Goal: Task Accomplishment & Management: Use online tool/utility

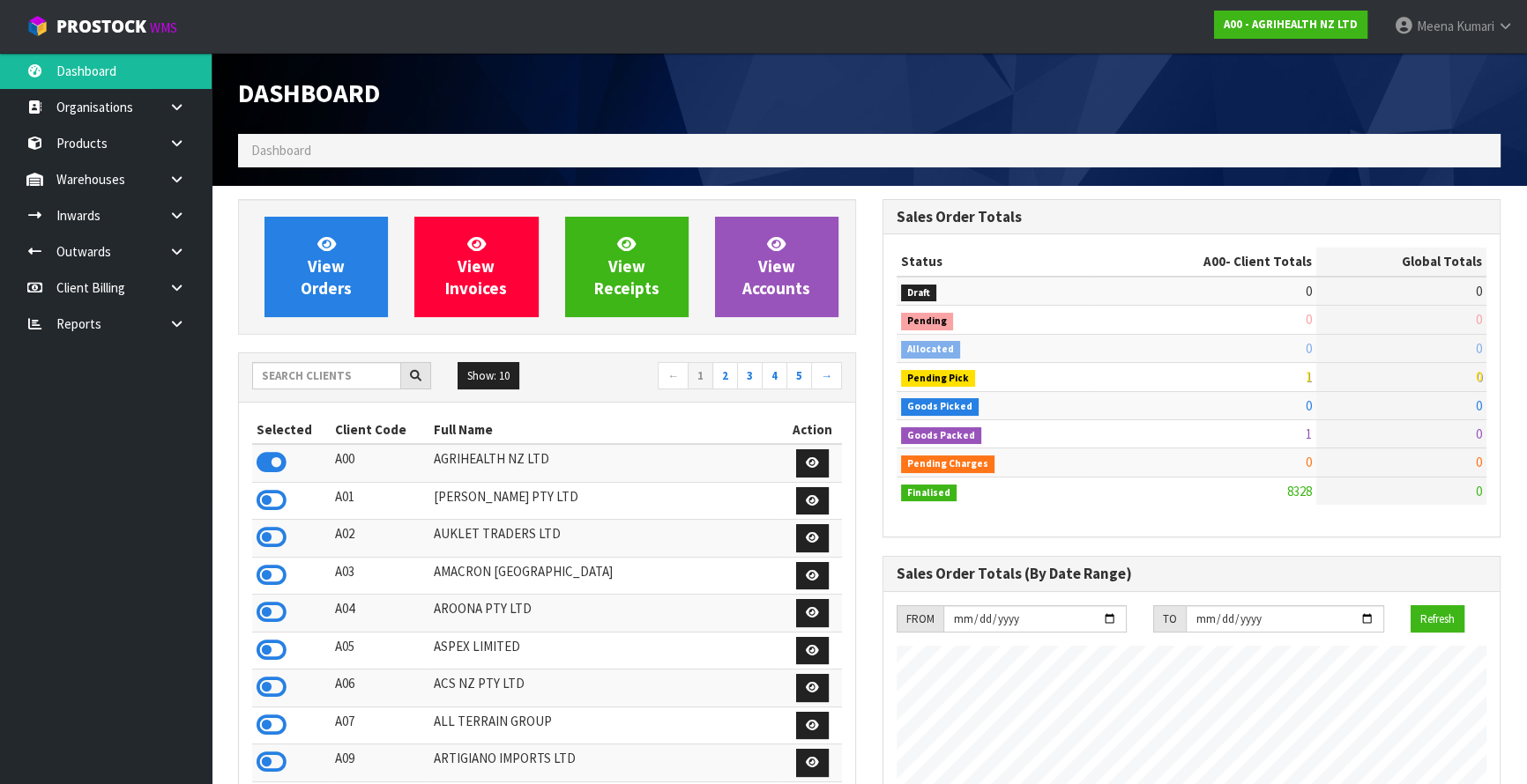
scroll to position [1333, 644]
click at [309, 372] on input "text" at bounding box center [326, 375] width 149 height 27
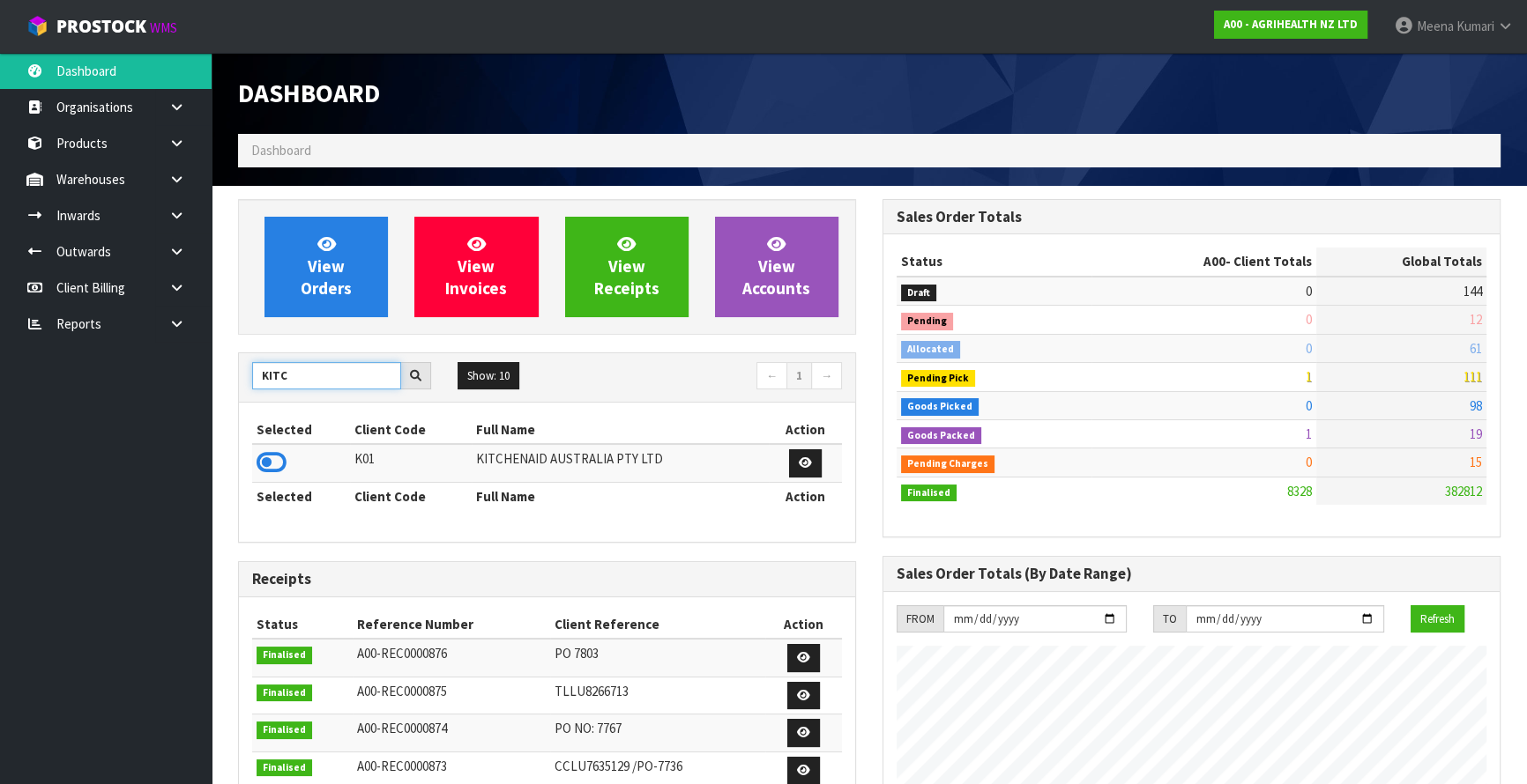
type input "KITC"
click at [254, 477] on td at bounding box center [301, 463] width 98 height 38
click at [266, 458] on icon at bounding box center [271, 463] width 30 height 27
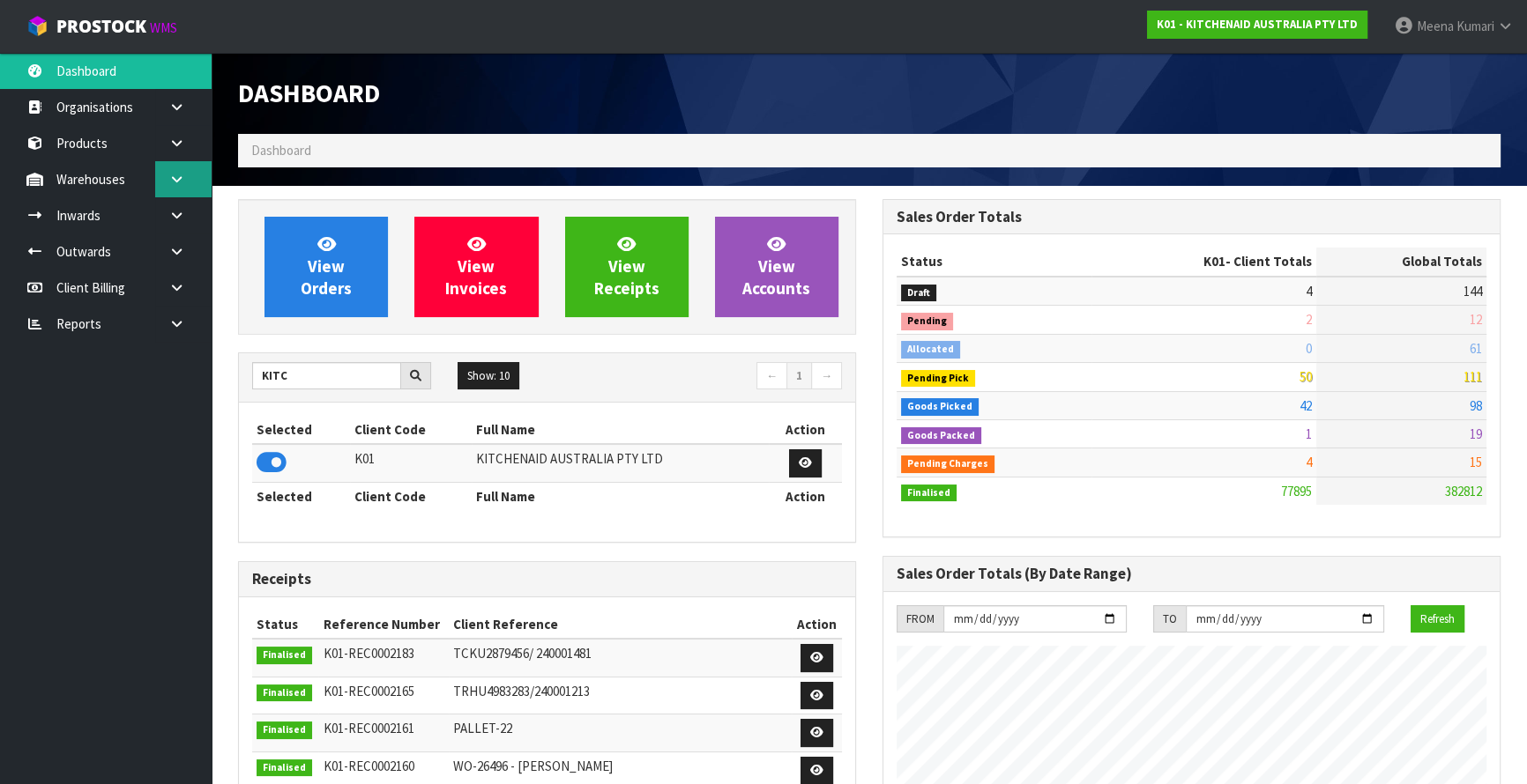
click at [178, 184] on icon at bounding box center [177, 179] width 17 height 13
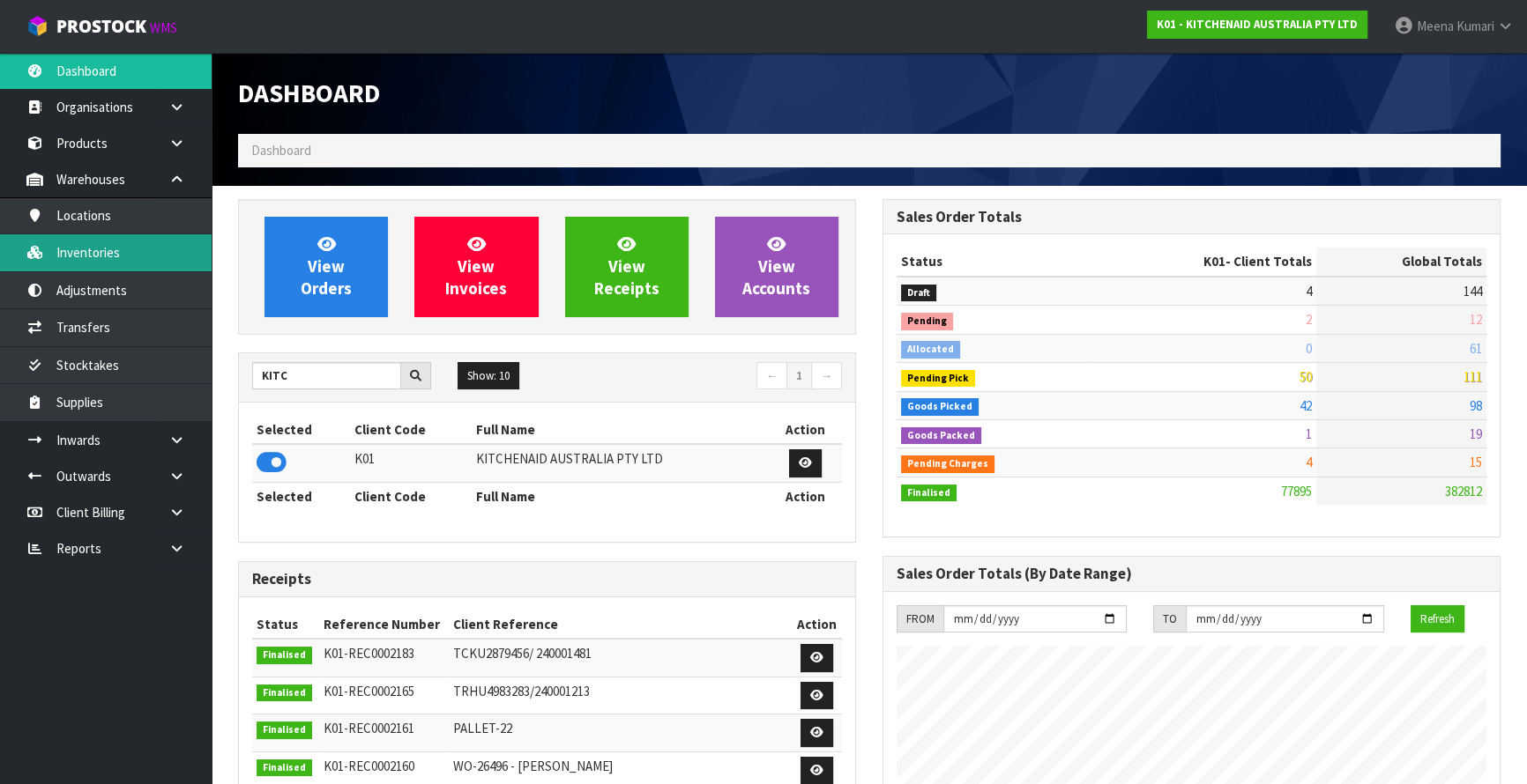
click at [155, 254] on link "Inventories" at bounding box center [106, 252] width 212 height 36
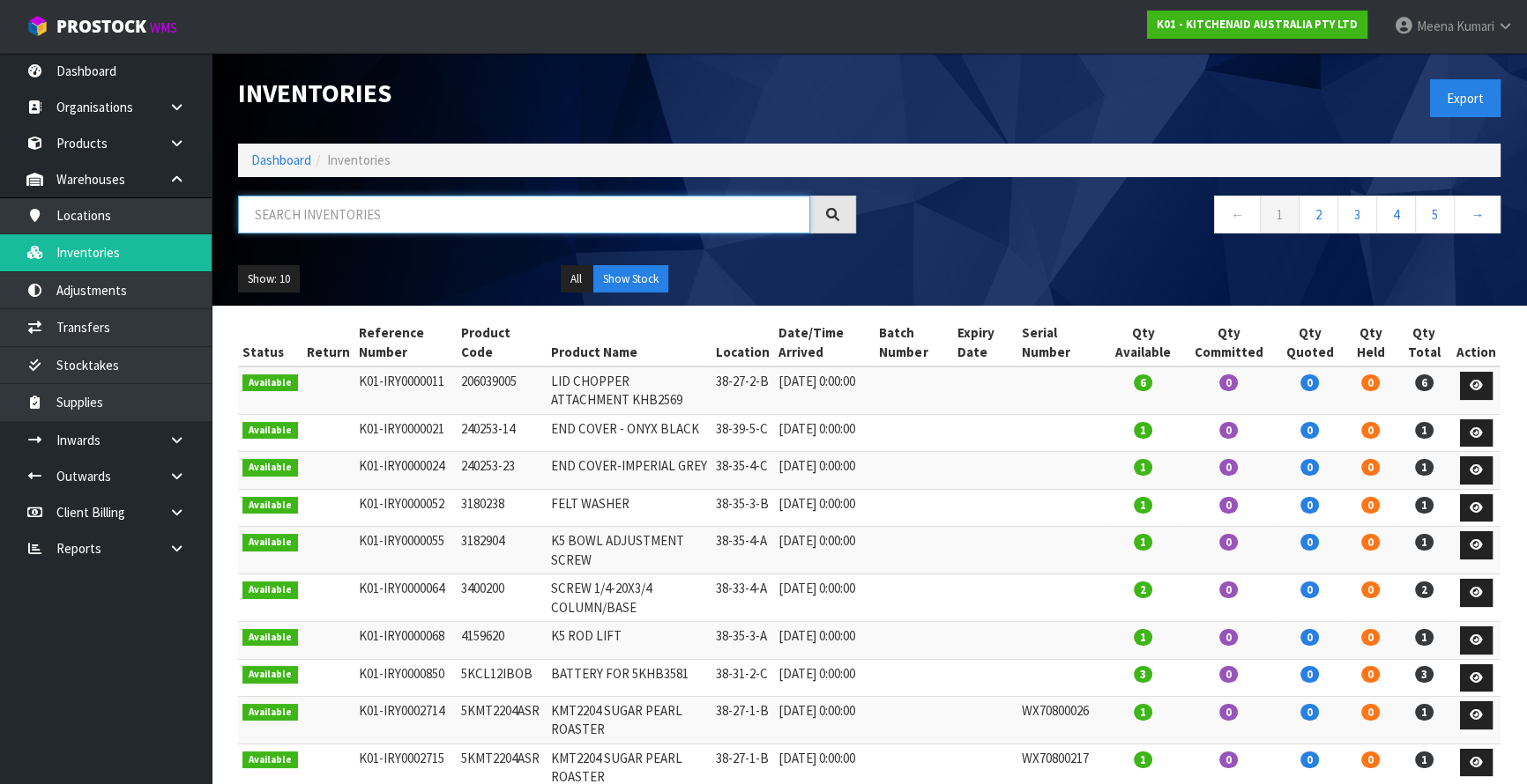
click at [342, 216] on input "text" at bounding box center [524, 214] width 572 height 38
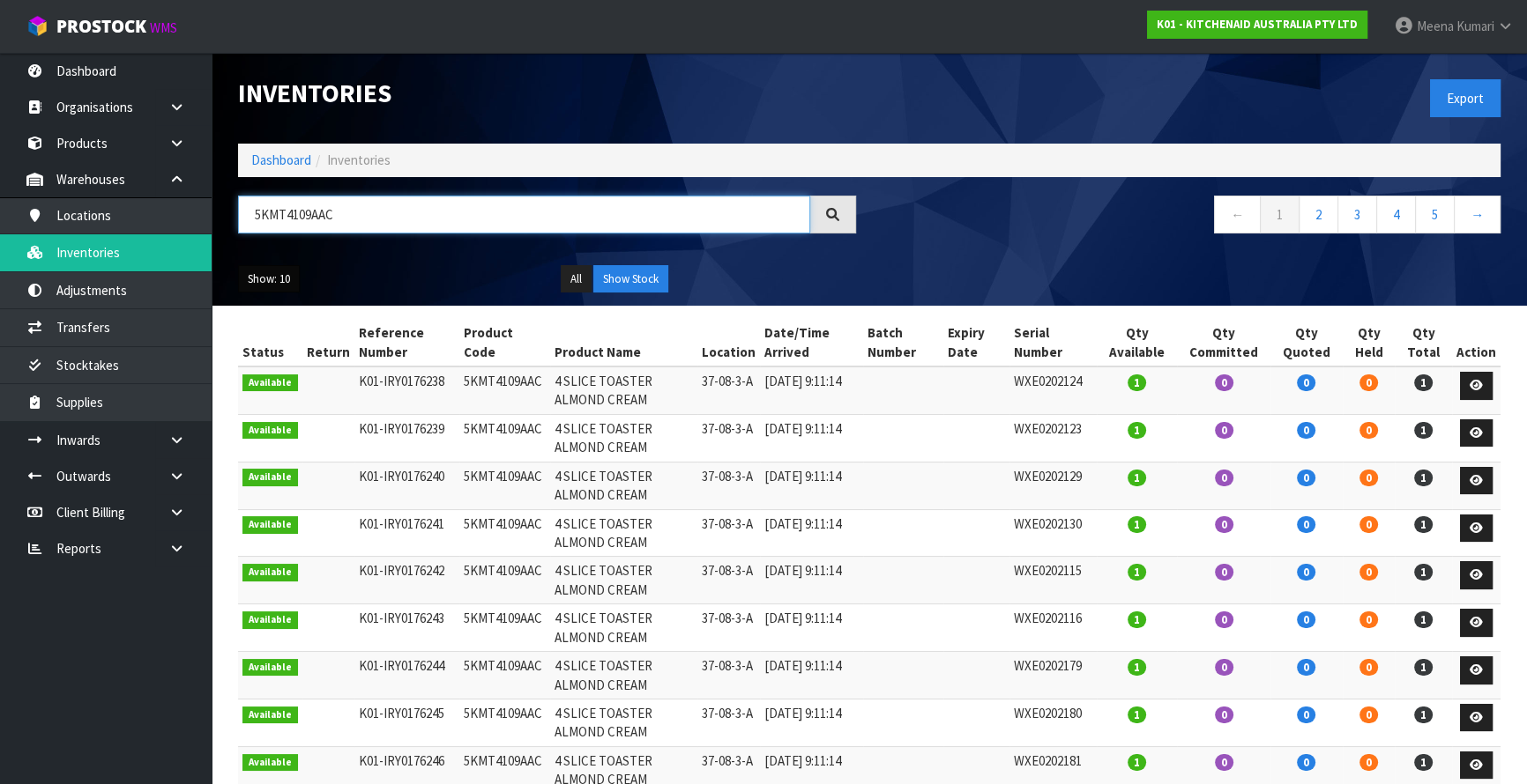
type input "5KMT4109AAC"
click at [276, 283] on button "Show: 10" at bounding box center [269, 279] width 62 height 28
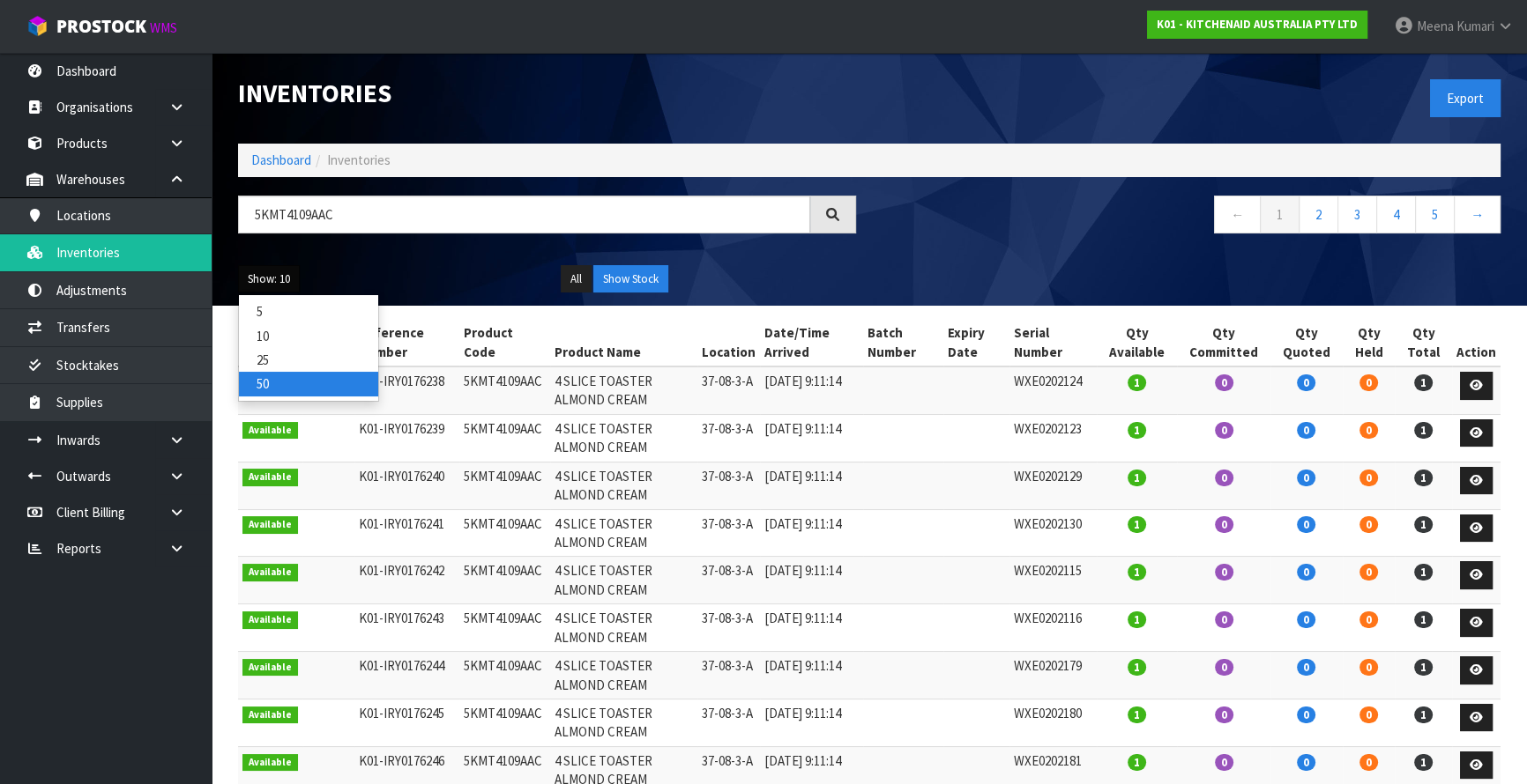
click at [295, 382] on link "50" at bounding box center [308, 384] width 140 height 24
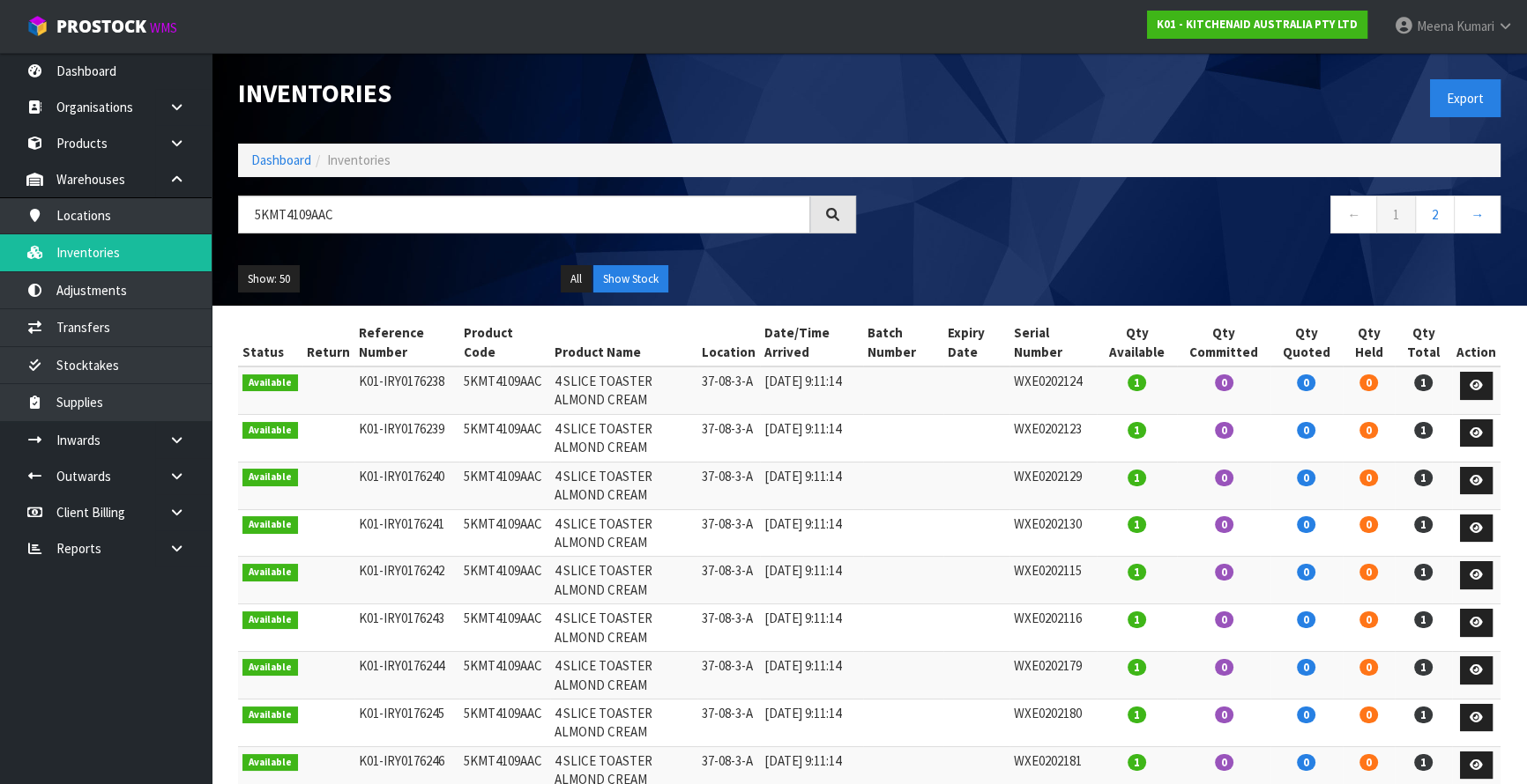
click at [702, 374] on td "37-08-3-A" at bounding box center [729, 391] width 63 height 48
copy tr "37-08-3-A"
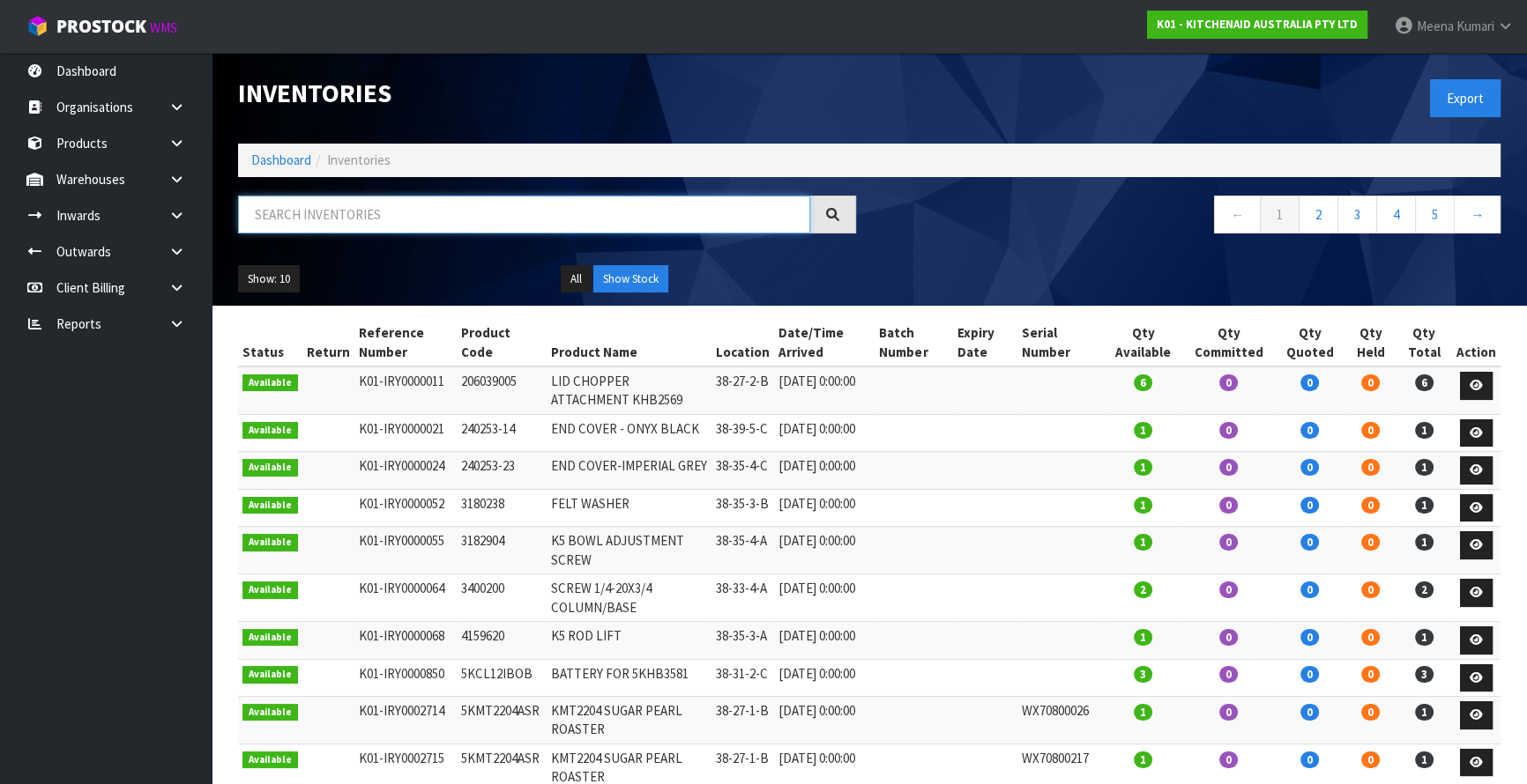
click at [367, 225] on input "text" at bounding box center [524, 214] width 572 height 38
paste input "37-08-3-A"
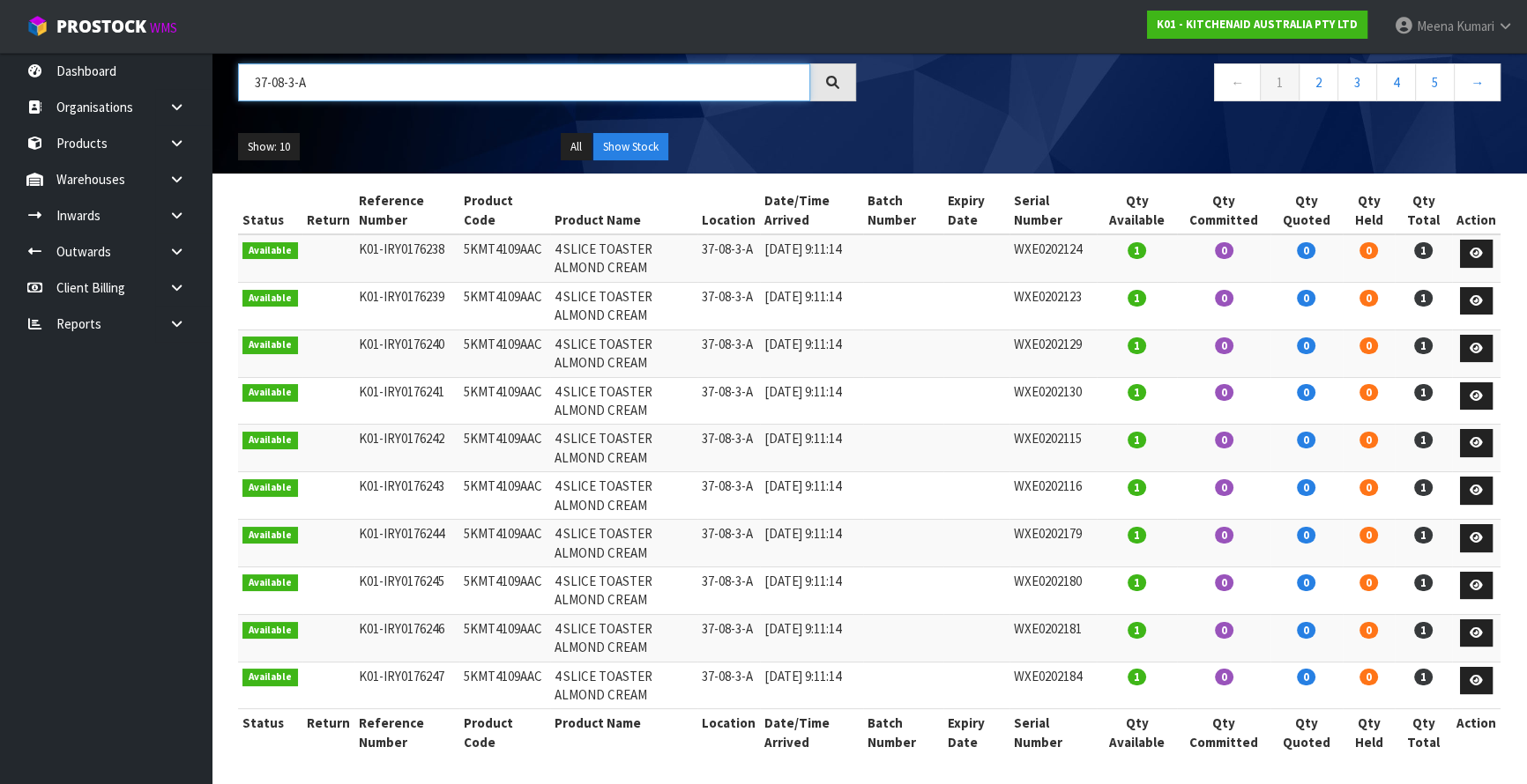
scroll to position [134, 0]
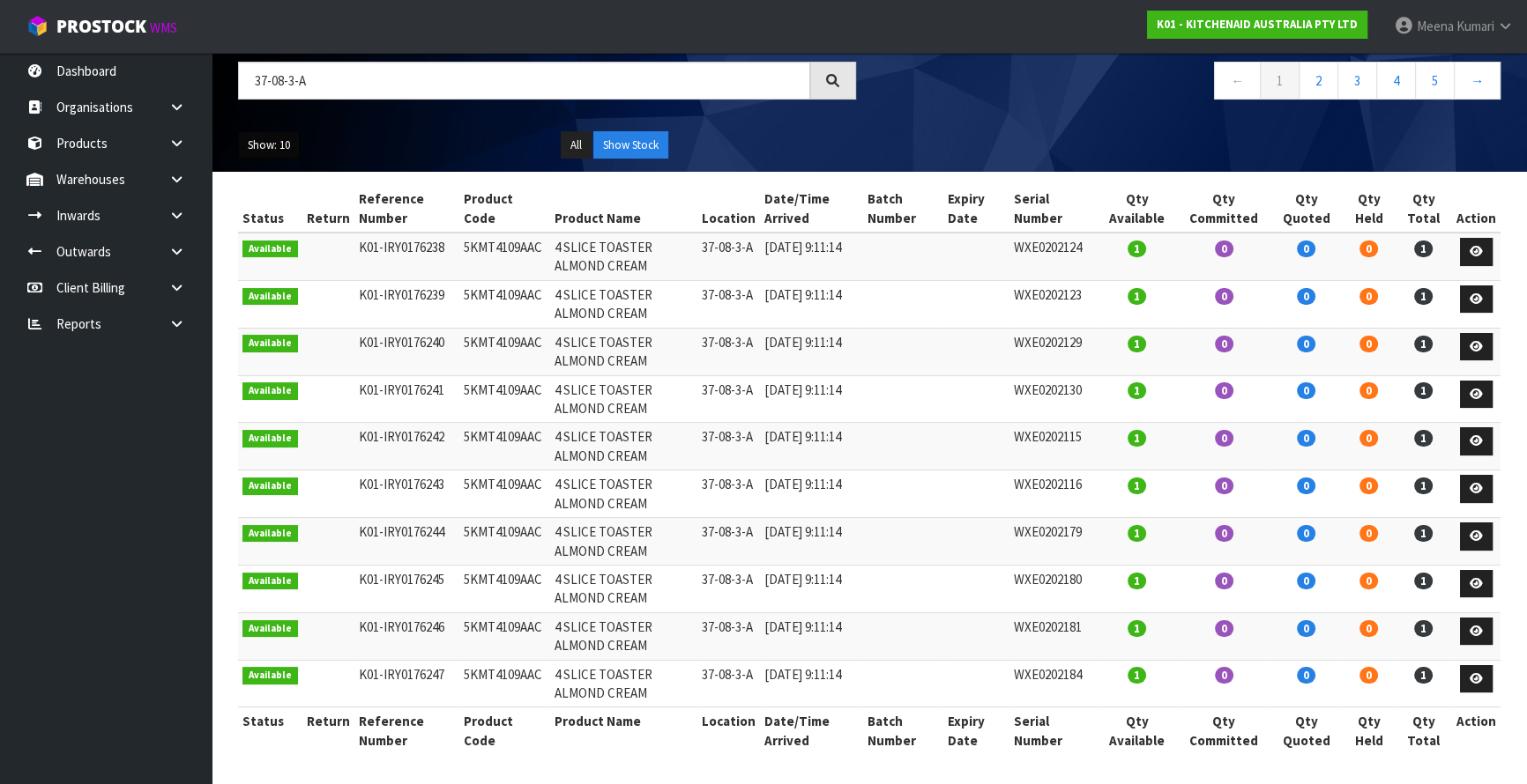
click at [263, 144] on button "Show: 10" at bounding box center [269, 146] width 62 height 28
click at [292, 238] on link "50" at bounding box center [308, 250] width 140 height 24
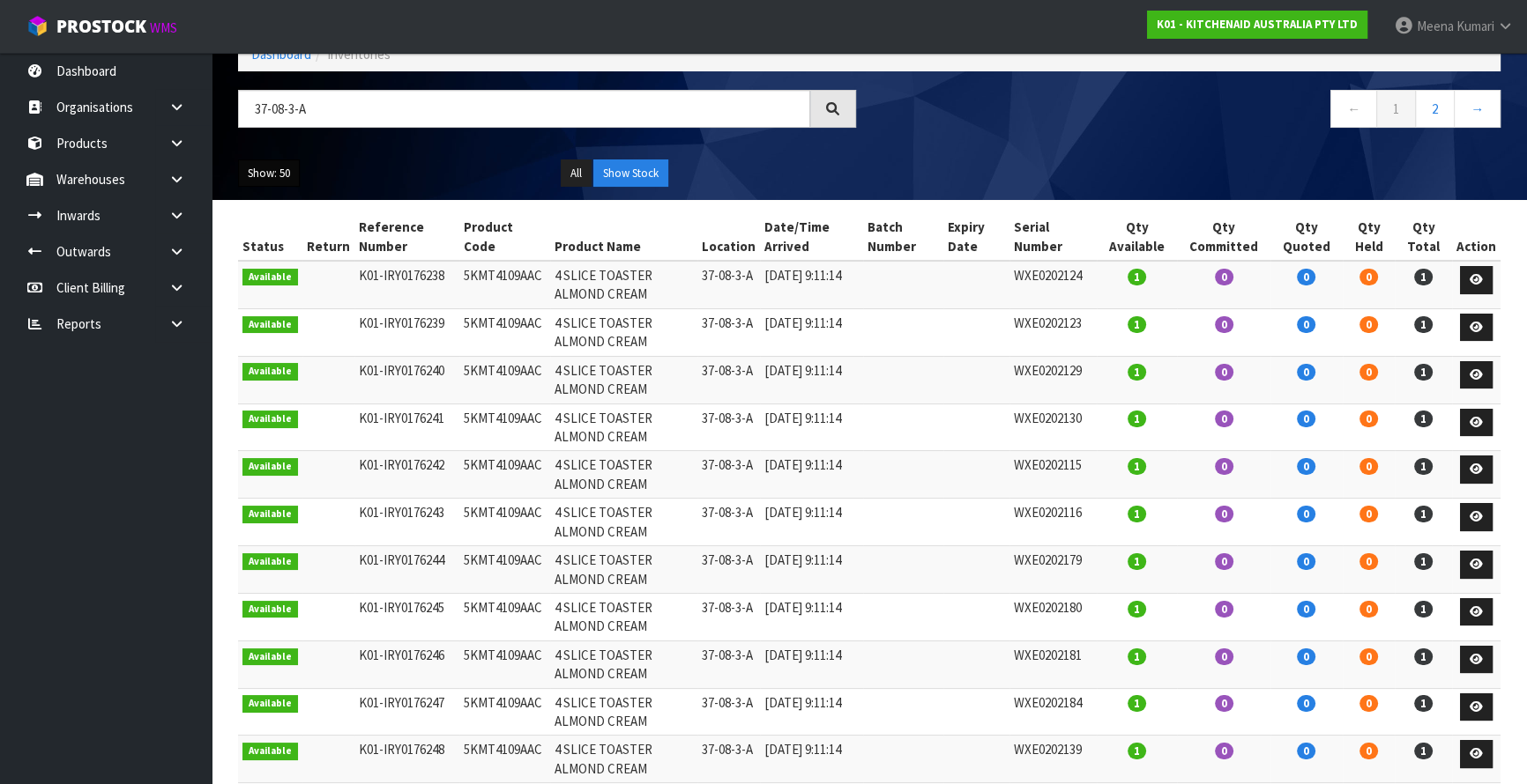
scroll to position [0, 0]
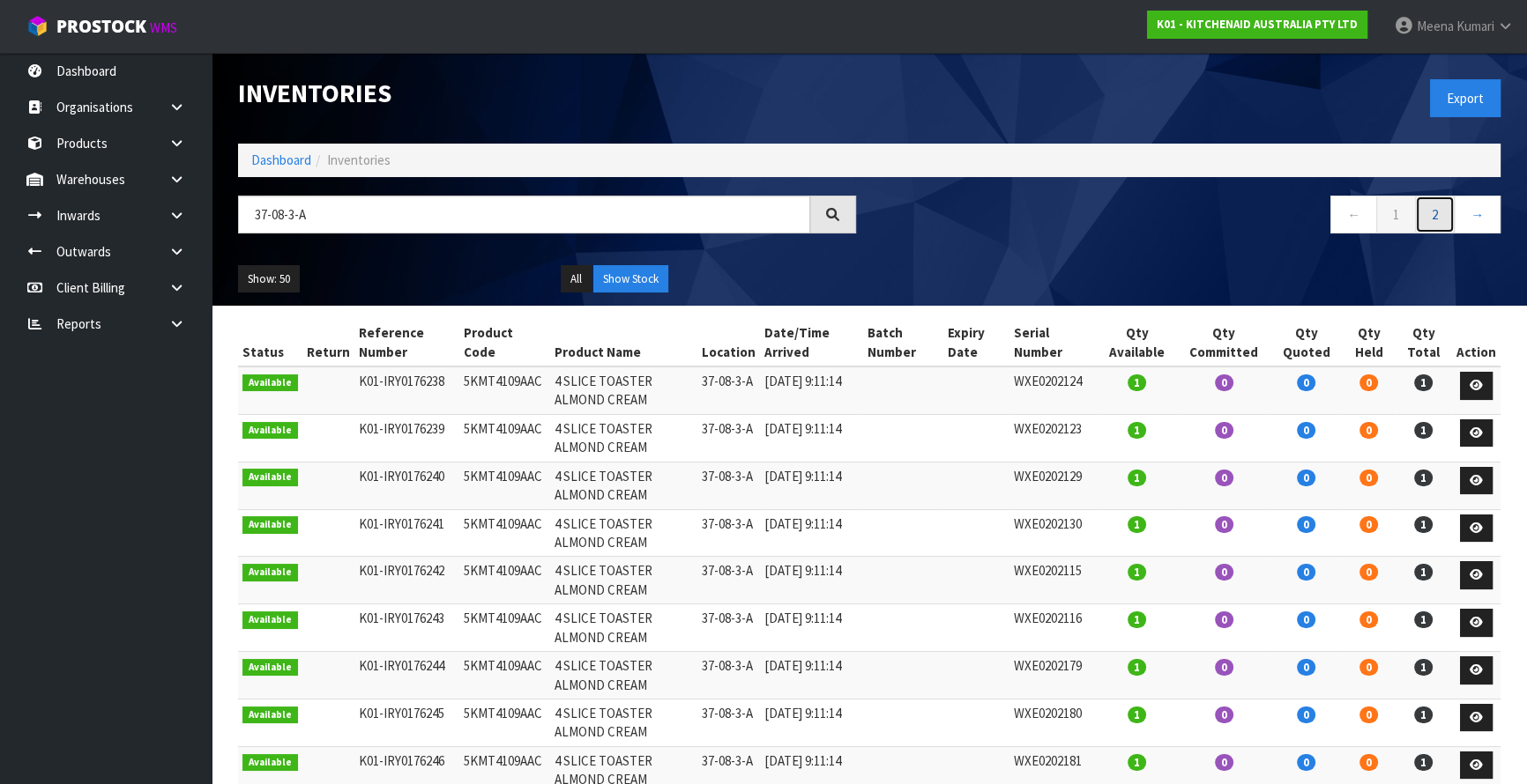
click at [1444, 201] on link "2" at bounding box center [1435, 214] width 40 height 38
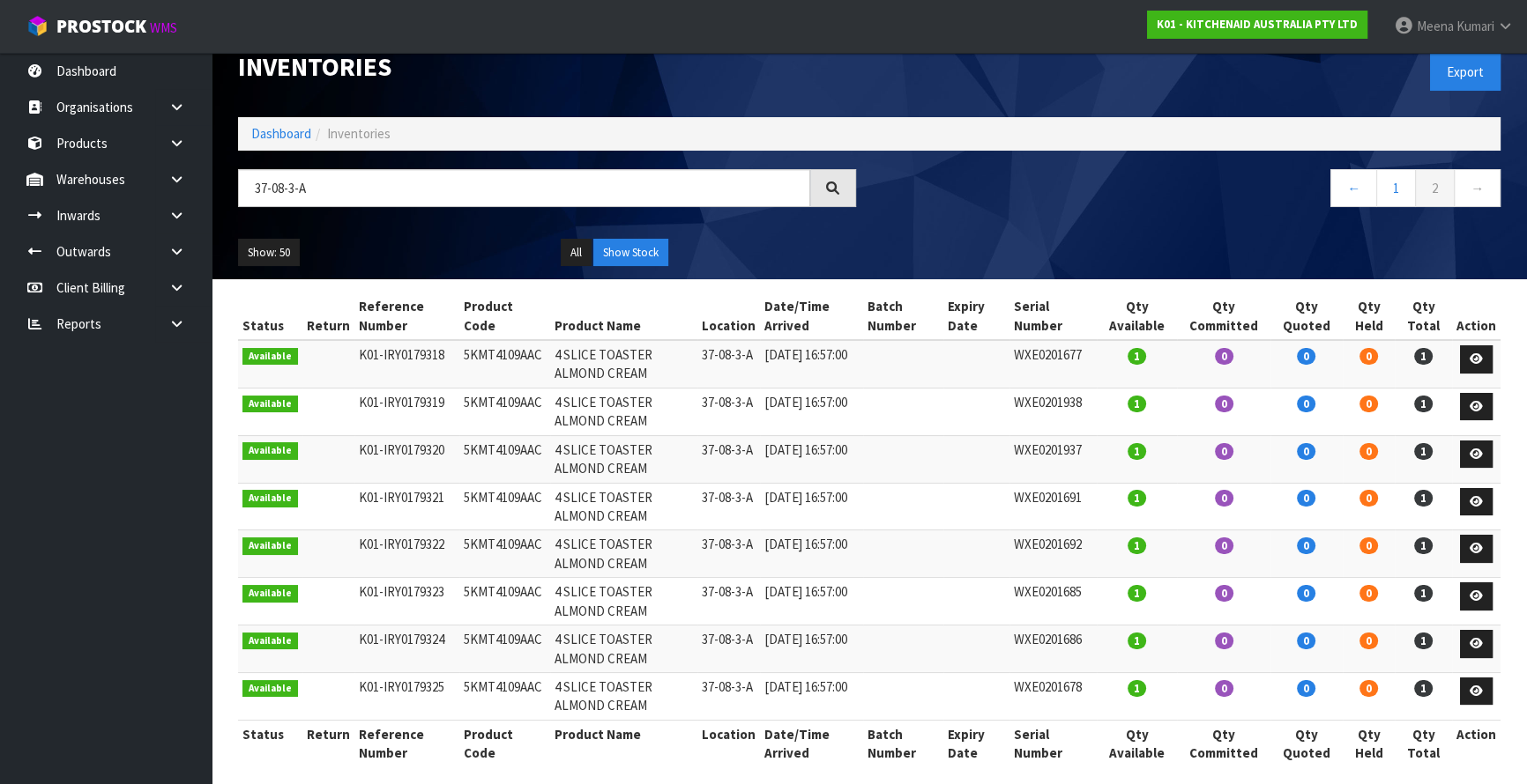
scroll to position [40, 0]
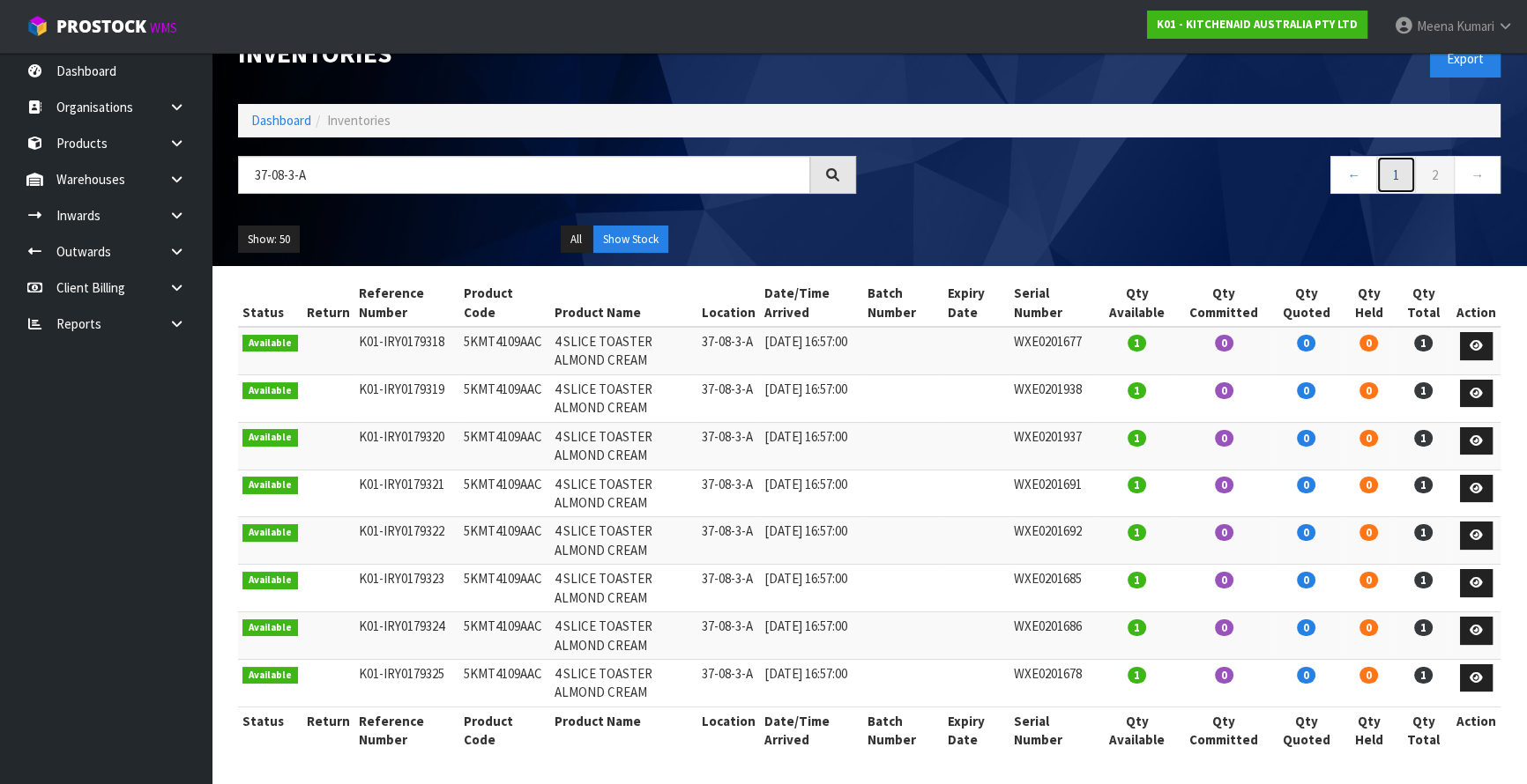
click at [1388, 173] on link "1" at bounding box center [1396, 175] width 40 height 38
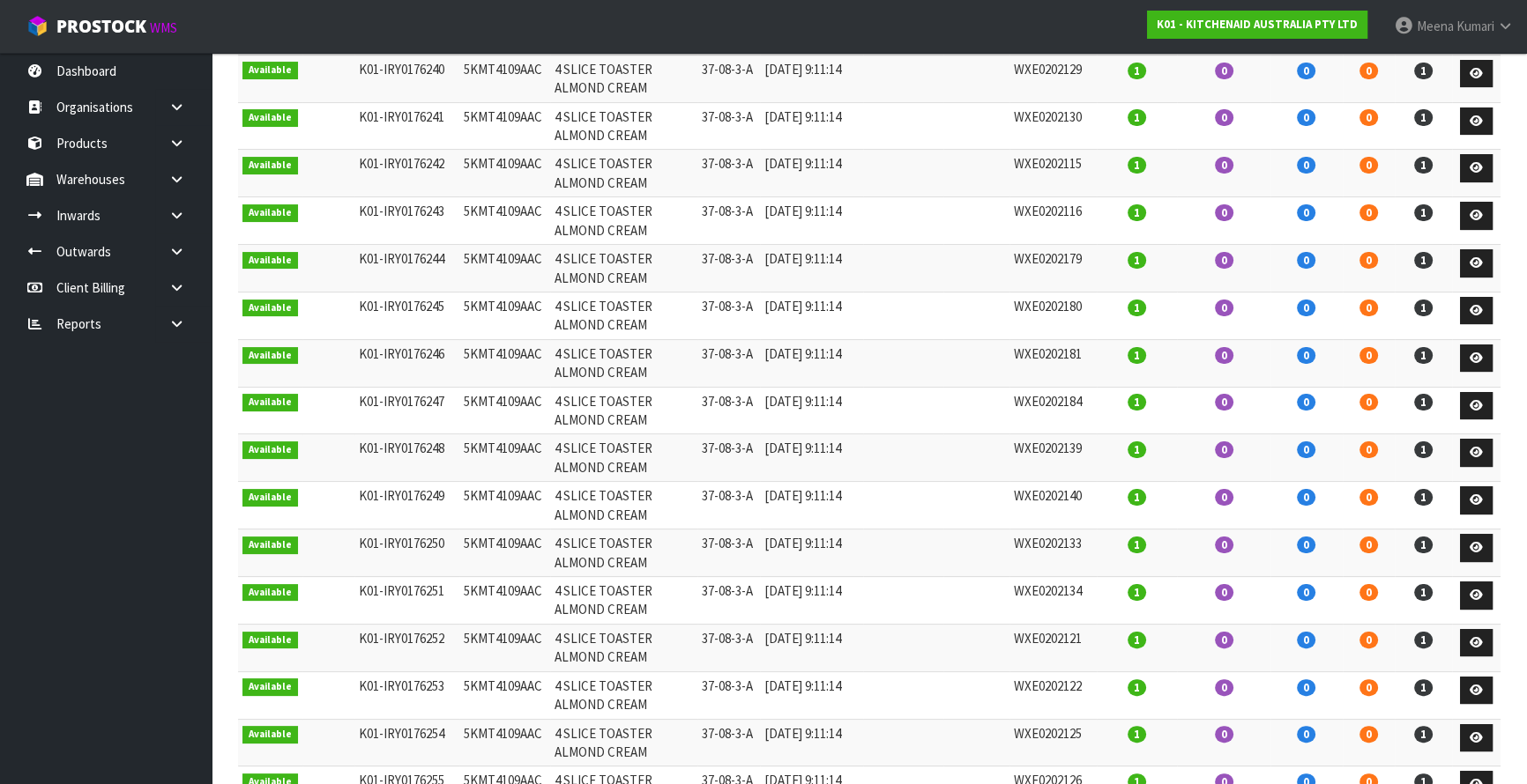
scroll to position [106, 0]
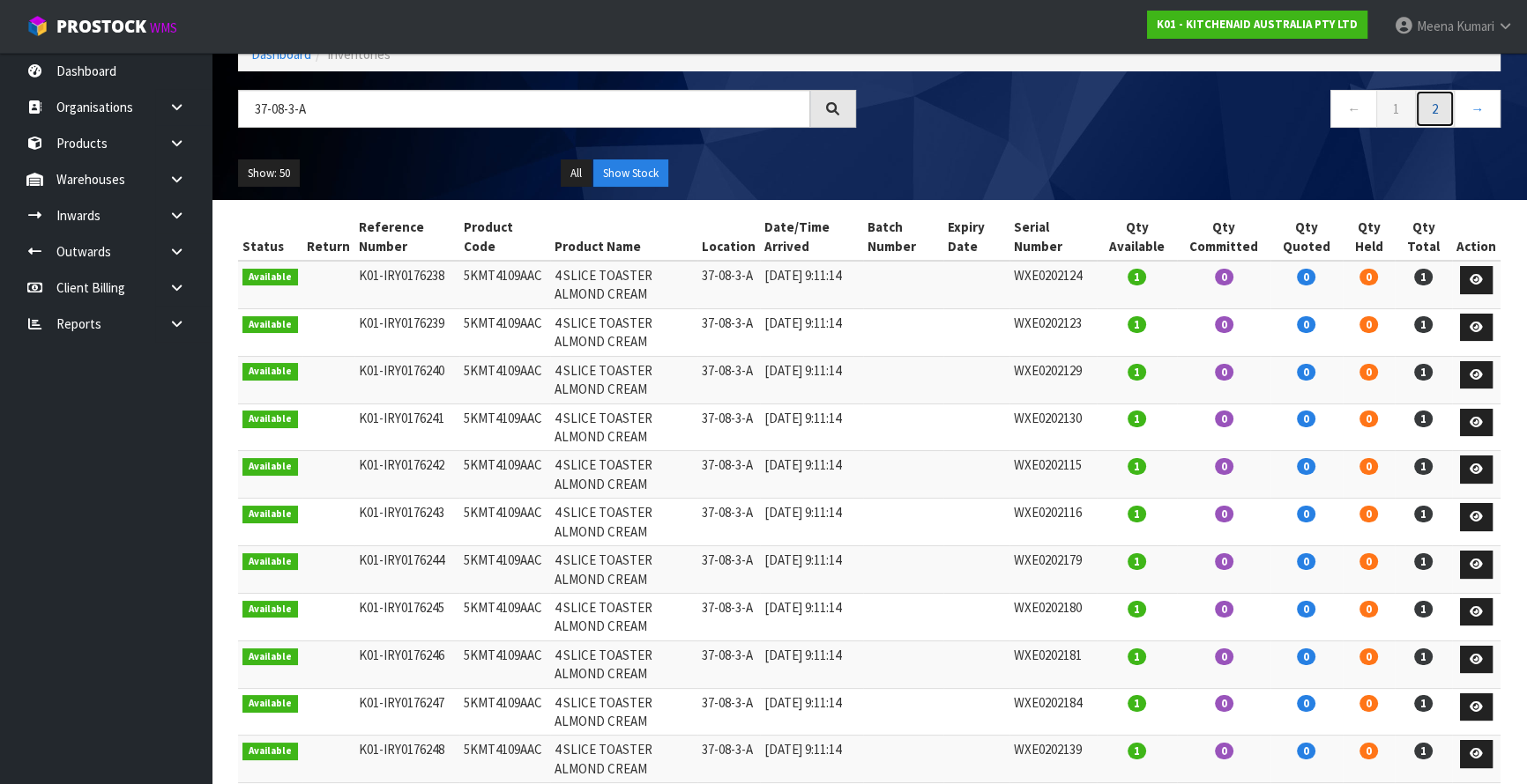
click at [1447, 112] on link "2" at bounding box center [1435, 109] width 40 height 38
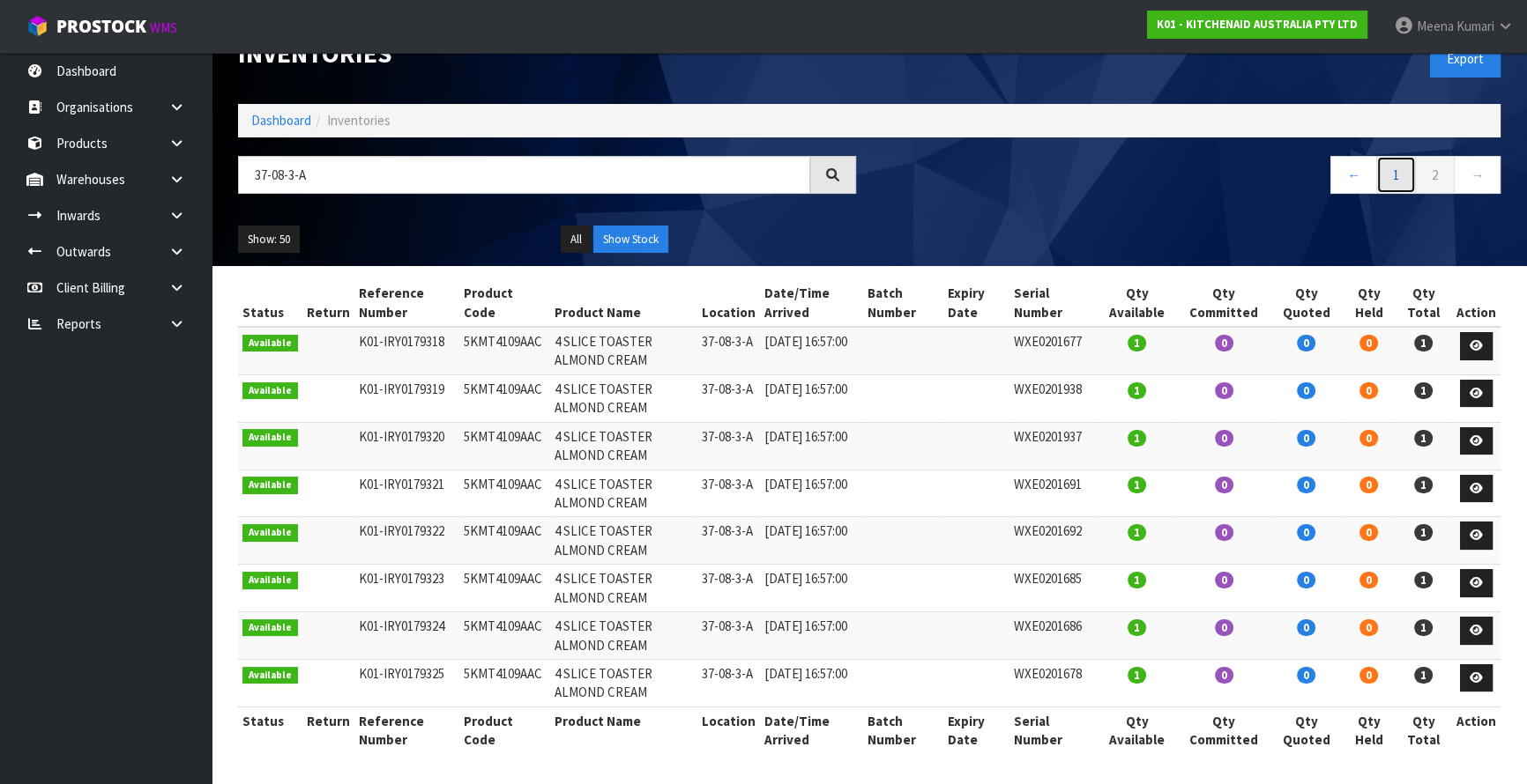
click at [1399, 180] on link "1" at bounding box center [1396, 175] width 40 height 38
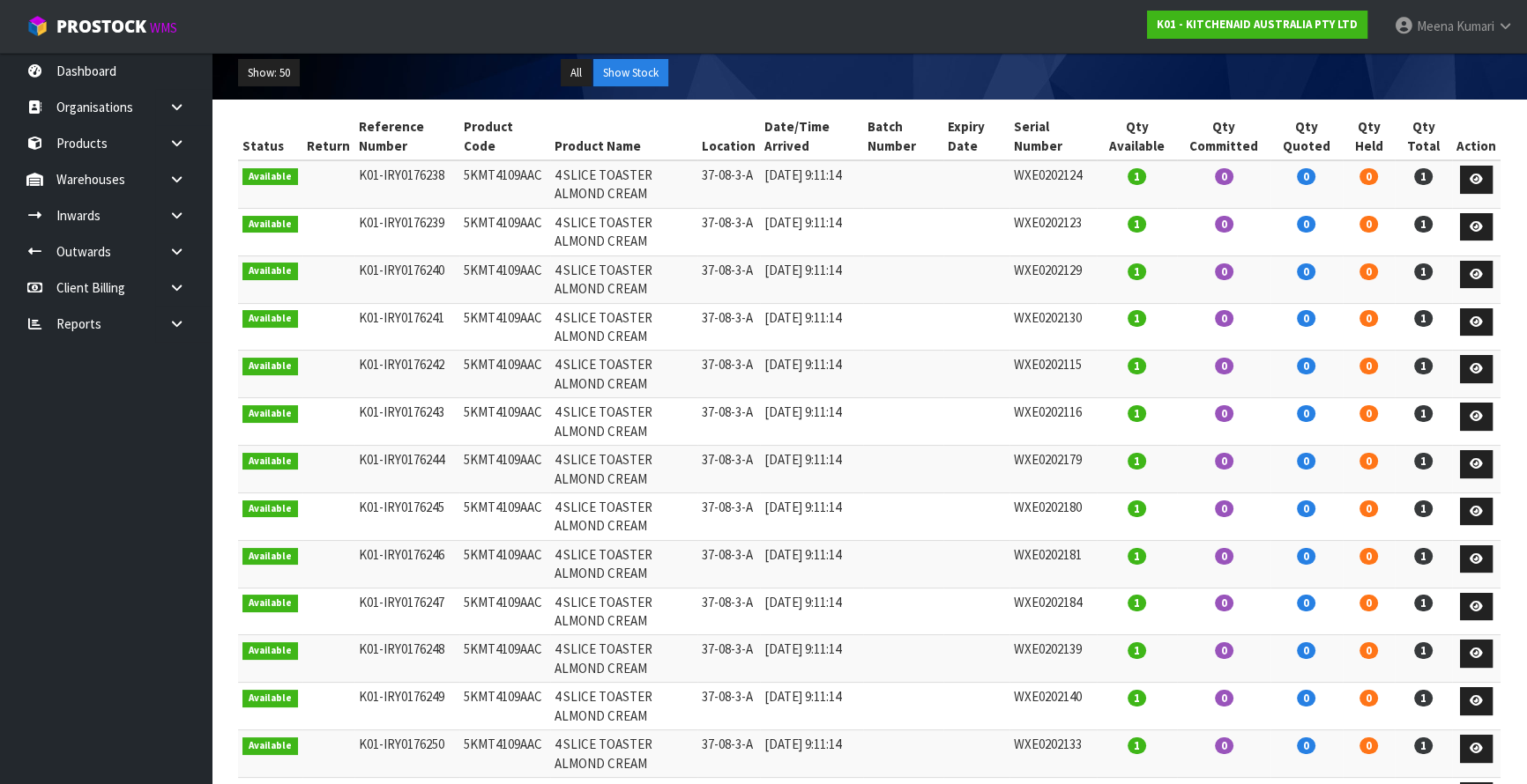
scroll to position [0, 0]
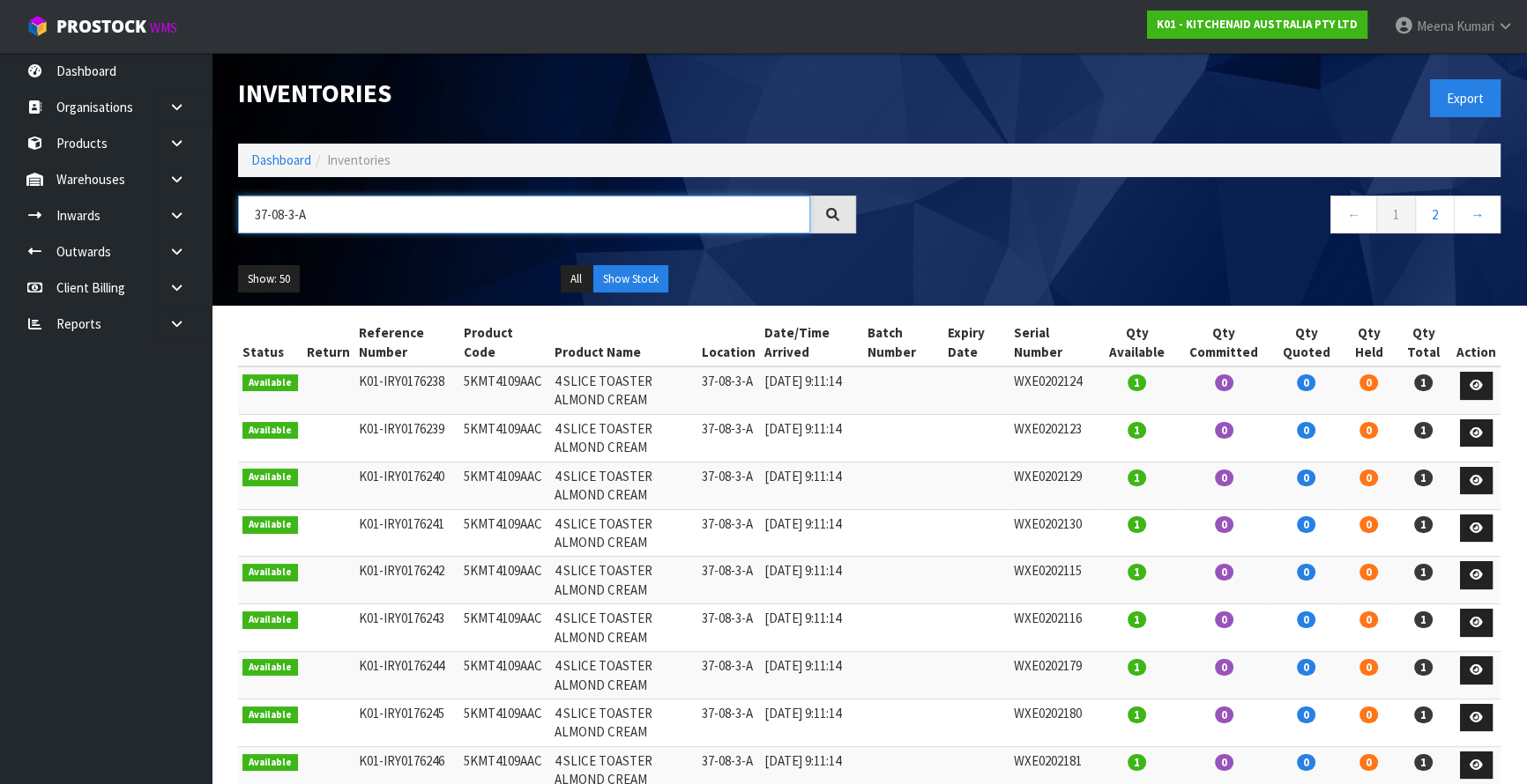
click at [372, 211] on input "37-08-3-A" at bounding box center [524, 214] width 572 height 38
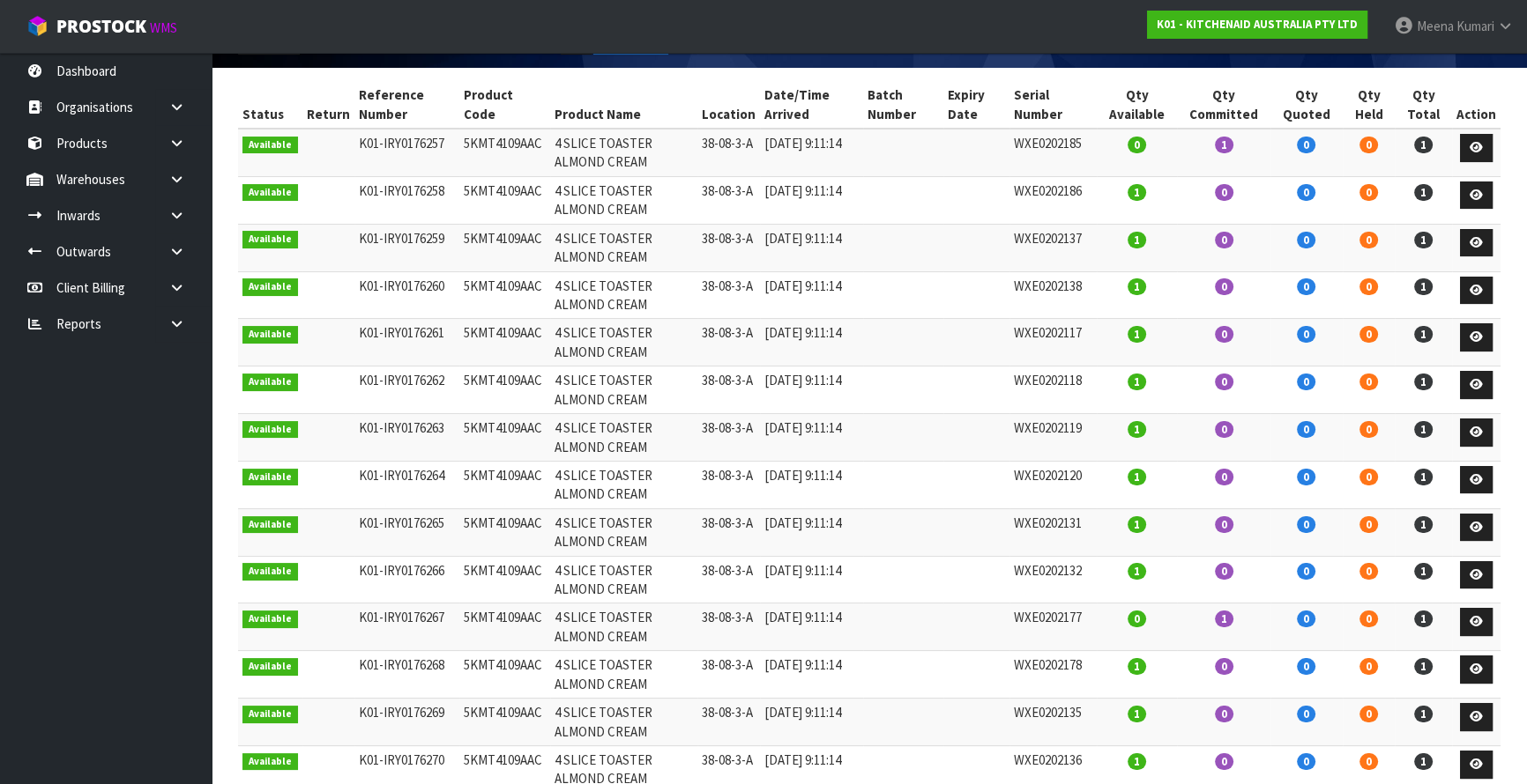
scroll to position [239, 0]
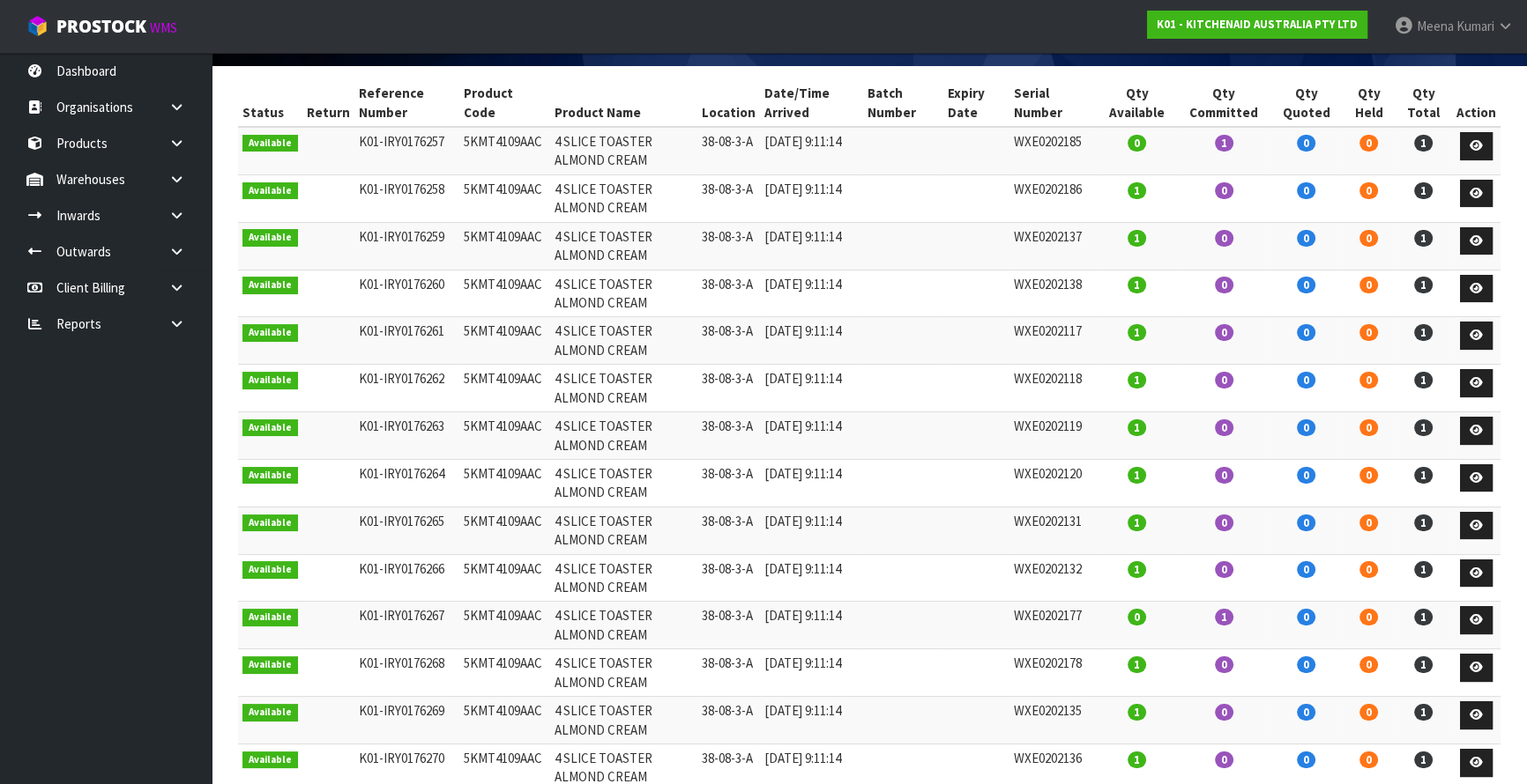
type input "38-08-3-A"
click at [1073, 138] on td "WXE0202185" at bounding box center [1054, 151] width 88 height 48
copy td "WXE0202185"
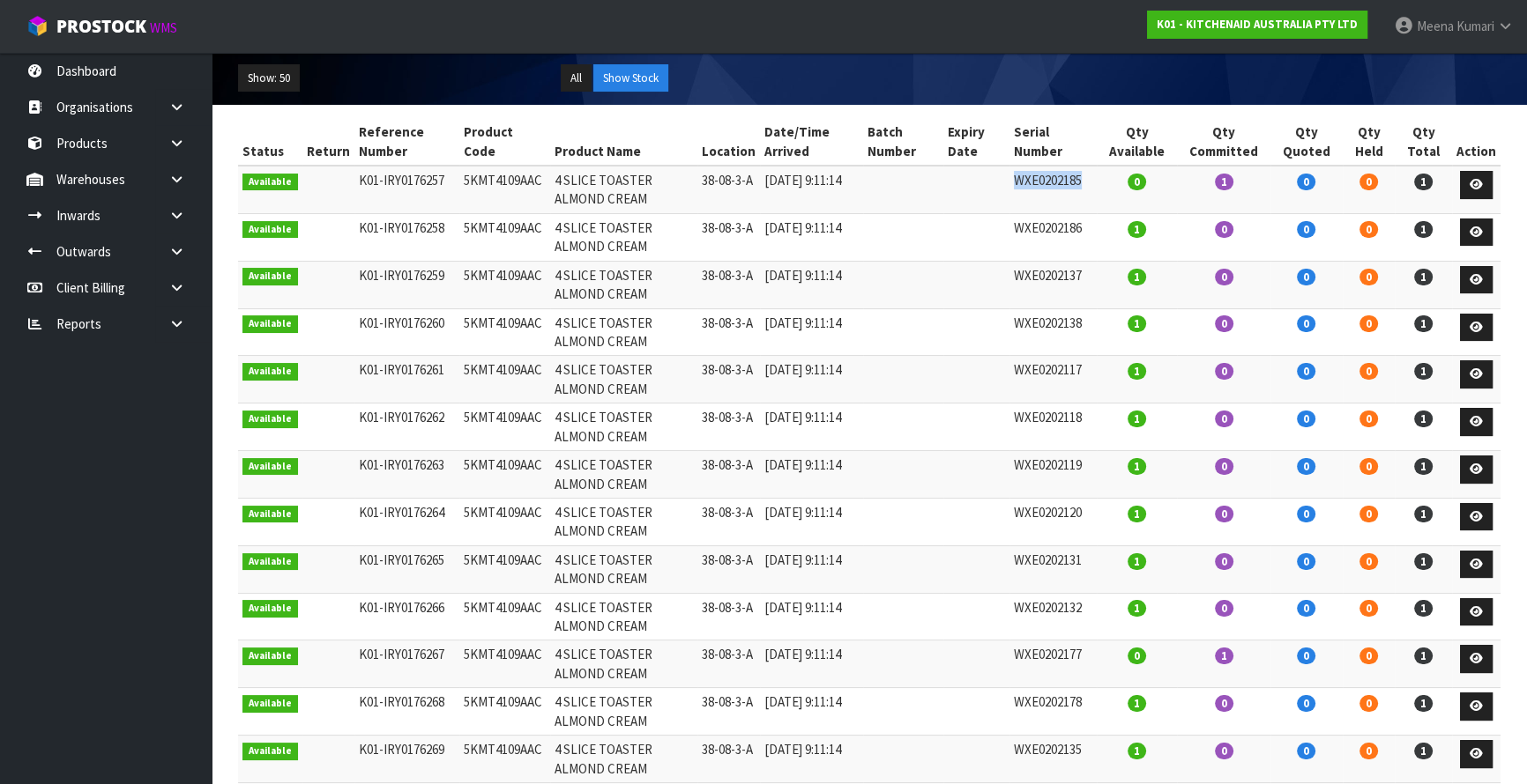
scroll to position [400, 0]
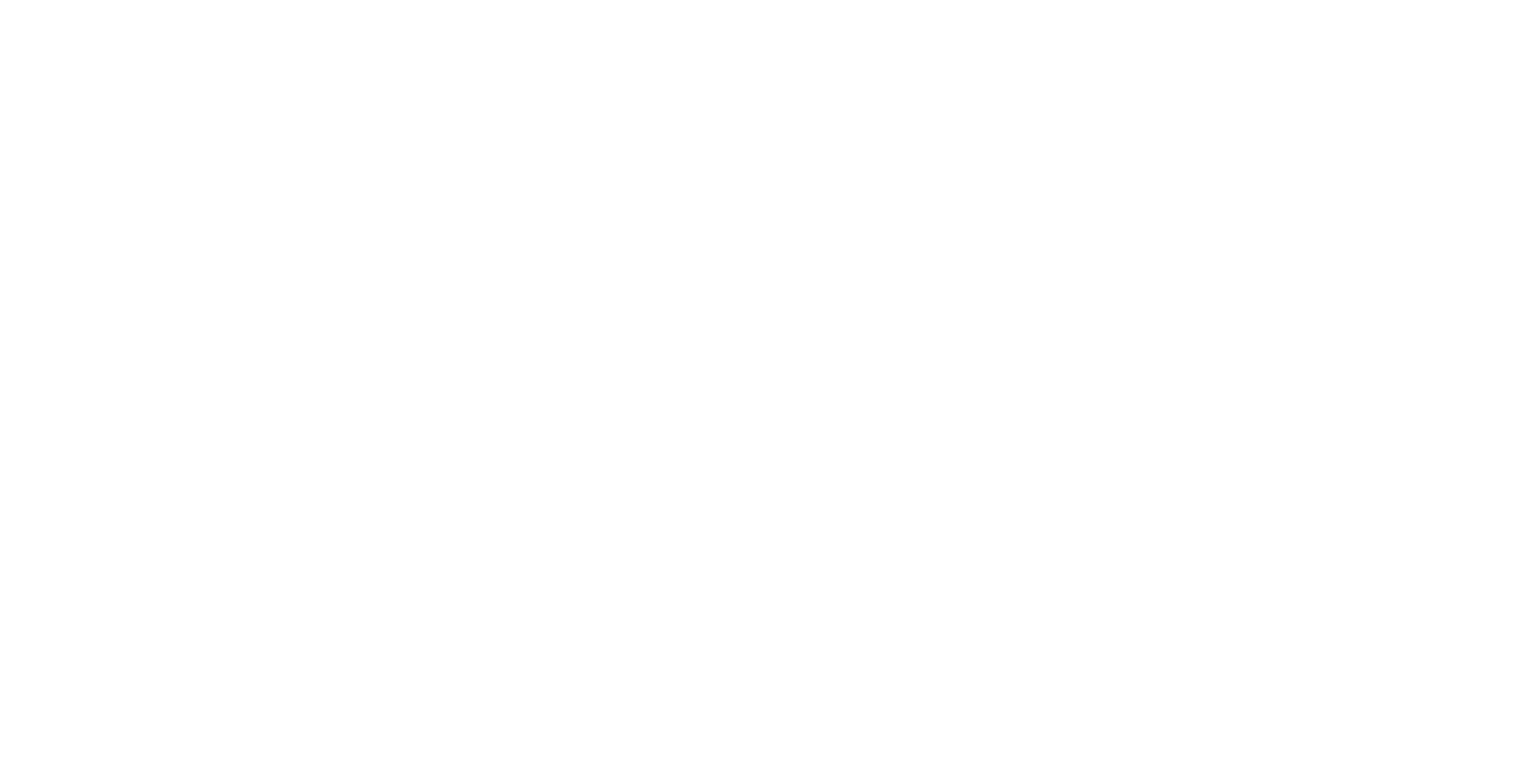
click at [895, 469] on section at bounding box center [770, 392] width 1539 height 784
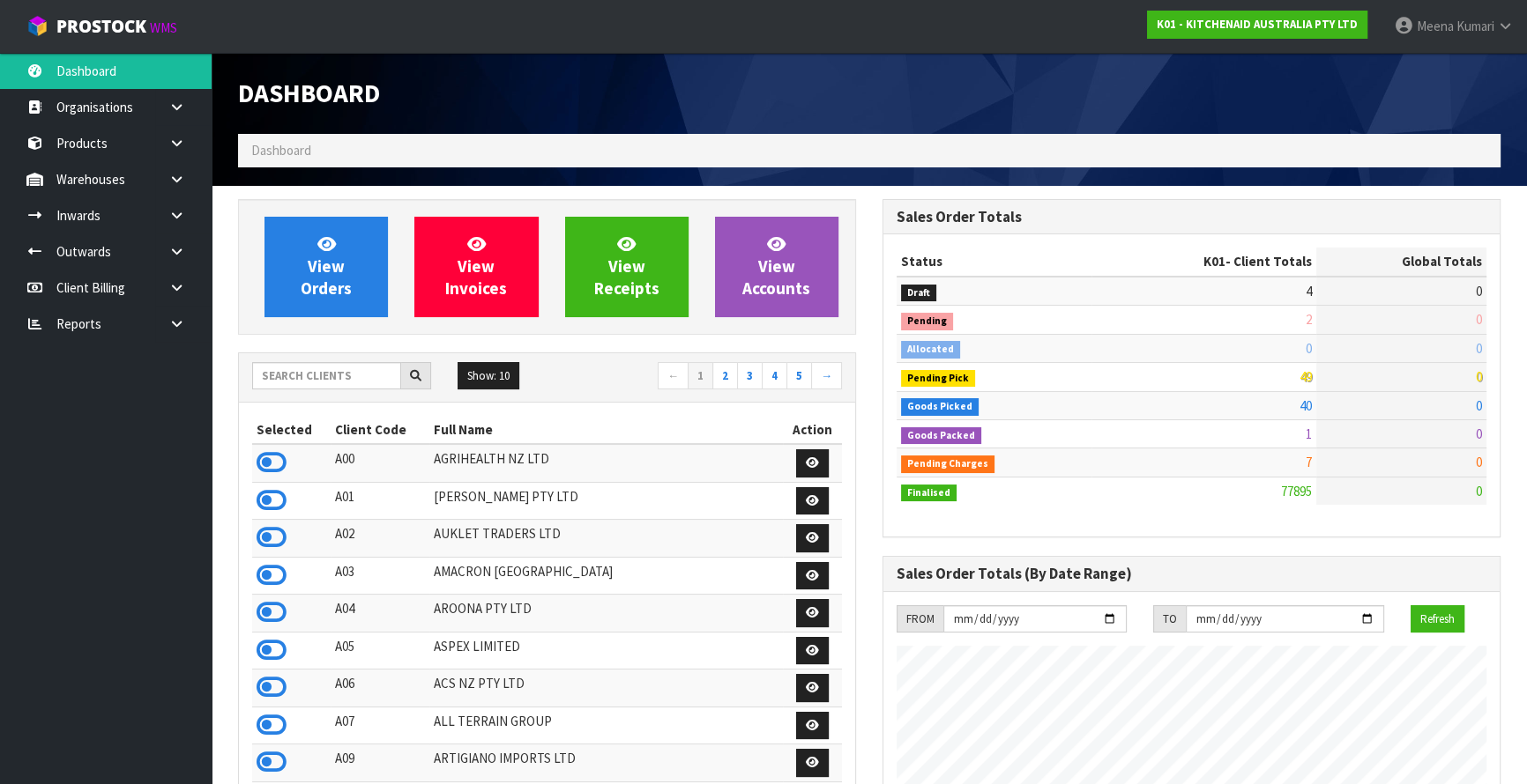
scroll to position [1333, 644]
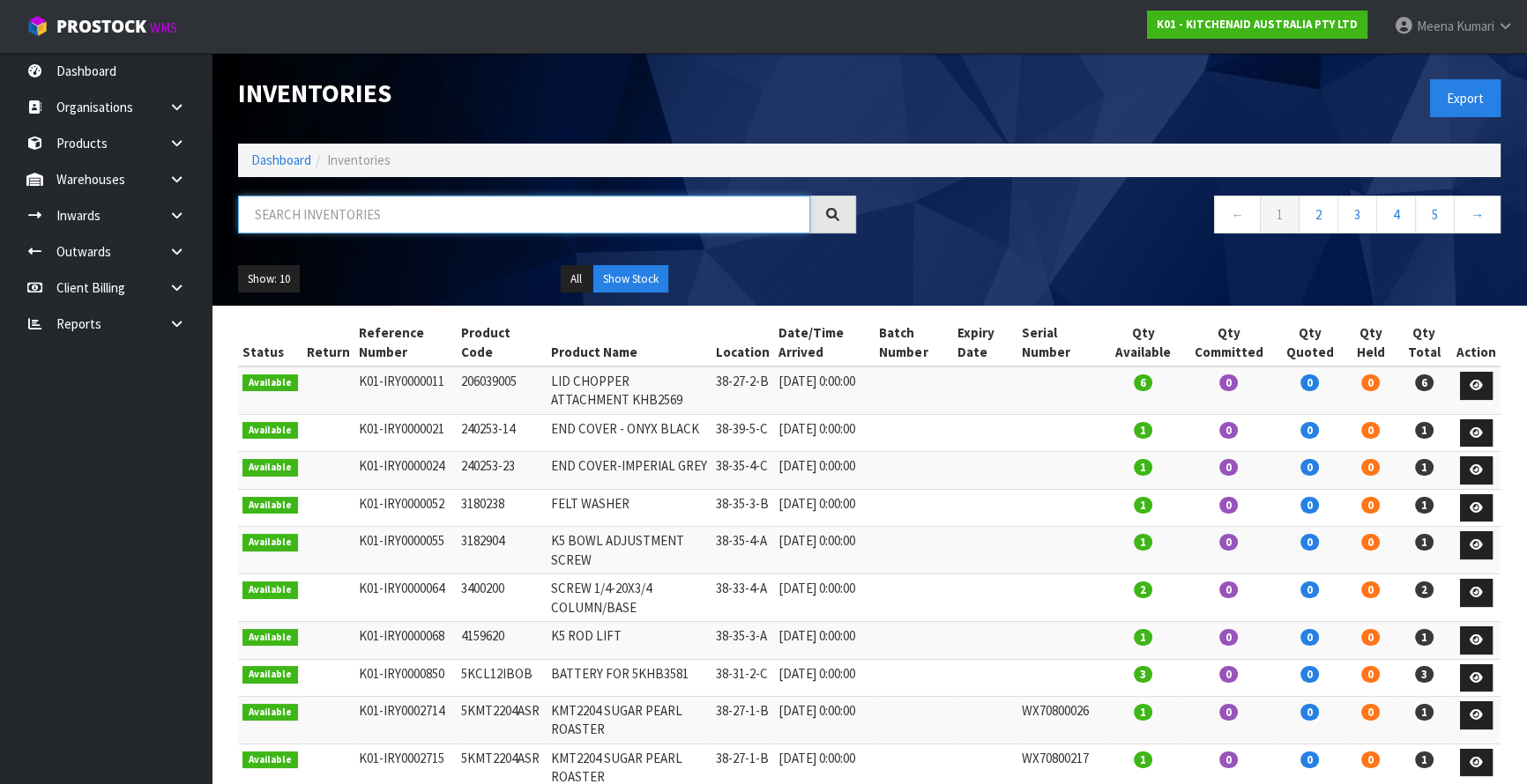
click at [327, 225] on input "text" at bounding box center [524, 214] width 572 height 38
paste input "WXE0202185"
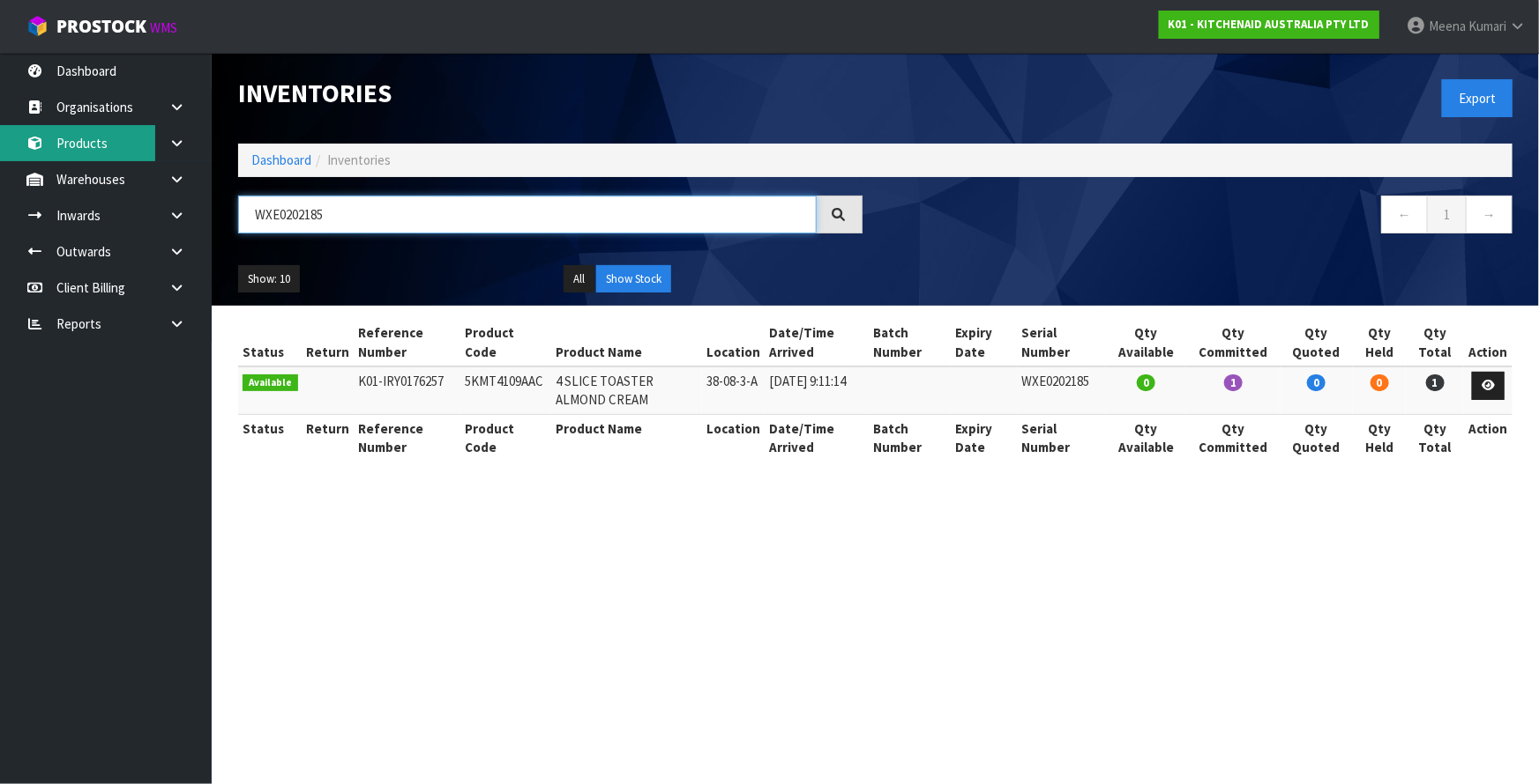
type input "WXE0202185"
click at [57, 146] on link "Products" at bounding box center [106, 143] width 212 height 36
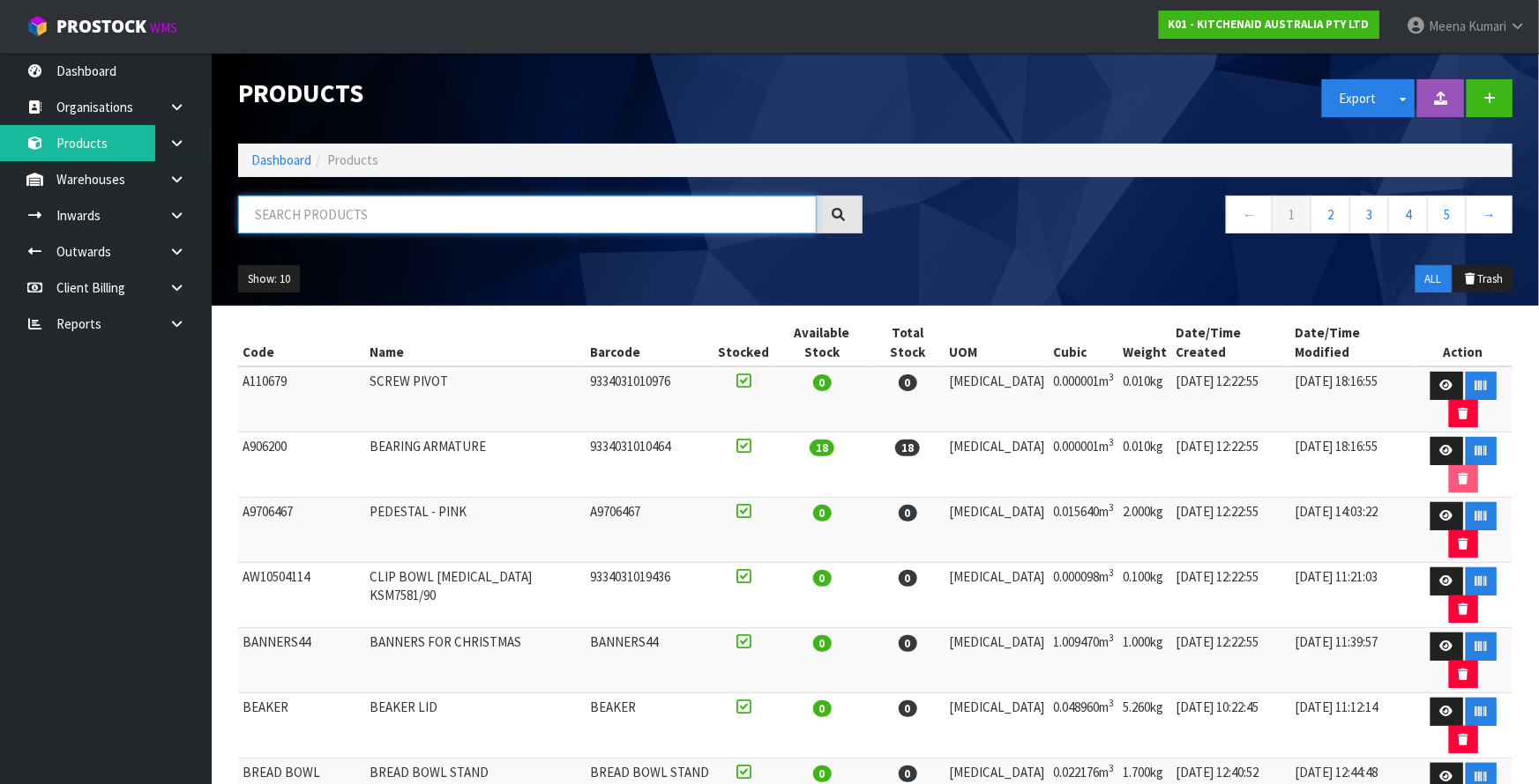
click at [345, 210] on input "text" at bounding box center [528, 214] width 579 height 38
click at [168, 168] on link at bounding box center [183, 180] width 57 height 36
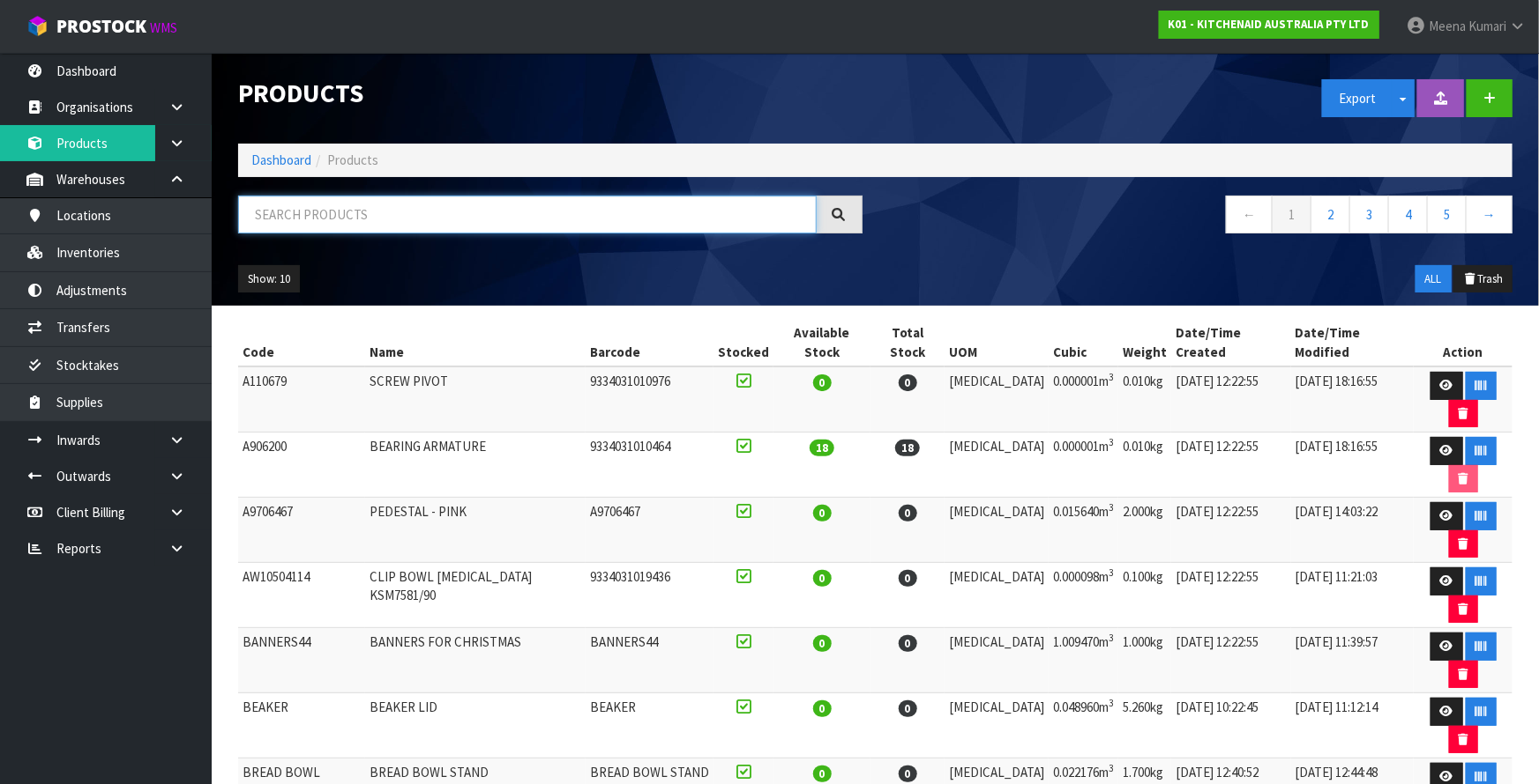
click at [326, 207] on input "text" at bounding box center [528, 214] width 579 height 38
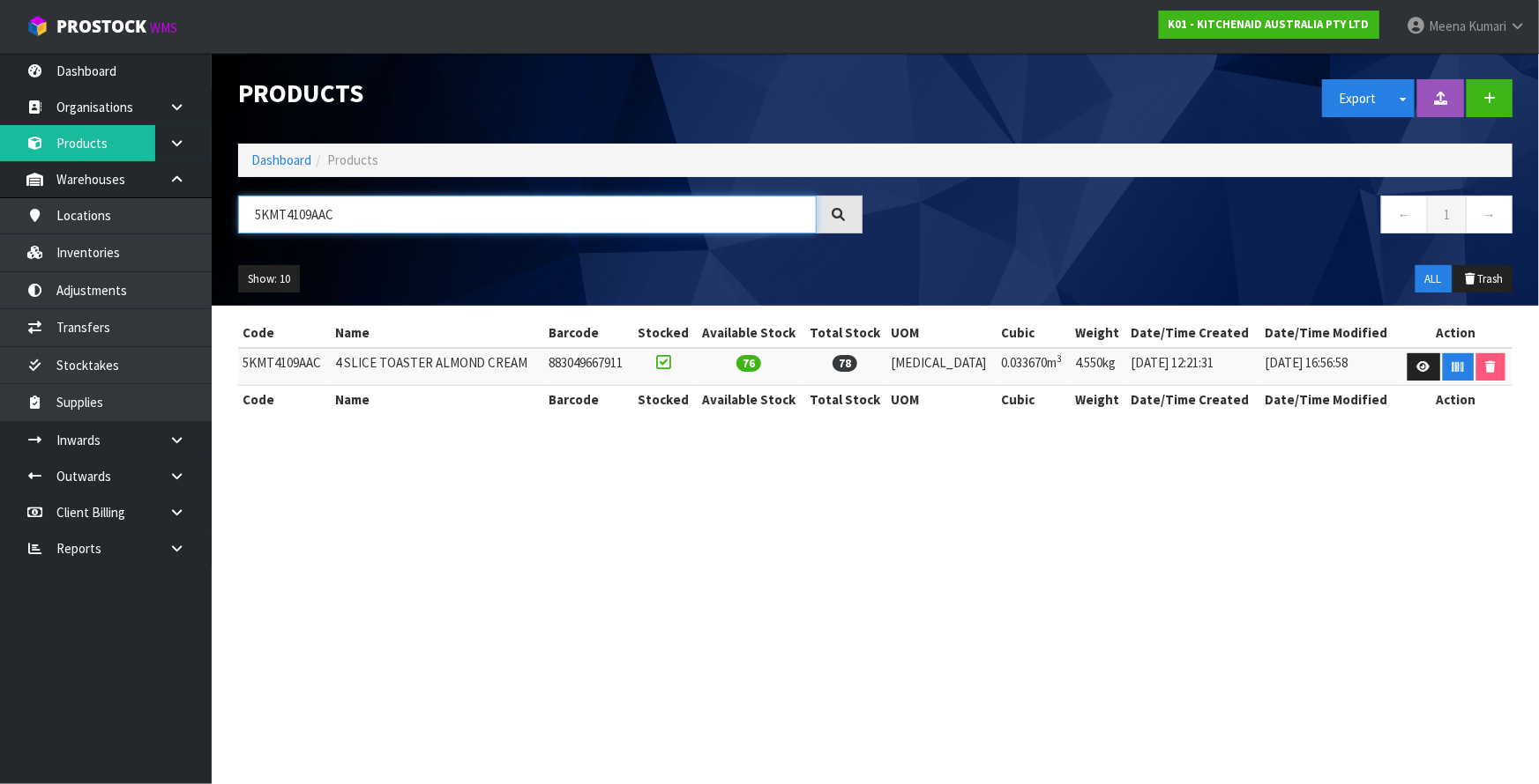
drag, startPoint x: 413, startPoint y: 202, endPoint x: 246, endPoint y: 234, distance: 170.0
click at [246, 234] on div "5KMT4109AAC" at bounding box center [550, 220] width 651 height 51
type input "5KMT4109AAC"
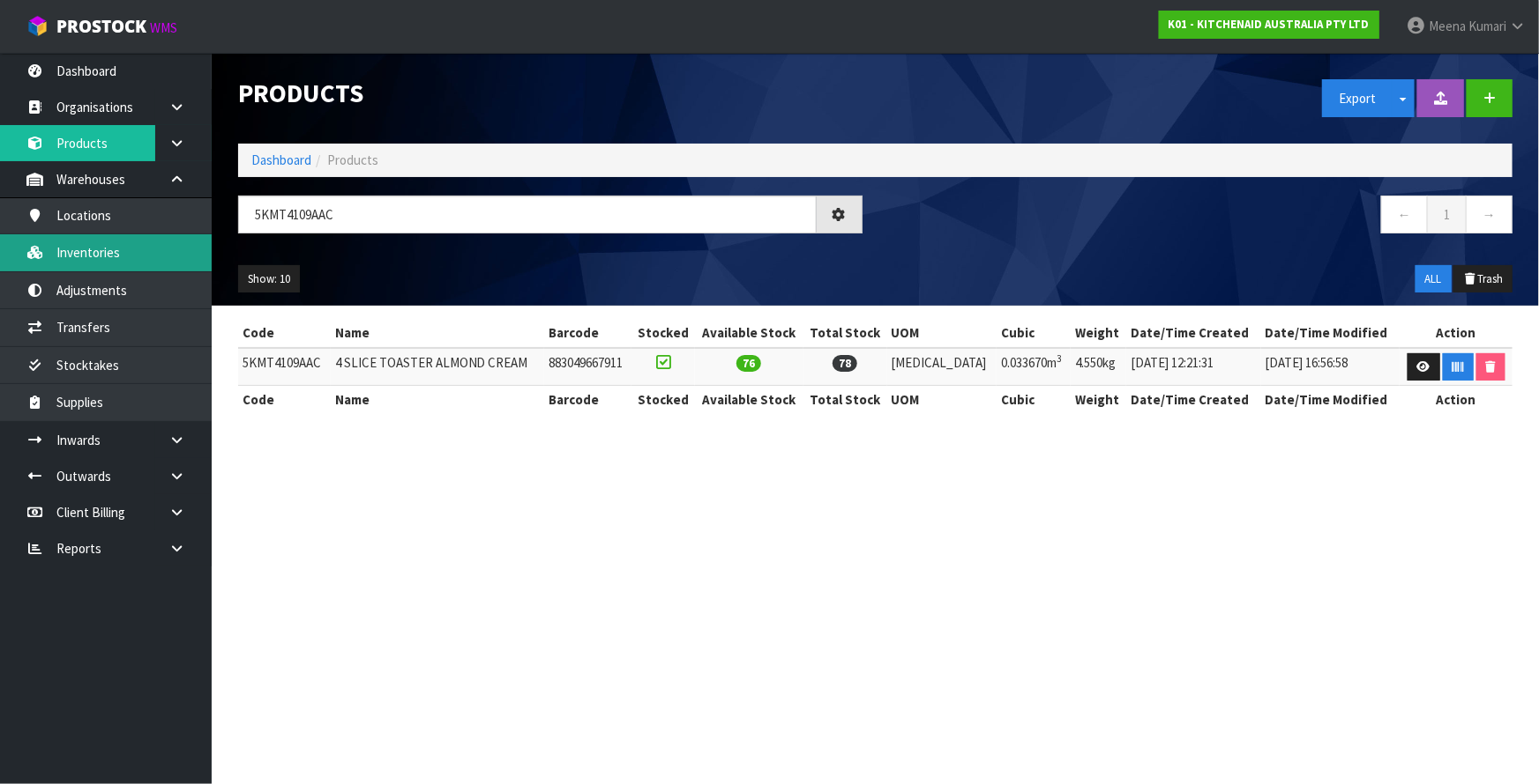
click at [124, 248] on link "Inventories" at bounding box center [106, 252] width 212 height 36
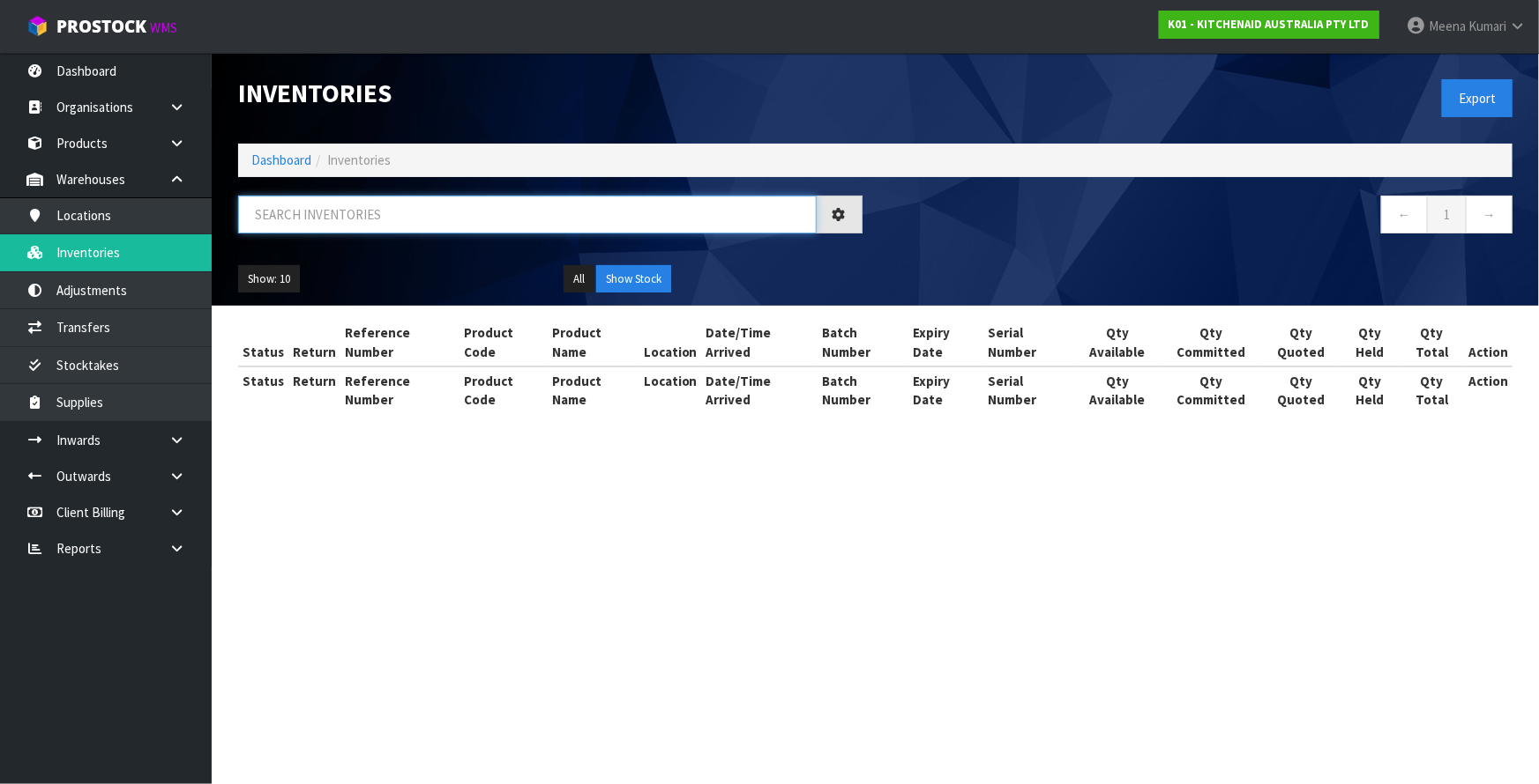
click at [384, 210] on input "text" at bounding box center [528, 214] width 579 height 38
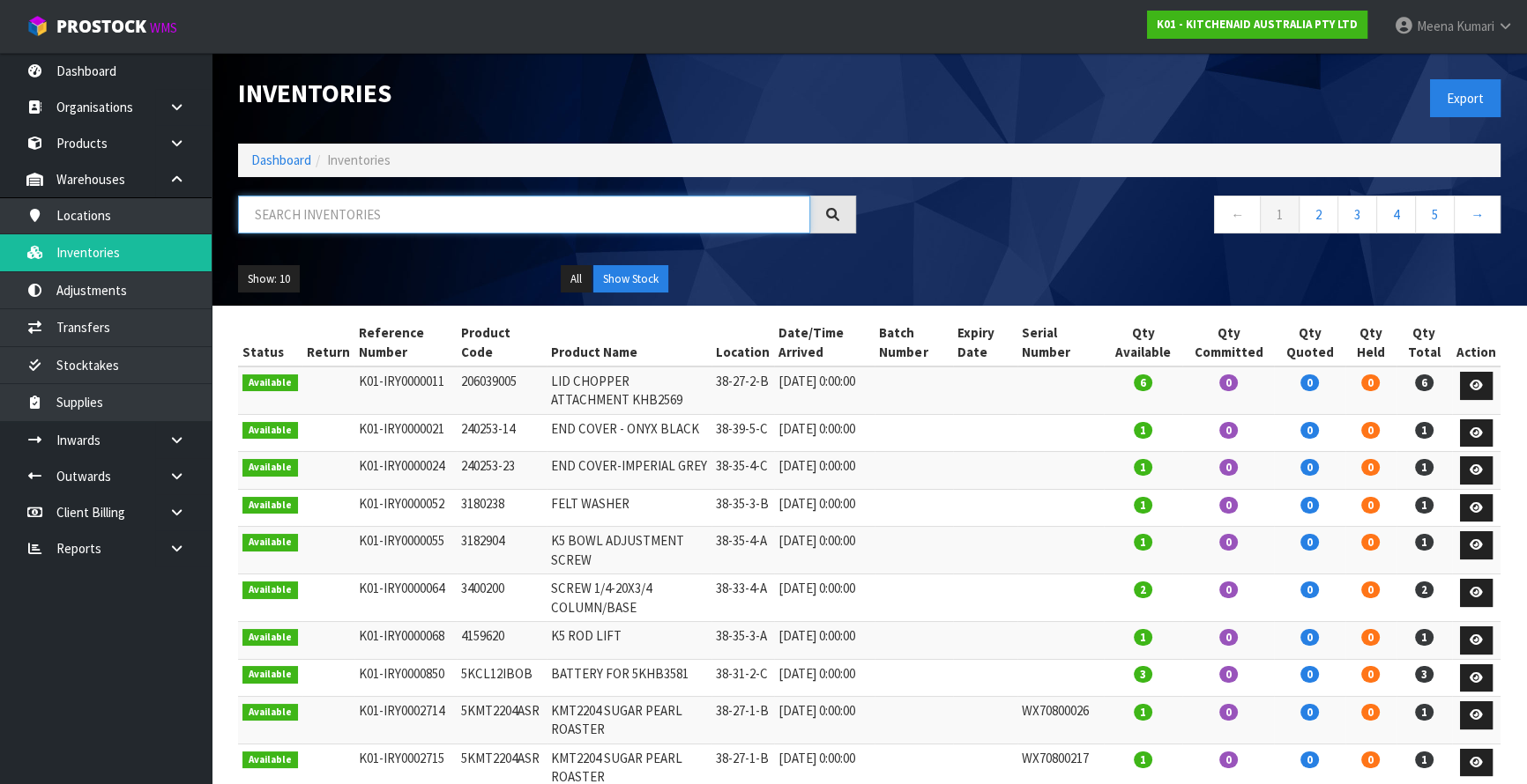
paste input "5KMT4109AAC"
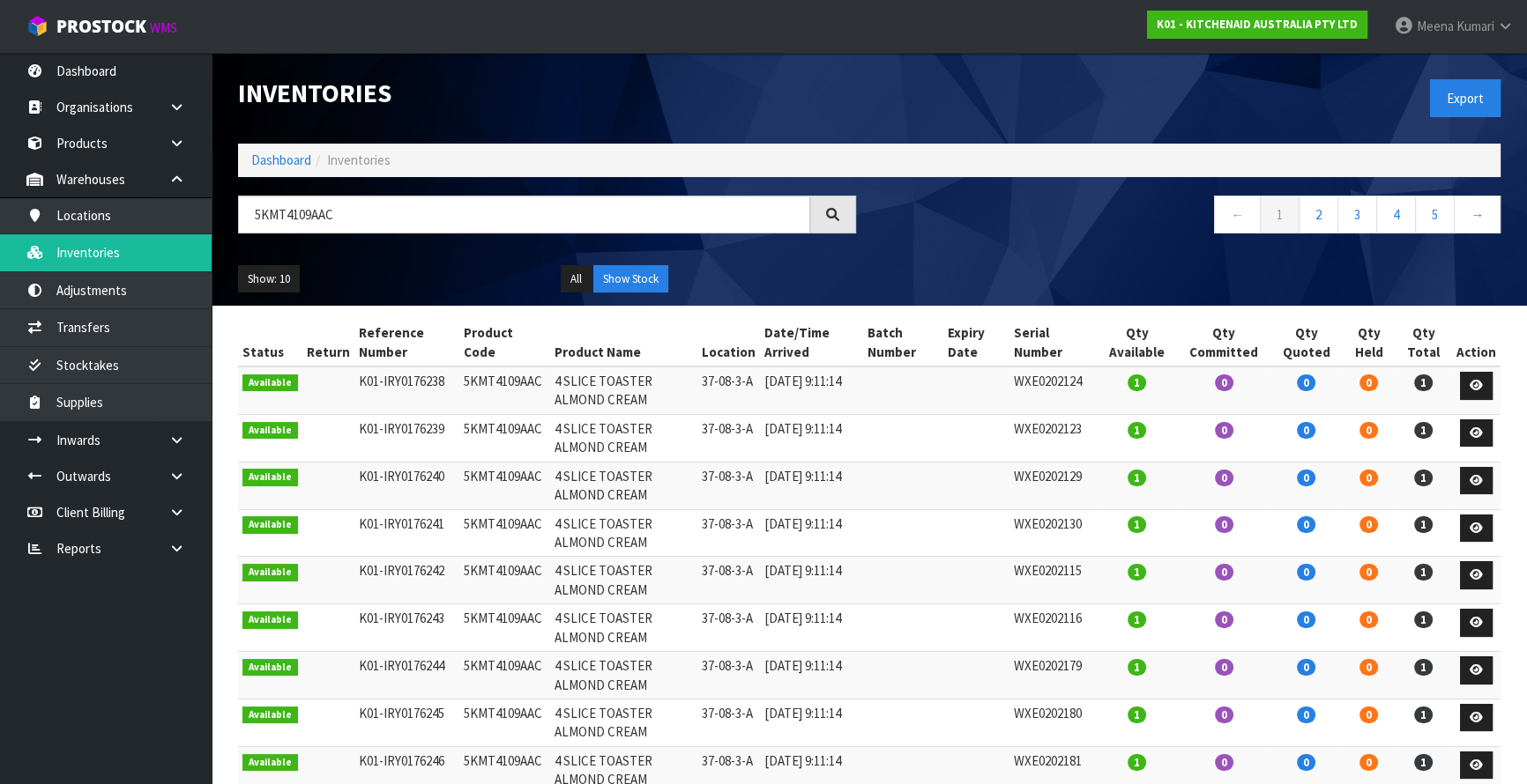
click at [739, 382] on td "37-08-3-A" at bounding box center [729, 391] width 63 height 48
copy tr "37-08-3-A"
drag, startPoint x: 352, startPoint y: 209, endPoint x: 87, endPoint y: 238, distance: 266.6
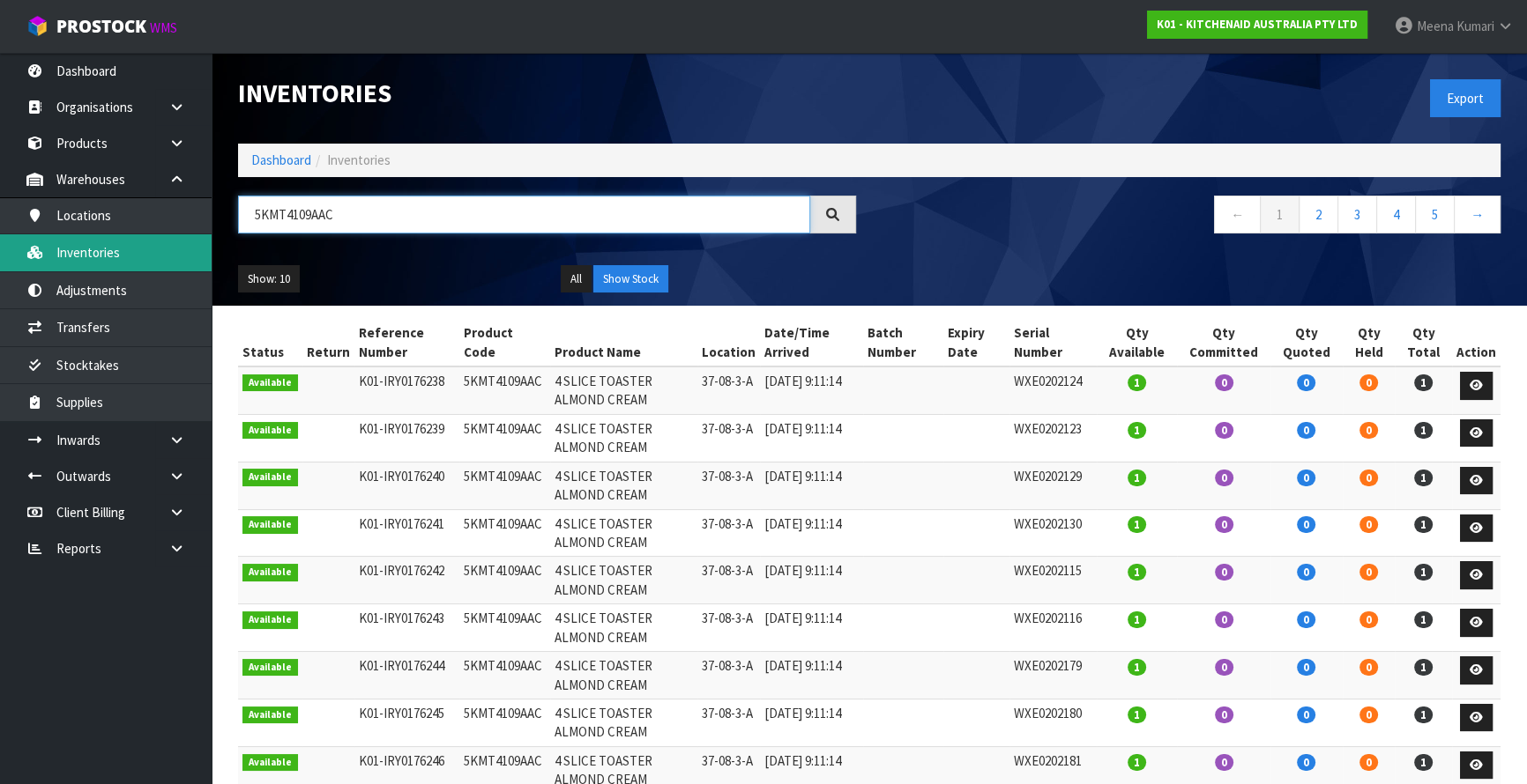
click at [87, 238] on body "Toggle navigation ProStock WMS K01 - KITCHENAID AUSTRALIA PTY LTD Meena Kumari …" at bounding box center [764, 392] width 1527 height 784
paste input "37-08-3-A"
click at [269, 207] on input "37-08-3-A" at bounding box center [524, 214] width 572 height 38
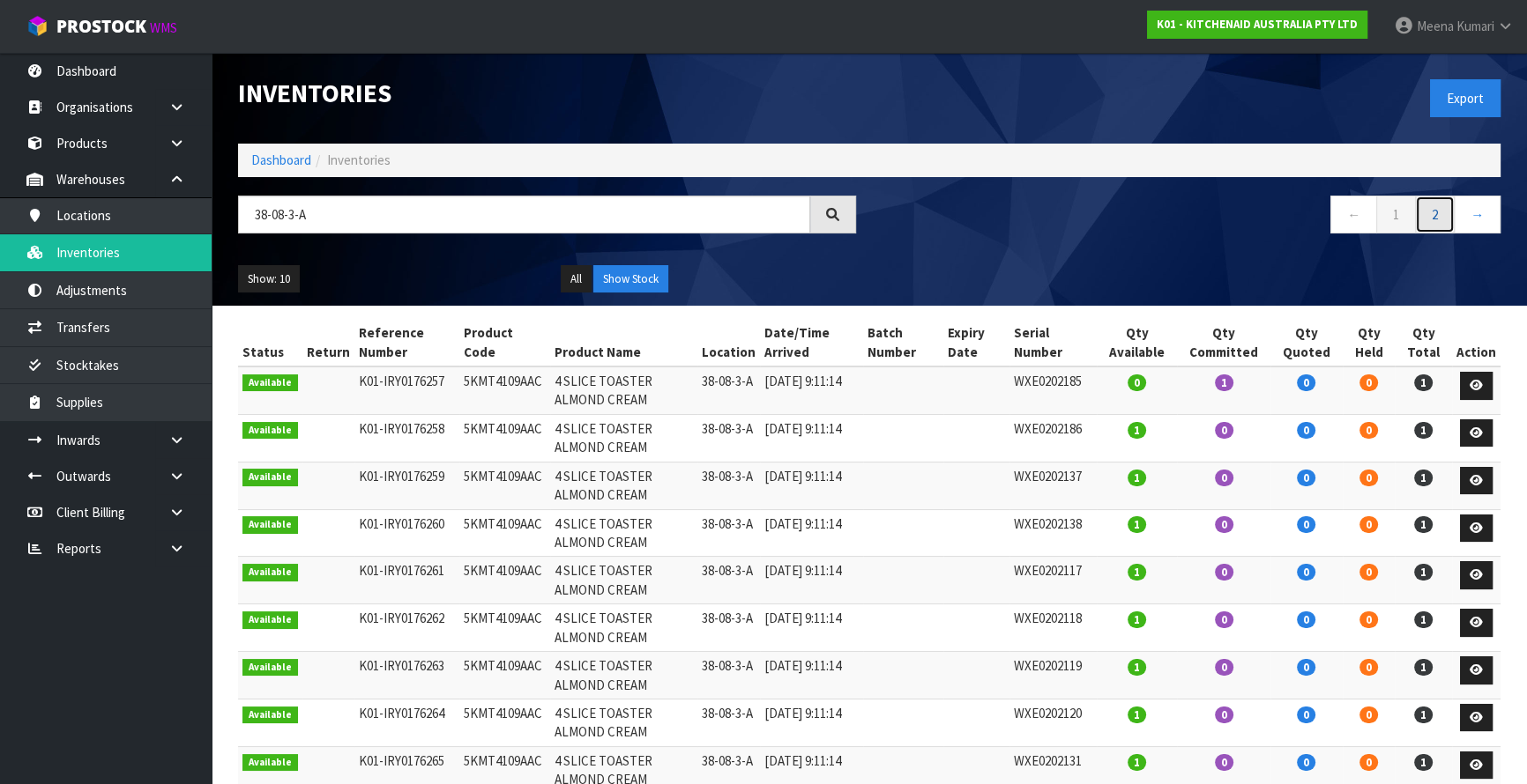
click at [1434, 223] on link "2" at bounding box center [1435, 214] width 40 height 38
click at [1403, 221] on link "1" at bounding box center [1396, 214] width 40 height 38
click at [268, 210] on input "38-08-3-A" at bounding box center [524, 214] width 572 height 38
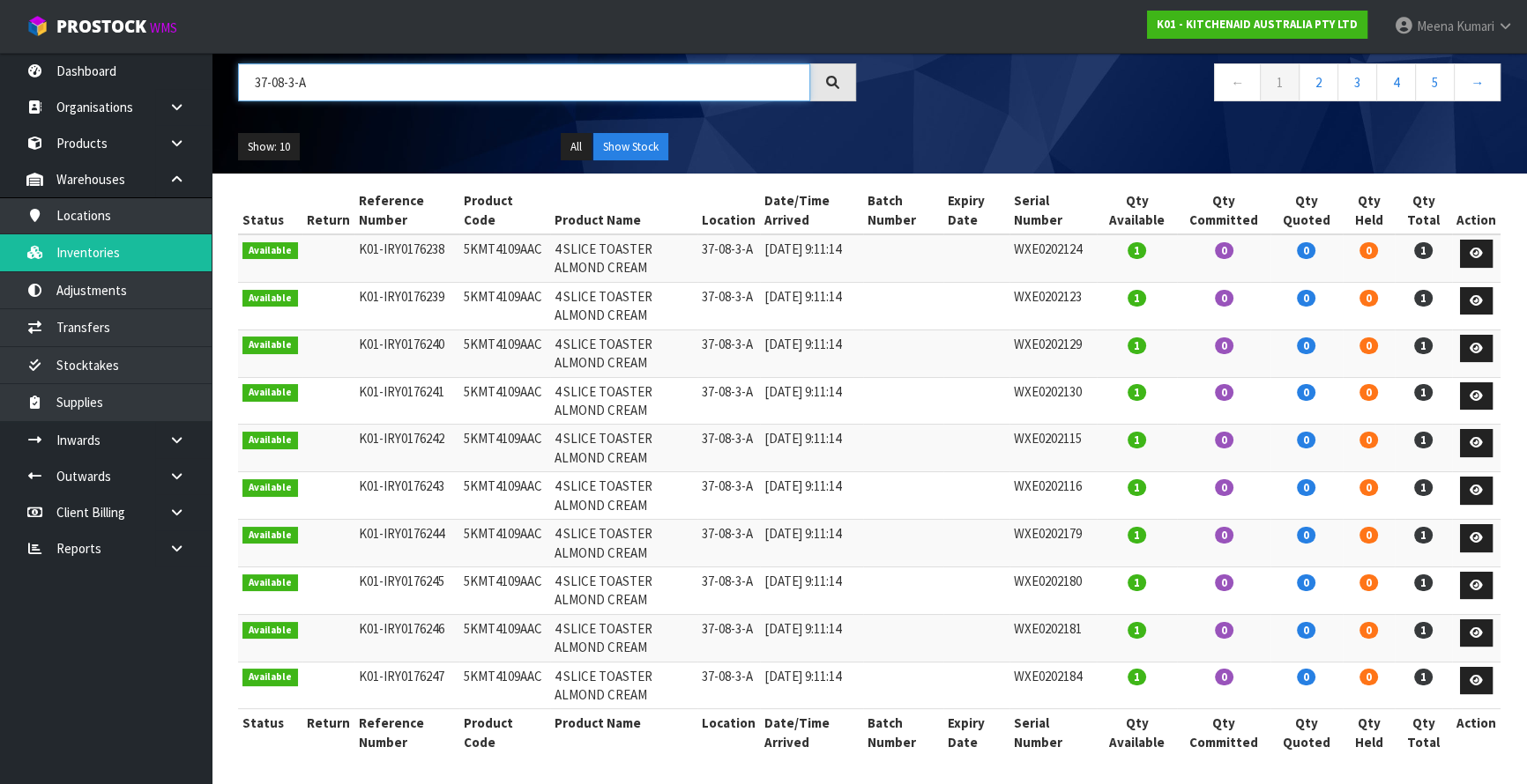
scroll to position [134, 0]
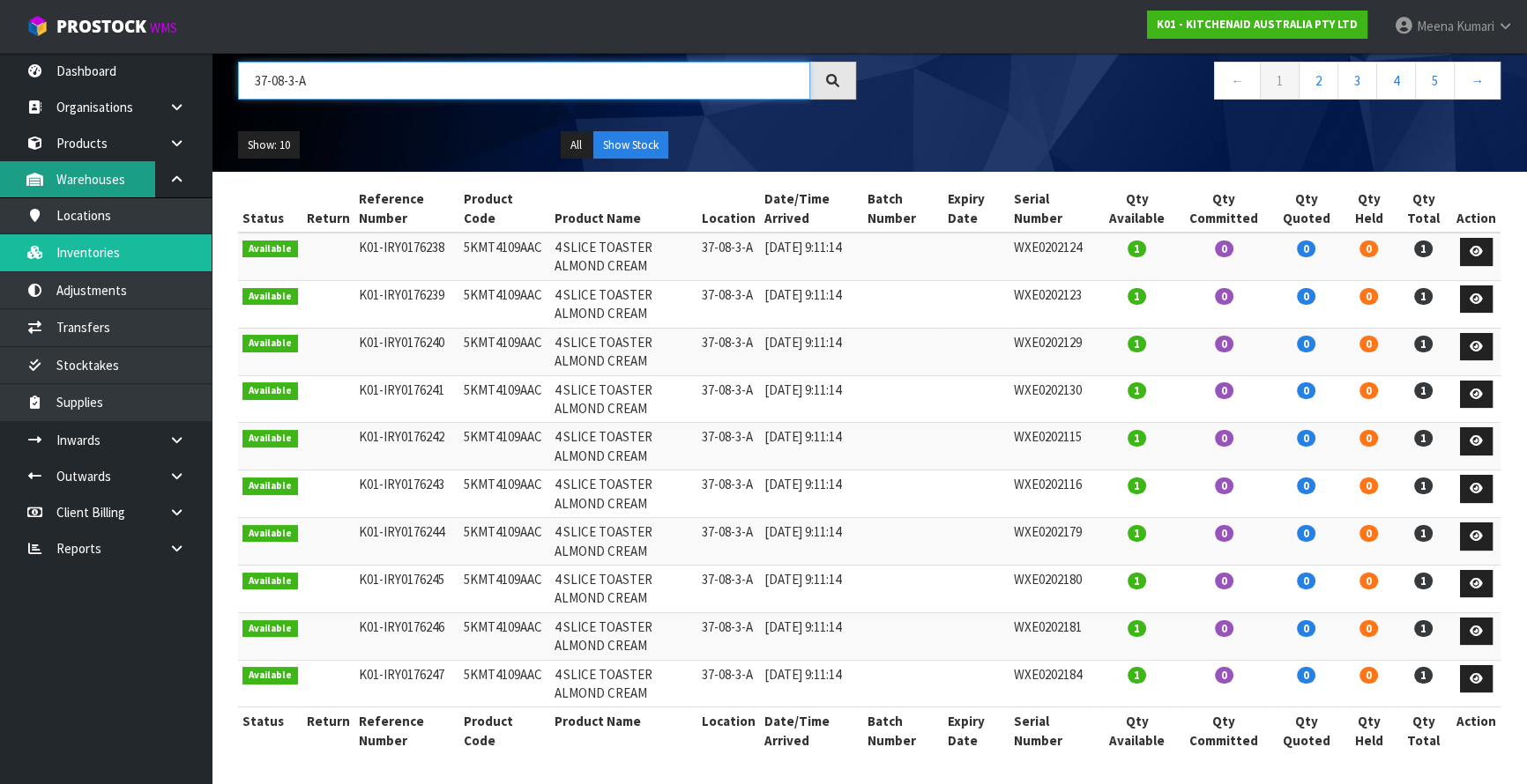
type input "37-08-3-A"
click at [461, 241] on td "5KMT4109AAC" at bounding box center [504, 256] width 91 height 48
copy td "5KMT4109AAC"
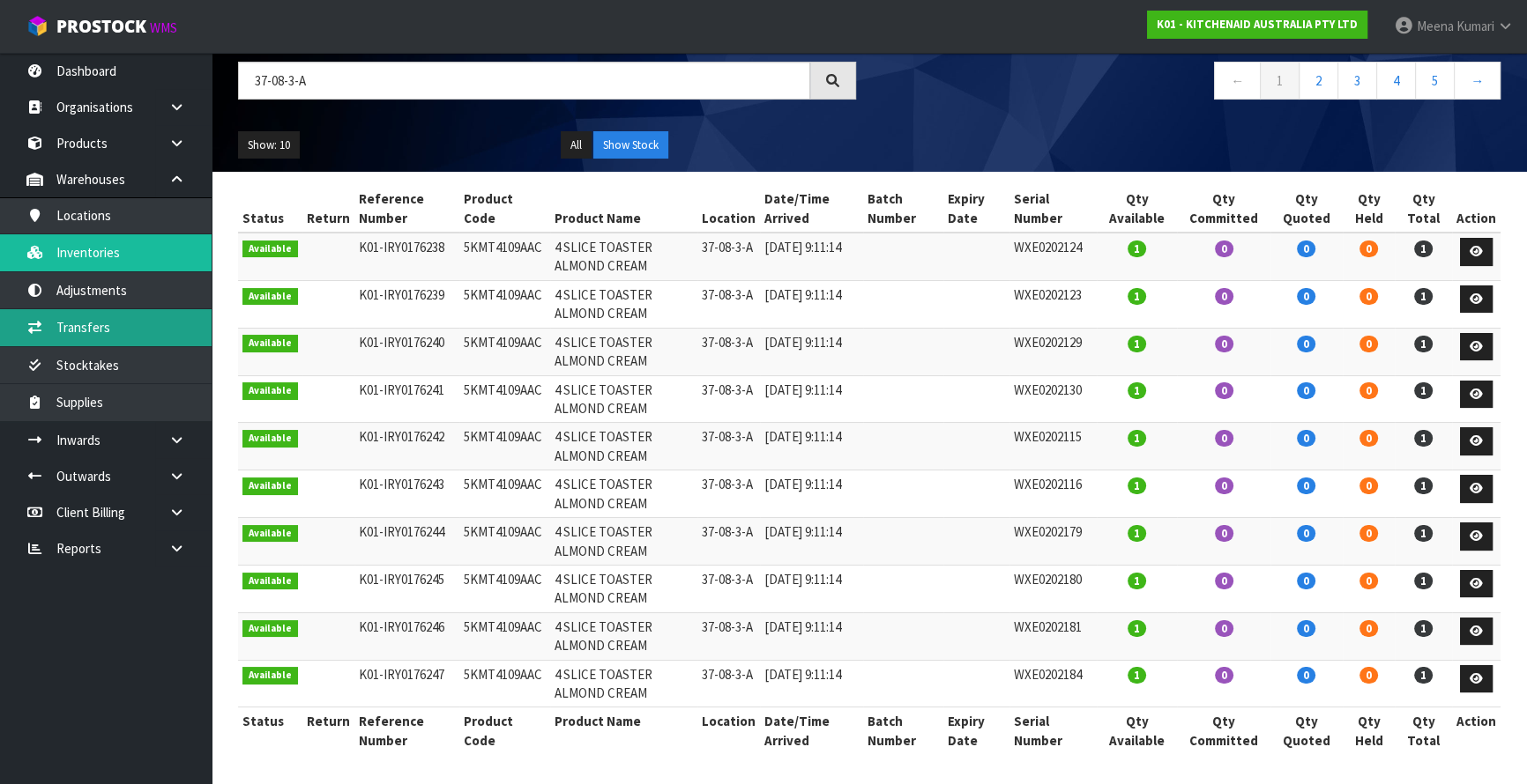
click at [119, 322] on link "Transfers" at bounding box center [106, 327] width 212 height 36
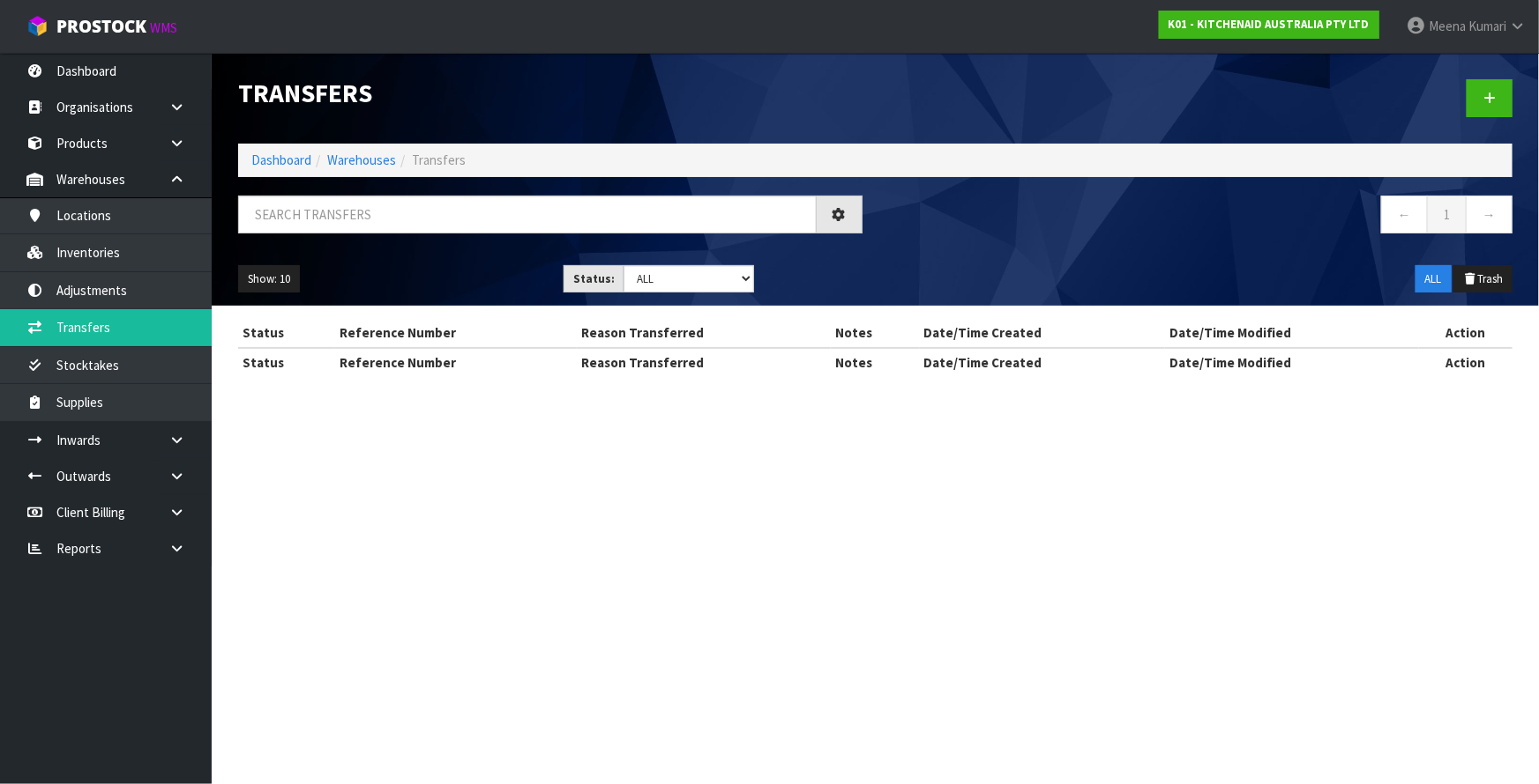
click at [367, 101] on h1 "Transfers" at bounding box center [550, 94] width 624 height 28
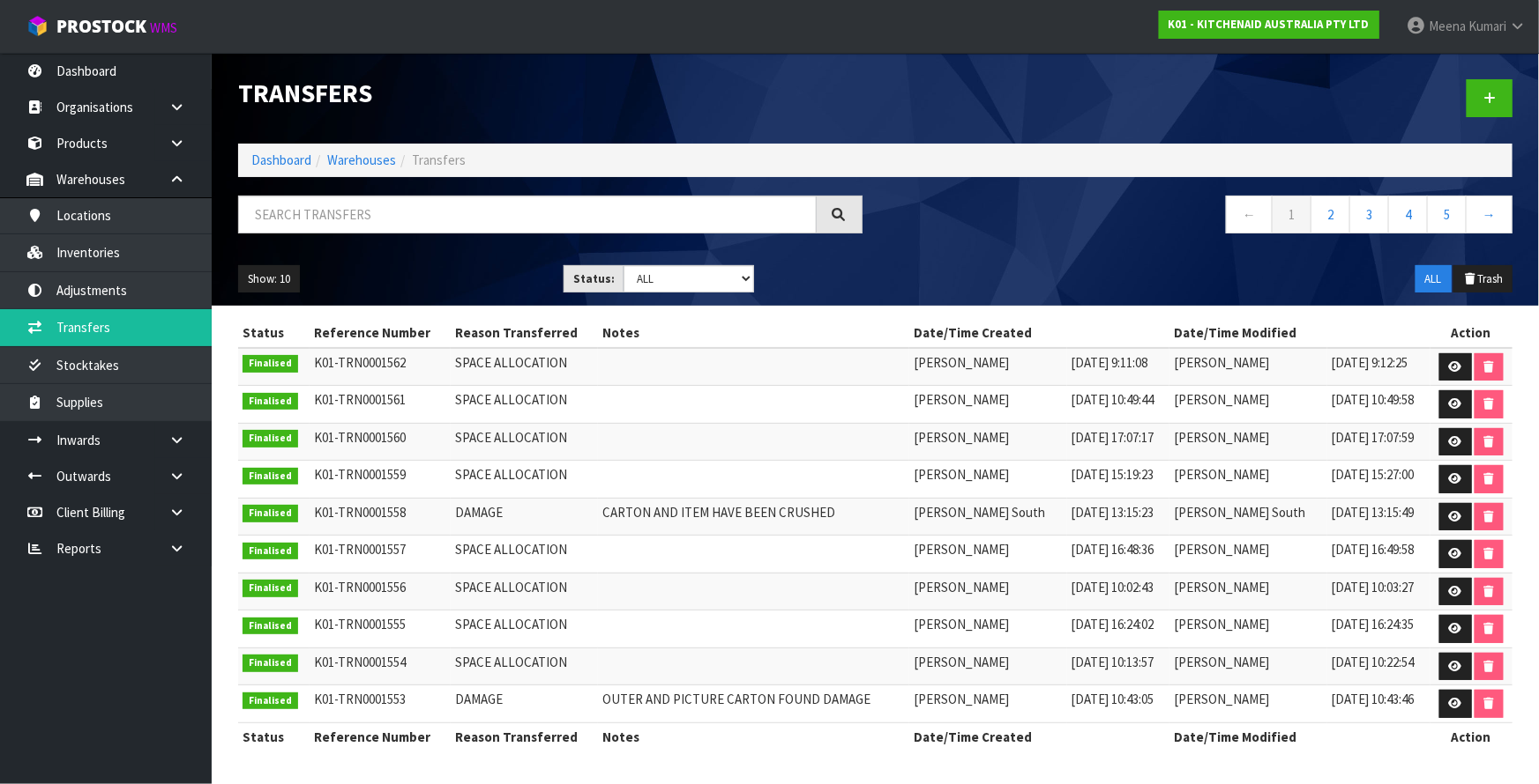
click at [386, 238] on div at bounding box center [550, 220] width 651 height 51
click at [386, 224] on input "text" at bounding box center [528, 214] width 579 height 38
paste input "5KMT4109AAC"
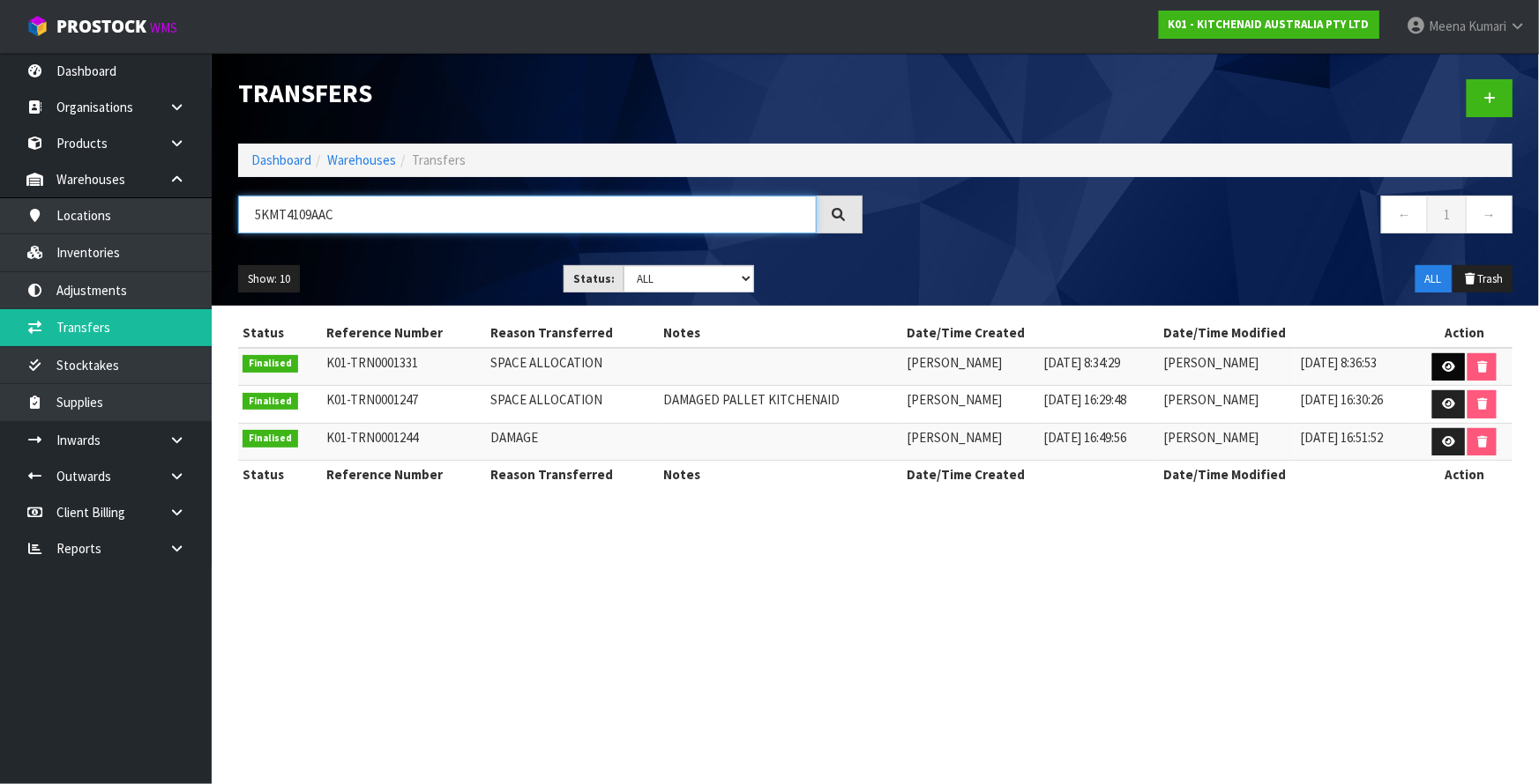
type input "5KMT4109AAC"
click at [1460, 367] on link at bounding box center [1448, 367] width 33 height 28
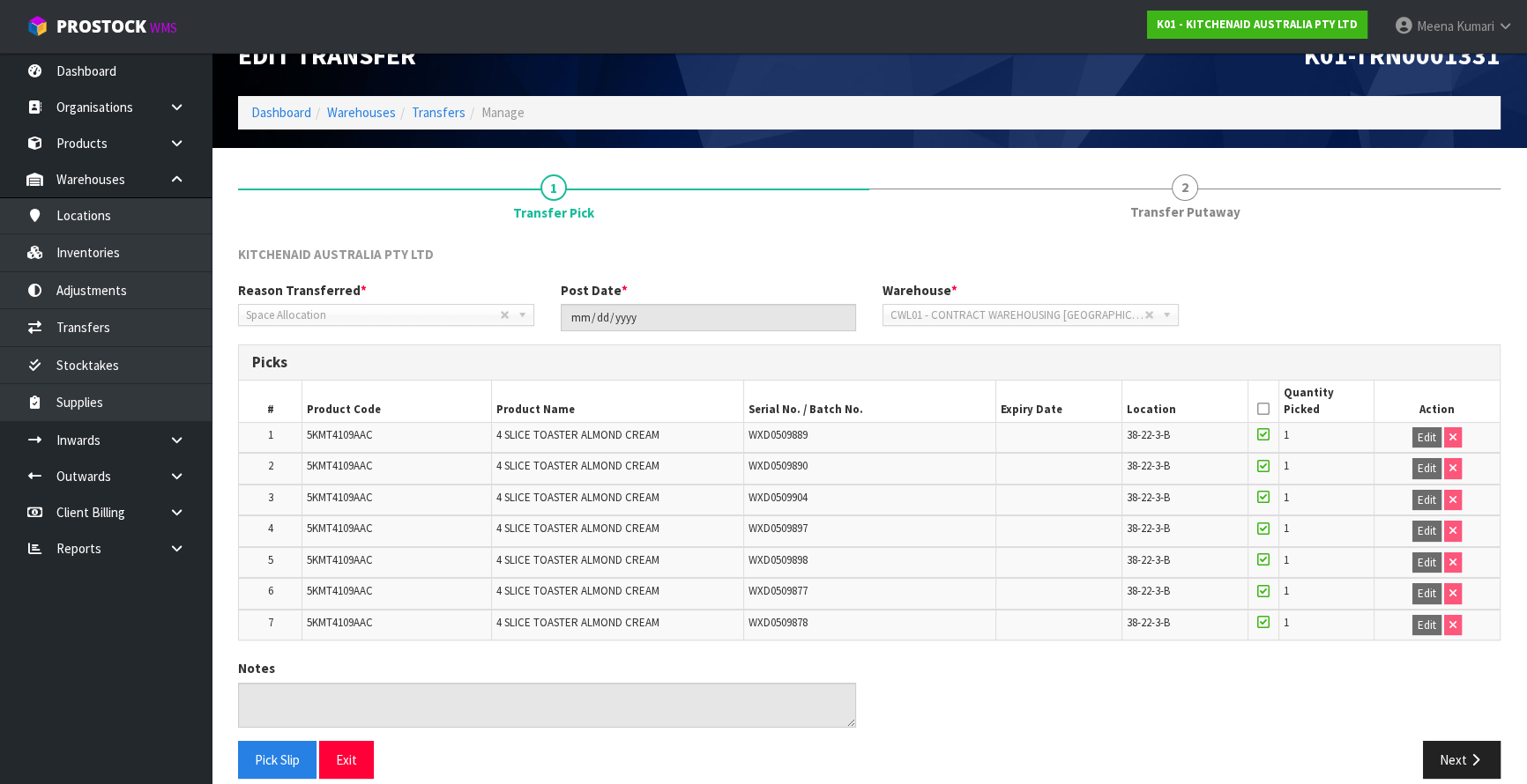
scroll to position [56, 0]
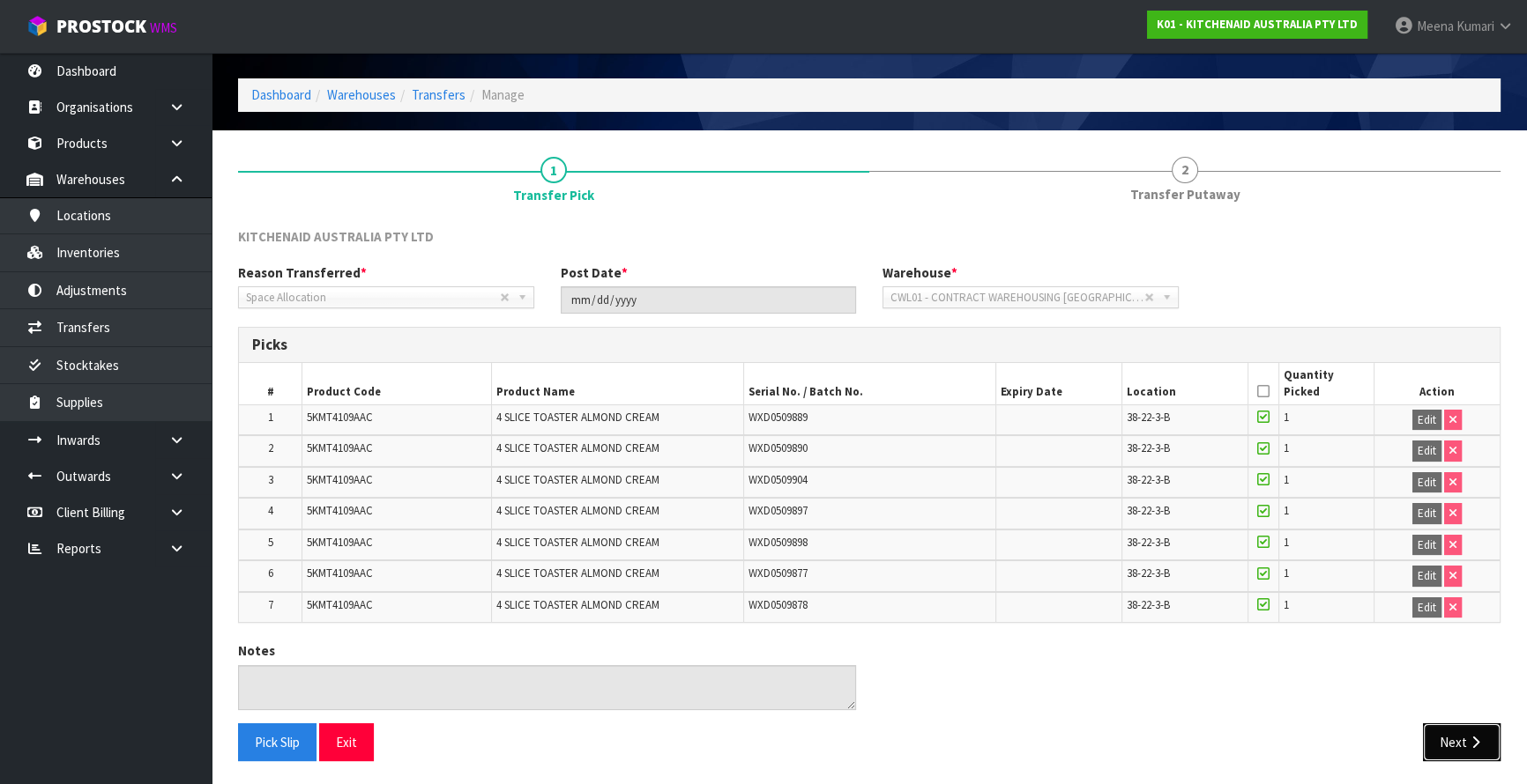
click at [1467, 736] on icon "button" at bounding box center [1475, 742] width 17 height 13
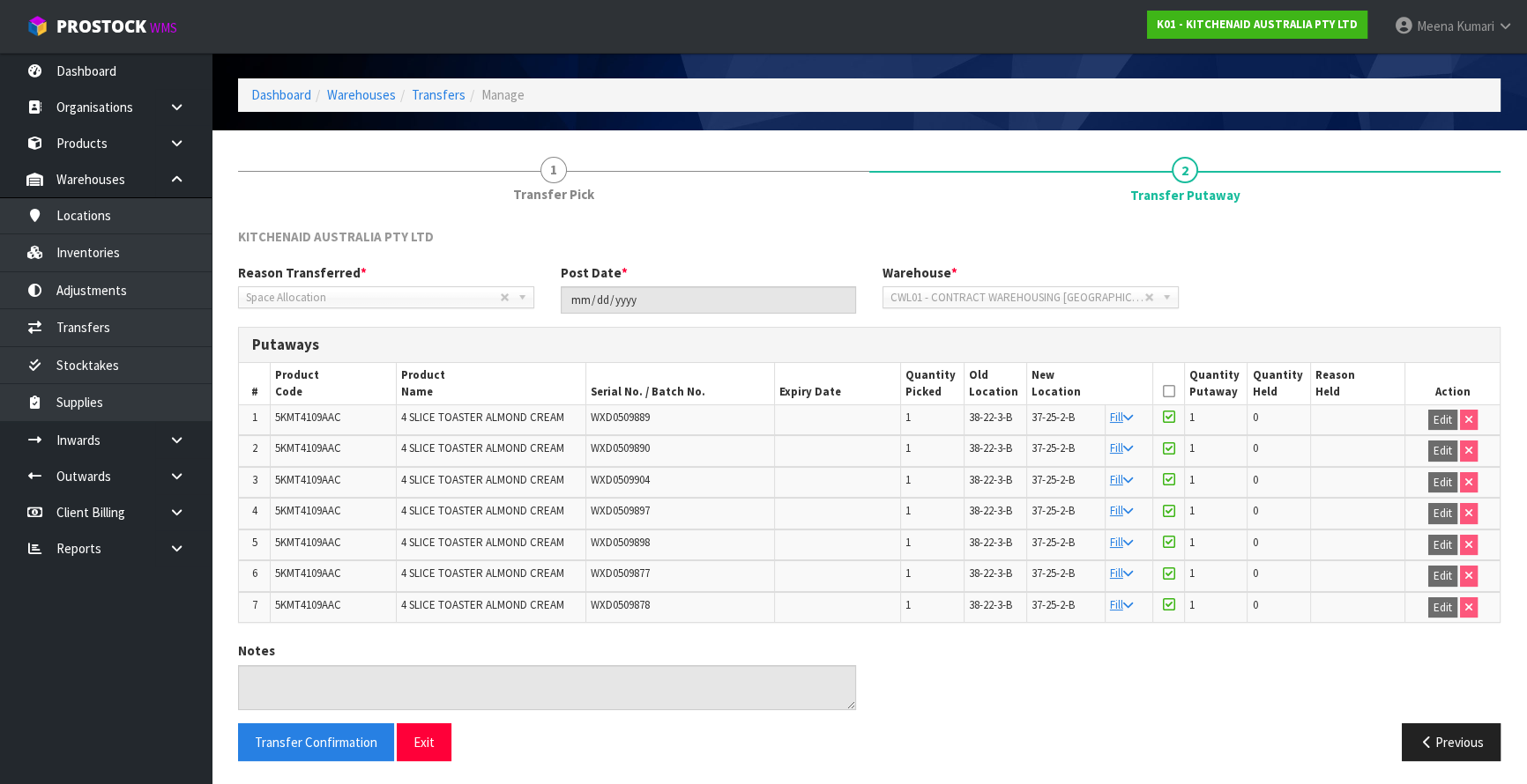
click at [321, 413] on span "5KMT4109AAC" at bounding box center [308, 417] width 66 height 15
copy span "5KMT4109AAC"
click at [440, 96] on link "Transfers" at bounding box center [439, 95] width 54 height 17
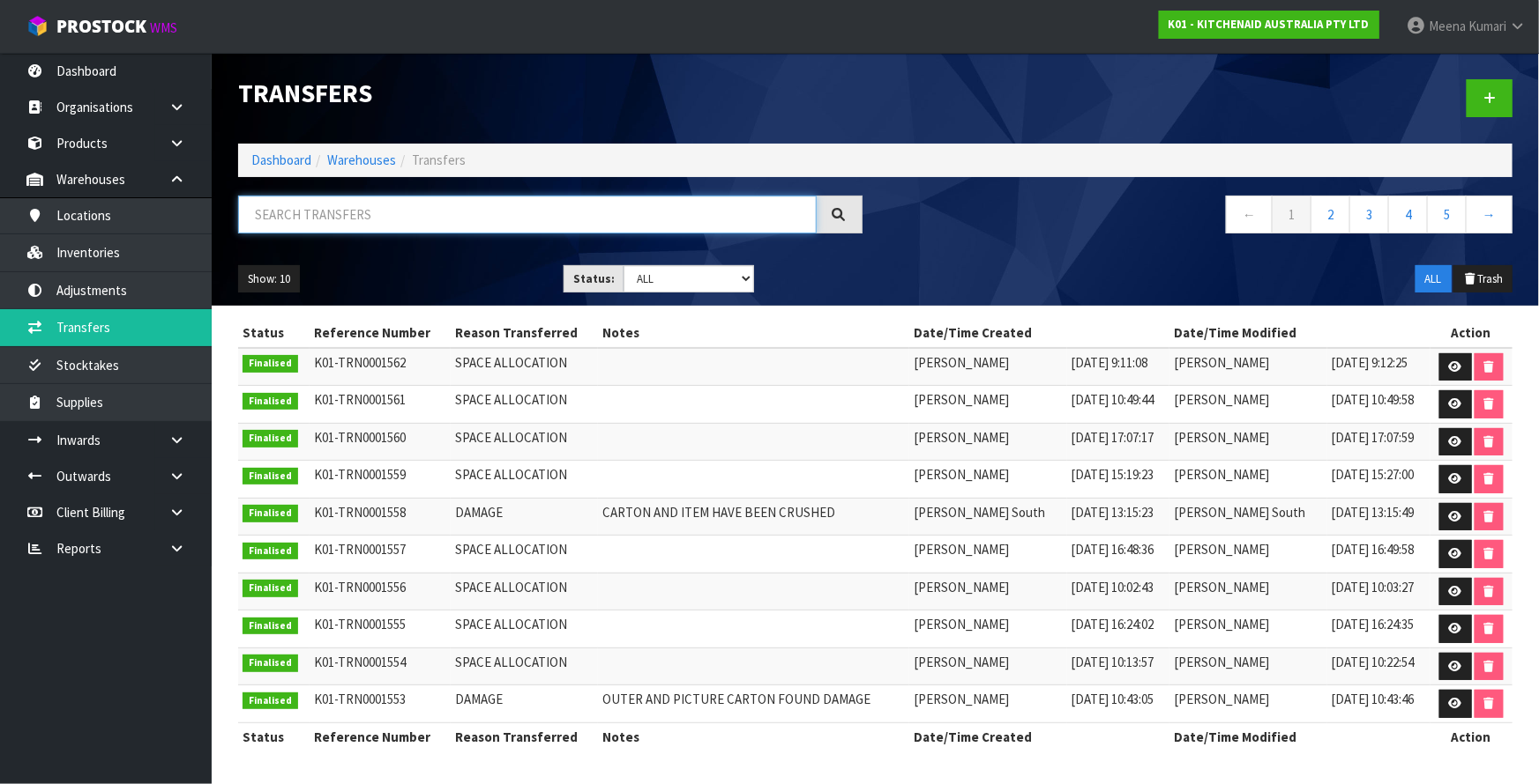
click at [463, 218] on input "text" at bounding box center [528, 214] width 579 height 38
paste input "5KMT4109AAC"
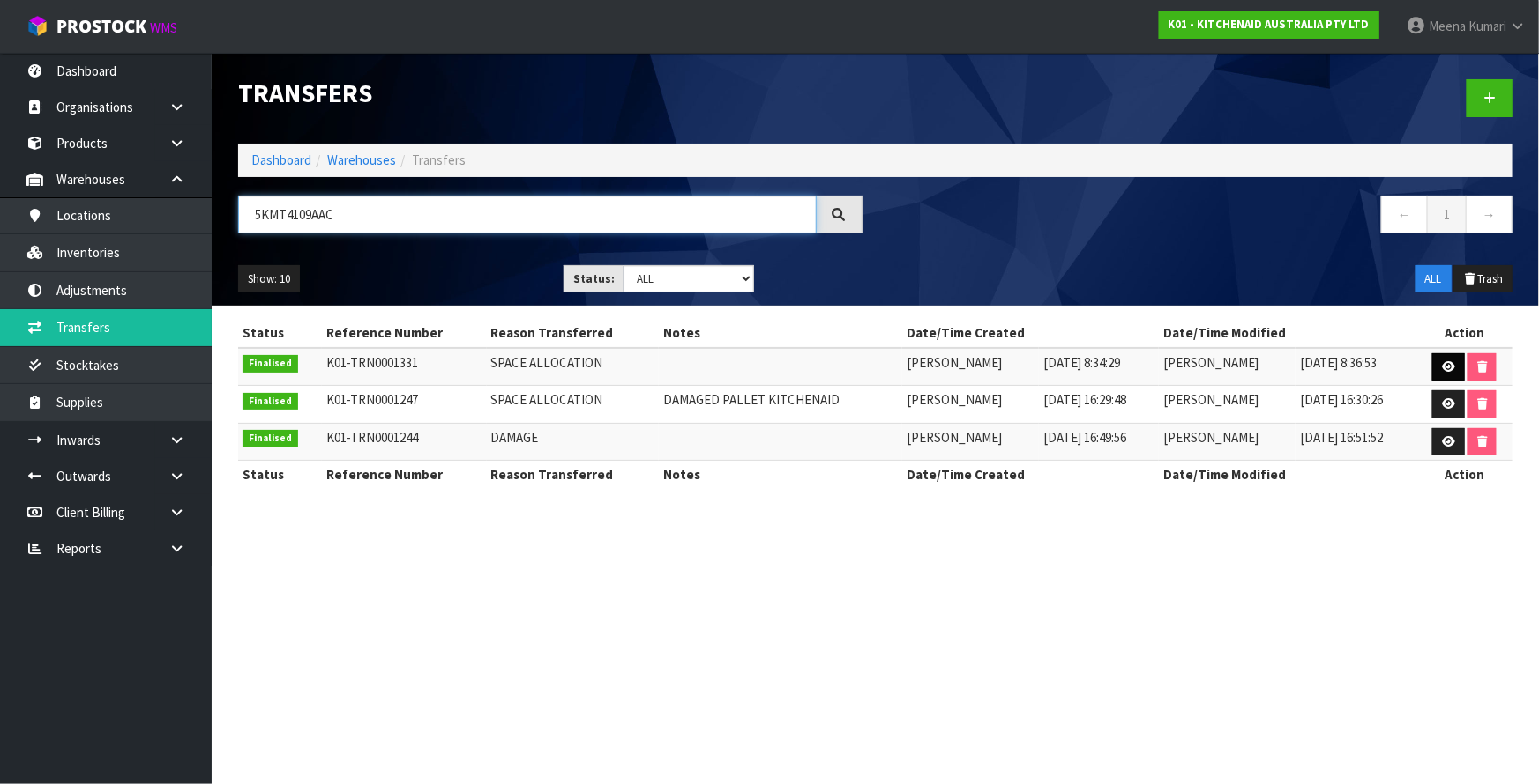
type input "5KMT4109AAC"
click at [1440, 373] on link at bounding box center [1448, 367] width 33 height 28
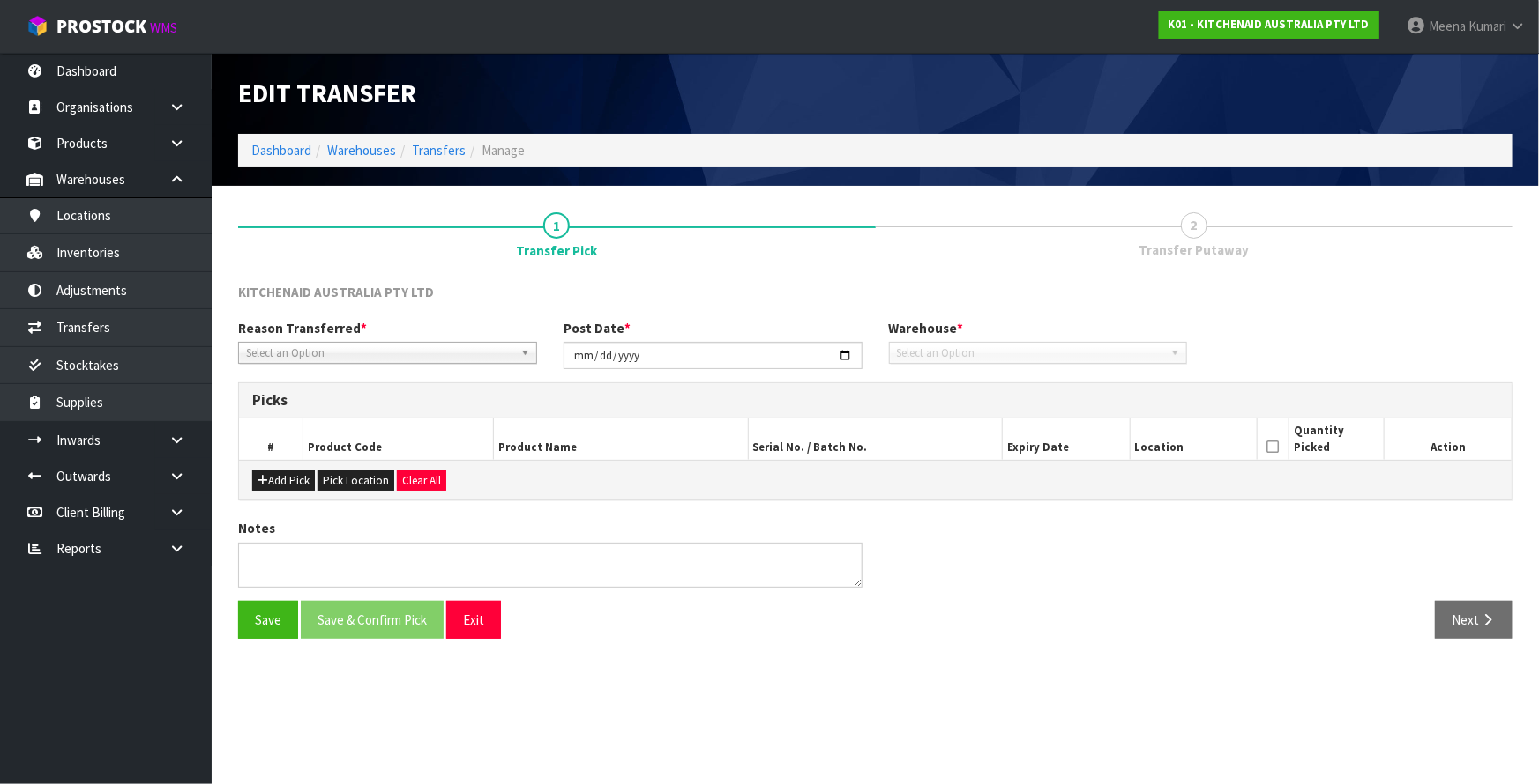
type input "2024-10-09"
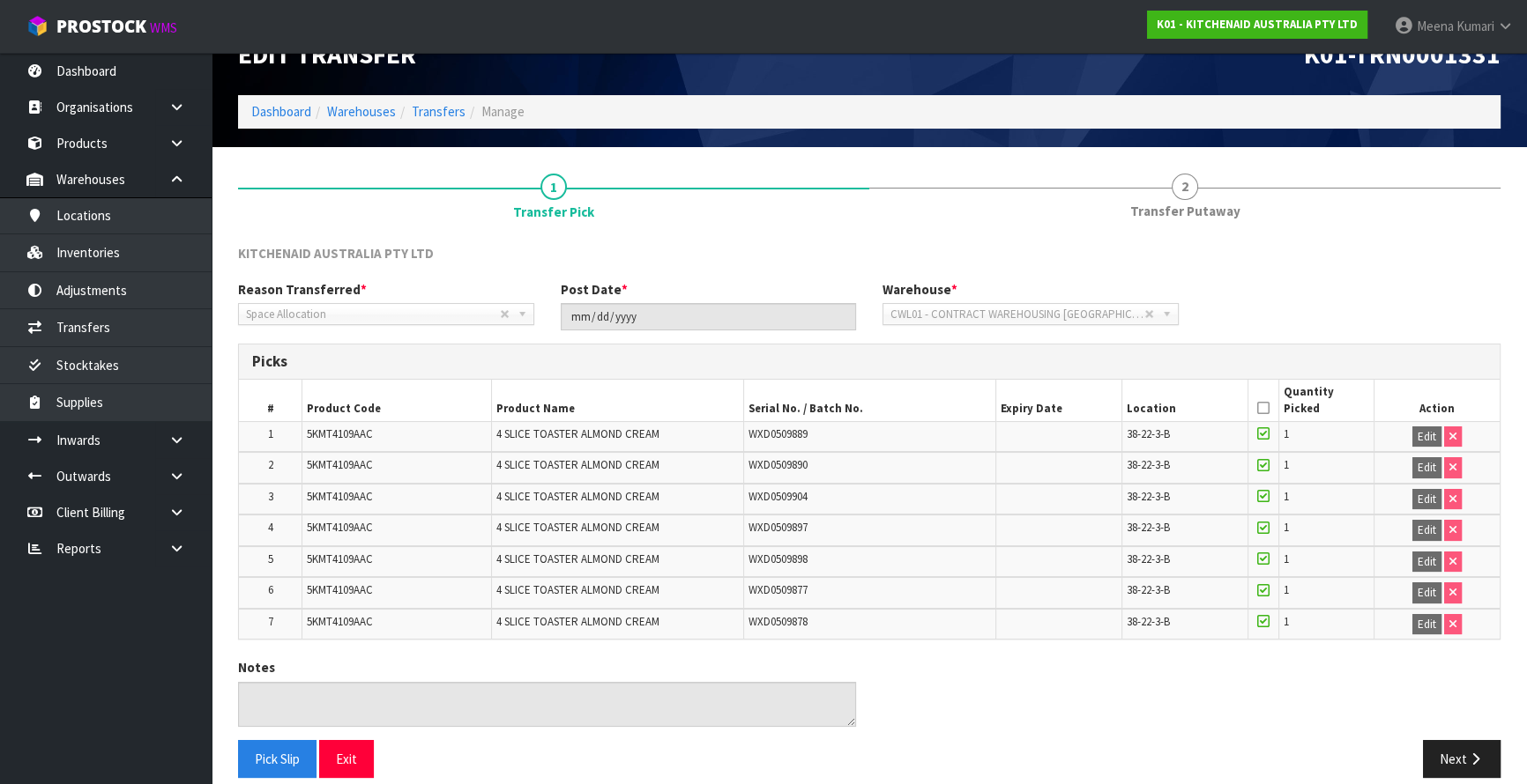
scroll to position [56, 0]
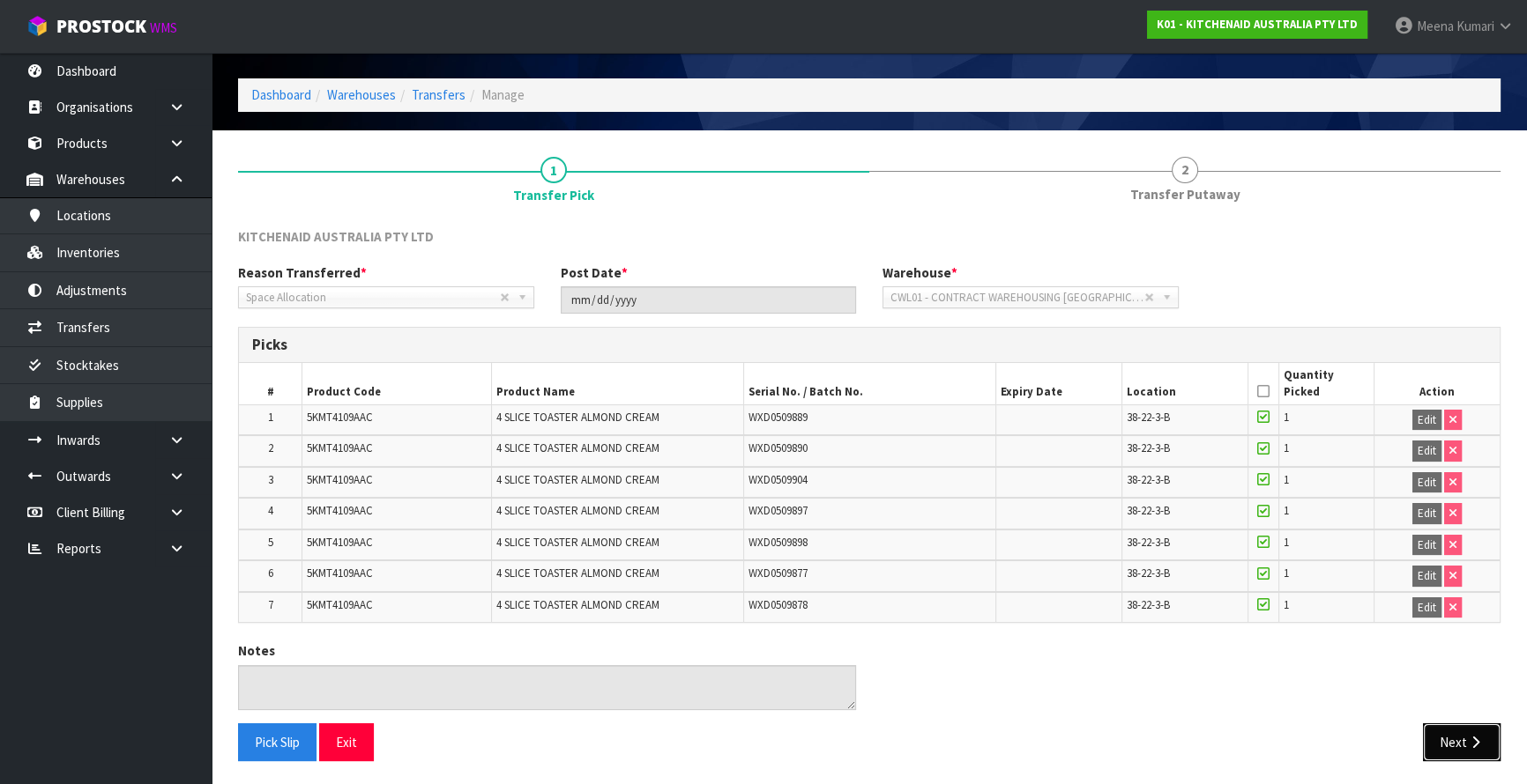
click at [1476, 741] on icon "button" at bounding box center [1475, 742] width 17 height 13
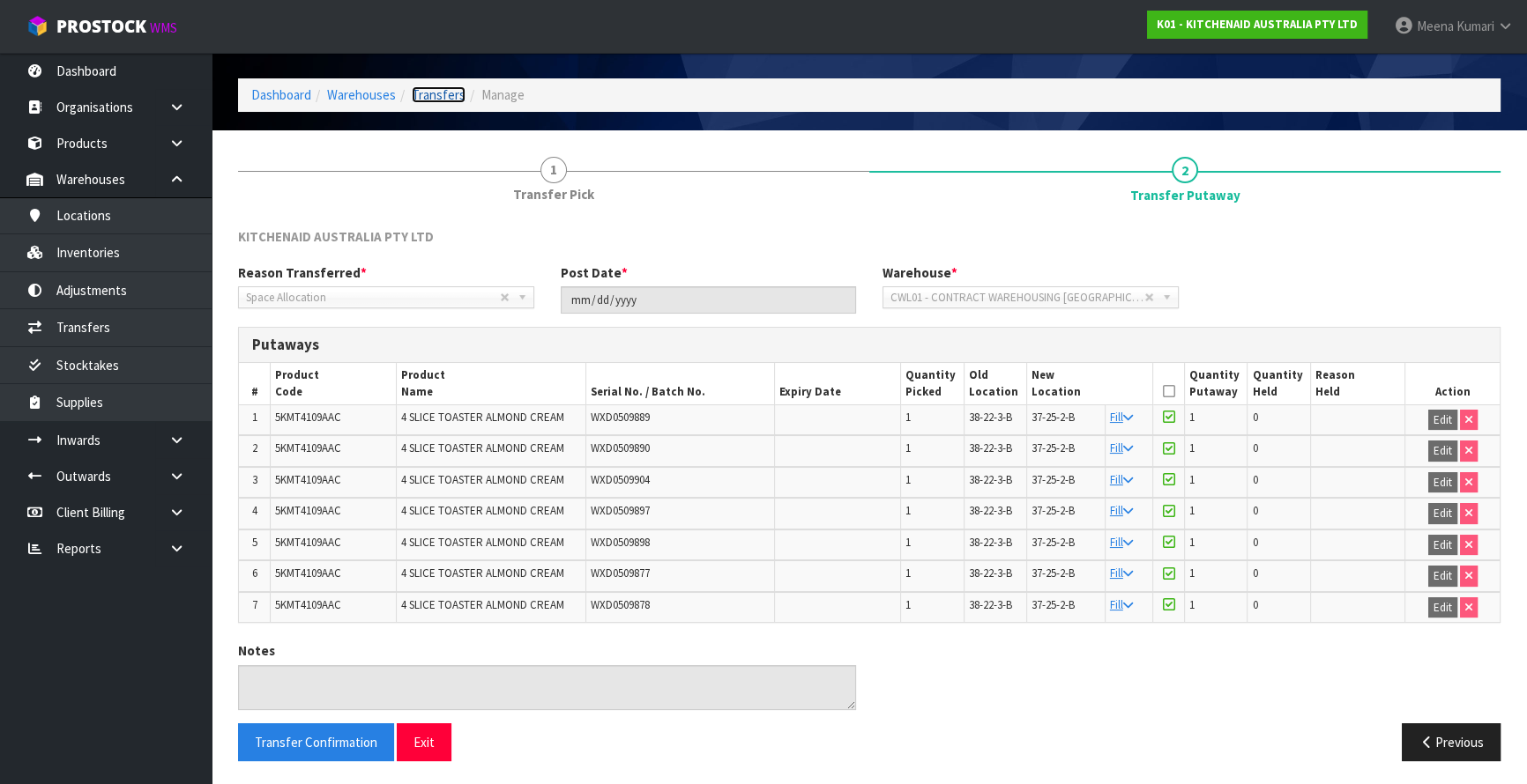
click at [422, 101] on link "Transfers" at bounding box center [439, 95] width 54 height 17
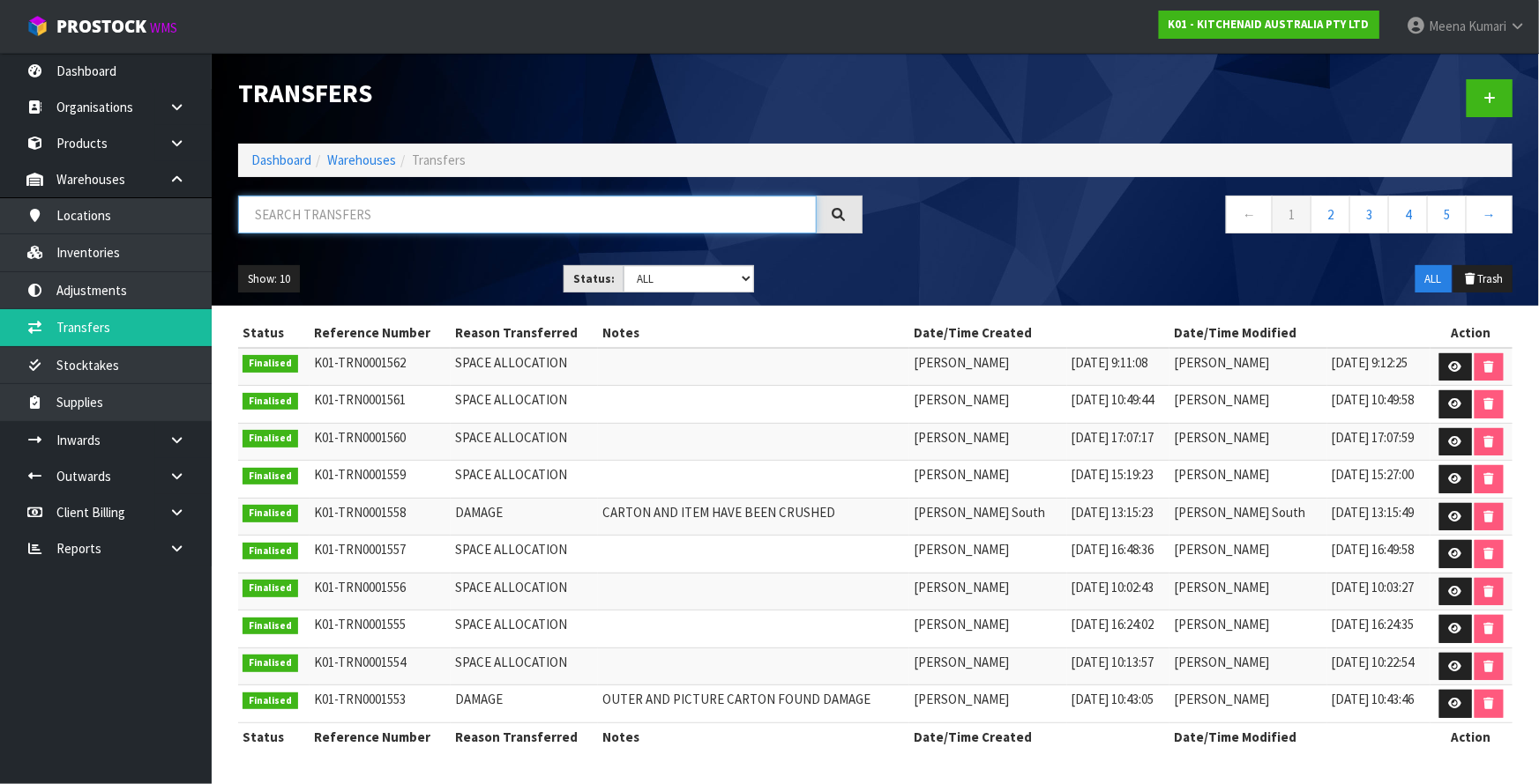
click at [413, 215] on input "text" at bounding box center [528, 214] width 579 height 38
paste input "5KMT4109AAC"
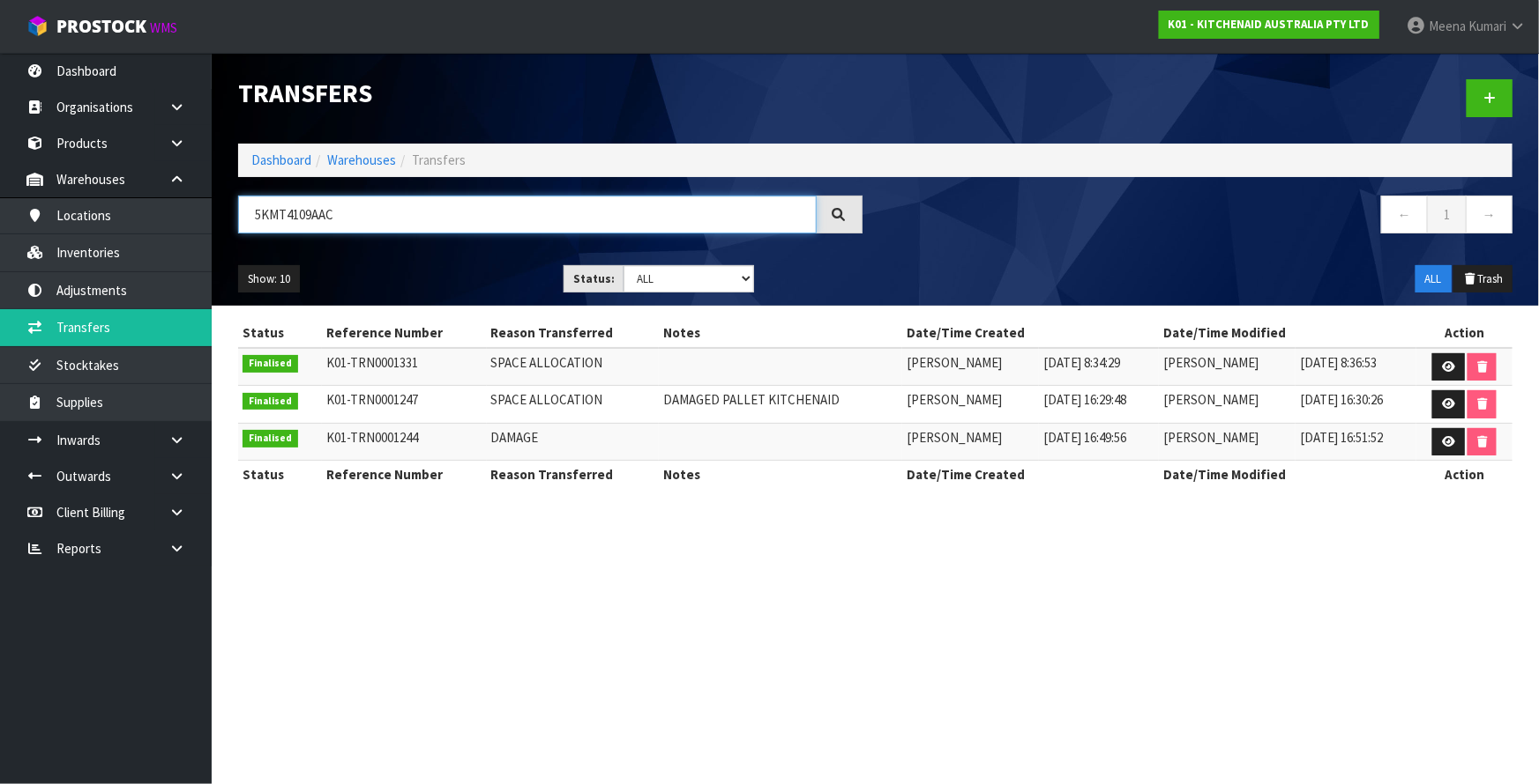
drag, startPoint x: 413, startPoint y: 215, endPoint x: 228, endPoint y: 196, distance: 186.0
click at [228, 196] on div "5KMT4109AAC" at bounding box center [550, 220] width 651 height 51
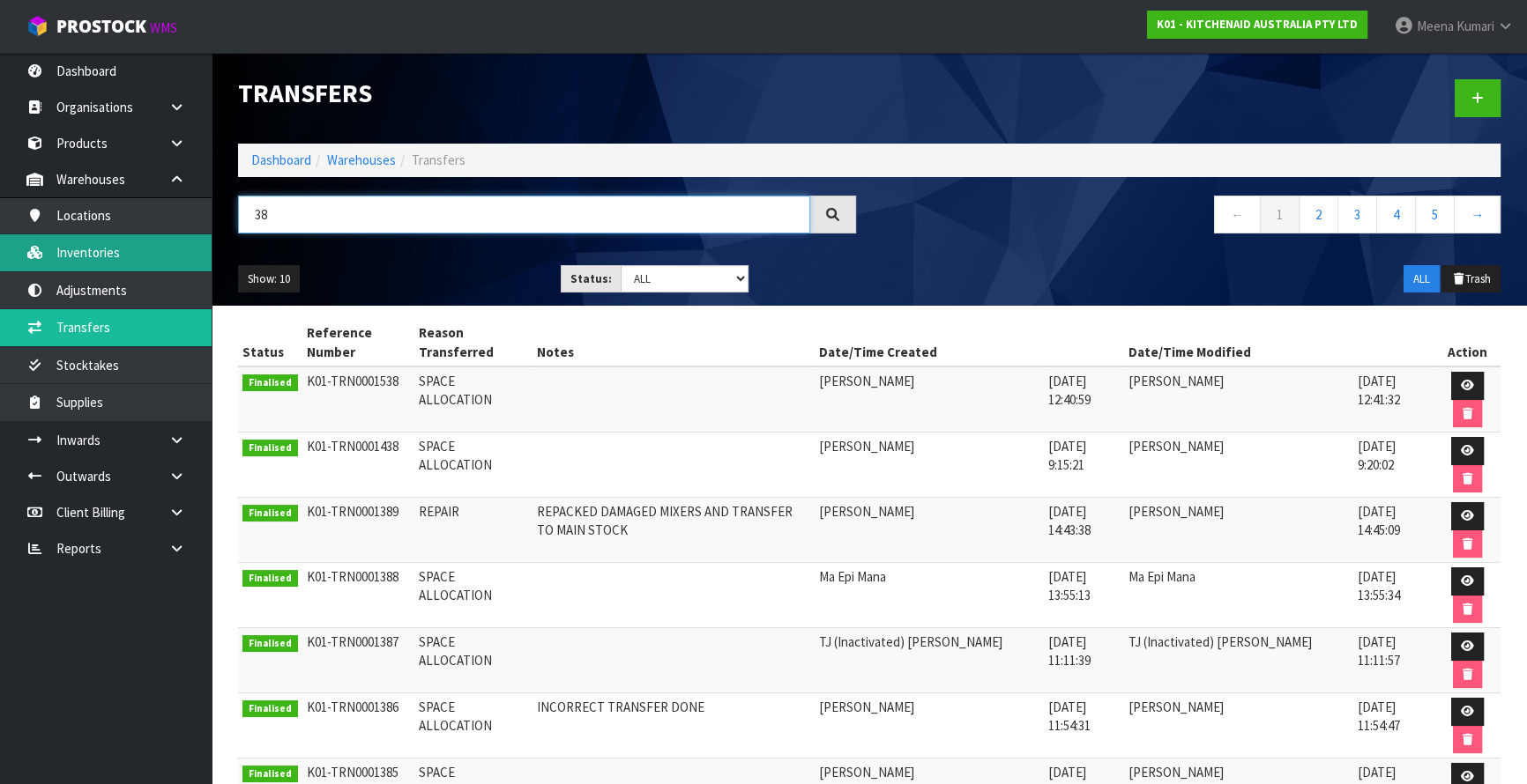
type input "38"
drag, startPoint x: 177, startPoint y: 258, endPoint x: 482, endPoint y: 201, distance: 310.3
click at [178, 258] on link "Inventories" at bounding box center [106, 252] width 212 height 36
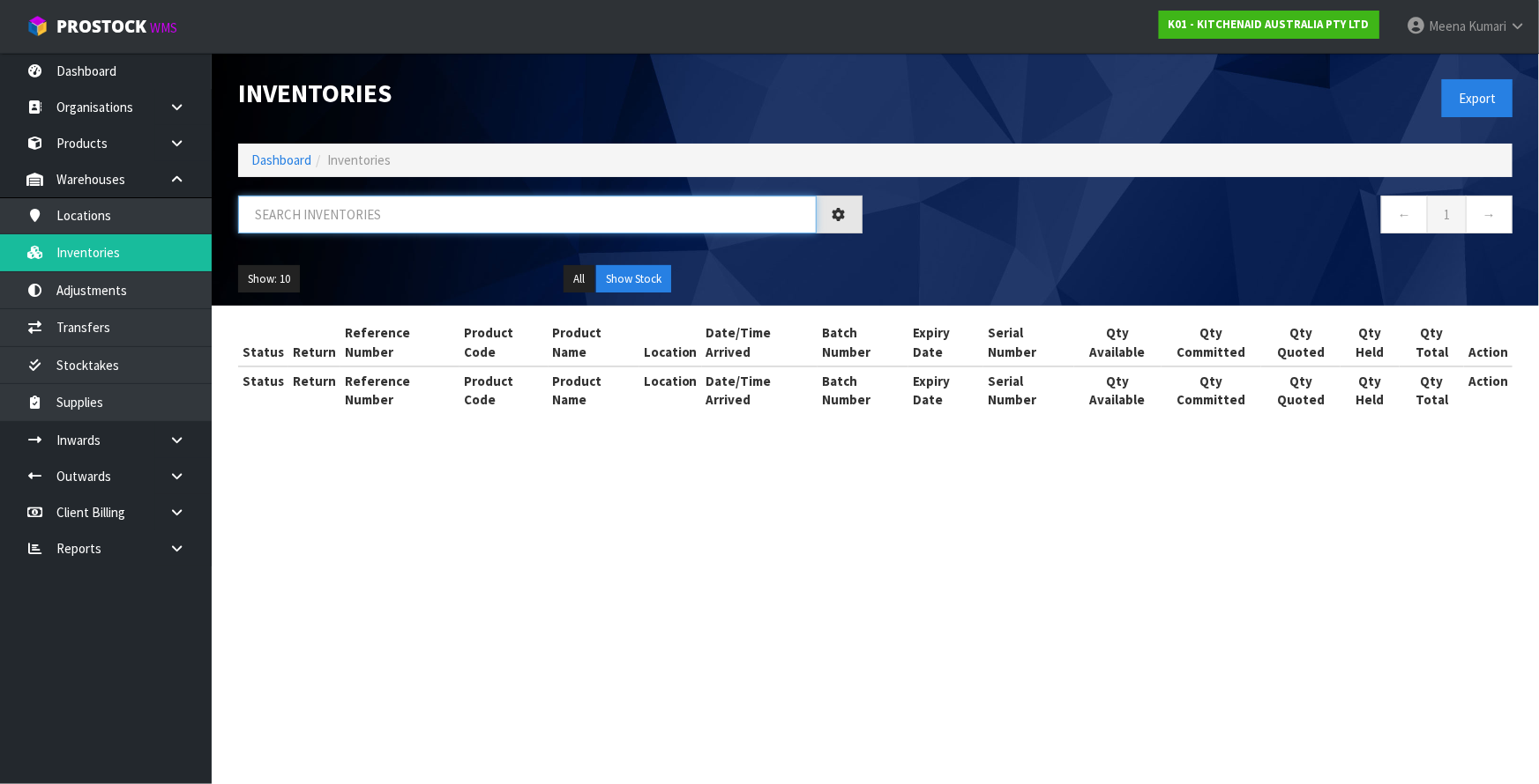
click at [476, 218] on input "text" at bounding box center [528, 214] width 579 height 38
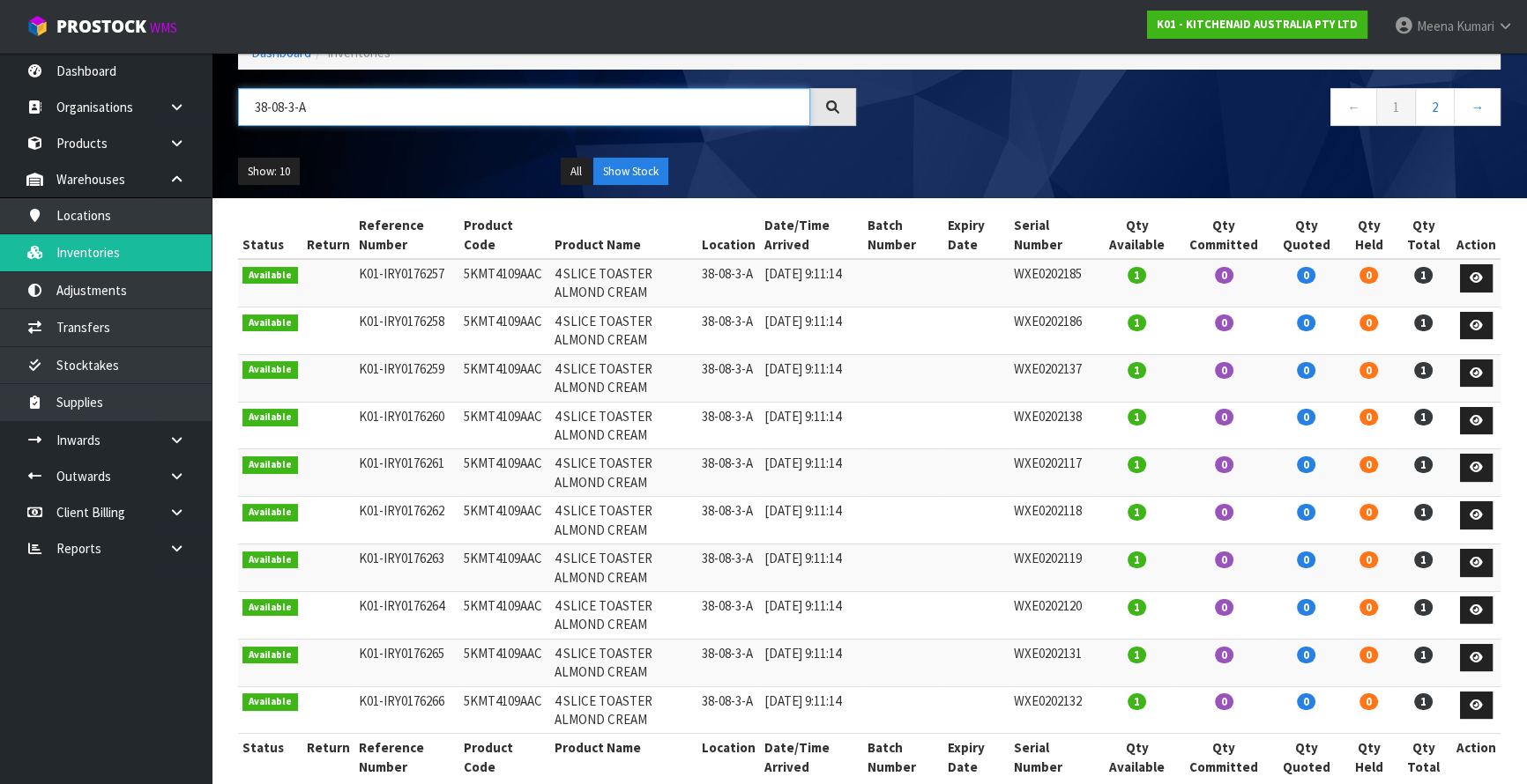
scroll to position [134, 0]
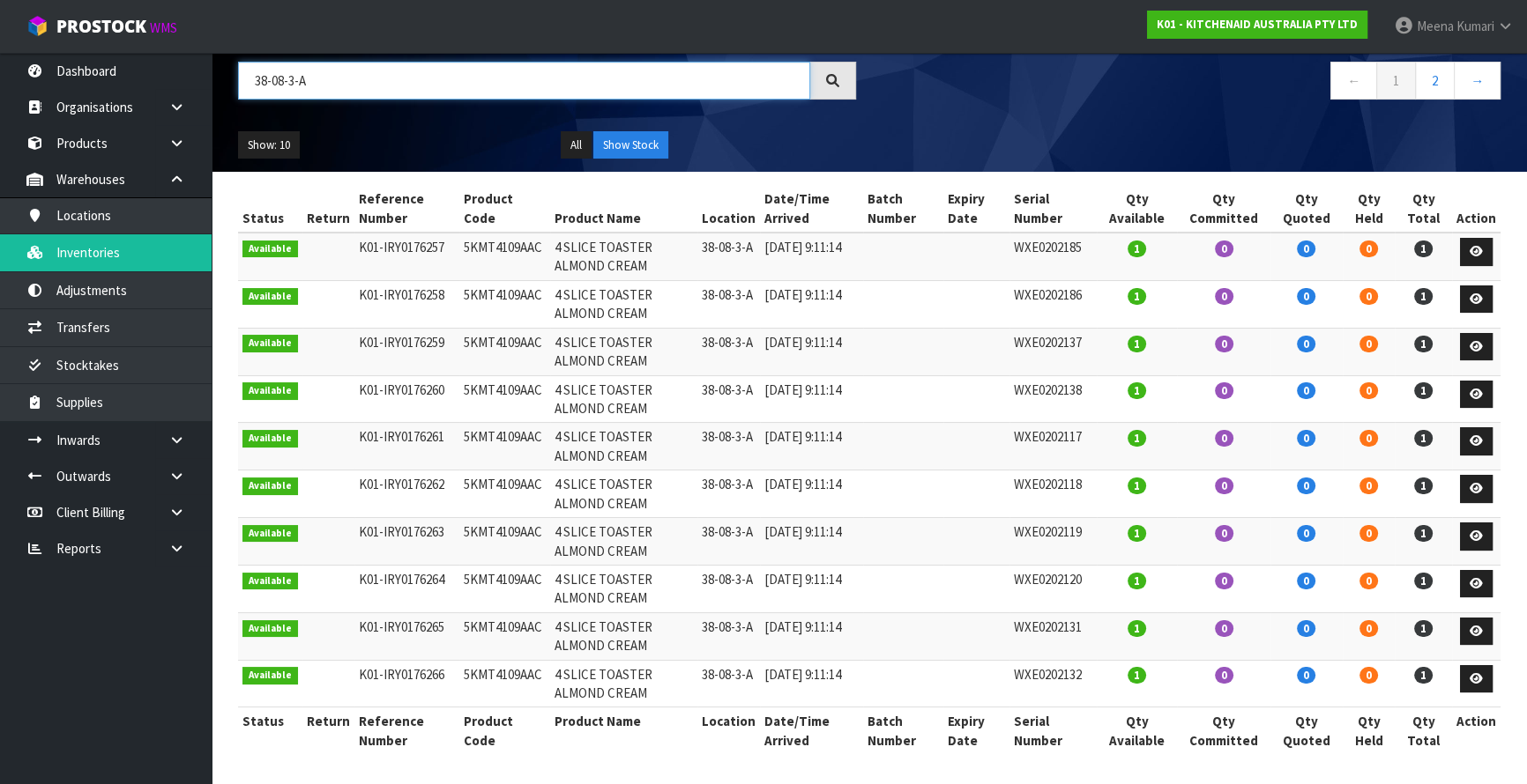
type input "38-08-3-A"
click at [493, 246] on td "5KMT4109AAC" at bounding box center [504, 256] width 91 height 48
copy td "5KMT4109AAC"
click at [171, 548] on icon at bounding box center [177, 548] width 17 height 13
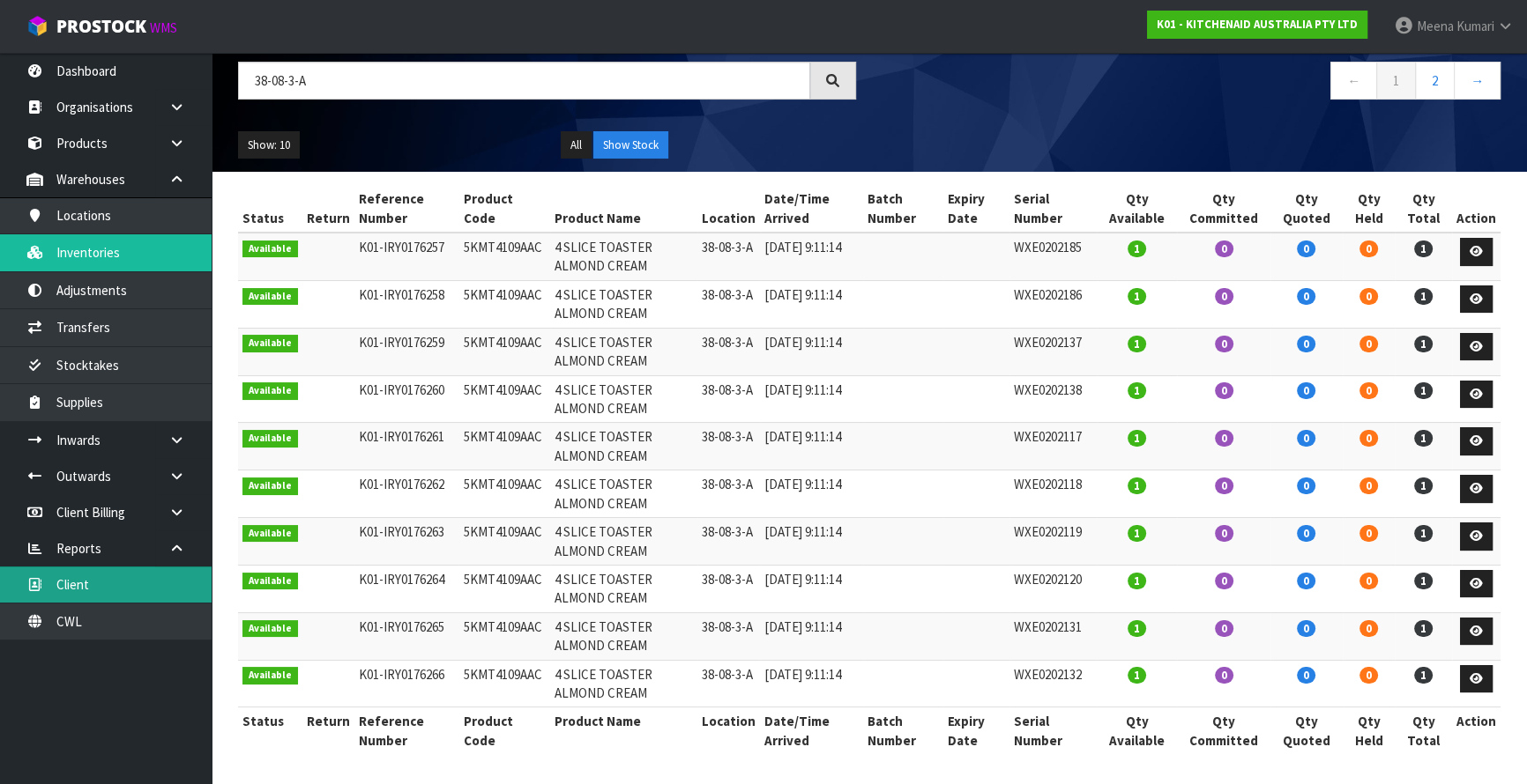
click at [161, 579] on link "Client" at bounding box center [106, 585] width 212 height 36
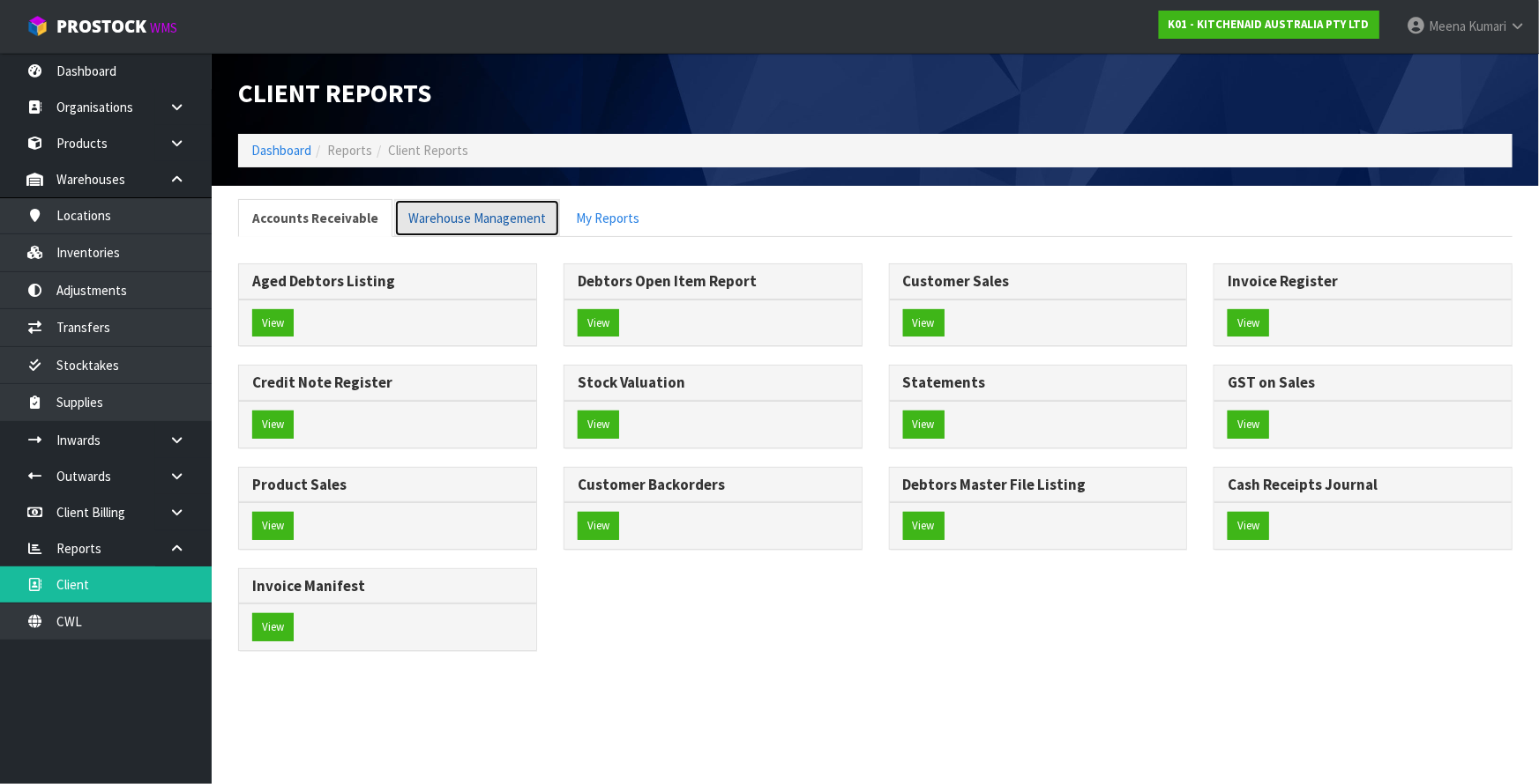
click at [428, 214] on link "Warehouse Management" at bounding box center [477, 218] width 166 height 38
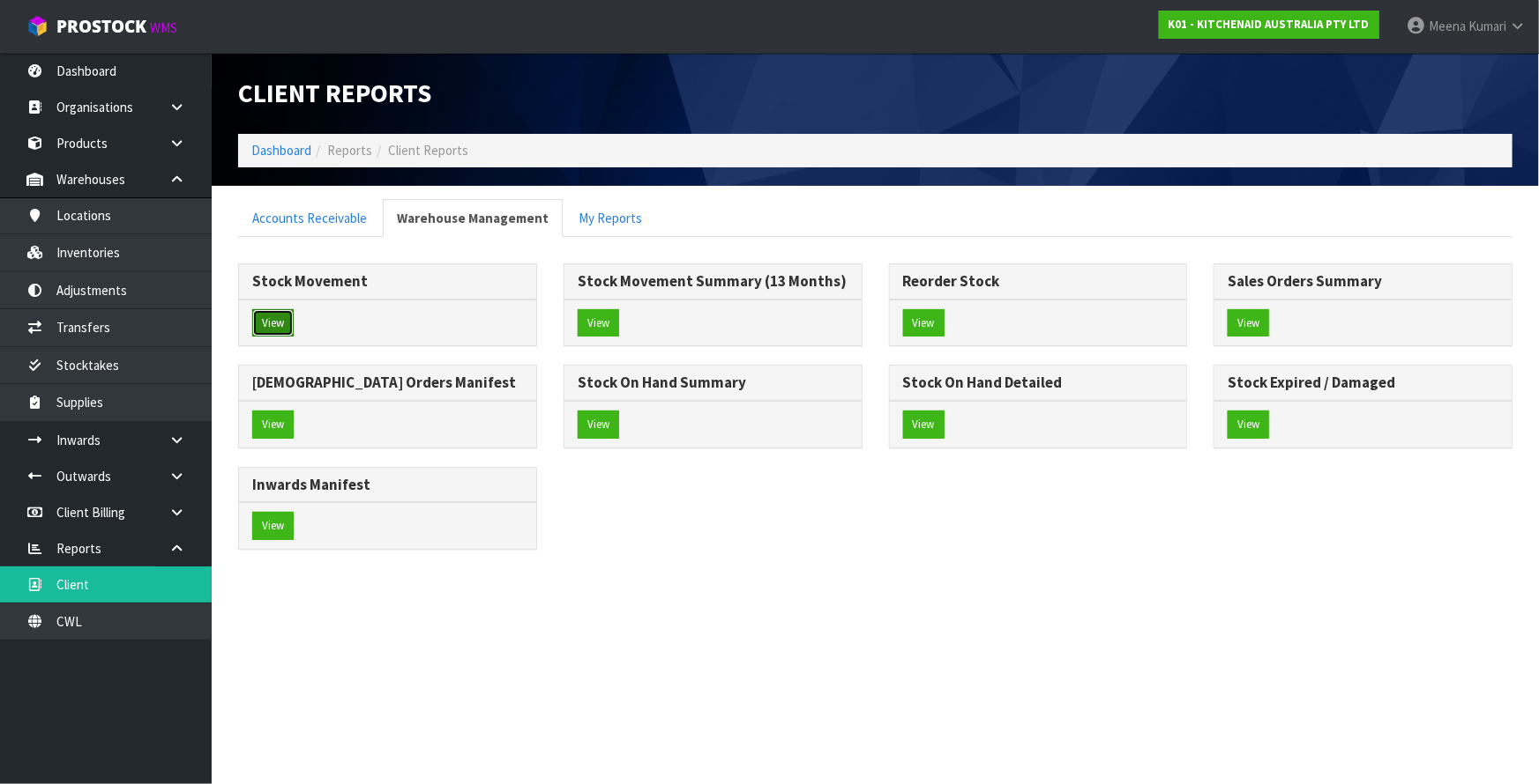
click at [276, 321] on button "View" at bounding box center [273, 323] width 42 height 28
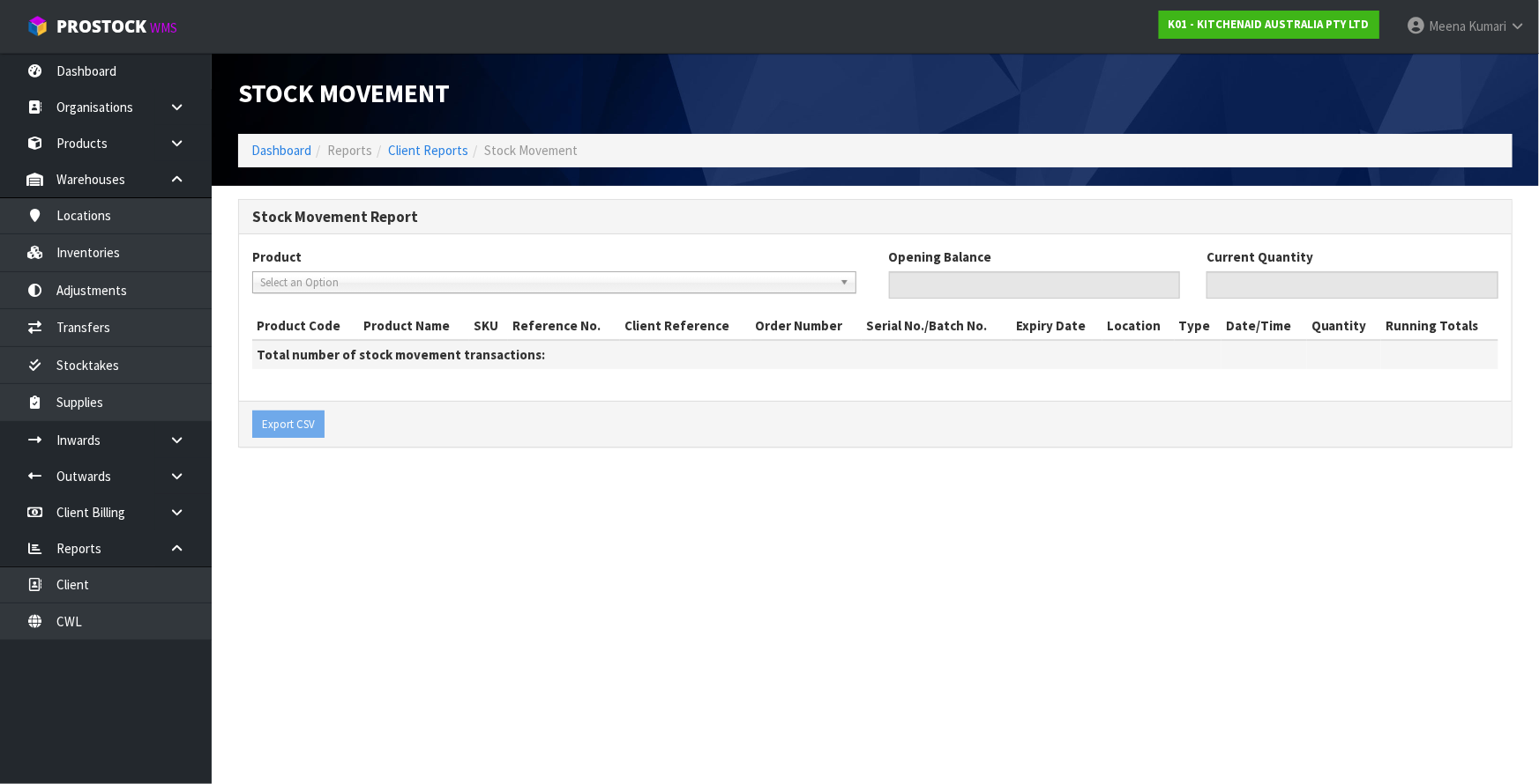
click at [317, 283] on span "Select an Option" at bounding box center [546, 282] width 572 height 21
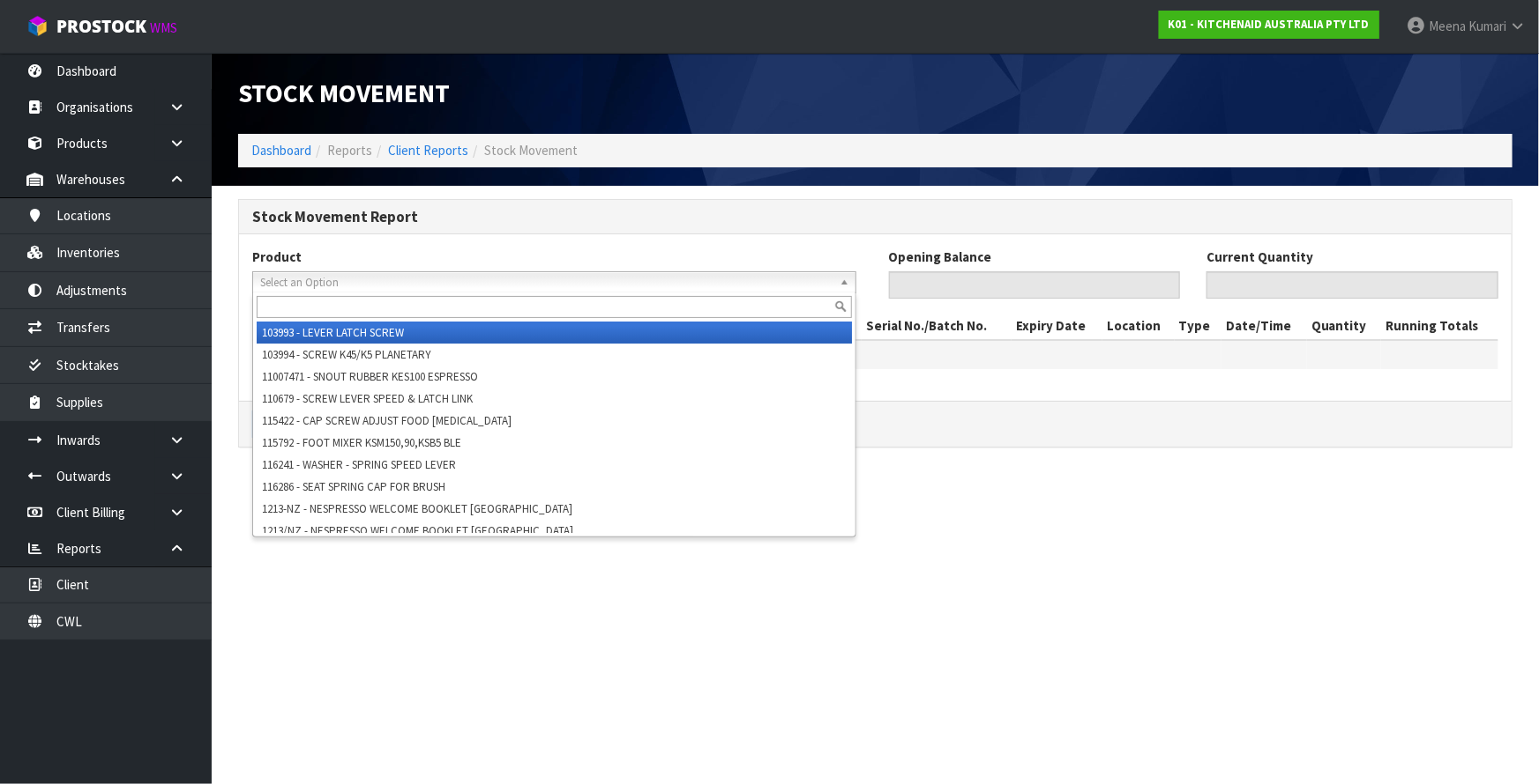
click at [314, 303] on input "text" at bounding box center [554, 307] width 595 height 22
paste input "5KMT4109AAC"
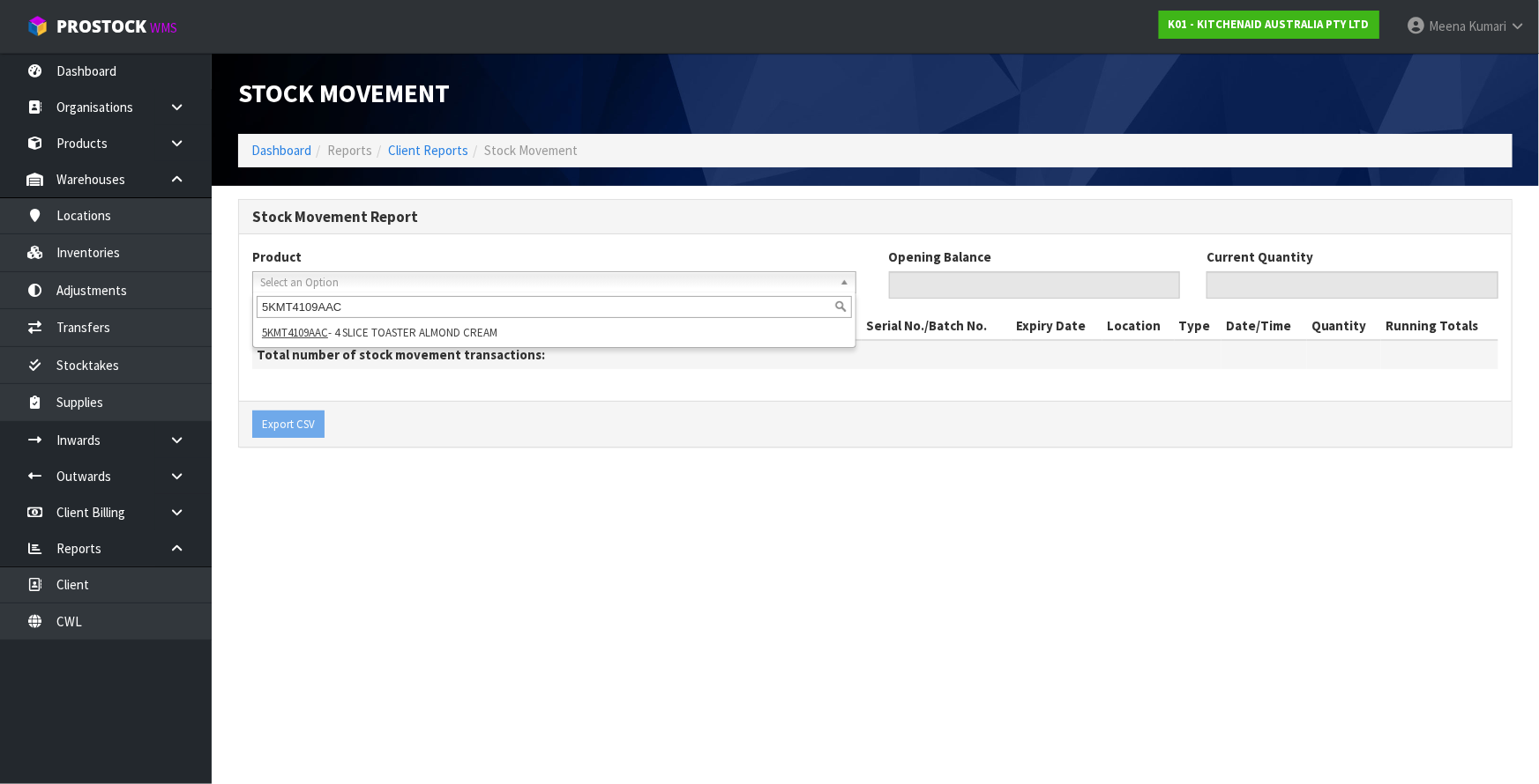
type input "5KMT4109AAC"
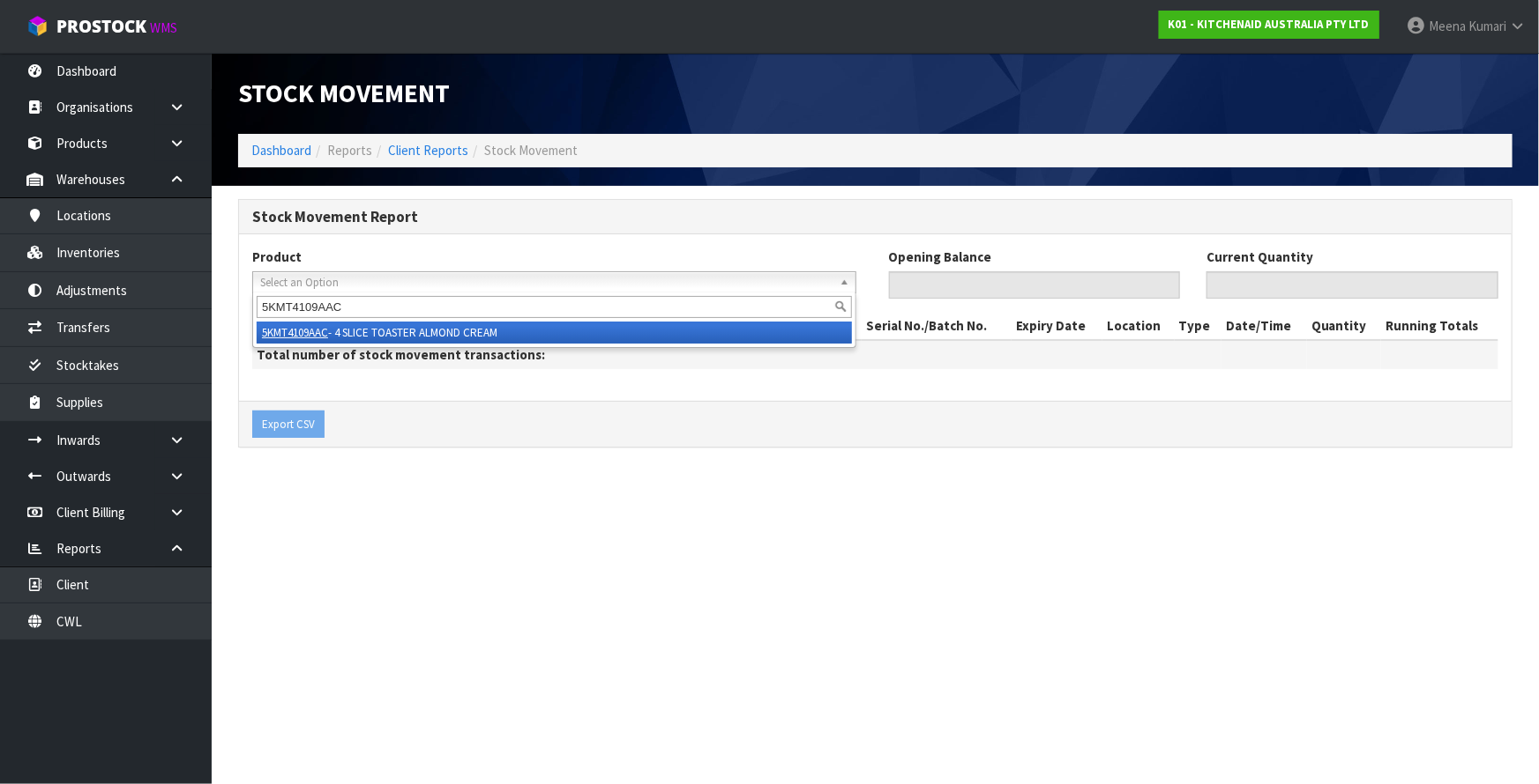
click at [308, 337] on em "5KMT4109AAC" at bounding box center [294, 332] width 66 height 15
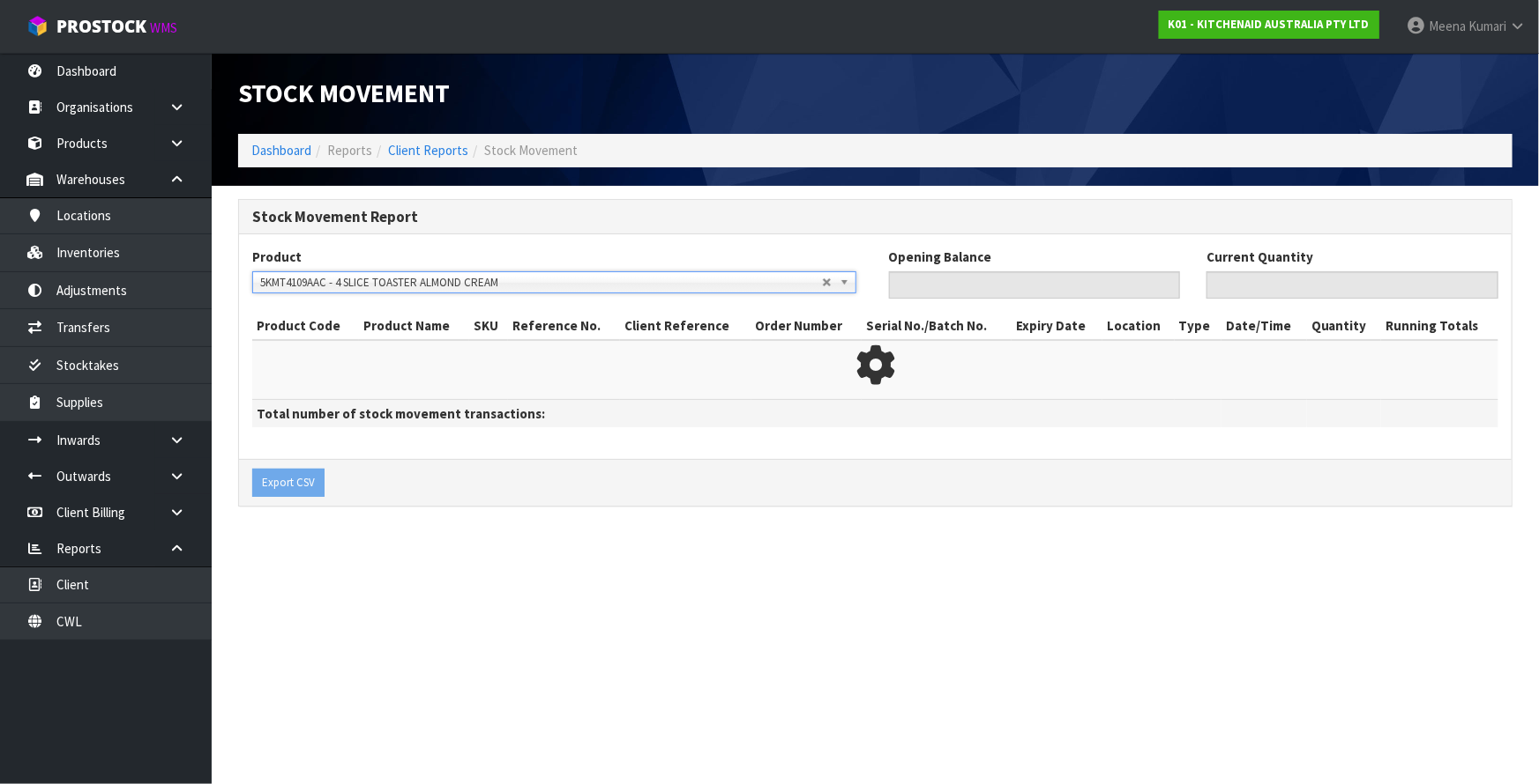
type input "0"
type input "76"
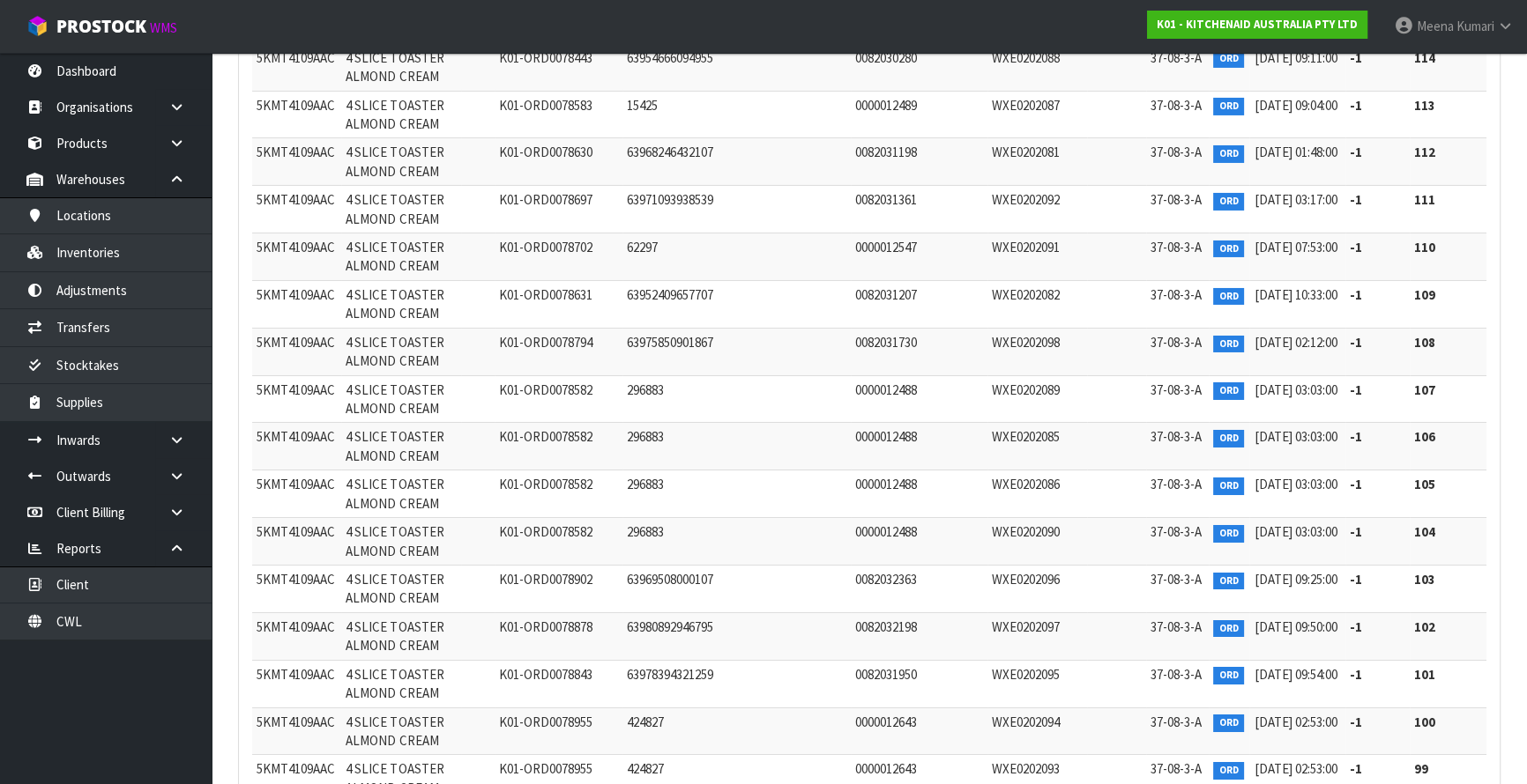
scroll to position [42502, 0]
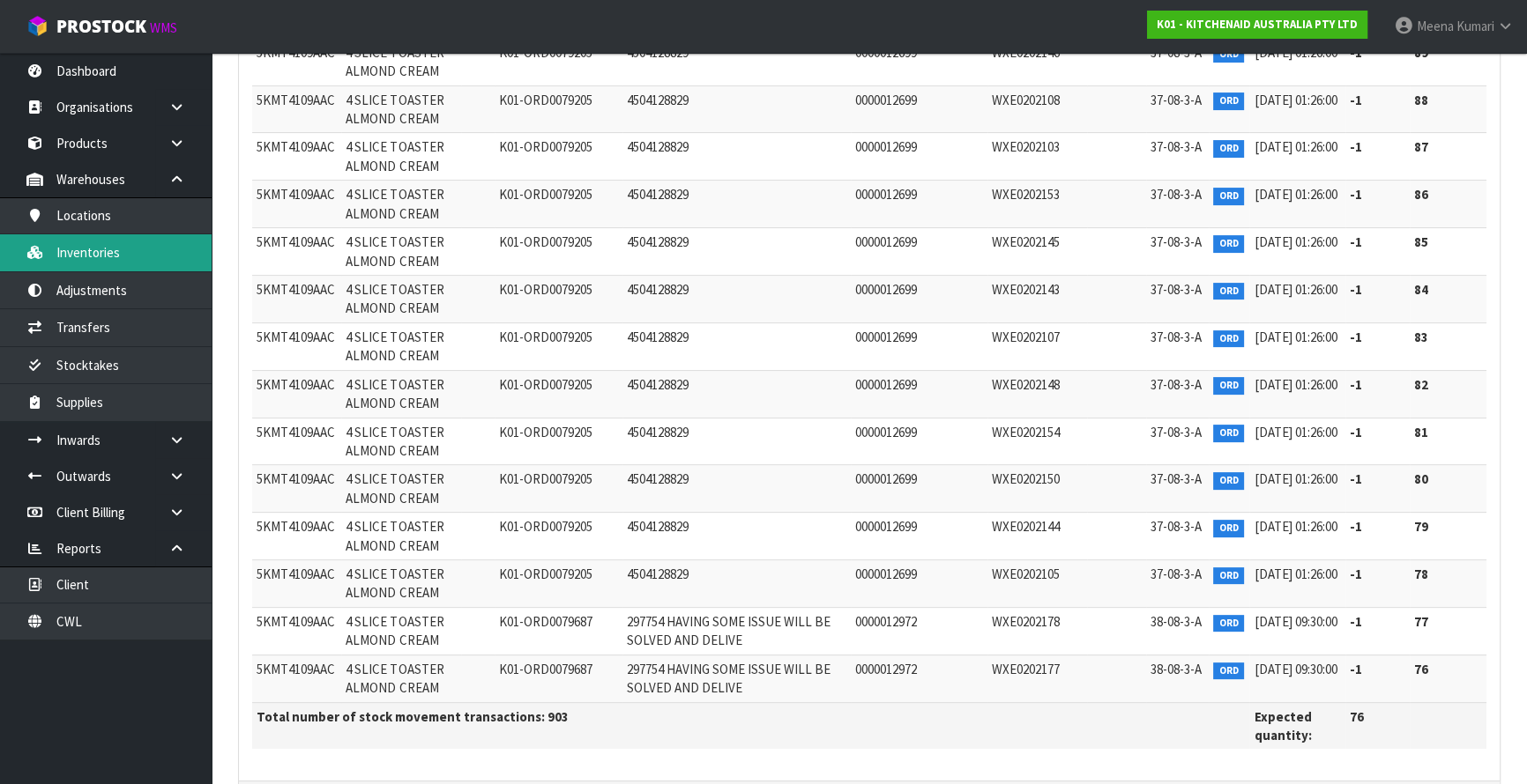
click at [111, 259] on link "Inventories" at bounding box center [106, 252] width 212 height 36
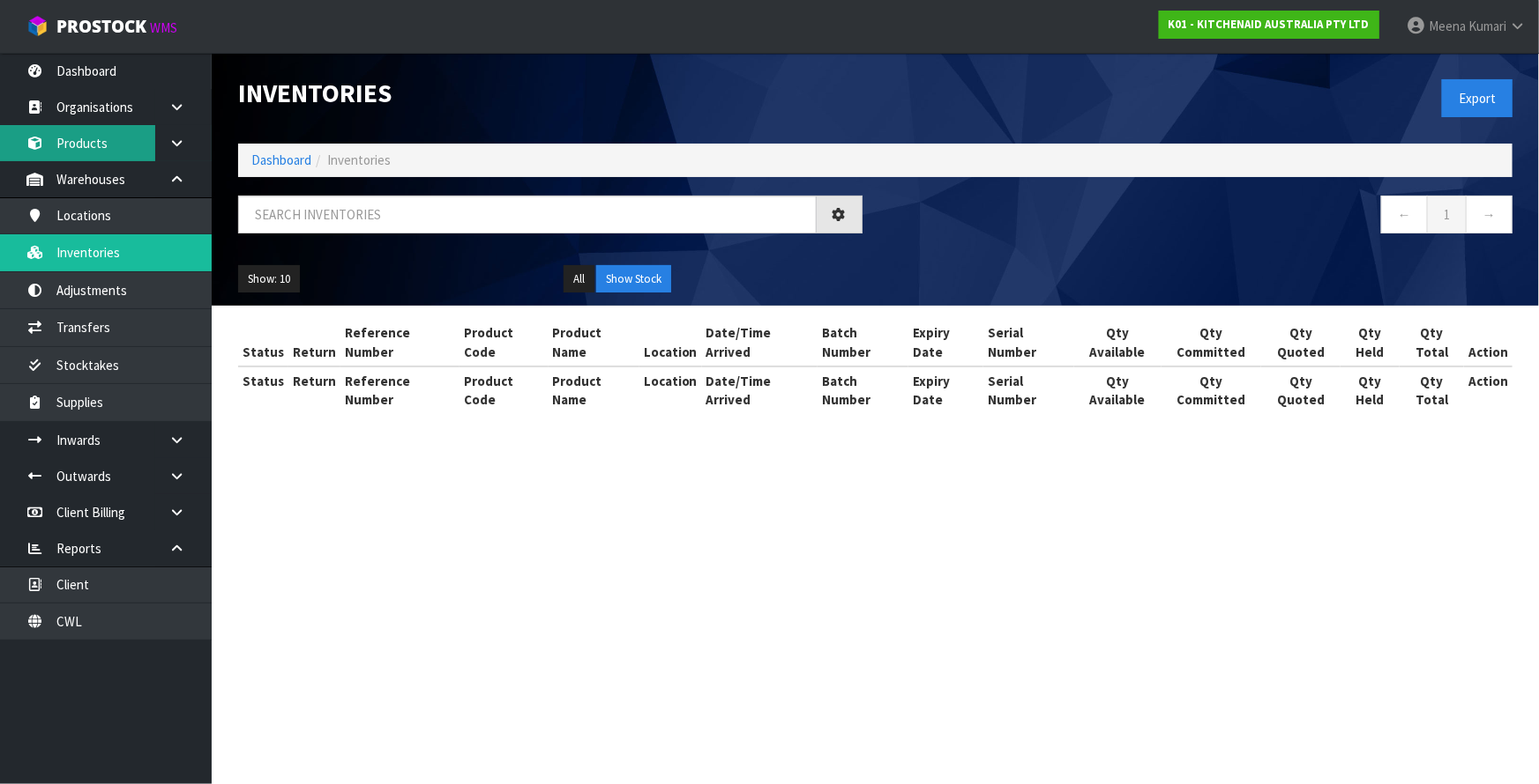
click at [105, 138] on link "Products" at bounding box center [106, 143] width 212 height 36
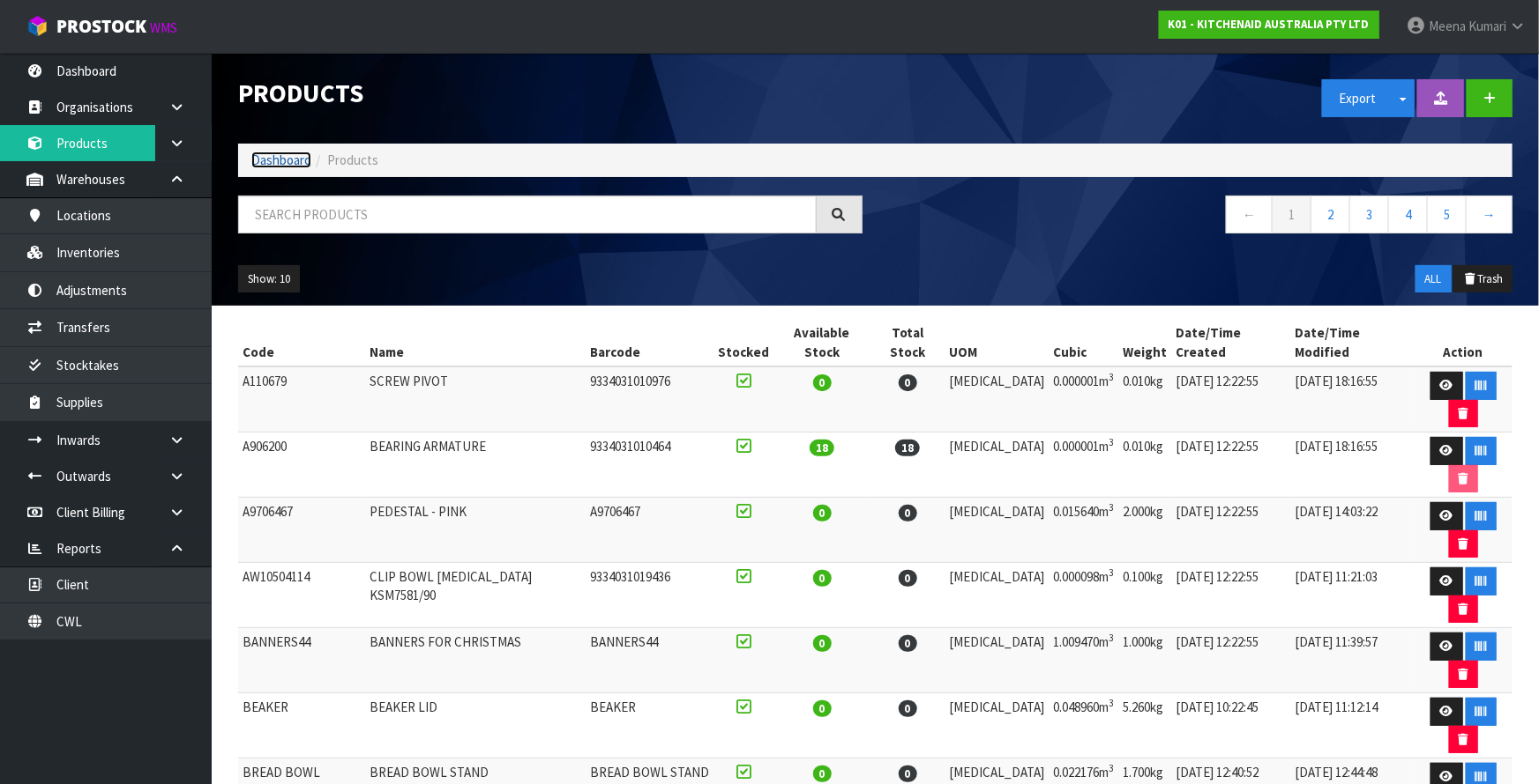
click at [265, 163] on link "Dashboard" at bounding box center [281, 160] width 60 height 17
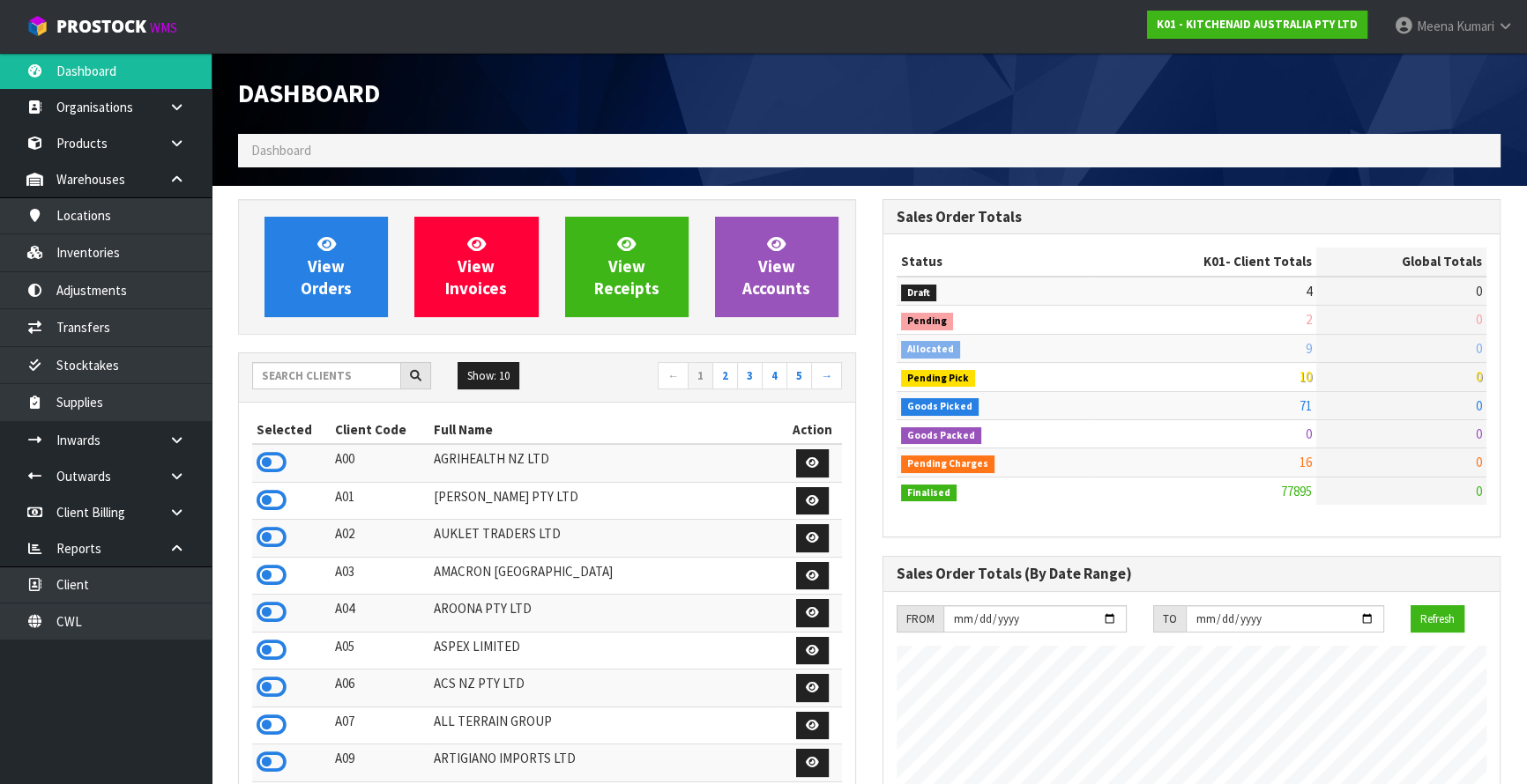
scroll to position [1333, 644]
click at [291, 381] on input "text" at bounding box center [326, 375] width 149 height 27
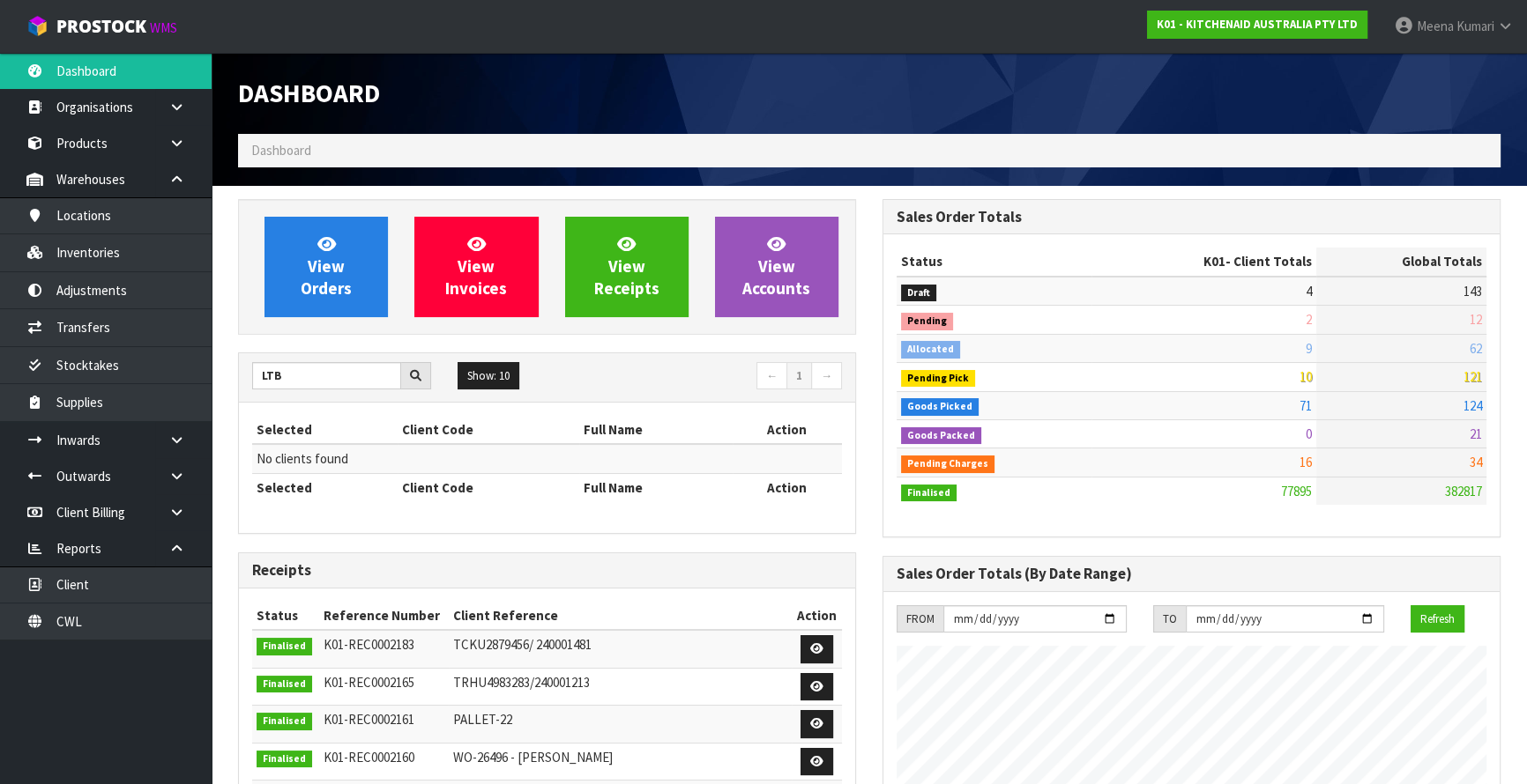
drag, startPoint x: 293, startPoint y: 393, endPoint x: 254, endPoint y: 378, distance: 41.8
click at [254, 378] on div "LTB Show: 10 5 10 25 50 ← 1 →" at bounding box center [547, 377] width 617 height 49
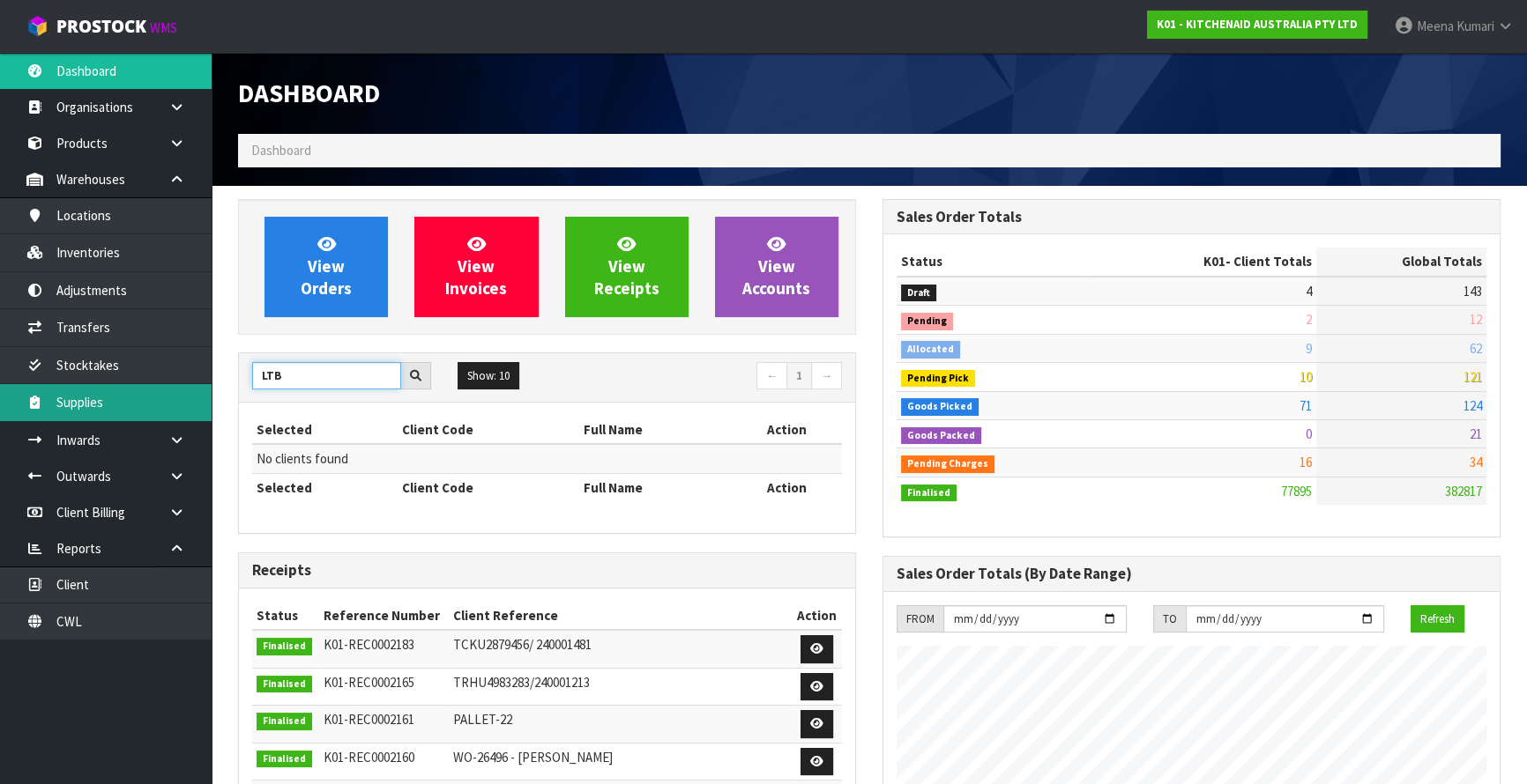
drag, startPoint x: 299, startPoint y: 365, endPoint x: 171, endPoint y: 385, distance: 129.6
click at [171, 385] on body "Toggle navigation ProStock WMS K01 - KITCHENAID AUSTRALIA PTY LTD Meena Kumari …" at bounding box center [764, 392] width 1527 height 784
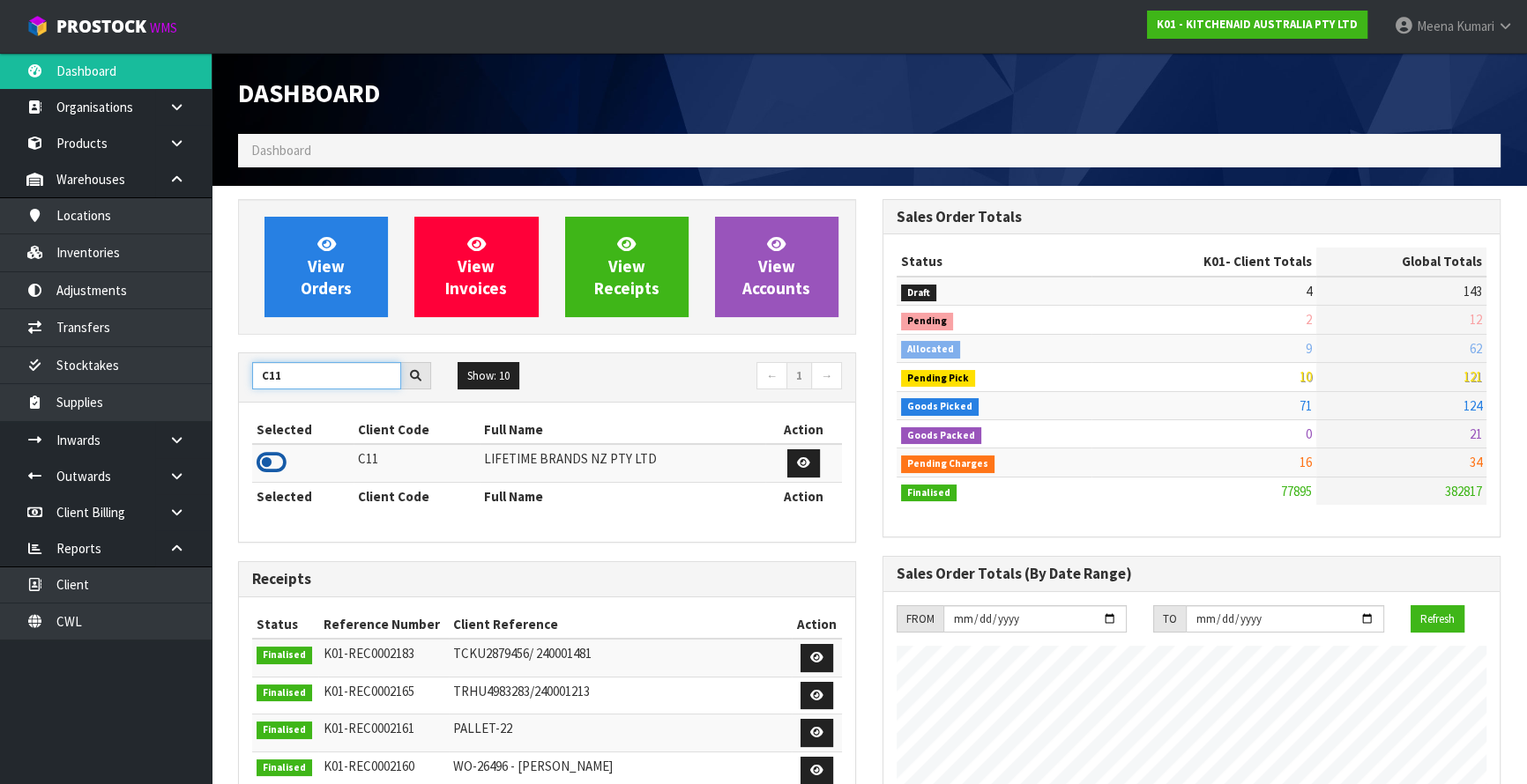
type input "C11"
click at [279, 464] on icon at bounding box center [271, 463] width 30 height 27
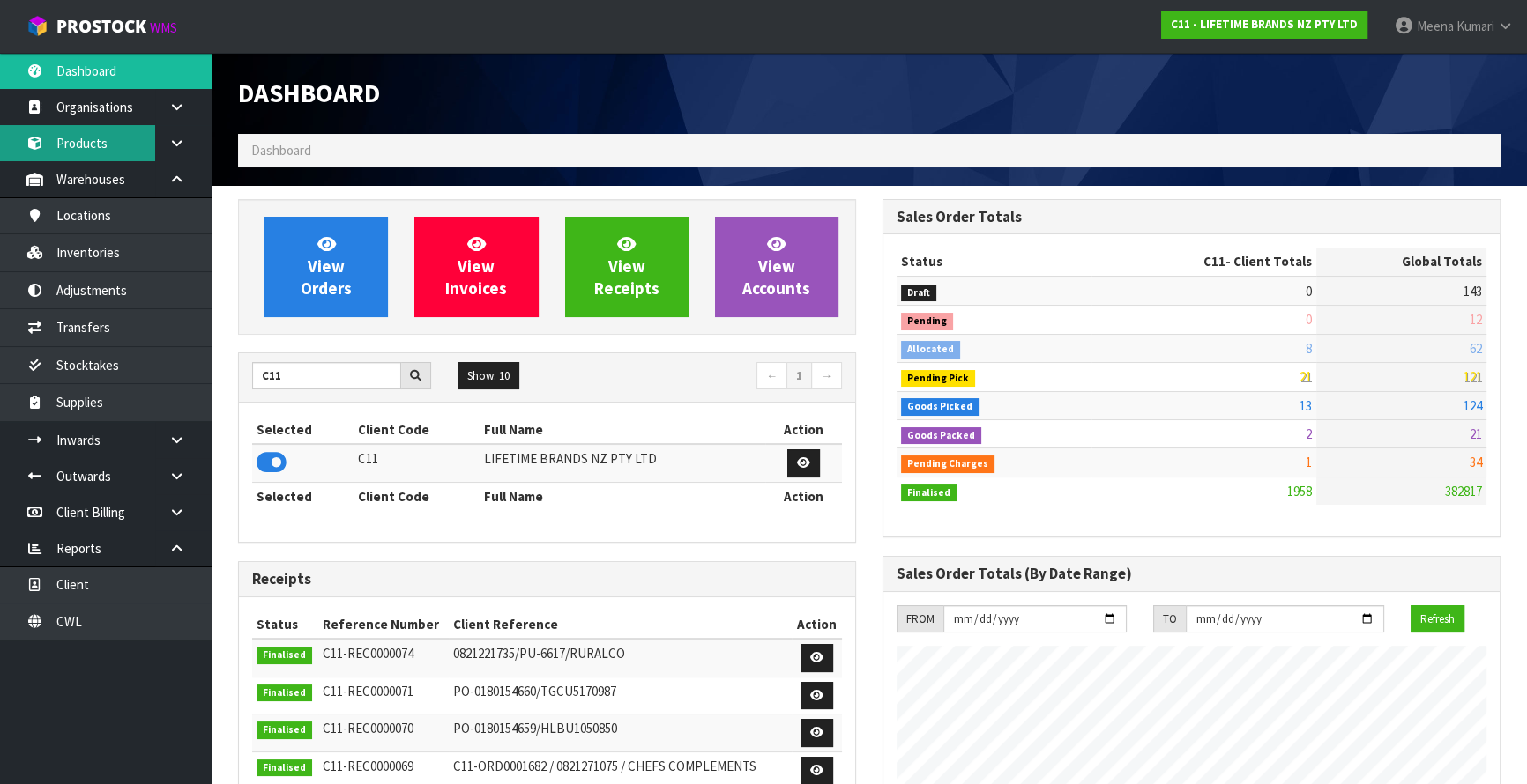
click at [117, 147] on link "Products" at bounding box center [106, 143] width 212 height 36
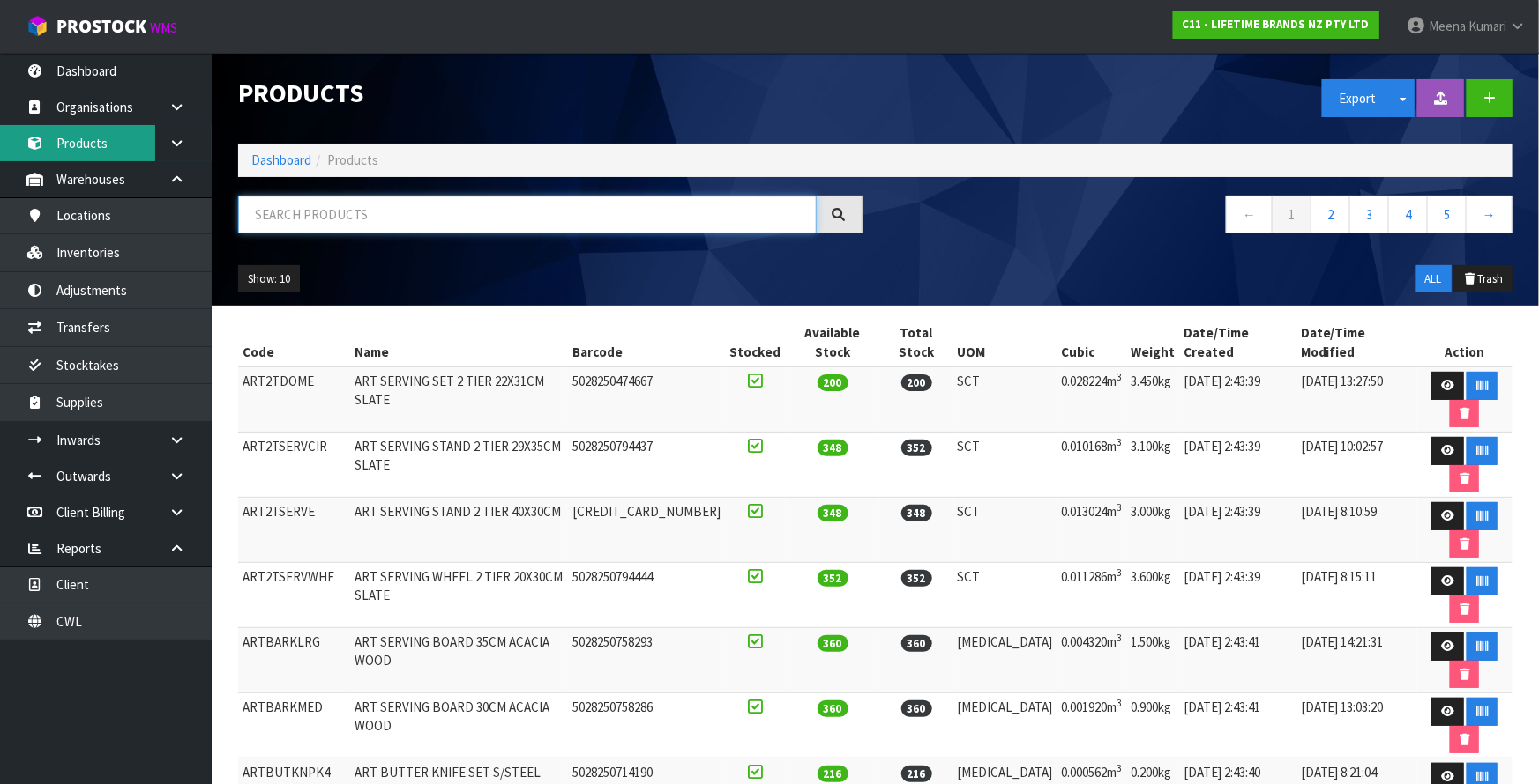
click at [362, 232] on input "text" at bounding box center [528, 214] width 579 height 38
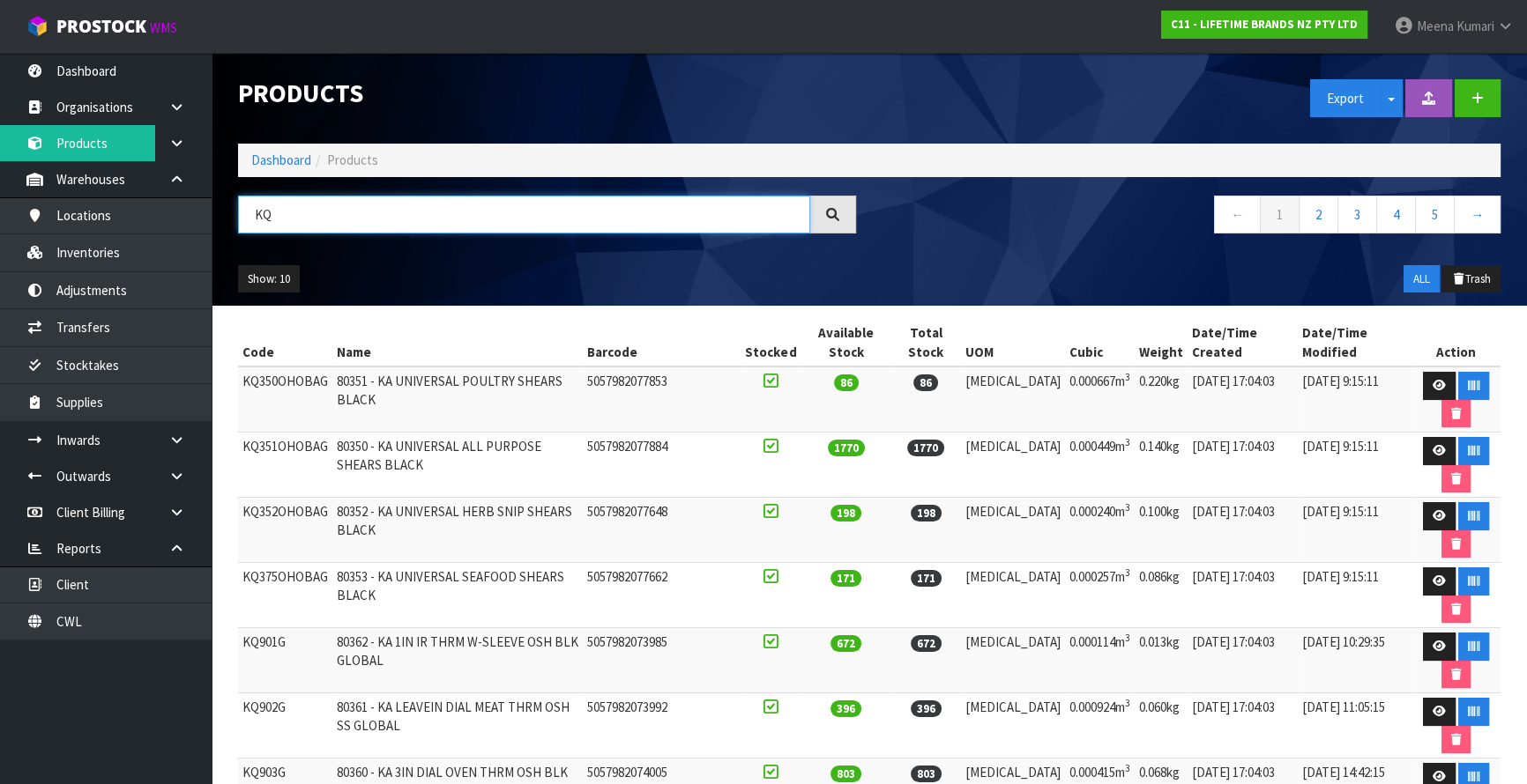
click at [278, 216] on input "KQ" at bounding box center [524, 214] width 572 height 38
paste input "G043OHOBE"
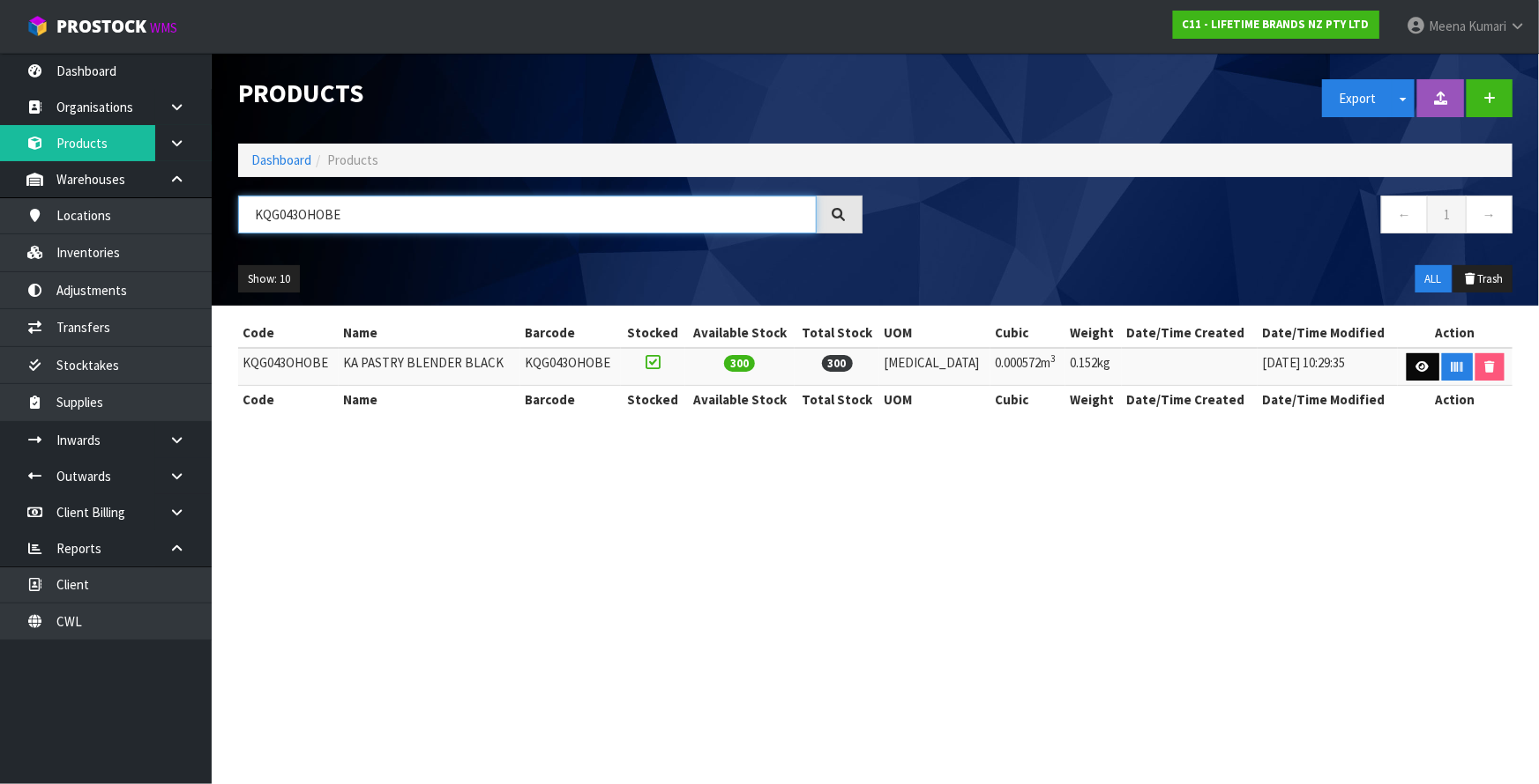
type input "KQG043OHOBE"
click at [1419, 372] on link at bounding box center [1422, 367] width 33 height 28
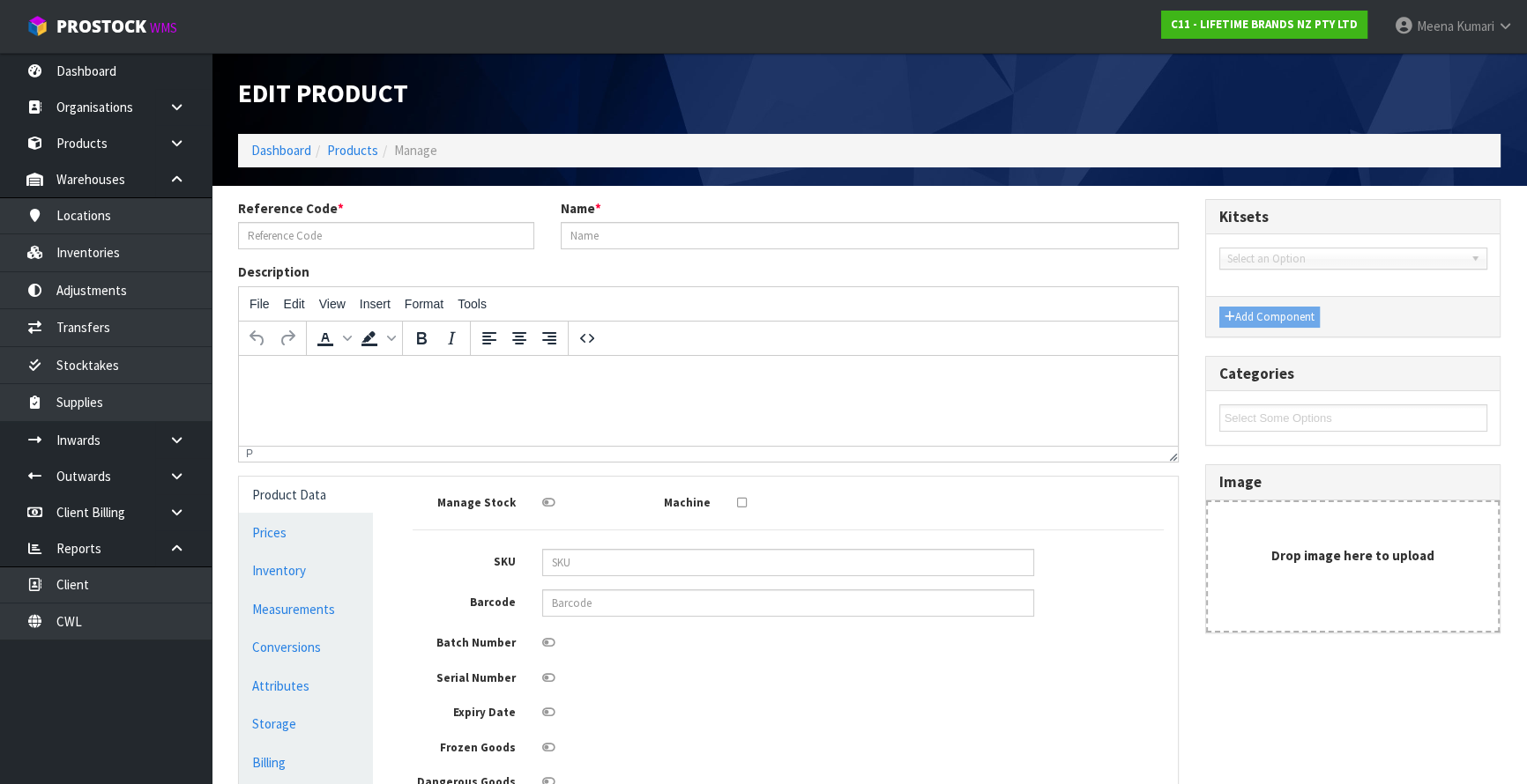
type input "KQG043OHOBE"
type input "KA PASTRY BLENDER BLACK"
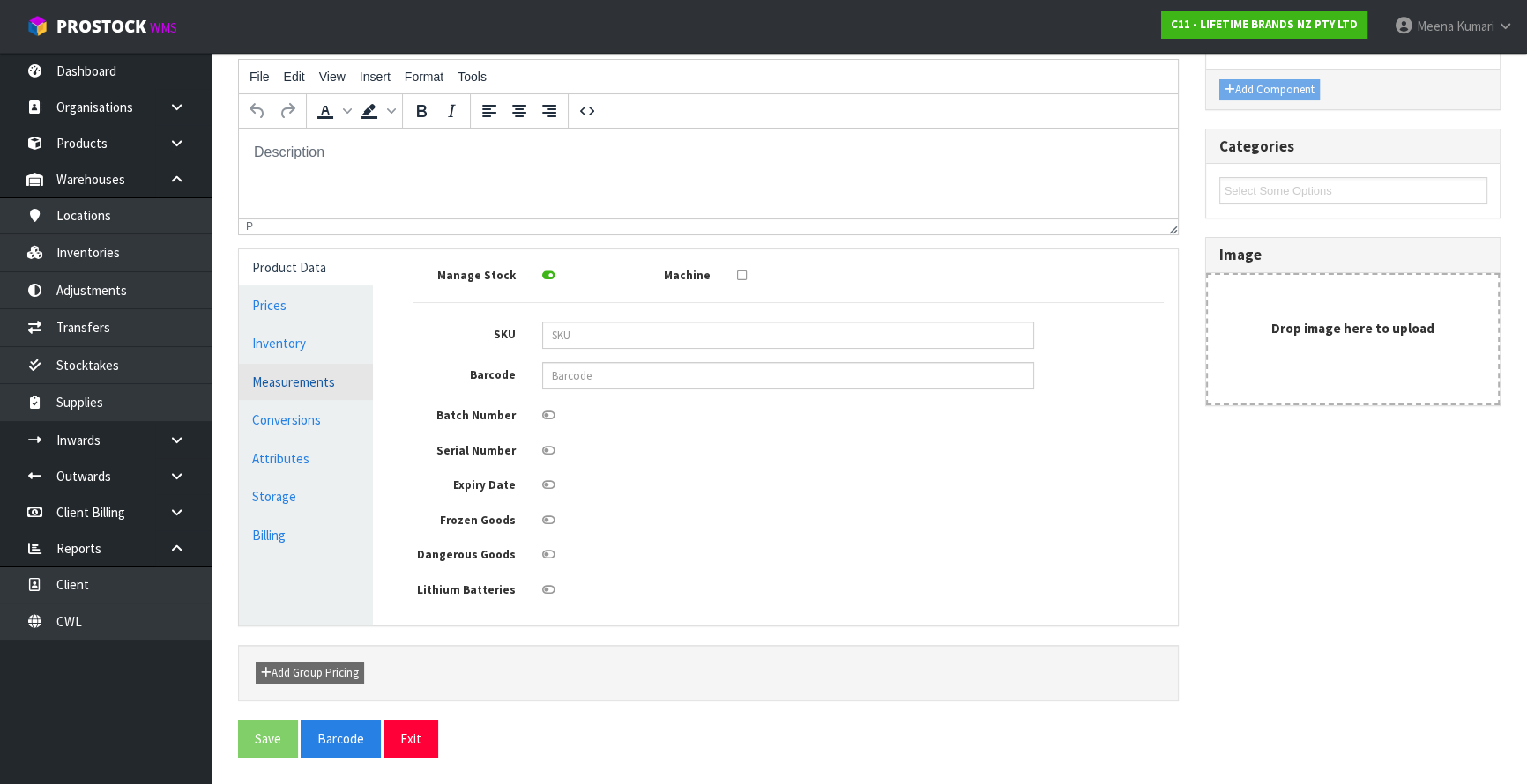
click at [314, 375] on link "Measurements" at bounding box center [305, 382] width 134 height 36
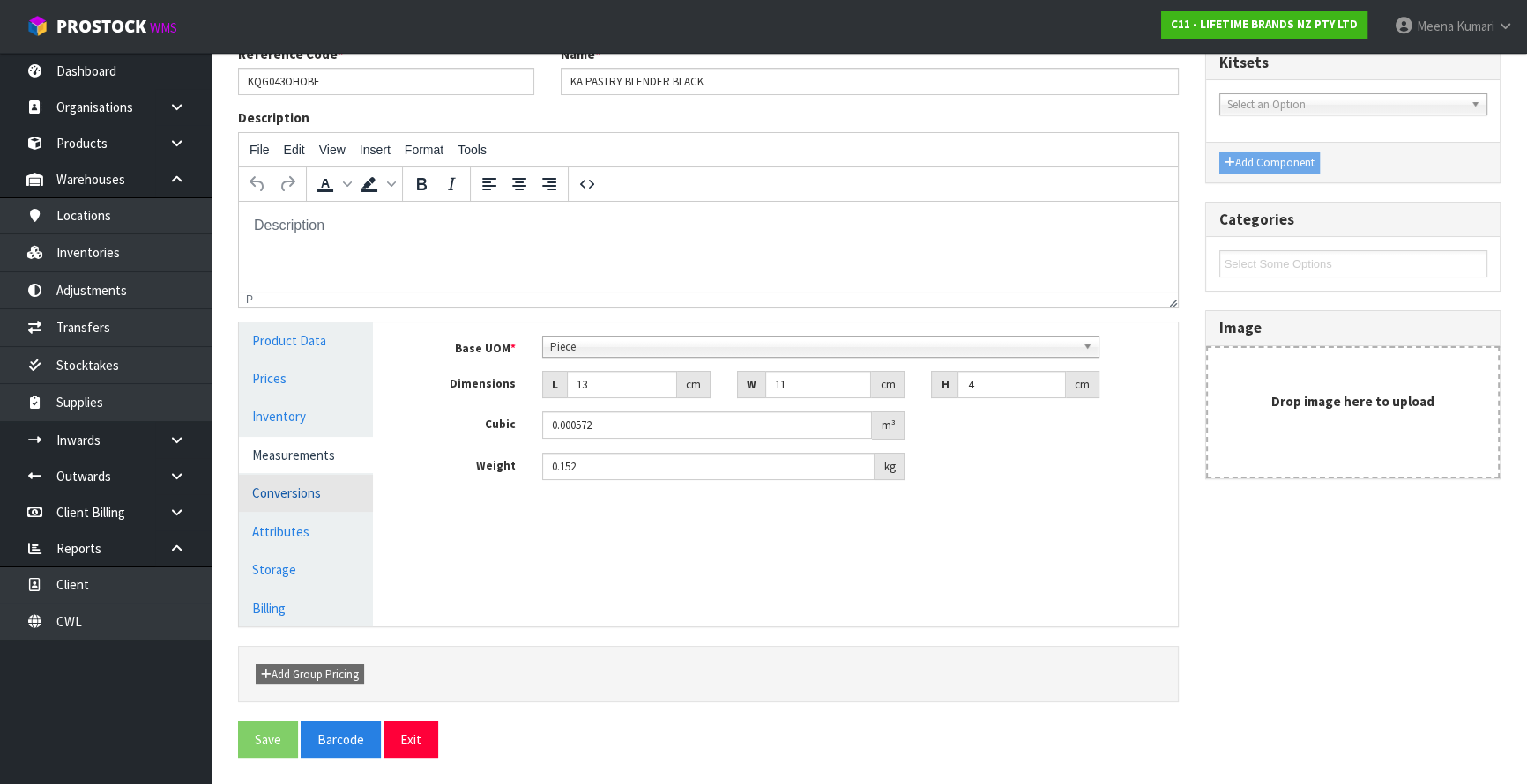
click at [317, 478] on link "Conversions" at bounding box center [305, 493] width 134 height 36
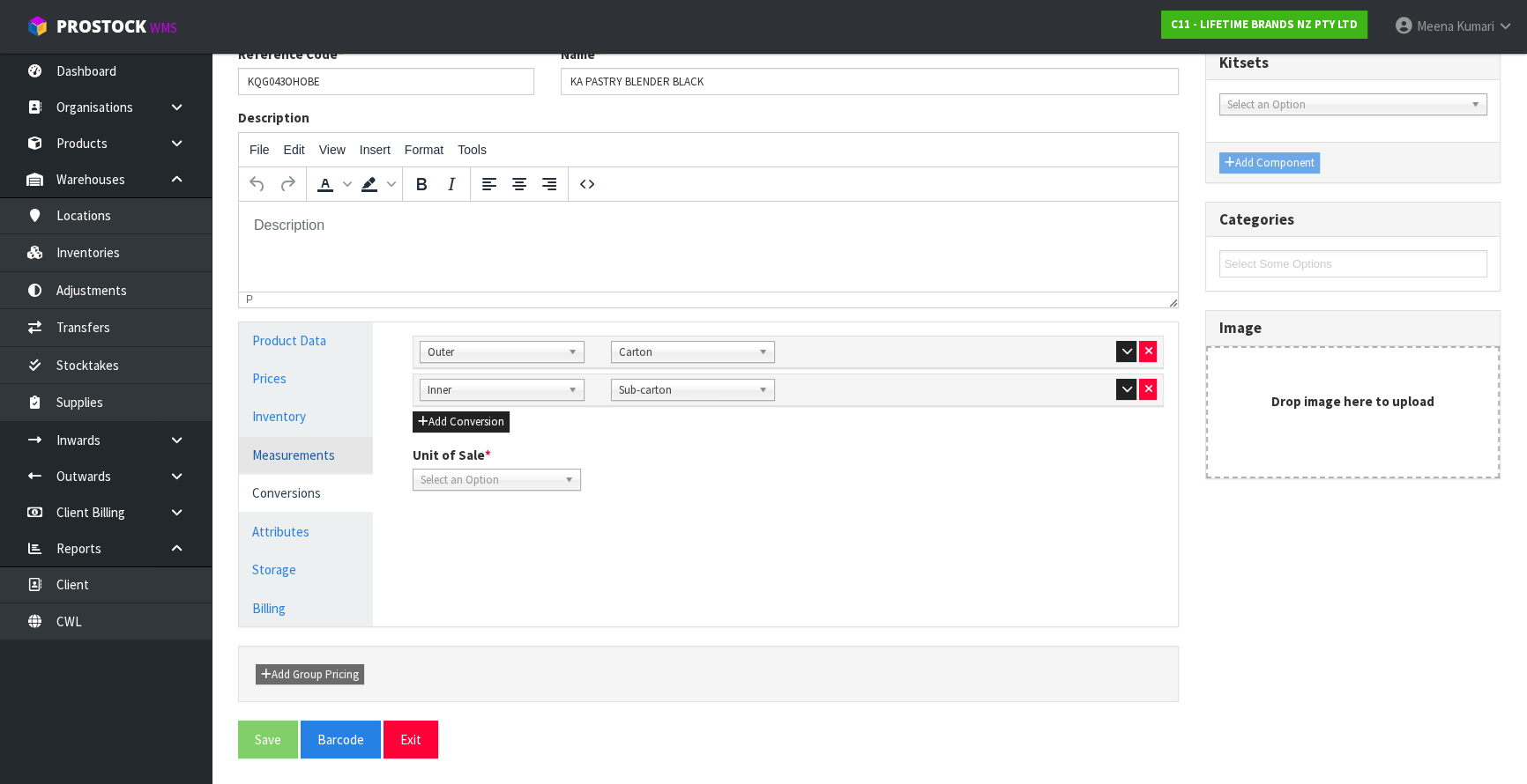
click at [318, 445] on link "Measurements" at bounding box center [305, 455] width 134 height 36
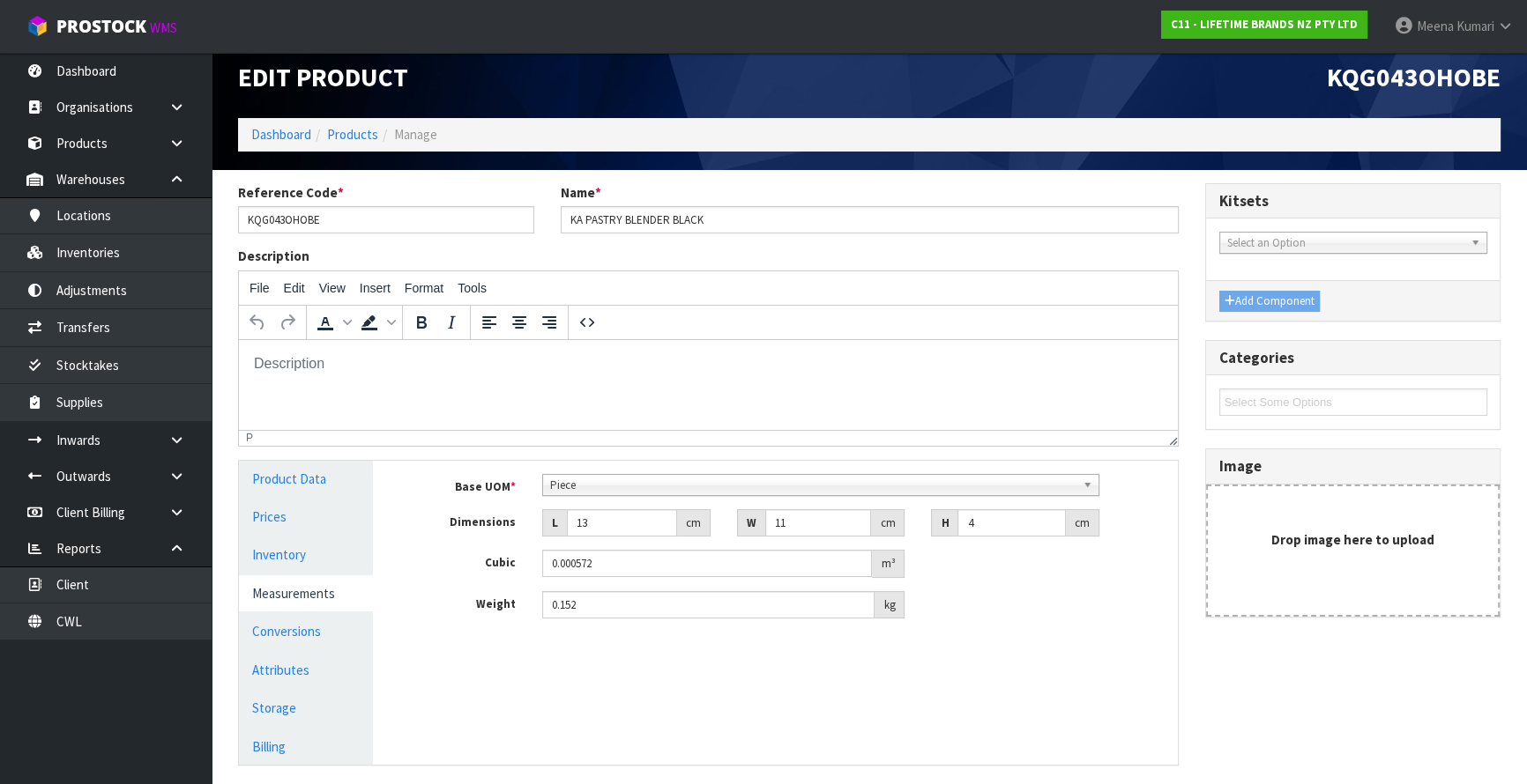
scroll to position [0, 0]
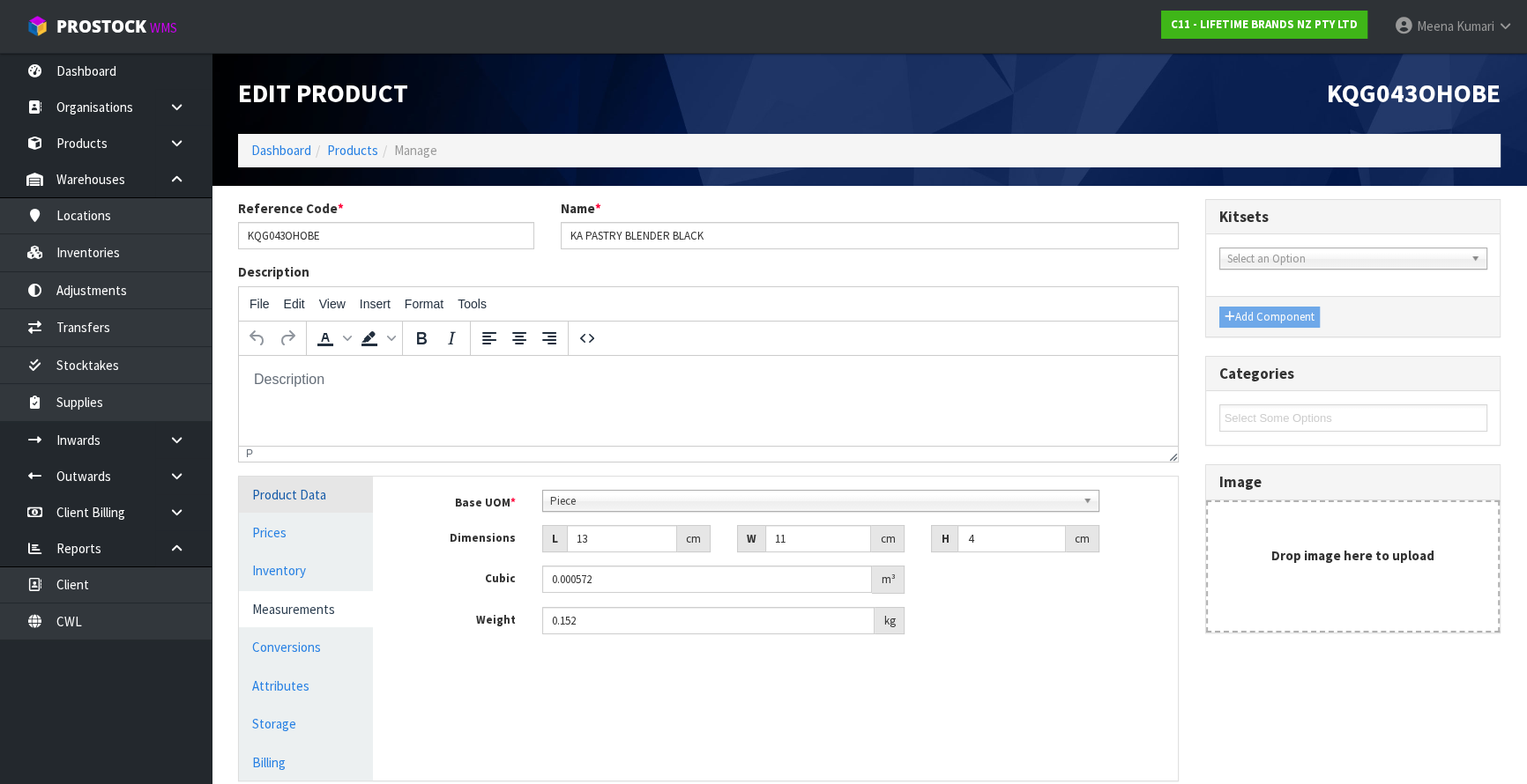
click at [268, 504] on link "Product Data" at bounding box center [305, 495] width 134 height 36
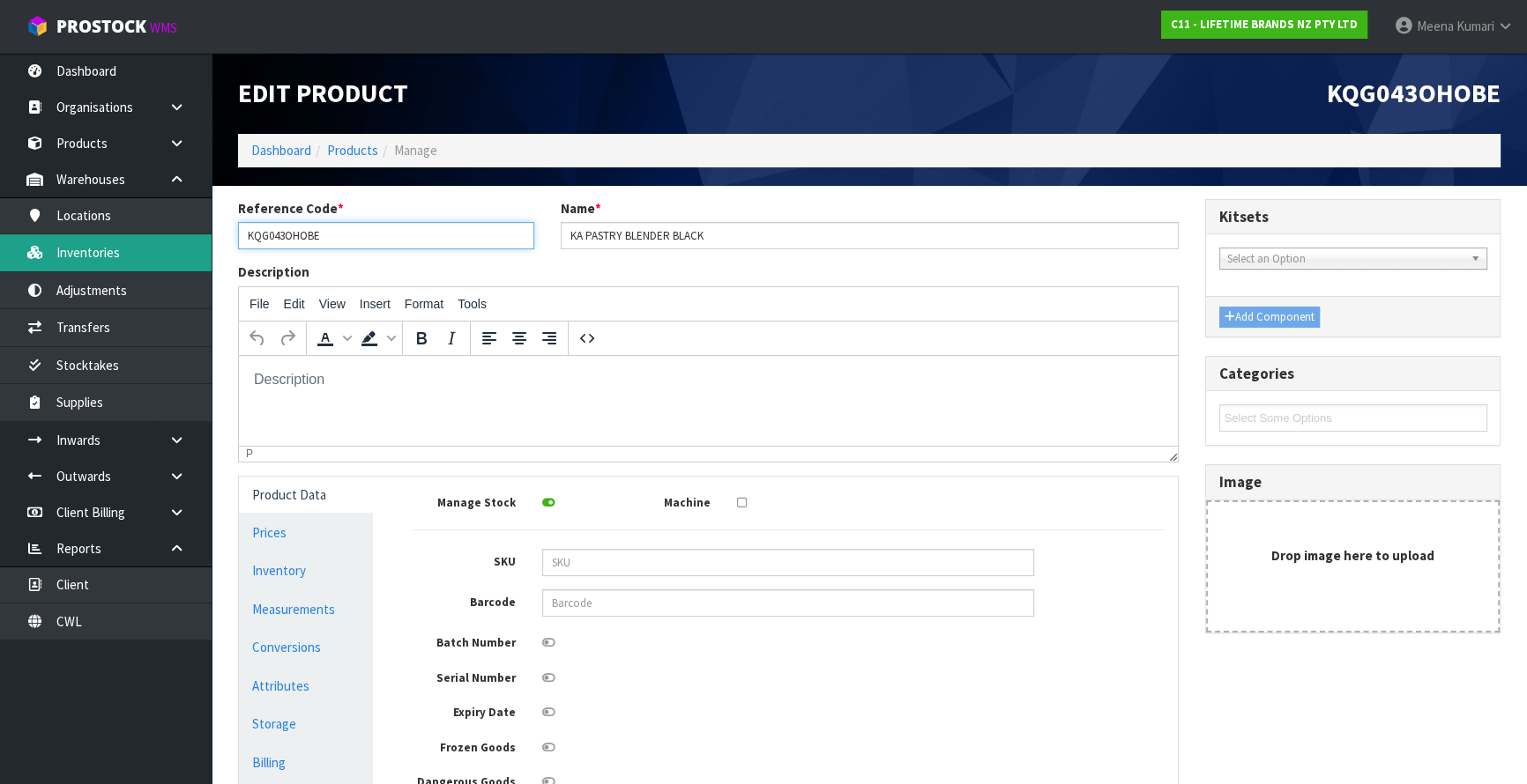
drag, startPoint x: 392, startPoint y: 240, endPoint x: 114, endPoint y: 246, distance: 278.1
click at [114, 246] on body "Toggle navigation ProStock WMS C11 - LIFETIME BRANDS NZ PTY LTD Meena Kumari Lo…" at bounding box center [764, 392] width 1527 height 784
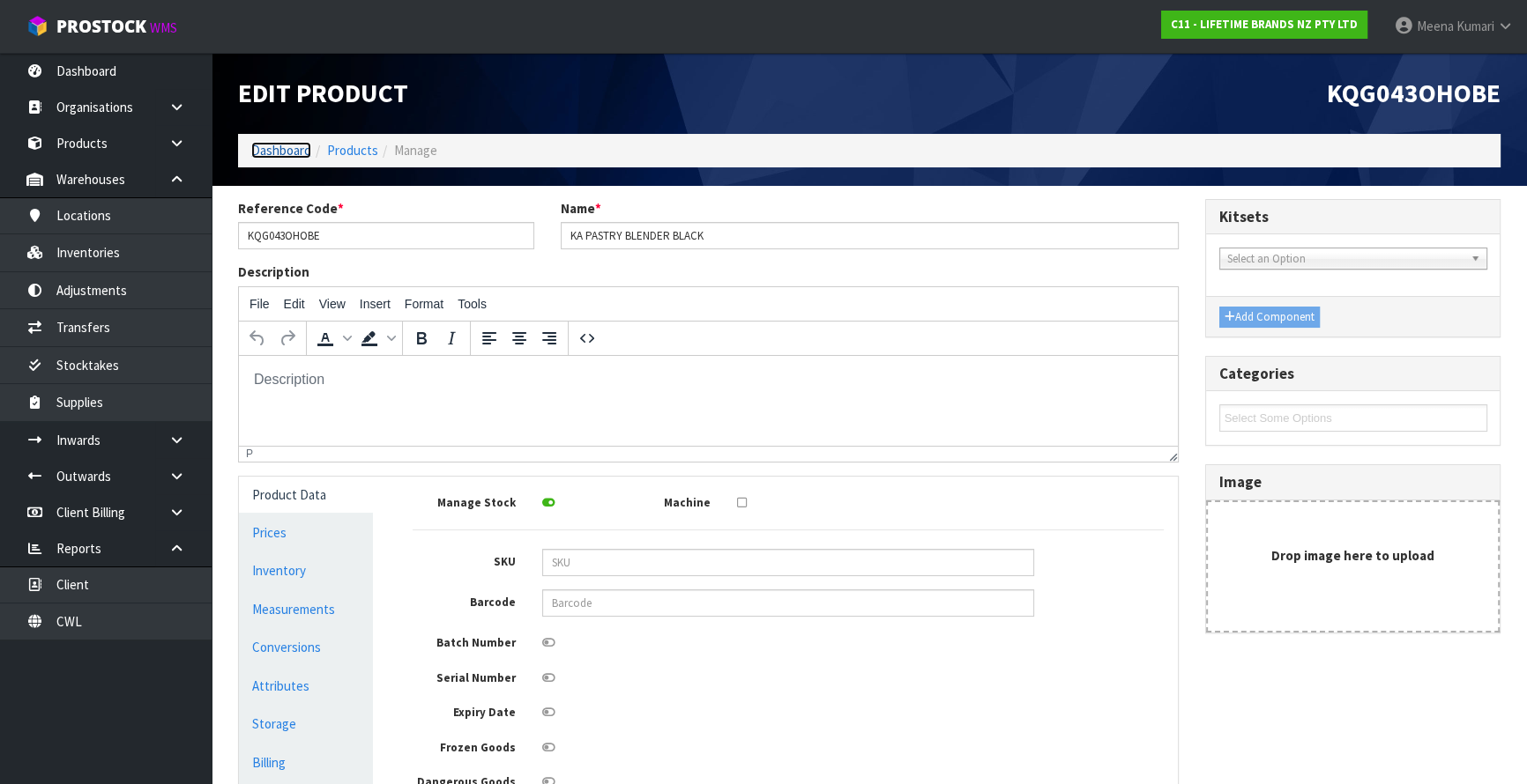
click at [282, 150] on link "Dashboard" at bounding box center [281, 150] width 60 height 17
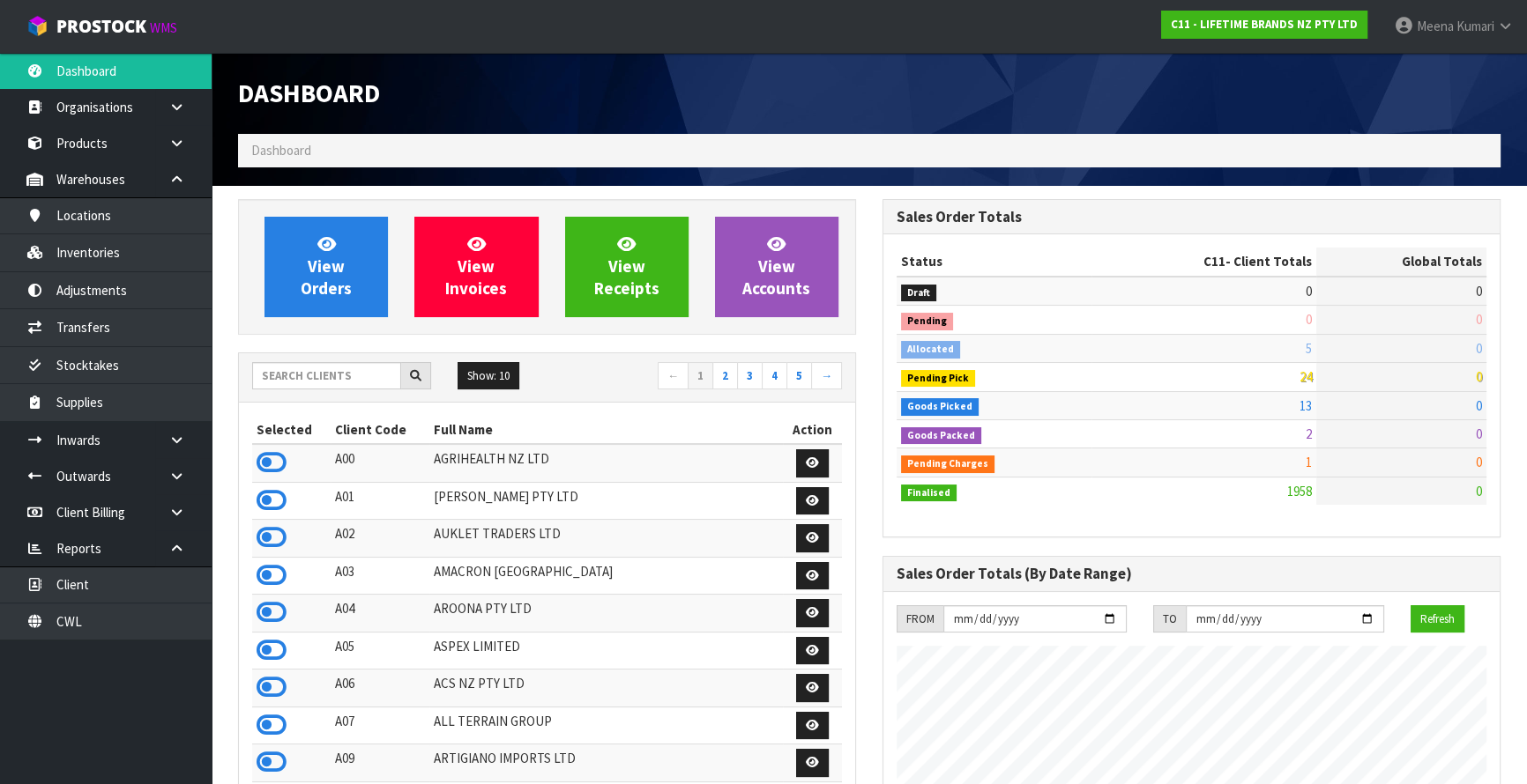
scroll to position [1333, 644]
click at [308, 378] on input "text" at bounding box center [326, 375] width 149 height 27
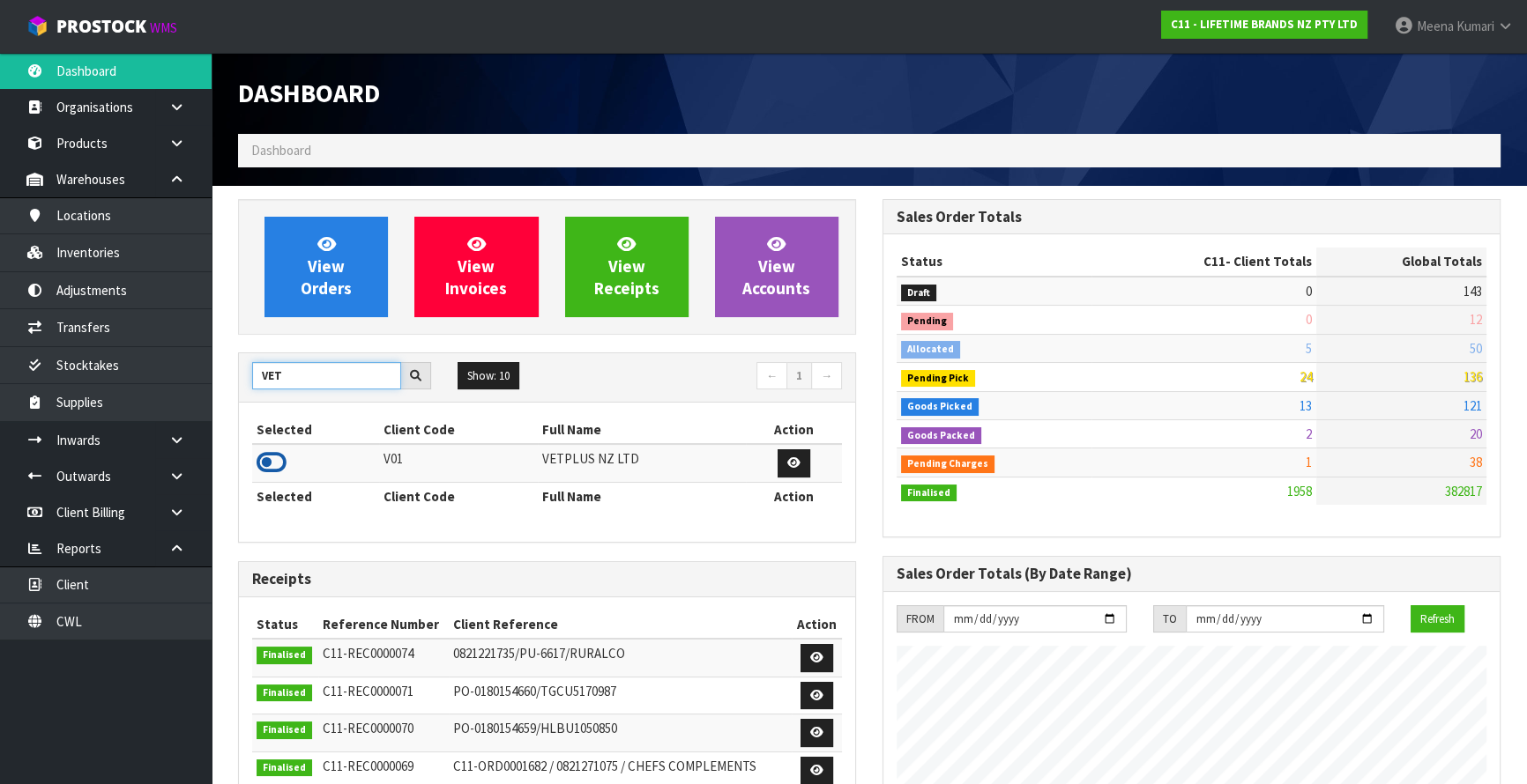
type input "VET"
click at [280, 458] on icon at bounding box center [271, 463] width 30 height 27
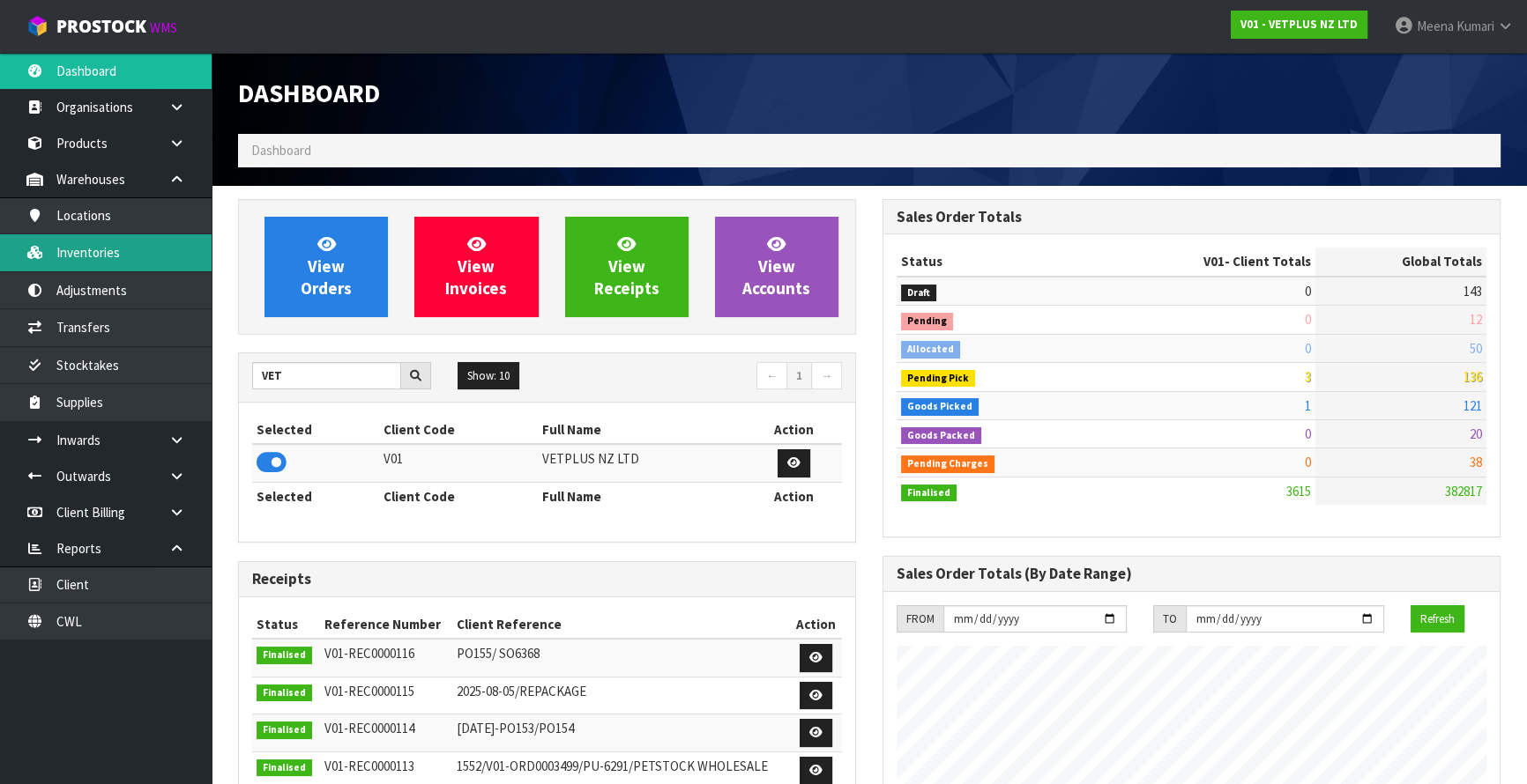
scroll to position [1275, 644]
click at [175, 255] on link "Inventories" at bounding box center [106, 252] width 212 height 36
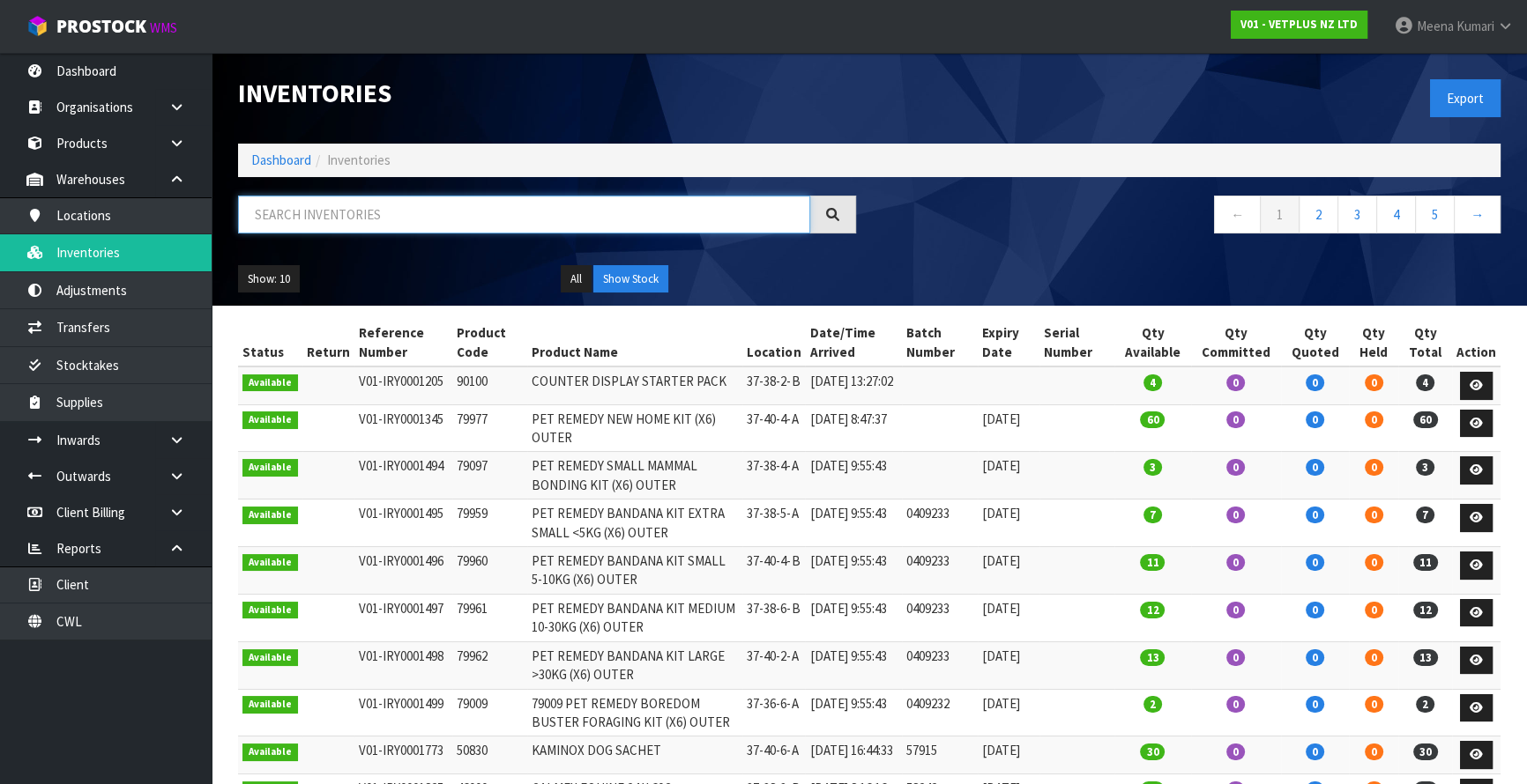
click at [325, 200] on input "text" at bounding box center [524, 214] width 572 height 38
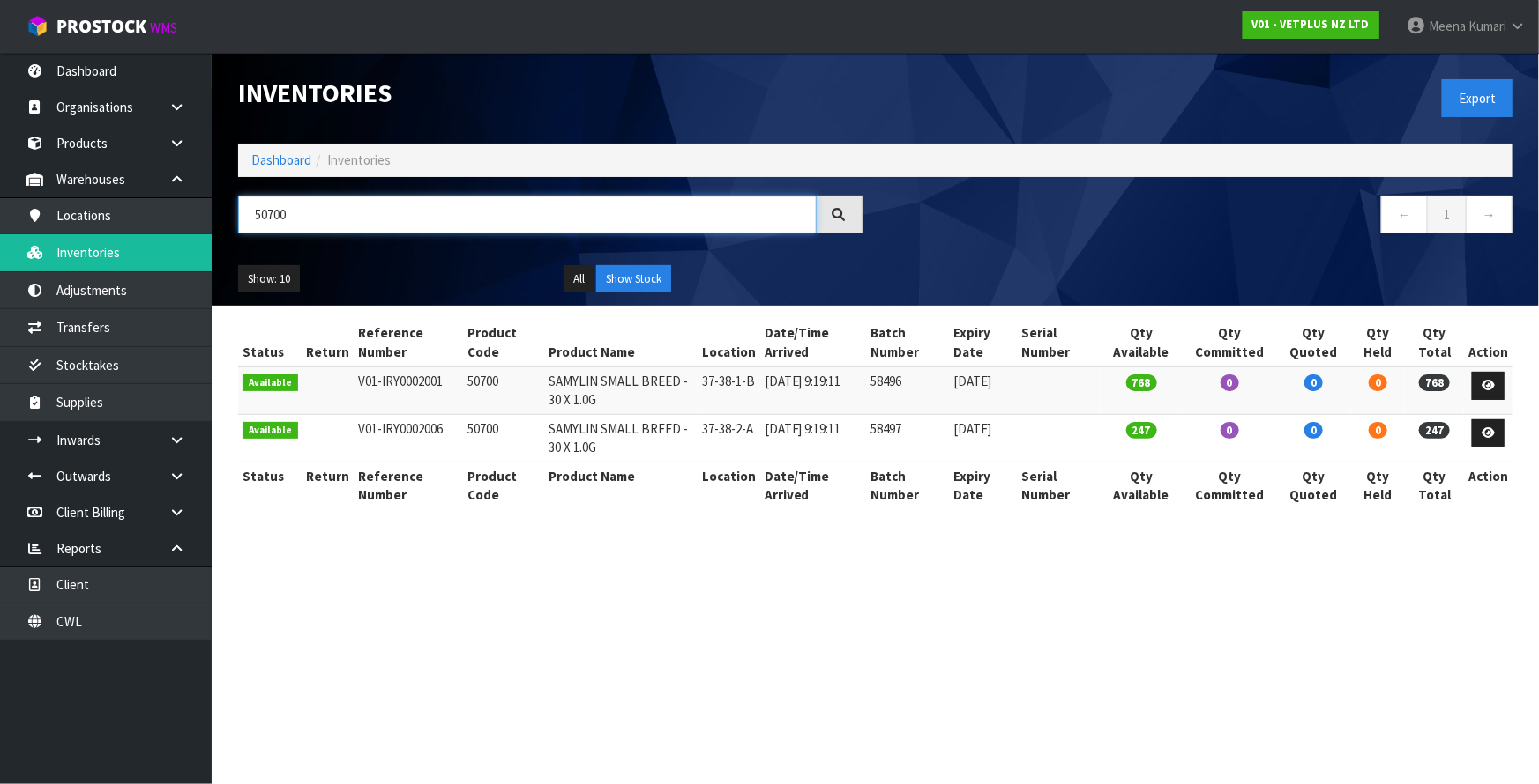
type input "50700"
click at [276, 163] on link "Dashboard" at bounding box center [281, 160] width 60 height 17
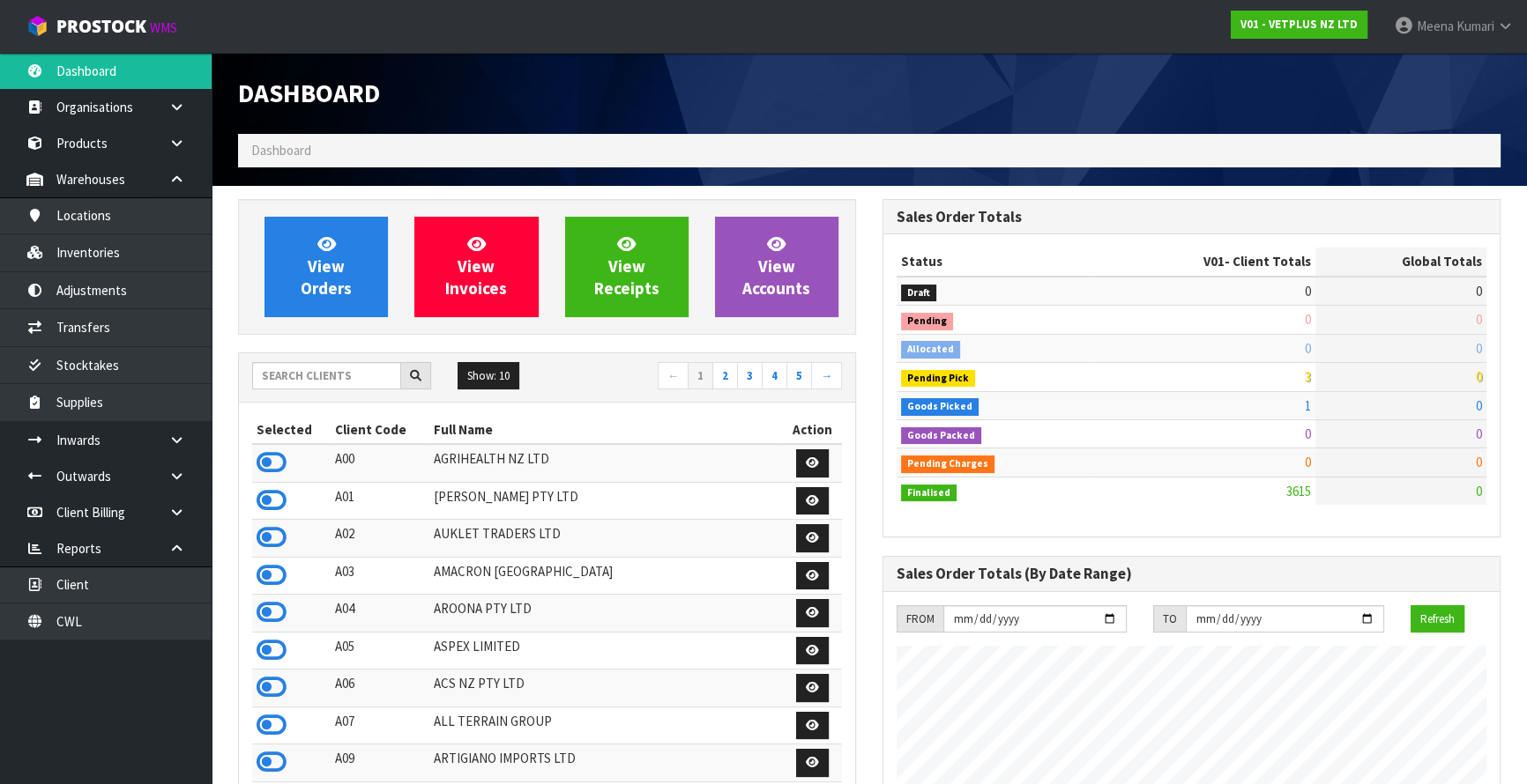
scroll to position [1275, 644]
click at [297, 374] on input "text" at bounding box center [326, 375] width 149 height 27
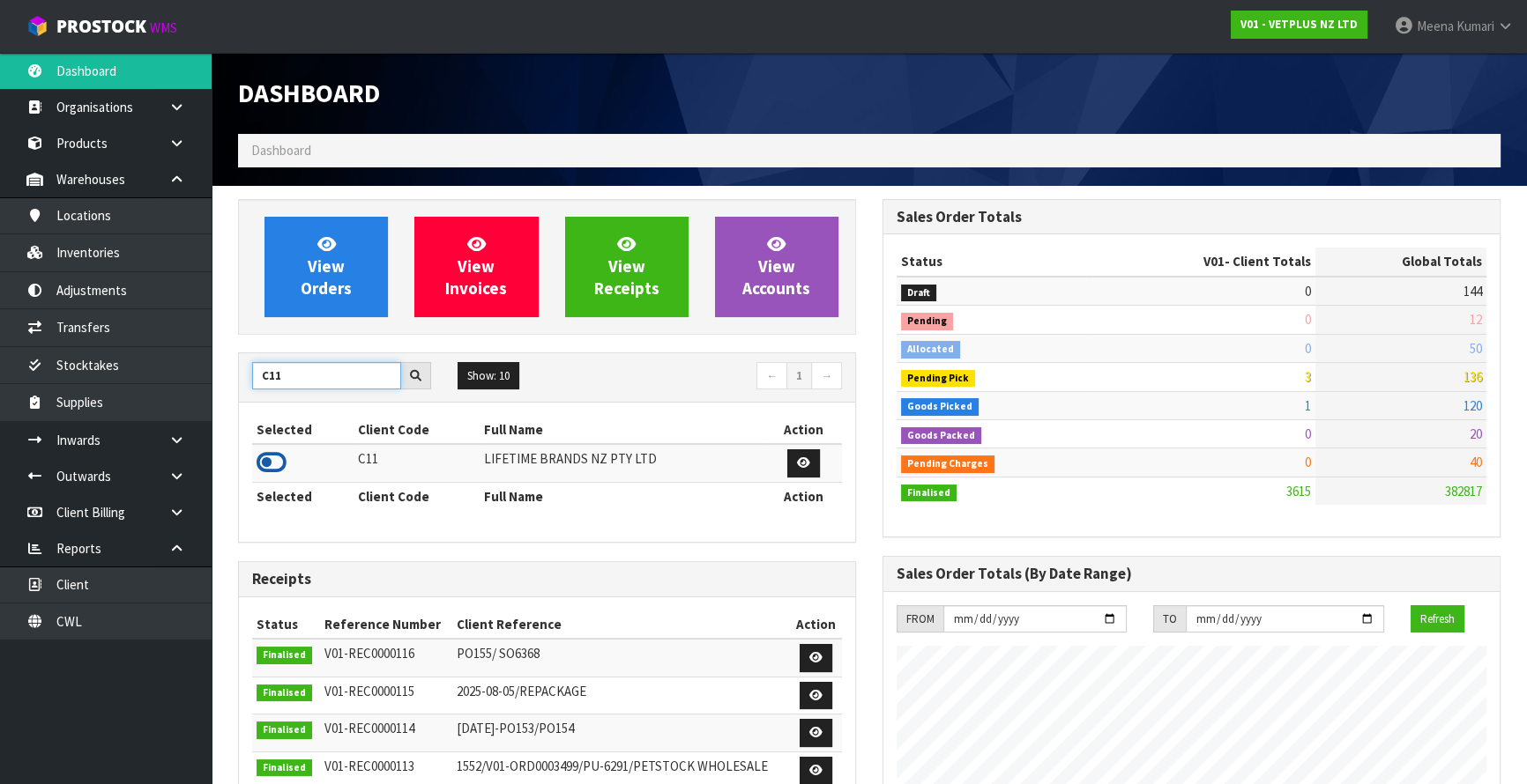
type input "C11"
click at [276, 472] on icon at bounding box center [271, 463] width 30 height 27
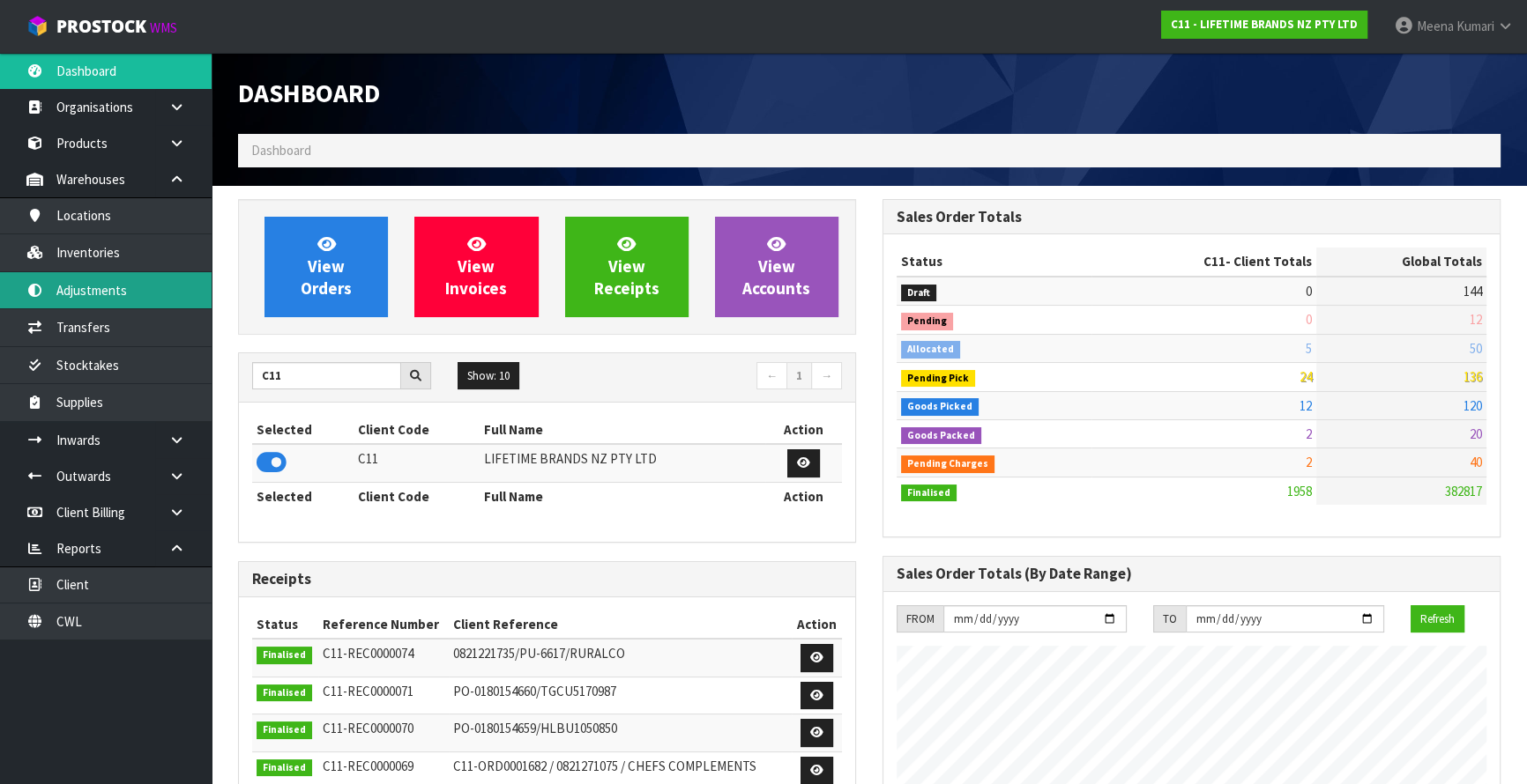
scroll to position [1333, 644]
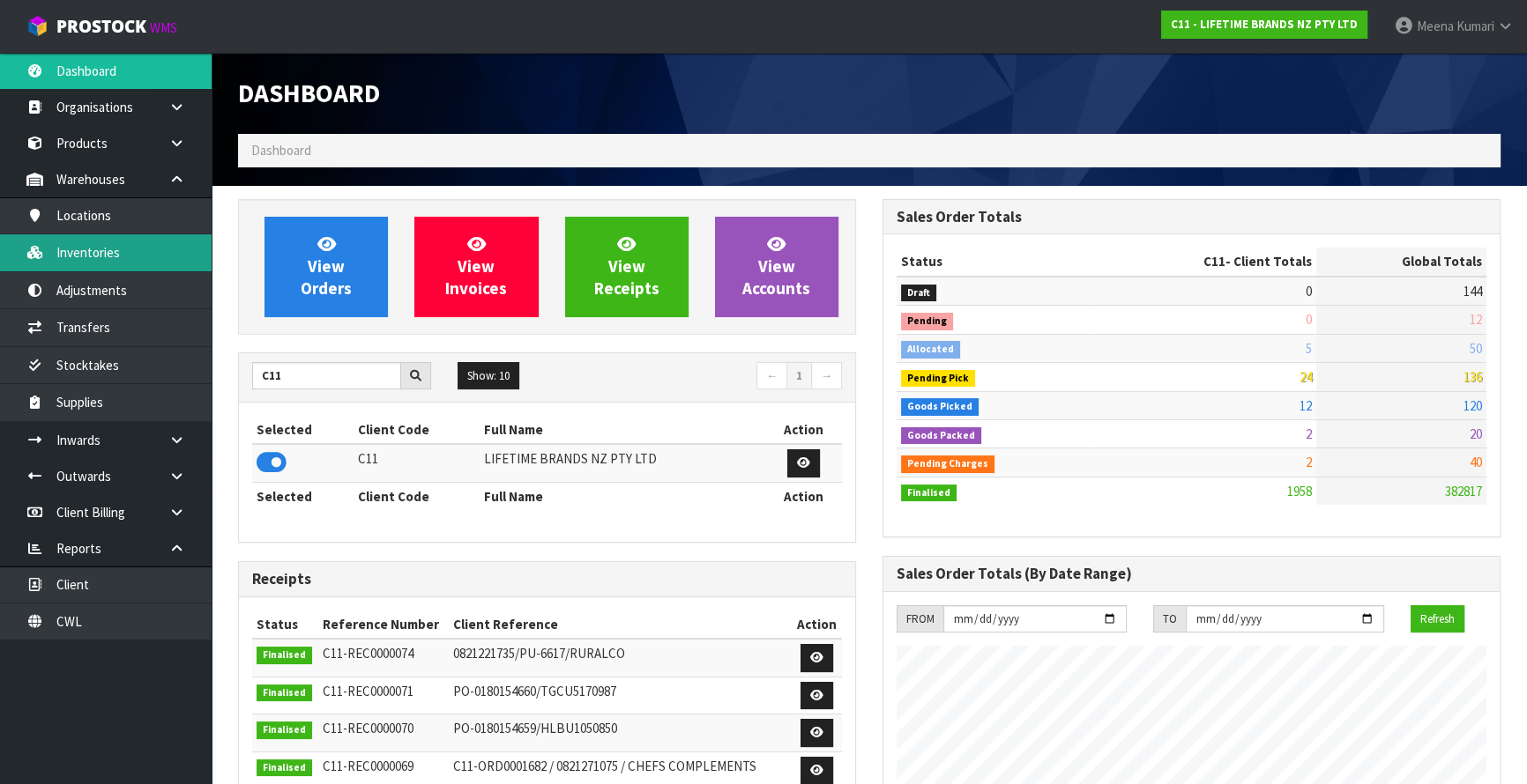
click at [109, 252] on link "Inventories" at bounding box center [106, 252] width 212 height 36
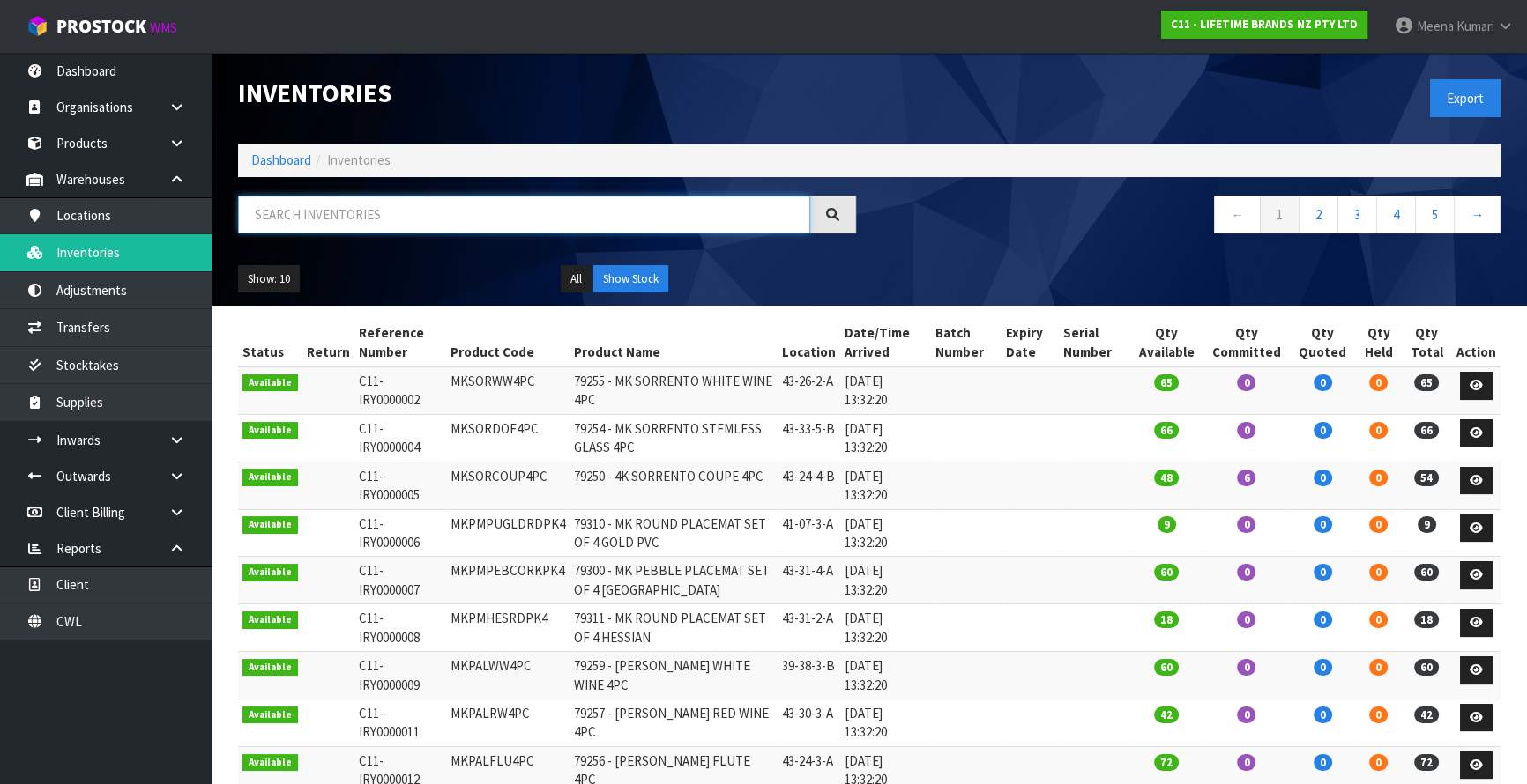
click at [382, 213] on input "text" at bounding box center [524, 214] width 572 height 38
paste input "5KEK1701AER"
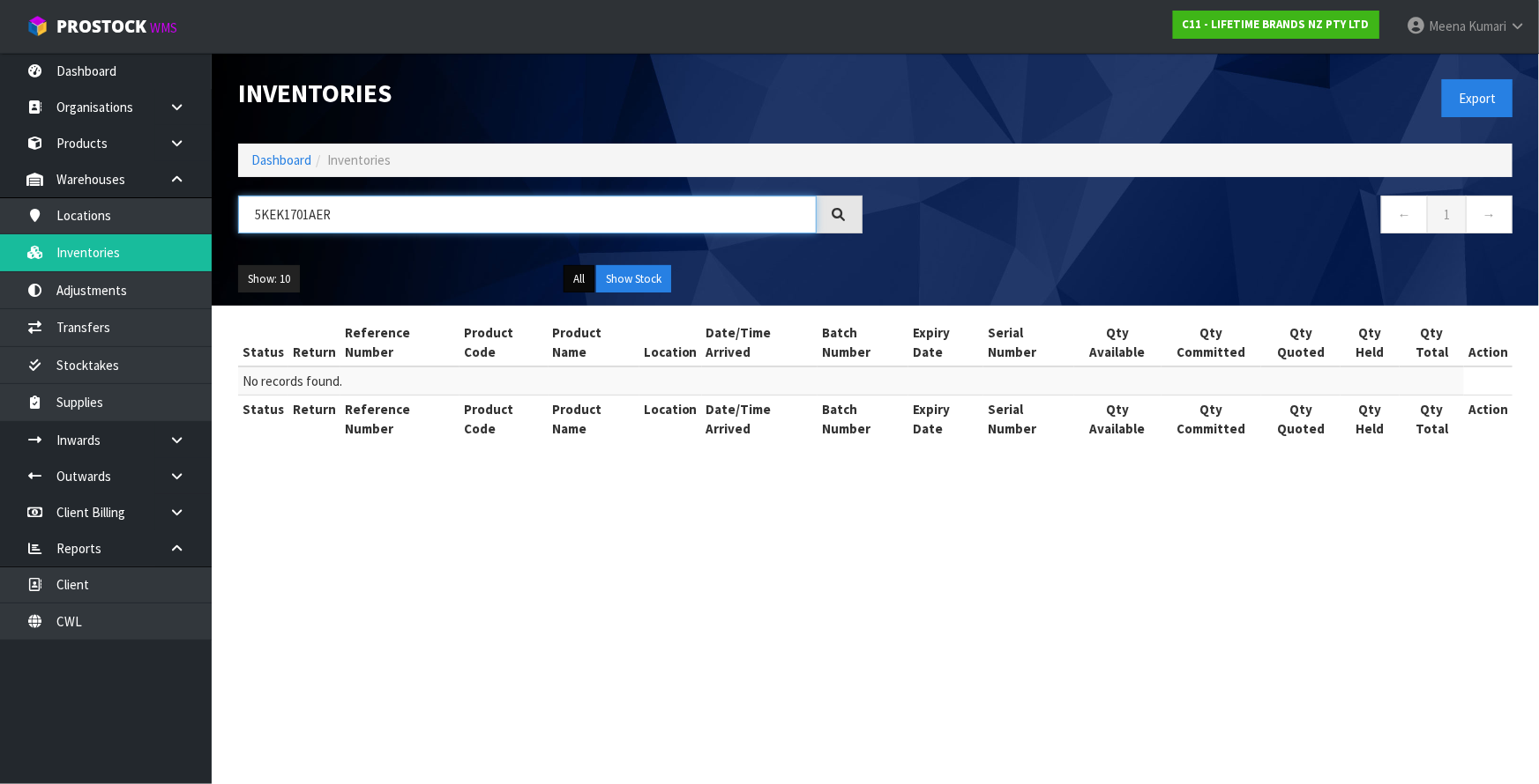
type input "5KEK1701AER"
click at [565, 281] on button "All" at bounding box center [579, 279] width 31 height 28
click at [586, 280] on button "All" at bounding box center [579, 279] width 31 height 28
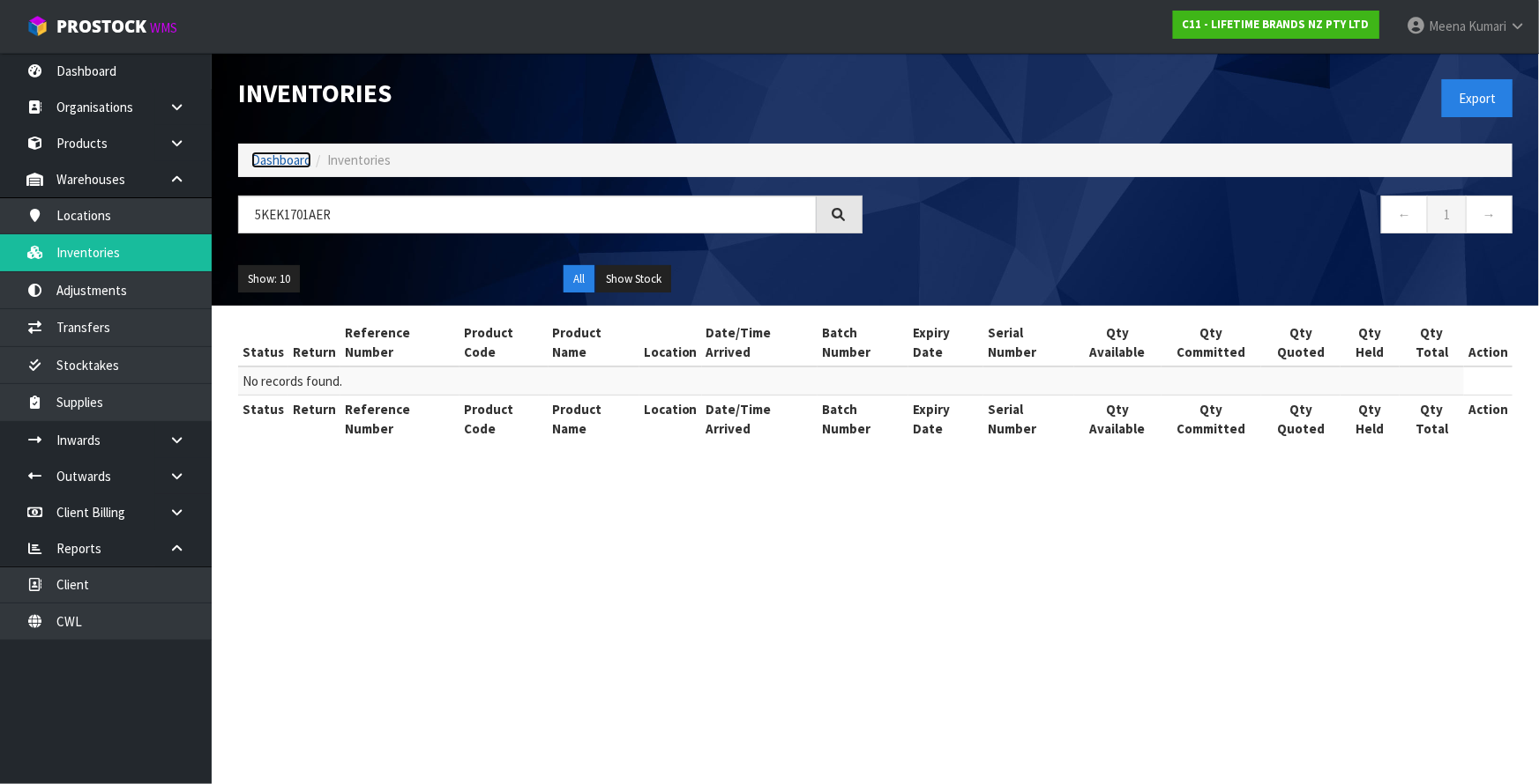
click at [270, 167] on link "Dashboard" at bounding box center [281, 160] width 60 height 17
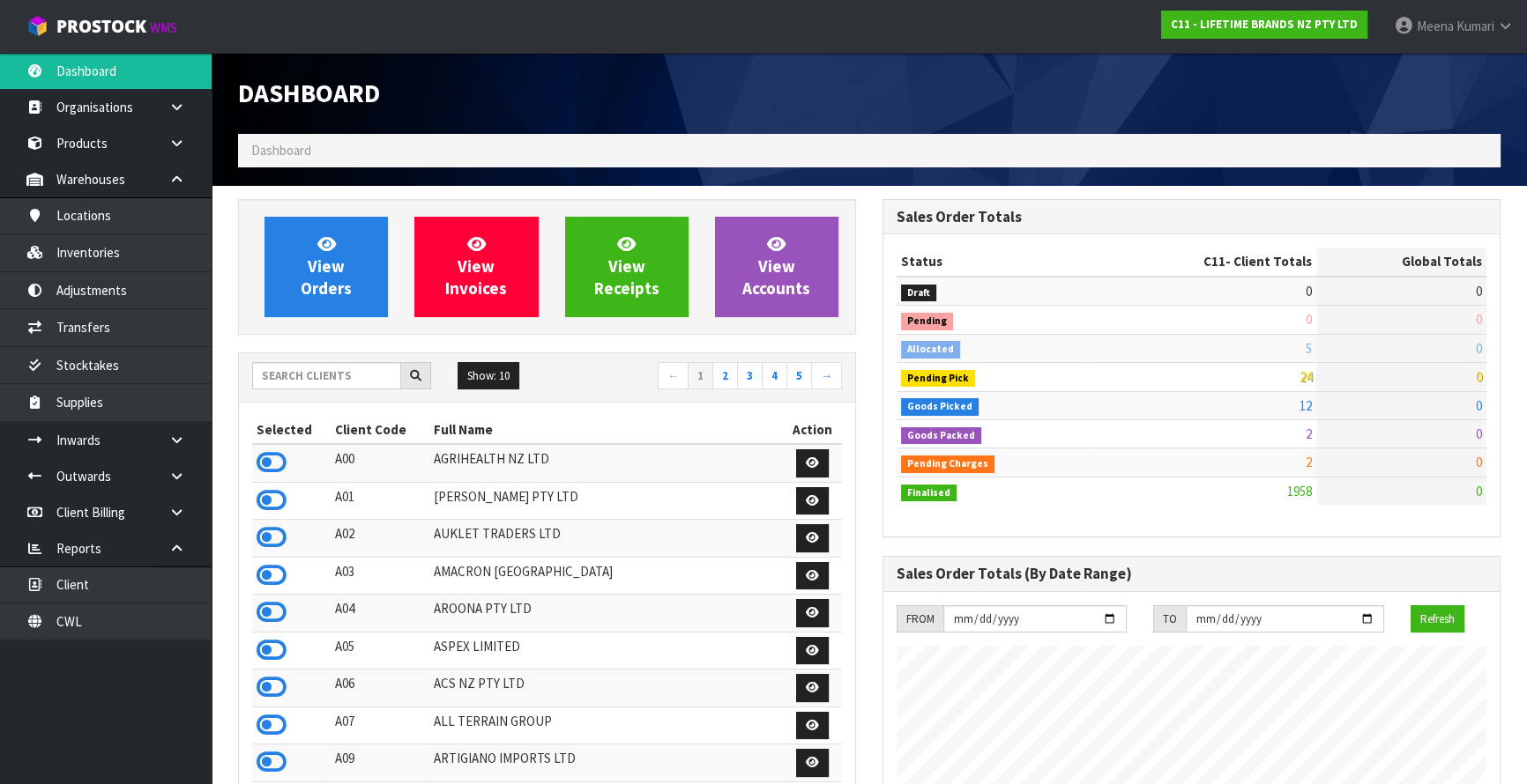
scroll to position [1333, 644]
click at [320, 389] on div "Show: 10 5 10 25 50 ← 1 2 3 4 5 →" at bounding box center [547, 377] width 617 height 31
click at [315, 382] on input "text" at bounding box center [326, 375] width 149 height 27
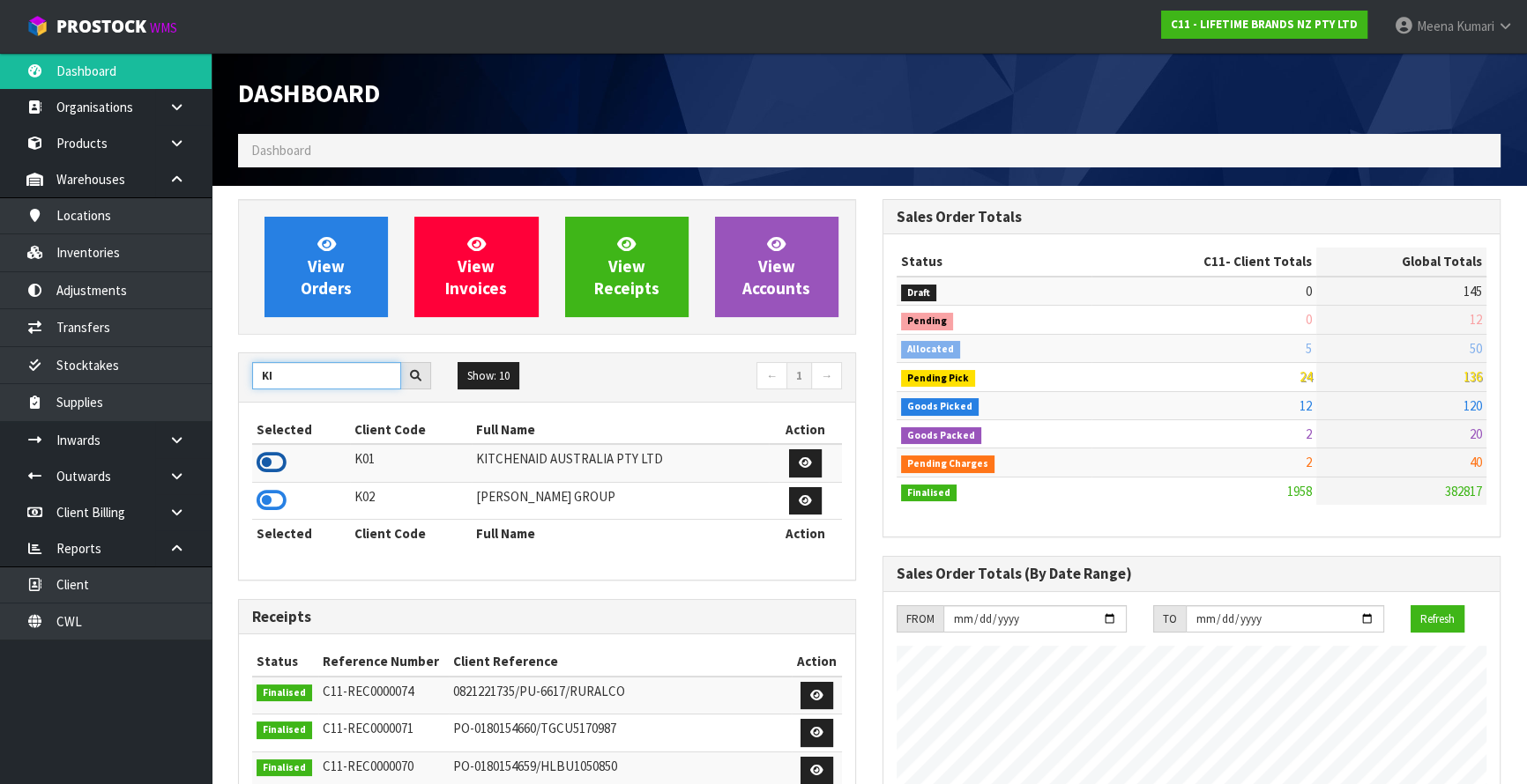
type input "KI"
click at [275, 460] on icon at bounding box center [271, 463] width 30 height 27
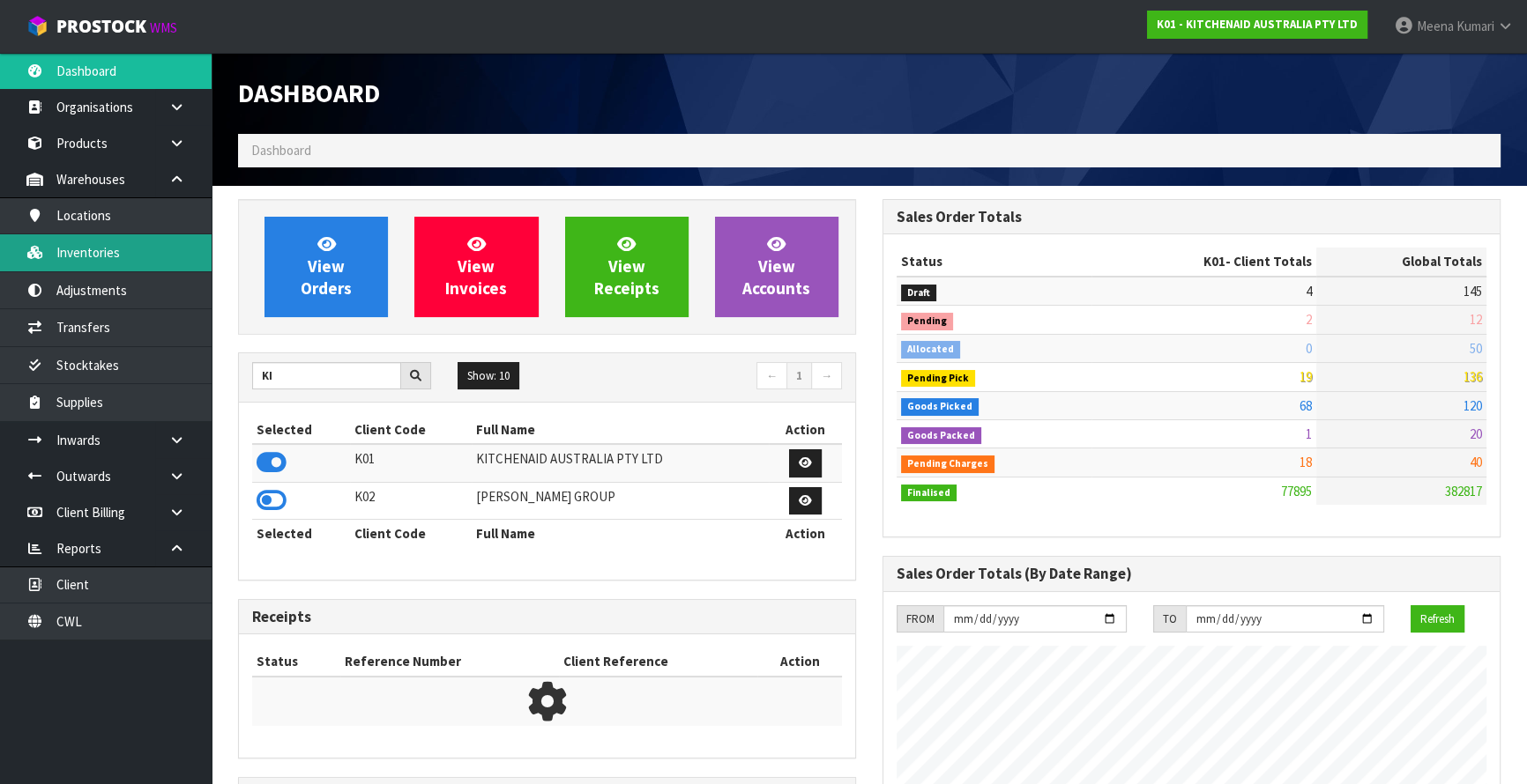
click at [120, 260] on link "Inventories" at bounding box center [106, 252] width 212 height 36
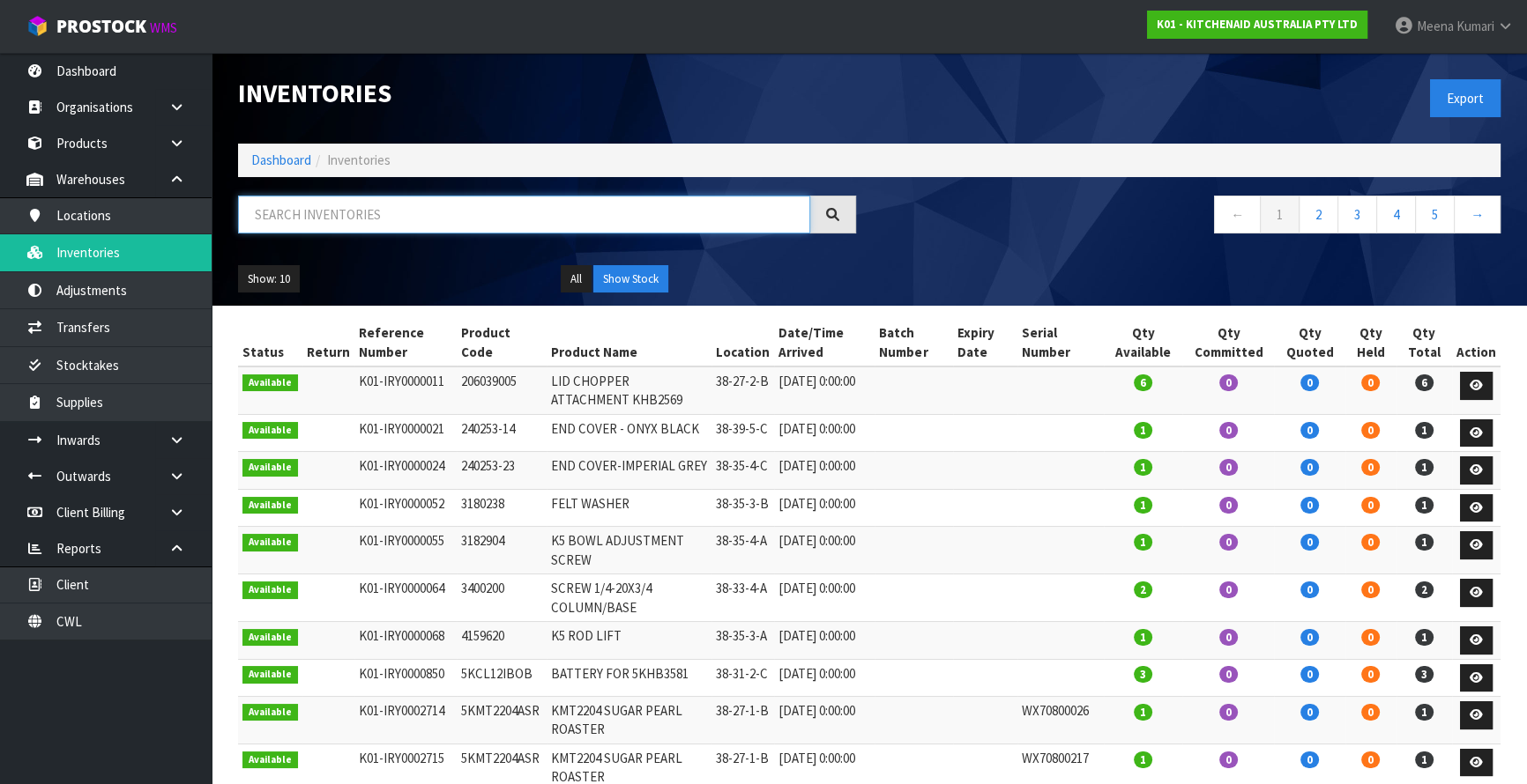
click at [432, 223] on input "text" at bounding box center [524, 214] width 572 height 38
paste input "5KEK1701AER"
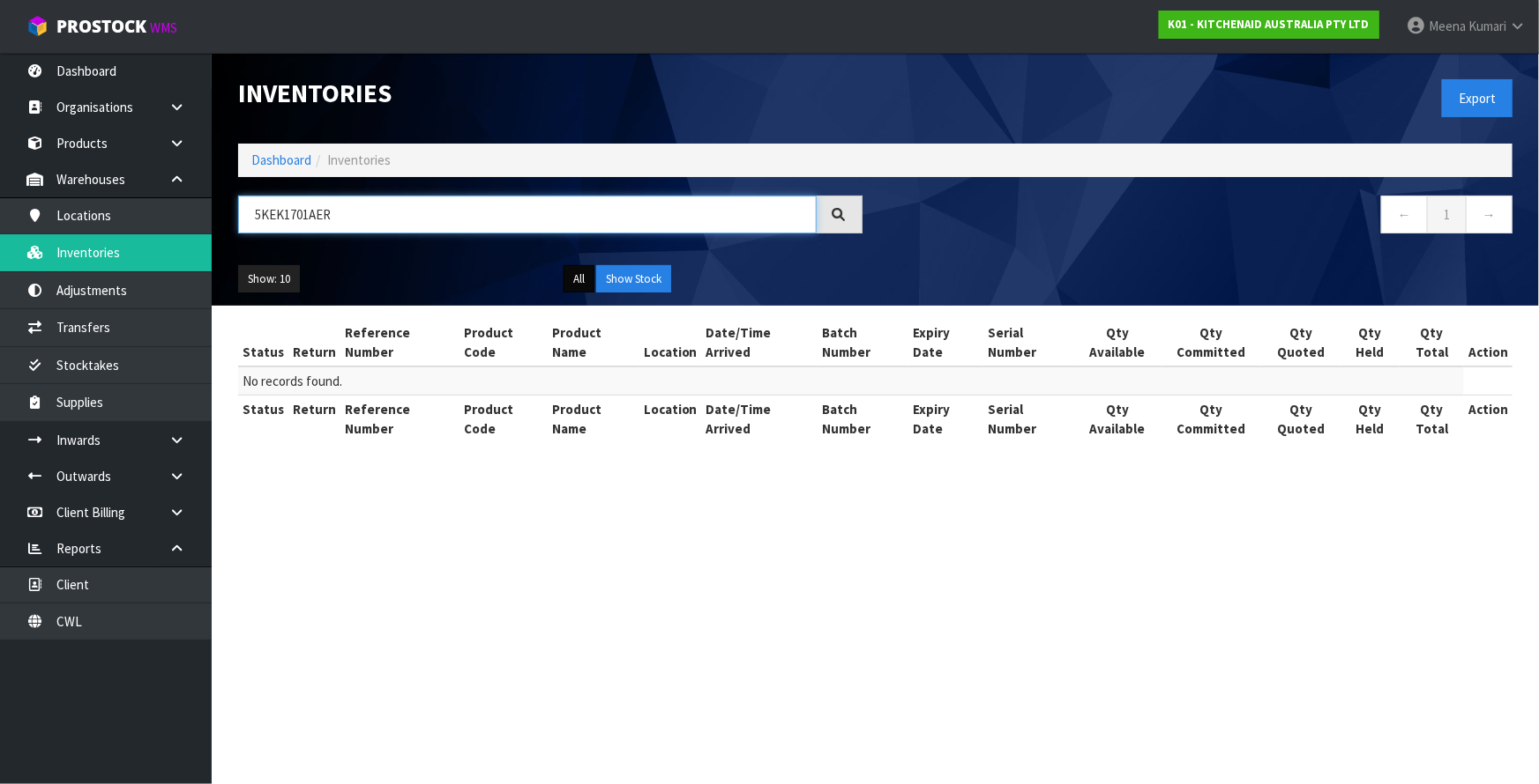
type input "5KEK1701AER"
click at [578, 281] on button "All" at bounding box center [579, 279] width 31 height 28
click at [576, 274] on button "All" at bounding box center [579, 279] width 31 height 28
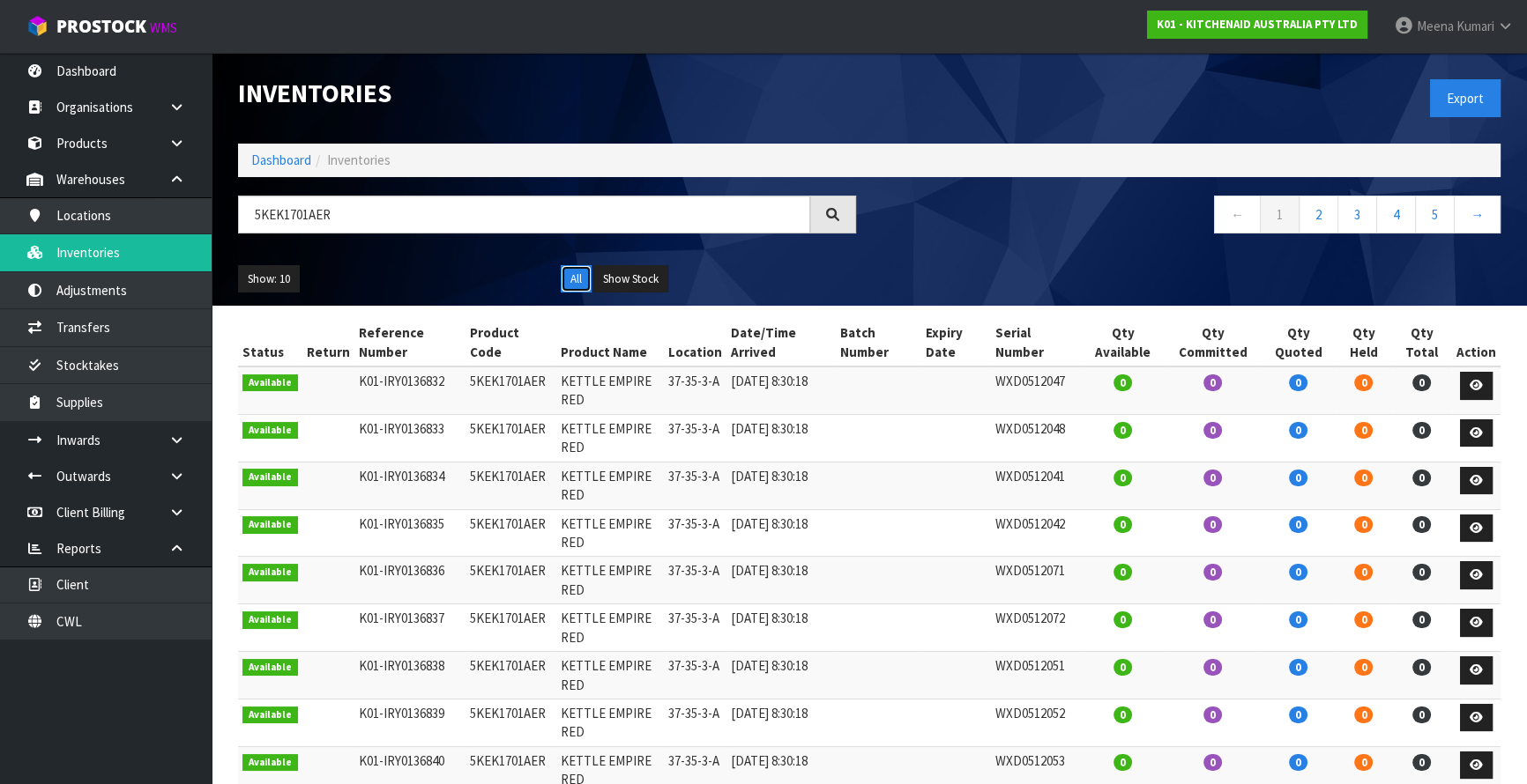
click at [576, 274] on button "All" at bounding box center [576, 279] width 31 height 28
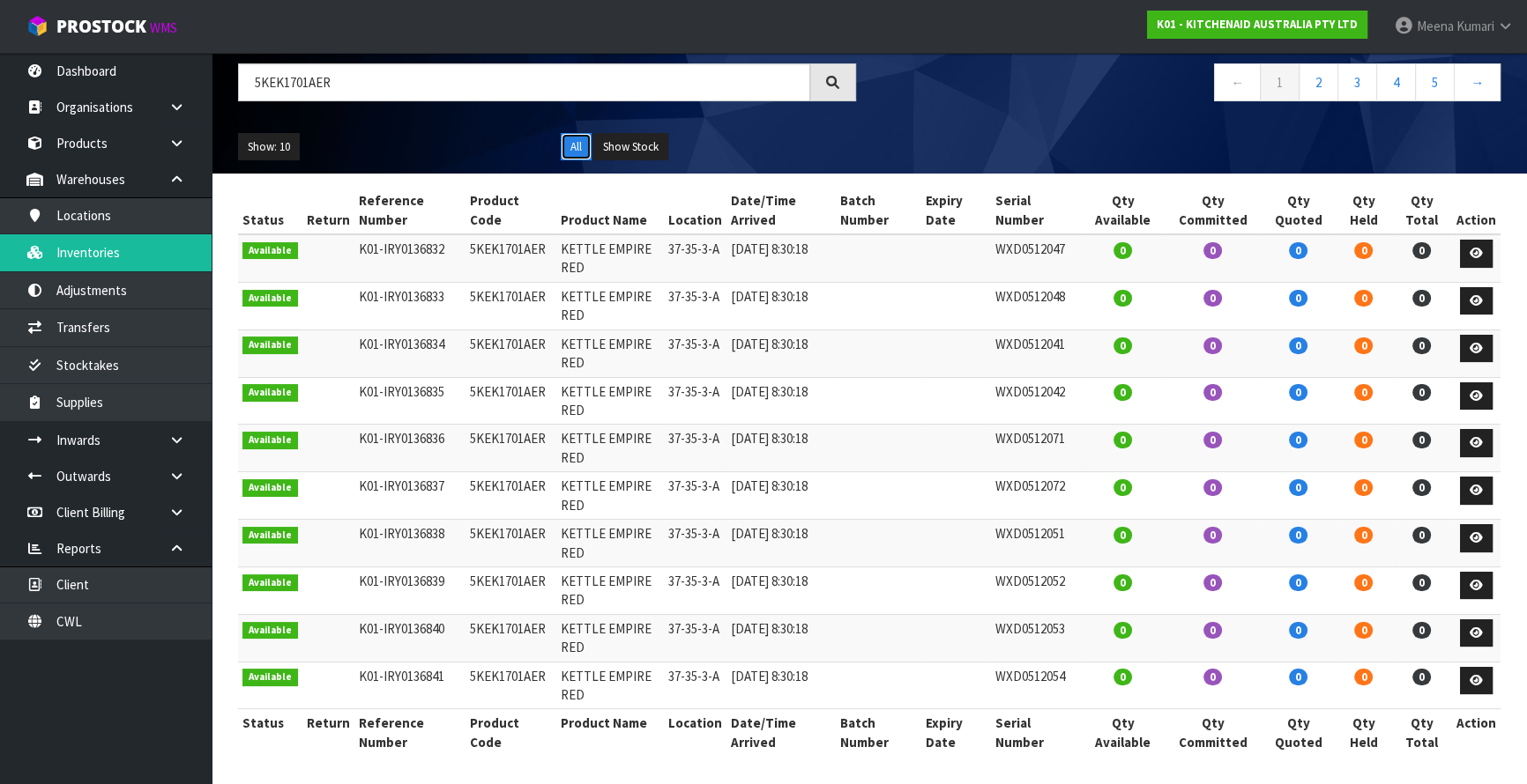
scroll to position [134, 0]
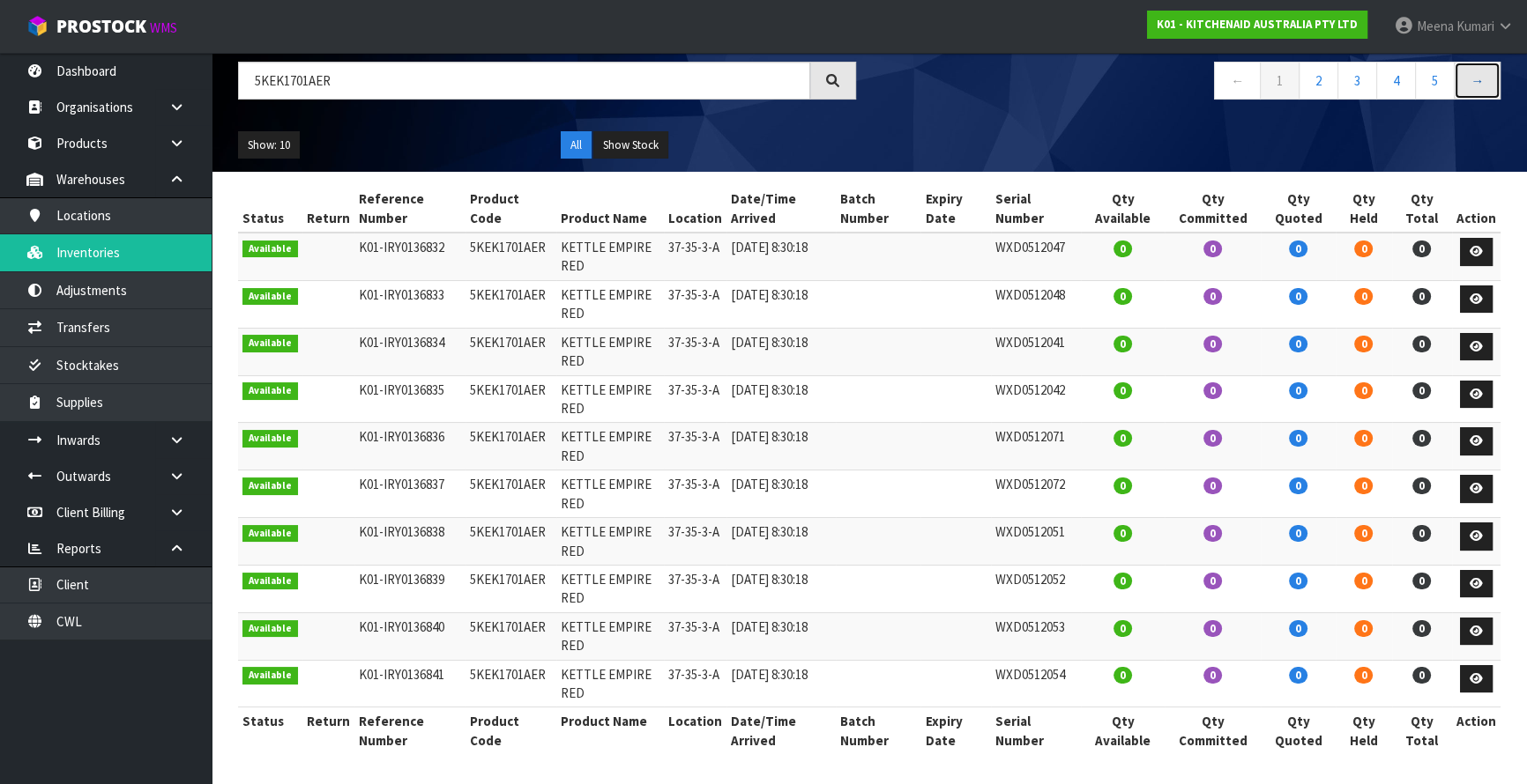
click at [1484, 80] on link "→" at bounding box center [1477, 81] width 47 height 38
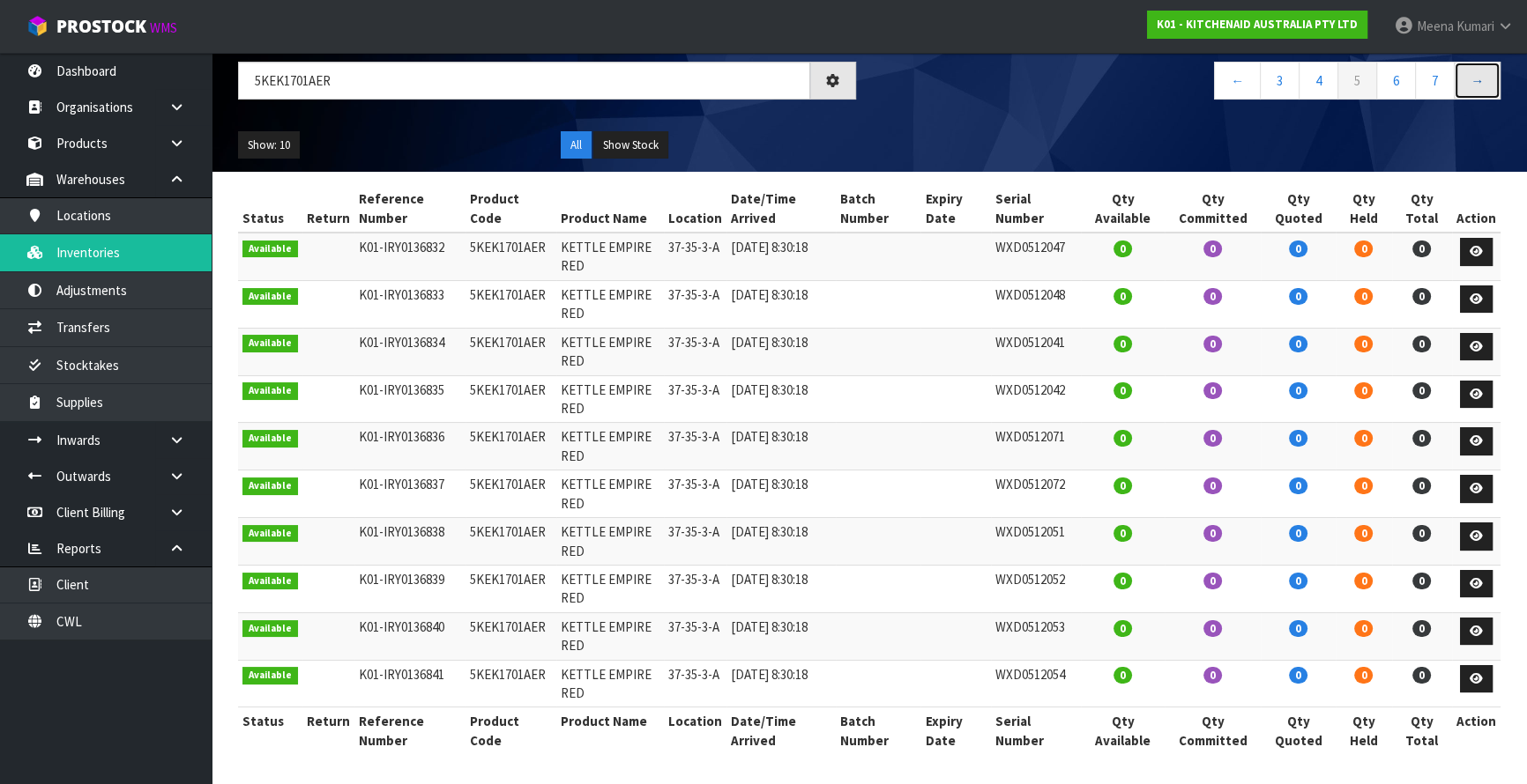
click at [1484, 80] on link "→" at bounding box center [1477, 81] width 47 height 38
click at [1482, 80] on link "→" at bounding box center [1477, 81] width 47 height 38
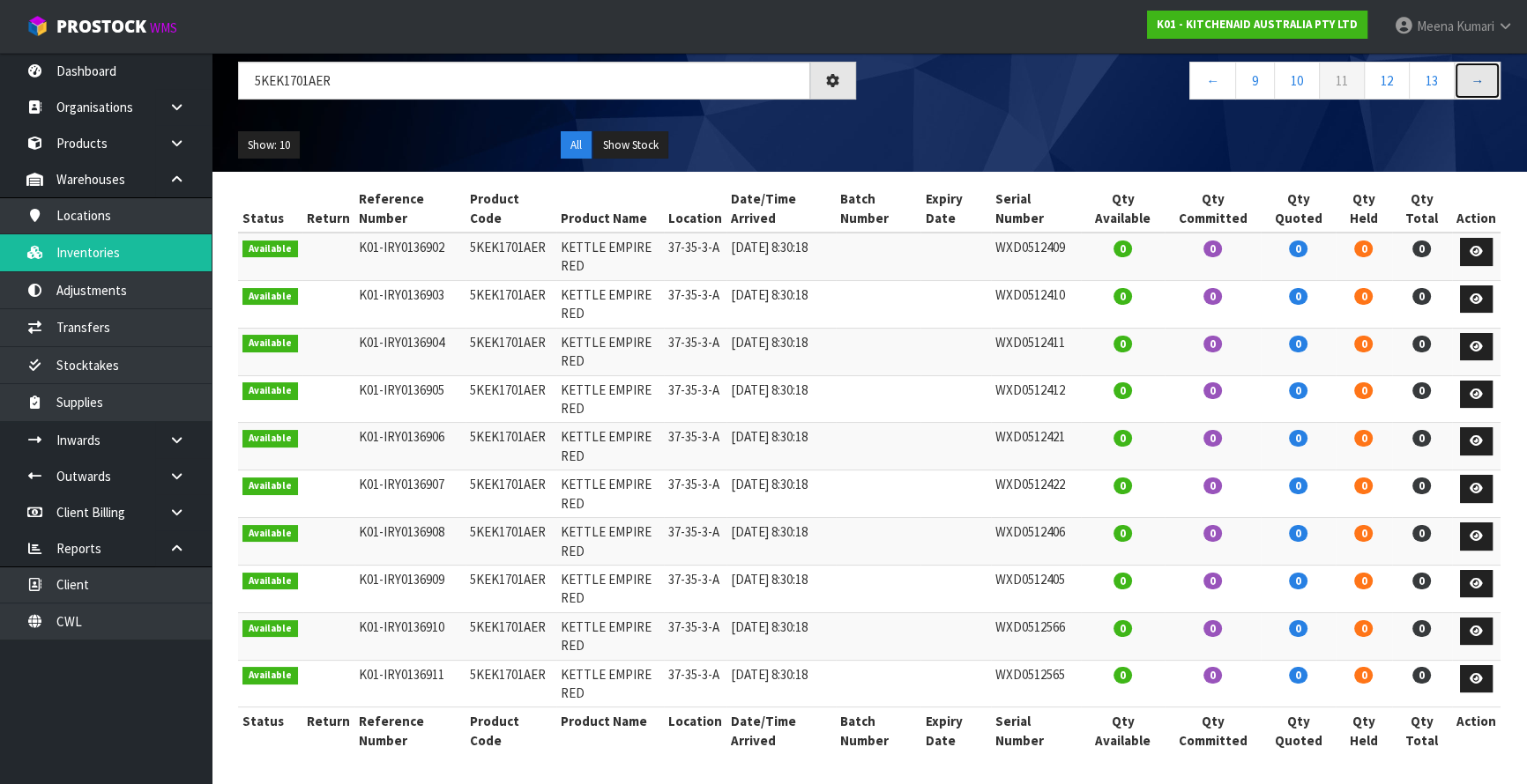
click at [1482, 80] on link "→" at bounding box center [1477, 81] width 47 height 38
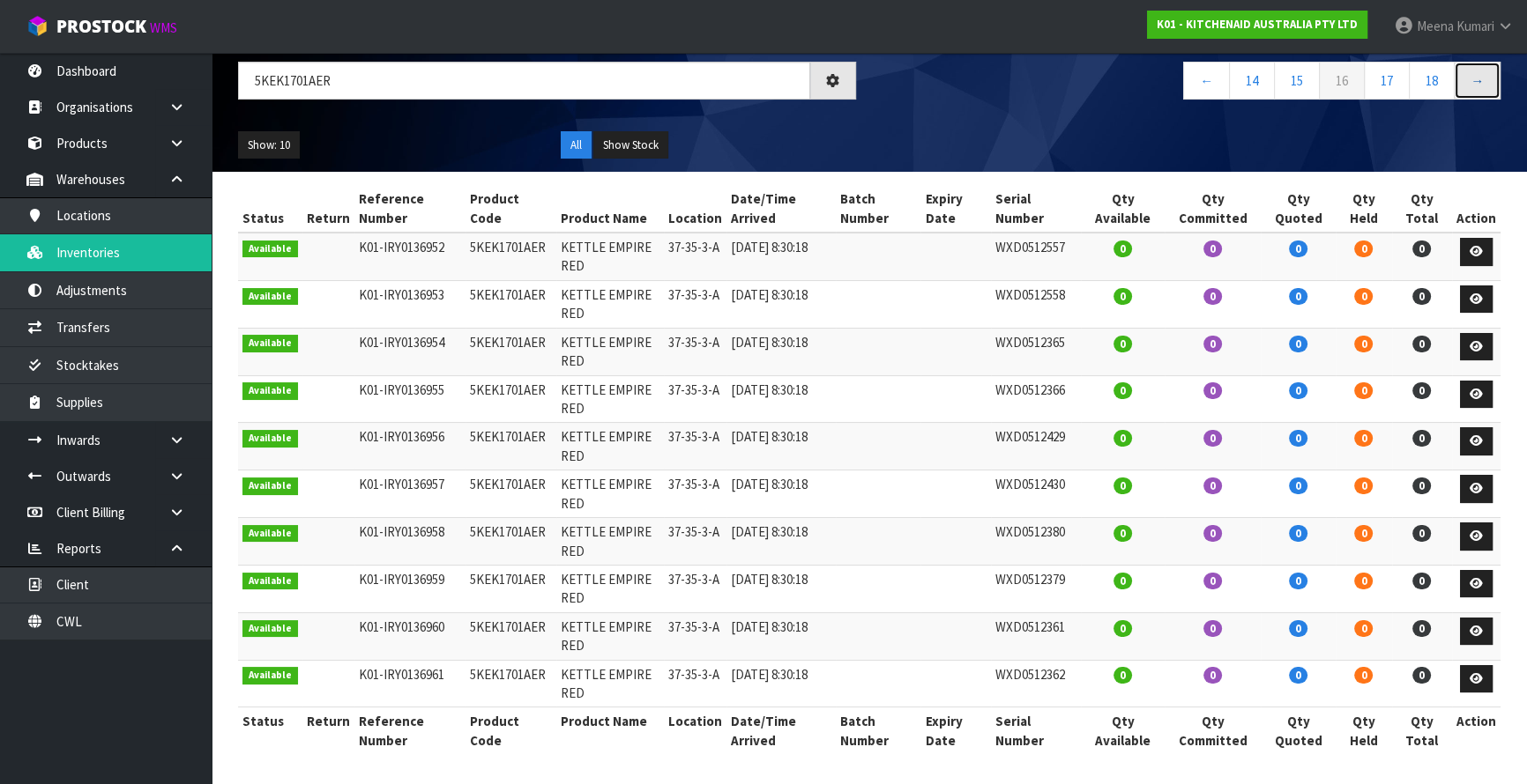
click at [1482, 80] on link "→" at bounding box center [1477, 81] width 47 height 38
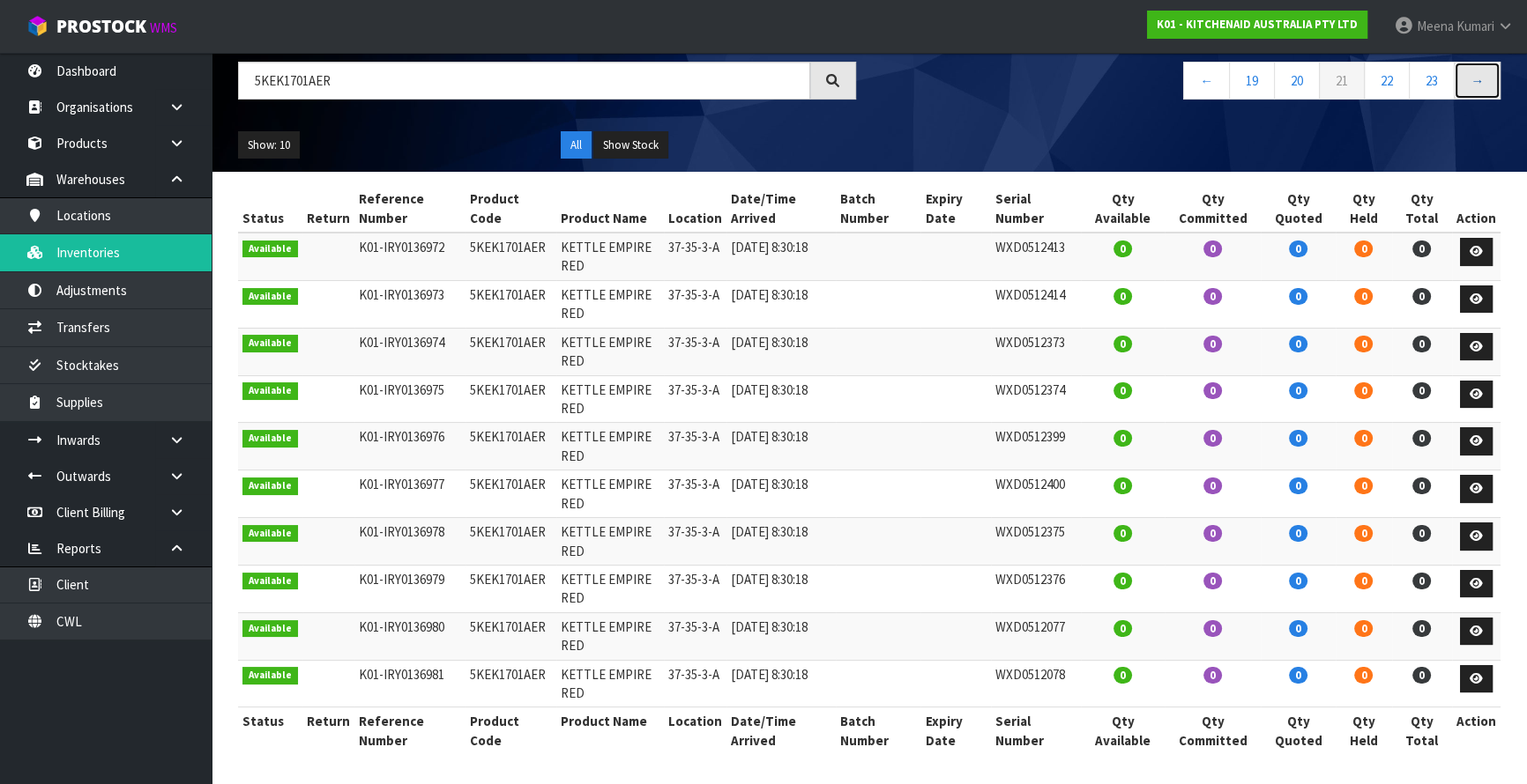
click at [1482, 80] on link "→" at bounding box center [1477, 81] width 47 height 38
click at [1473, 80] on link "→" at bounding box center [1477, 81] width 47 height 38
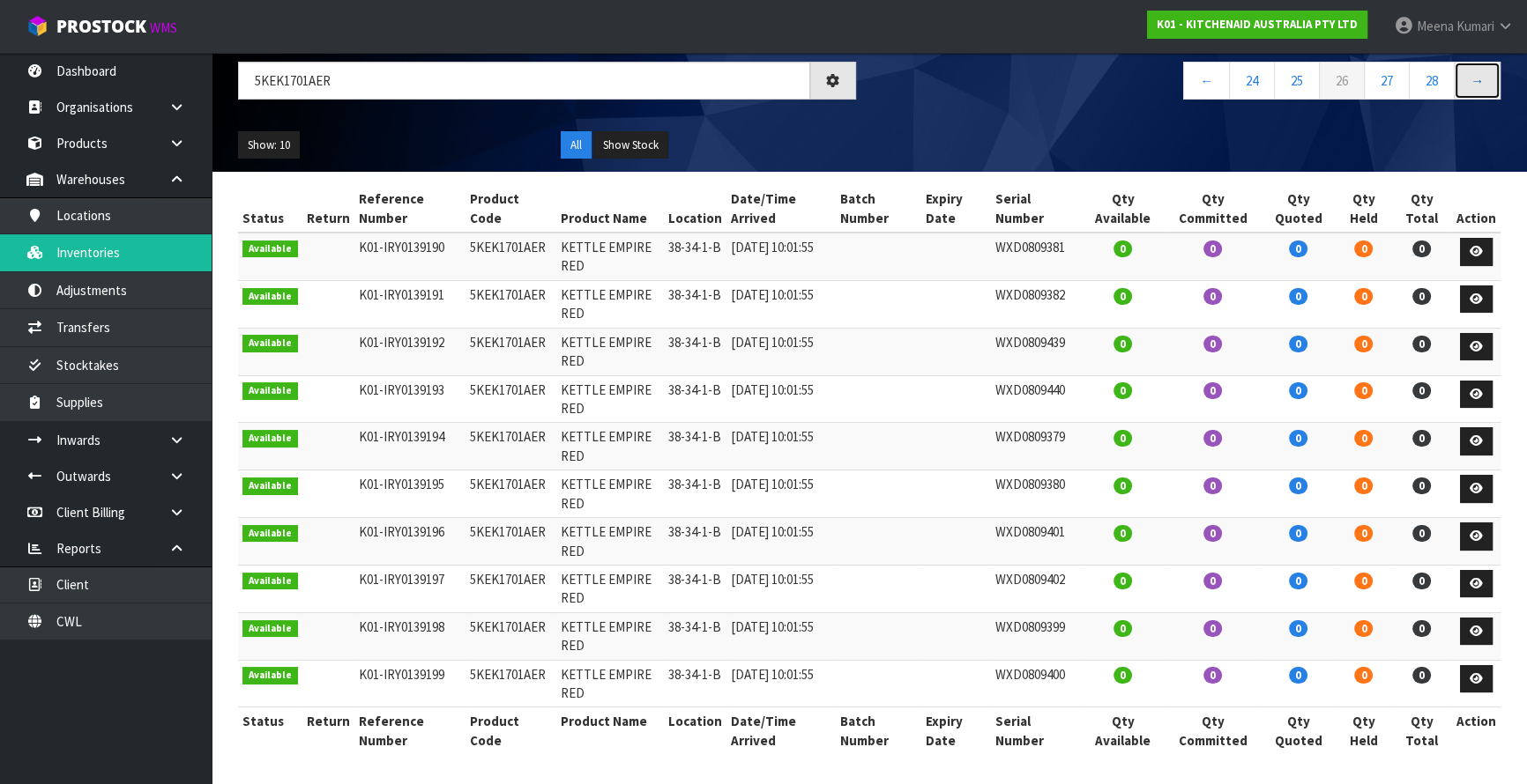
click at [1473, 80] on link "→" at bounding box center [1477, 81] width 47 height 38
click at [429, 62] on input "5KEK1701AER" at bounding box center [524, 81] width 572 height 38
click at [428, 64] on input "5KEK1701AER" at bounding box center [524, 81] width 572 height 38
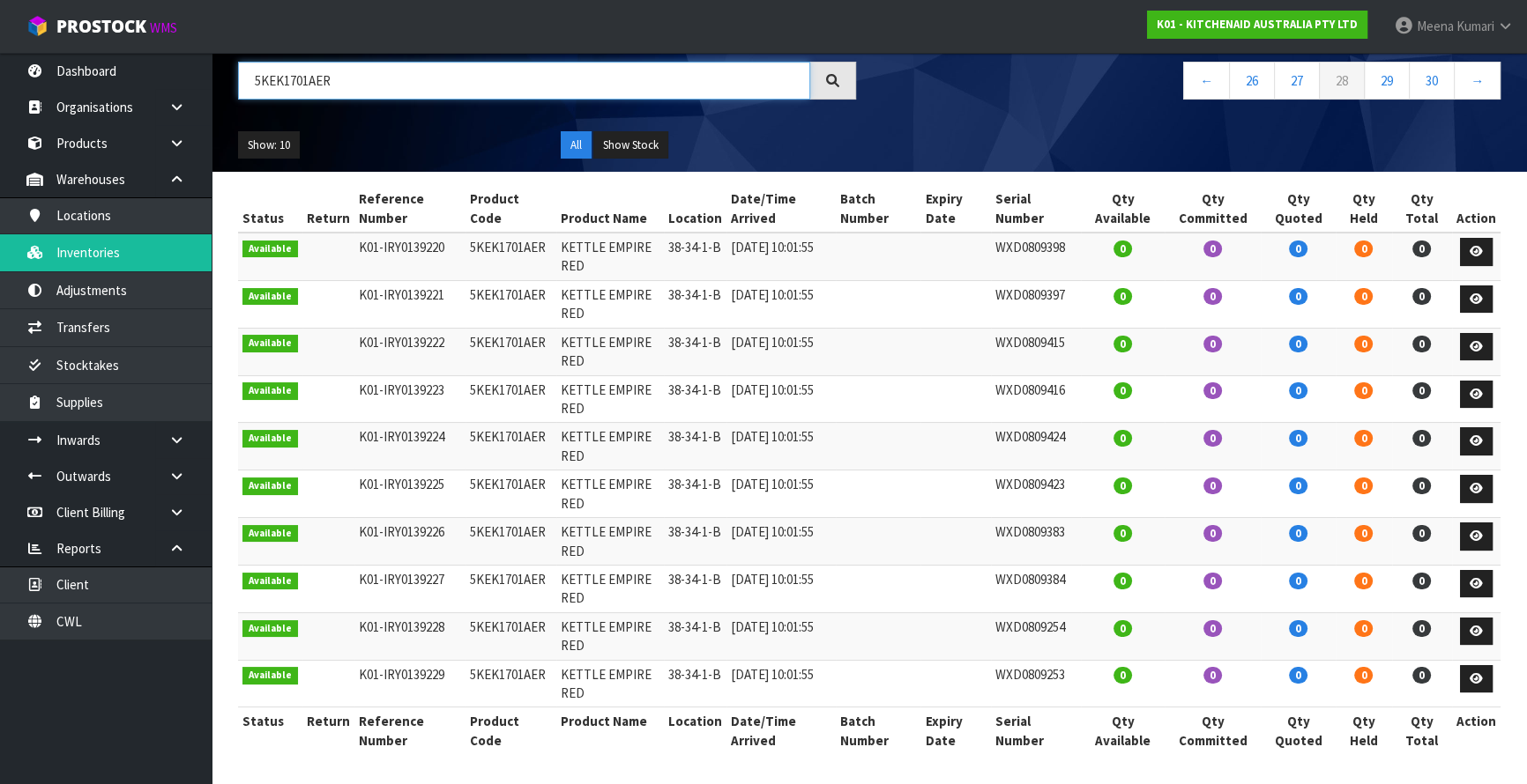
click at [428, 64] on input "5KEK1701AER" at bounding box center [524, 81] width 572 height 38
click at [93, 150] on link "Products" at bounding box center [106, 143] width 212 height 36
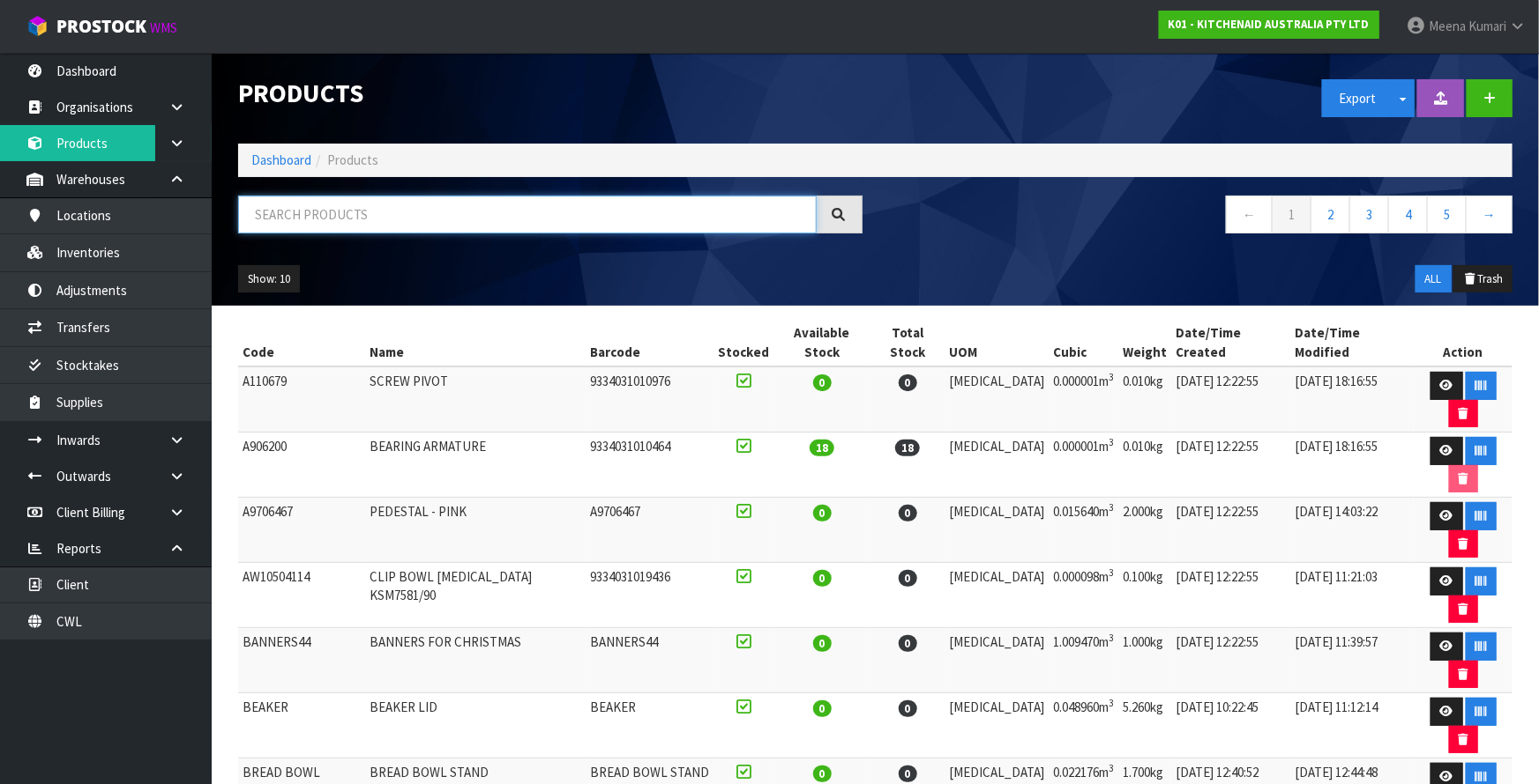
click at [387, 223] on input "text" at bounding box center [528, 214] width 579 height 38
click at [376, 206] on input "text" at bounding box center [528, 214] width 579 height 38
paste input "5KEK1701AER"
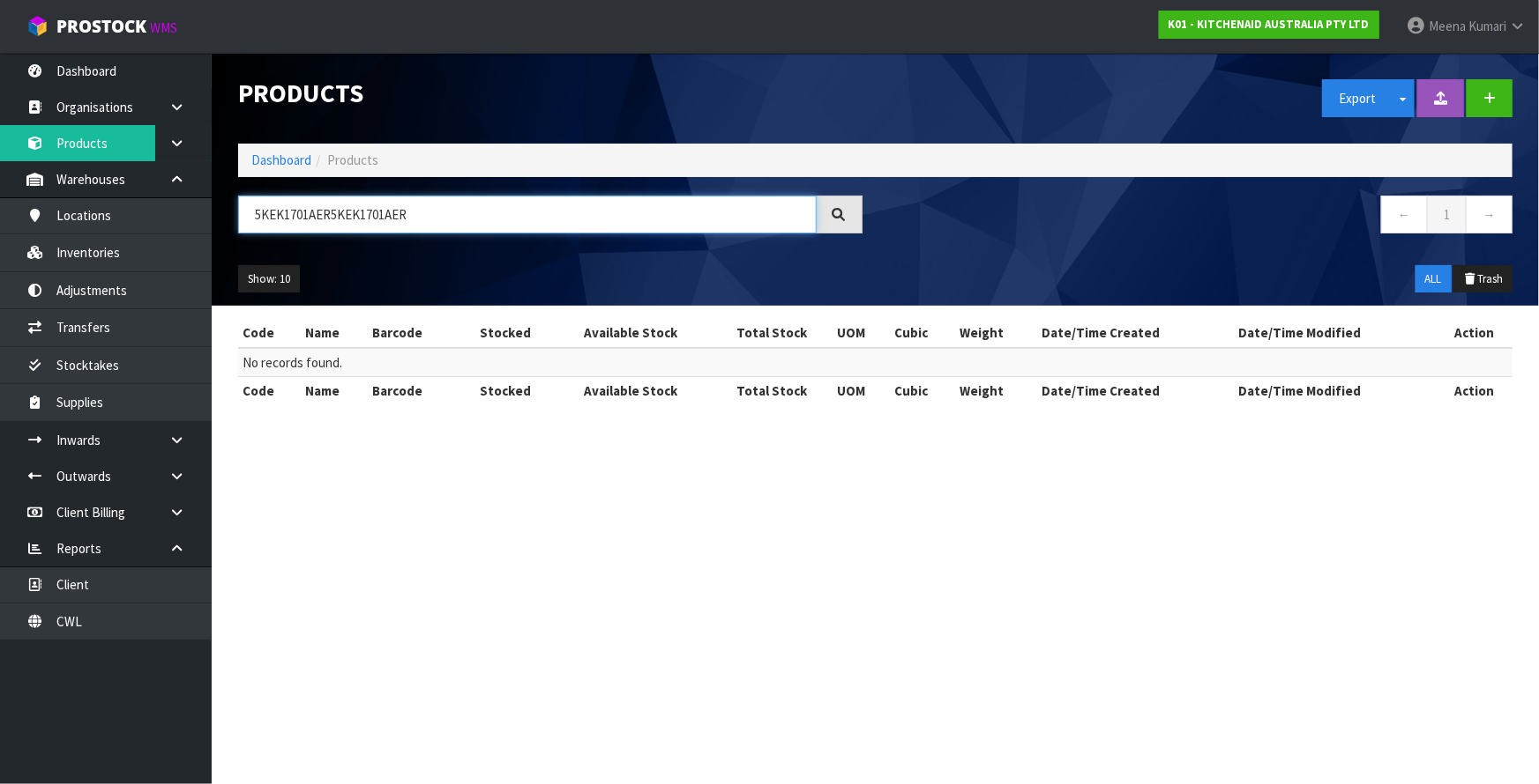
click at [421, 217] on input "5KEK1701AER5KEK1701AER" at bounding box center [528, 214] width 579 height 38
drag, startPoint x: 421, startPoint y: 217, endPoint x: 32, endPoint y: 253, distance: 390.7
click at [27, 256] on body "Toggle navigation ProStock WMS K01 - KITCHENAID AUSTRALIA PTY LTD Meena Kumari …" at bounding box center [770, 392] width 1539 height 784
paste input "text"
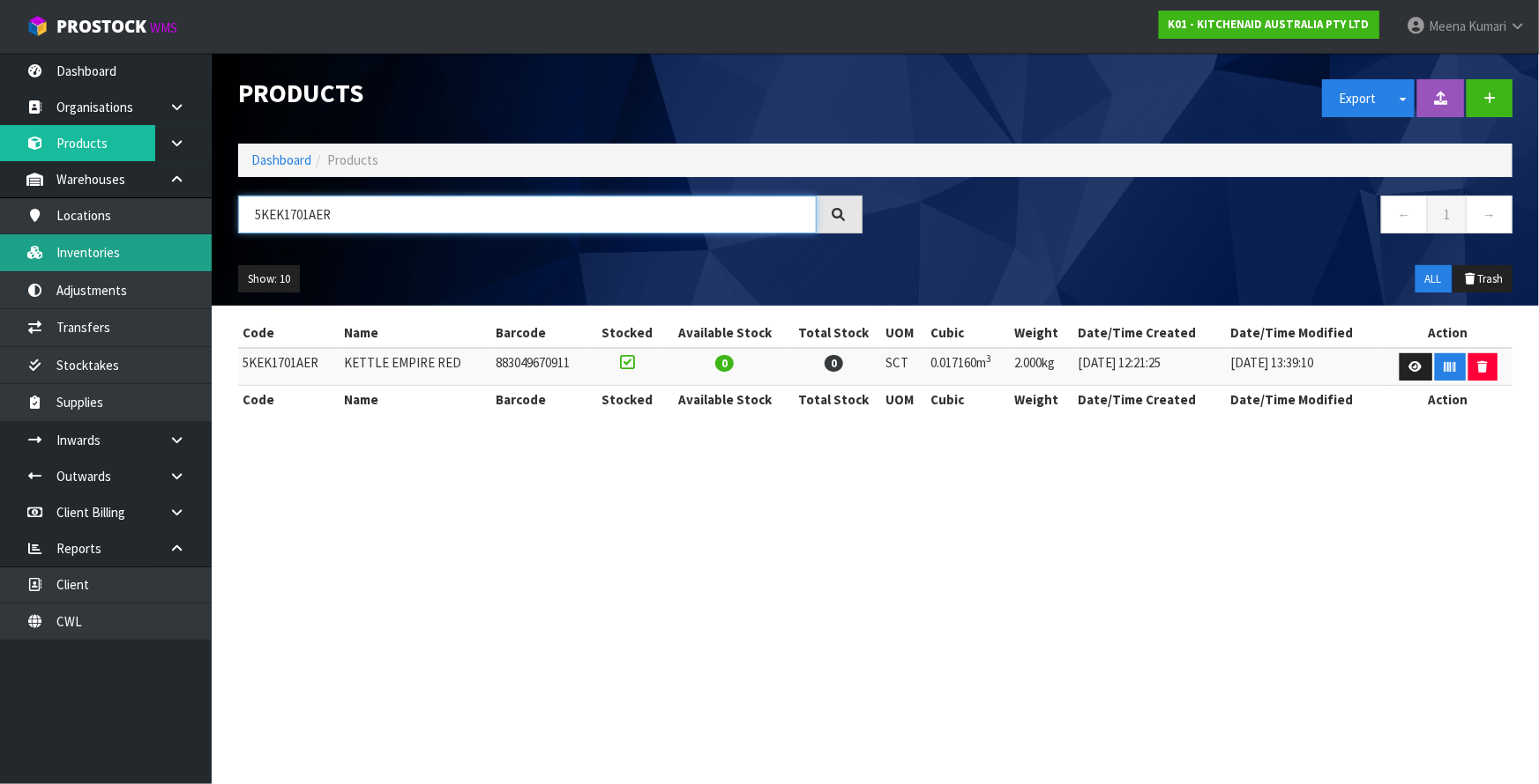
type input "5KEK1701AER"
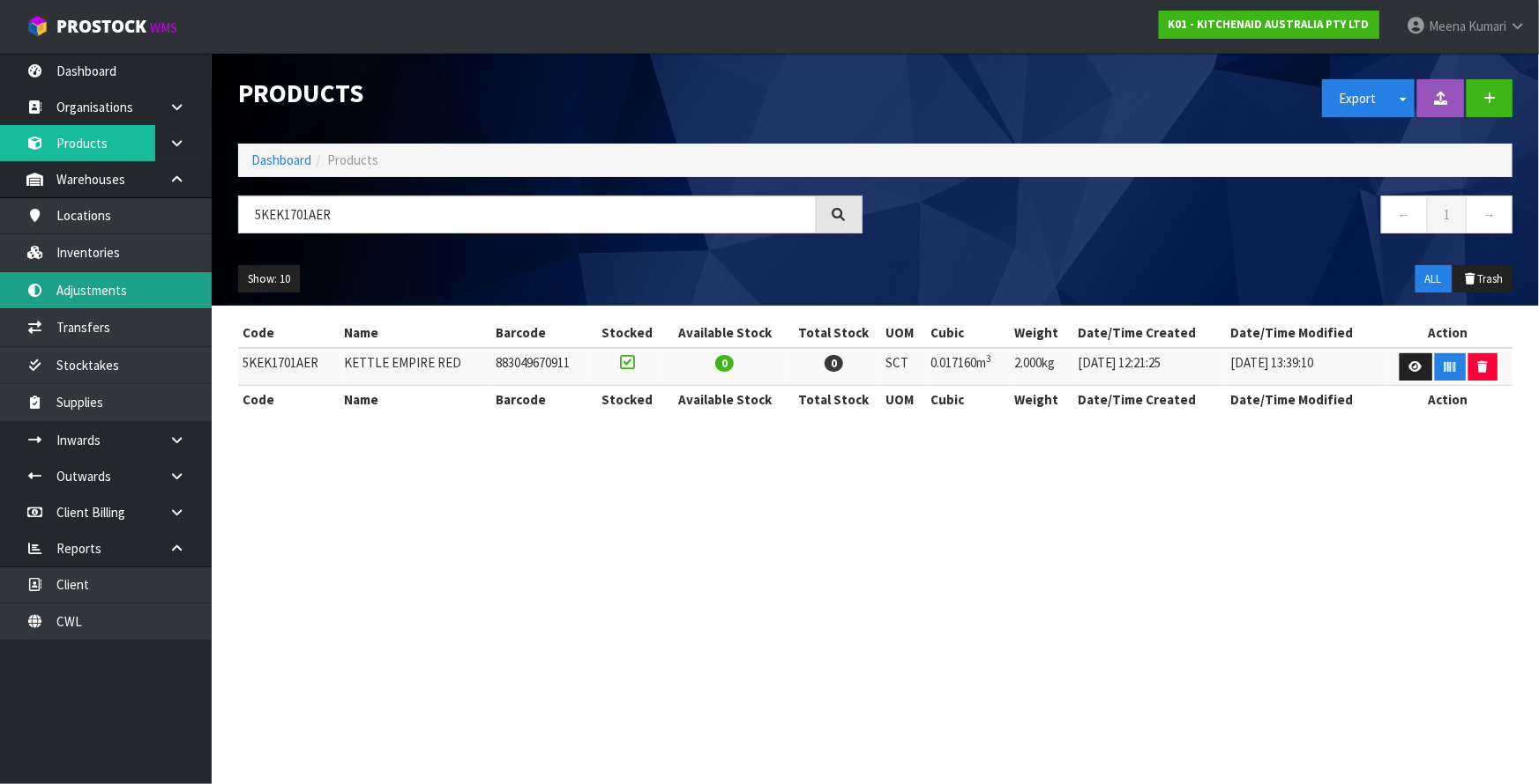
click at [128, 280] on link "Adjustments" at bounding box center [106, 290] width 212 height 36
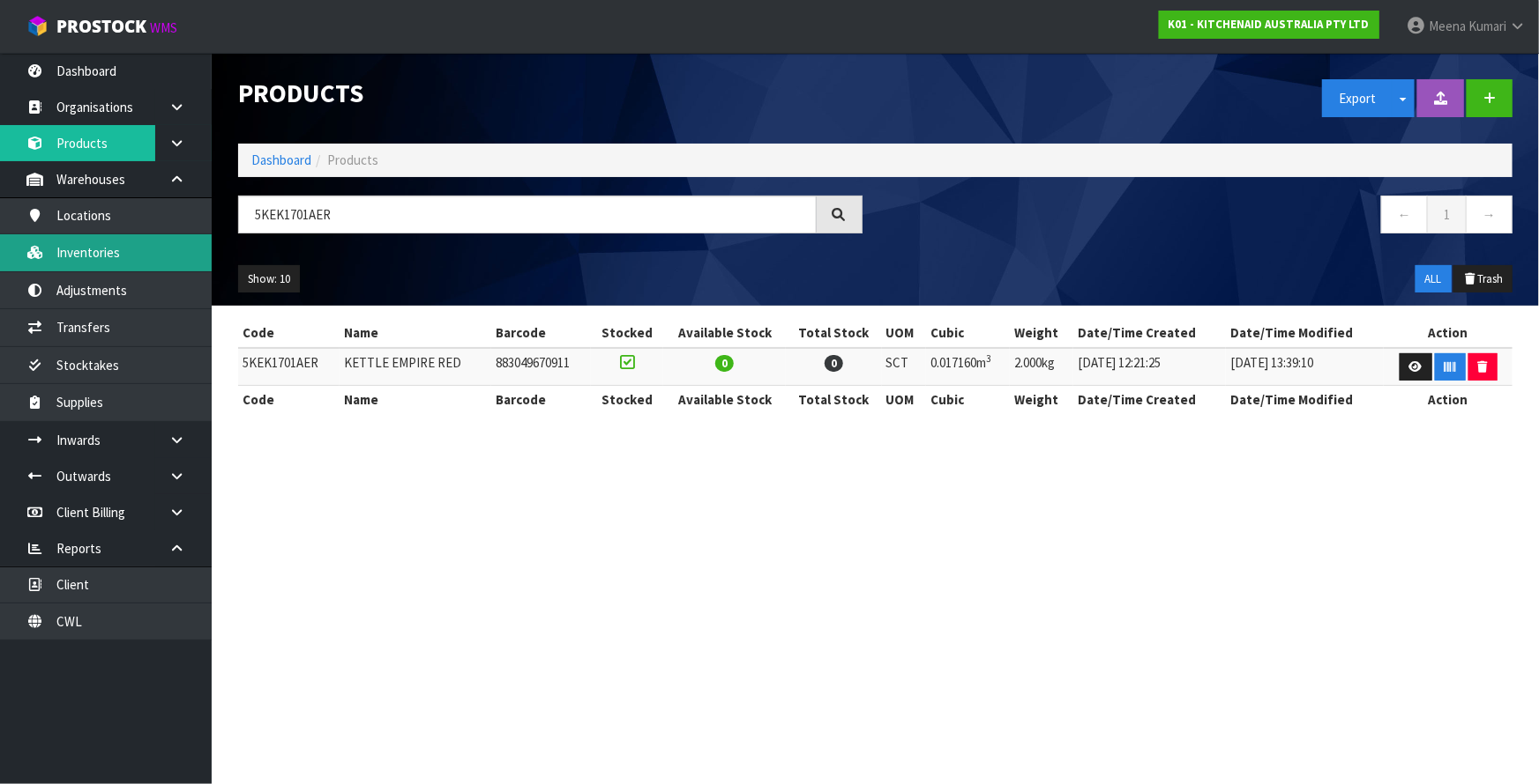
click at [124, 270] on link "Inventories" at bounding box center [106, 252] width 212 height 36
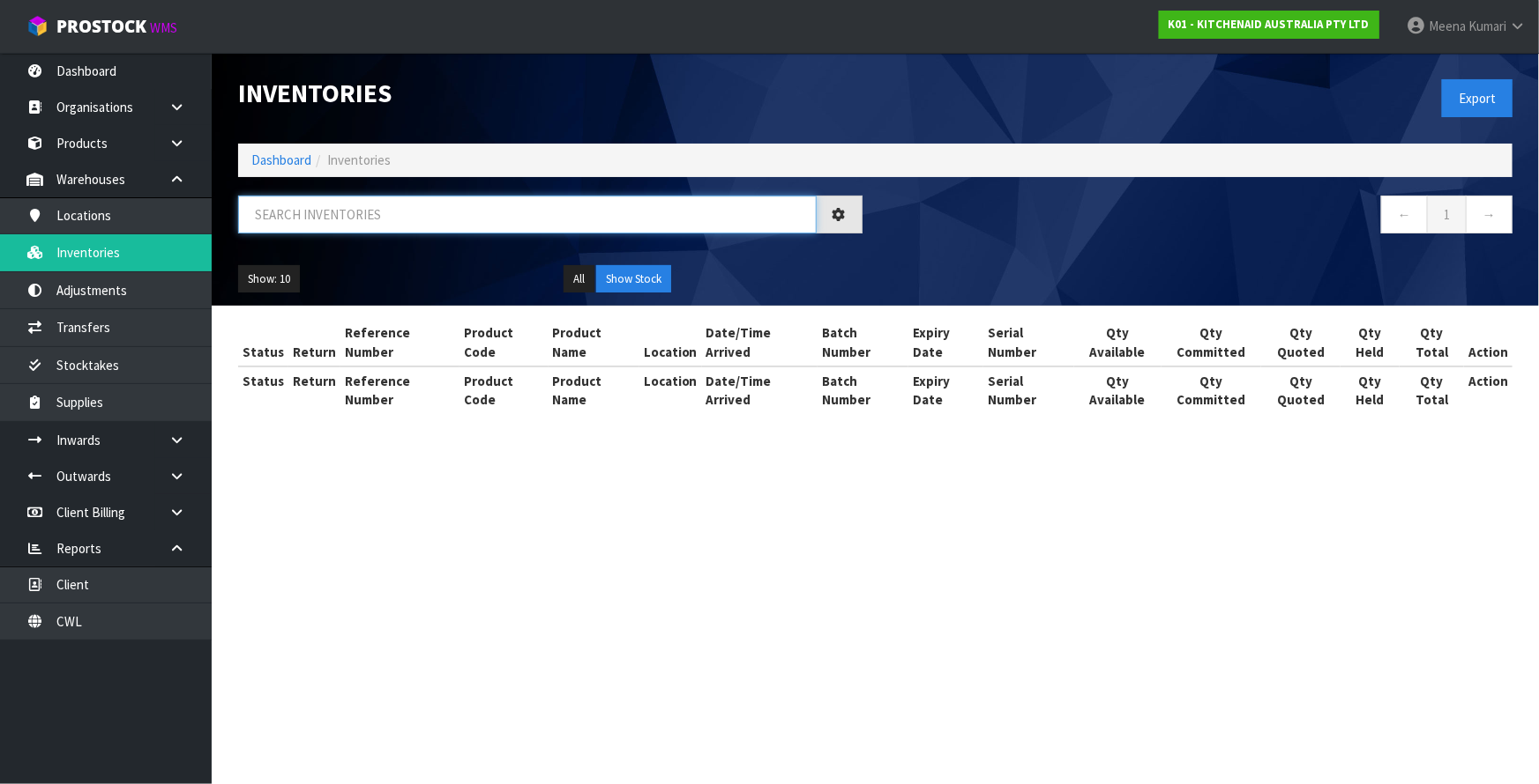
click at [321, 200] on input "text" at bounding box center [528, 214] width 579 height 38
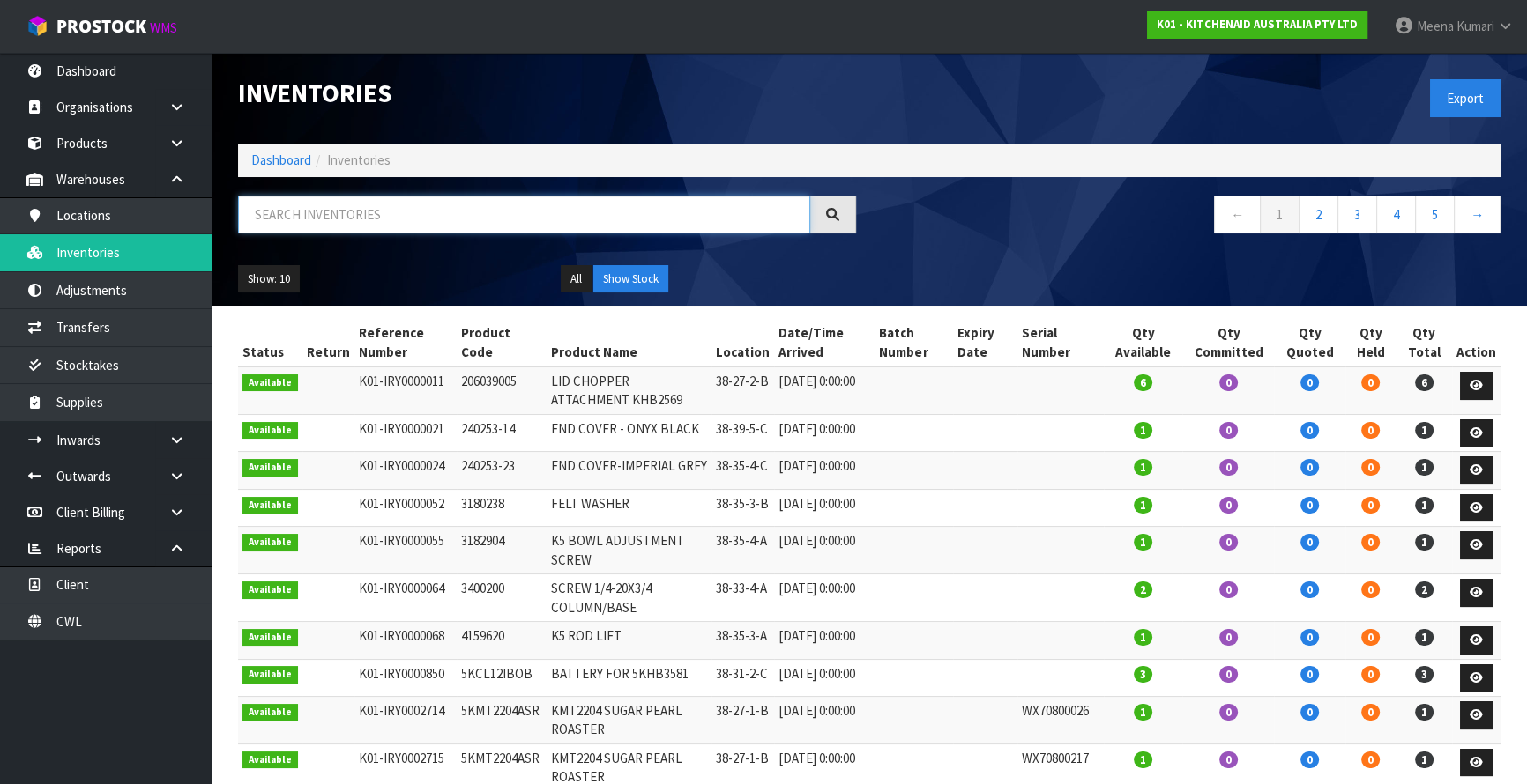
paste input "5KEK1701AER"
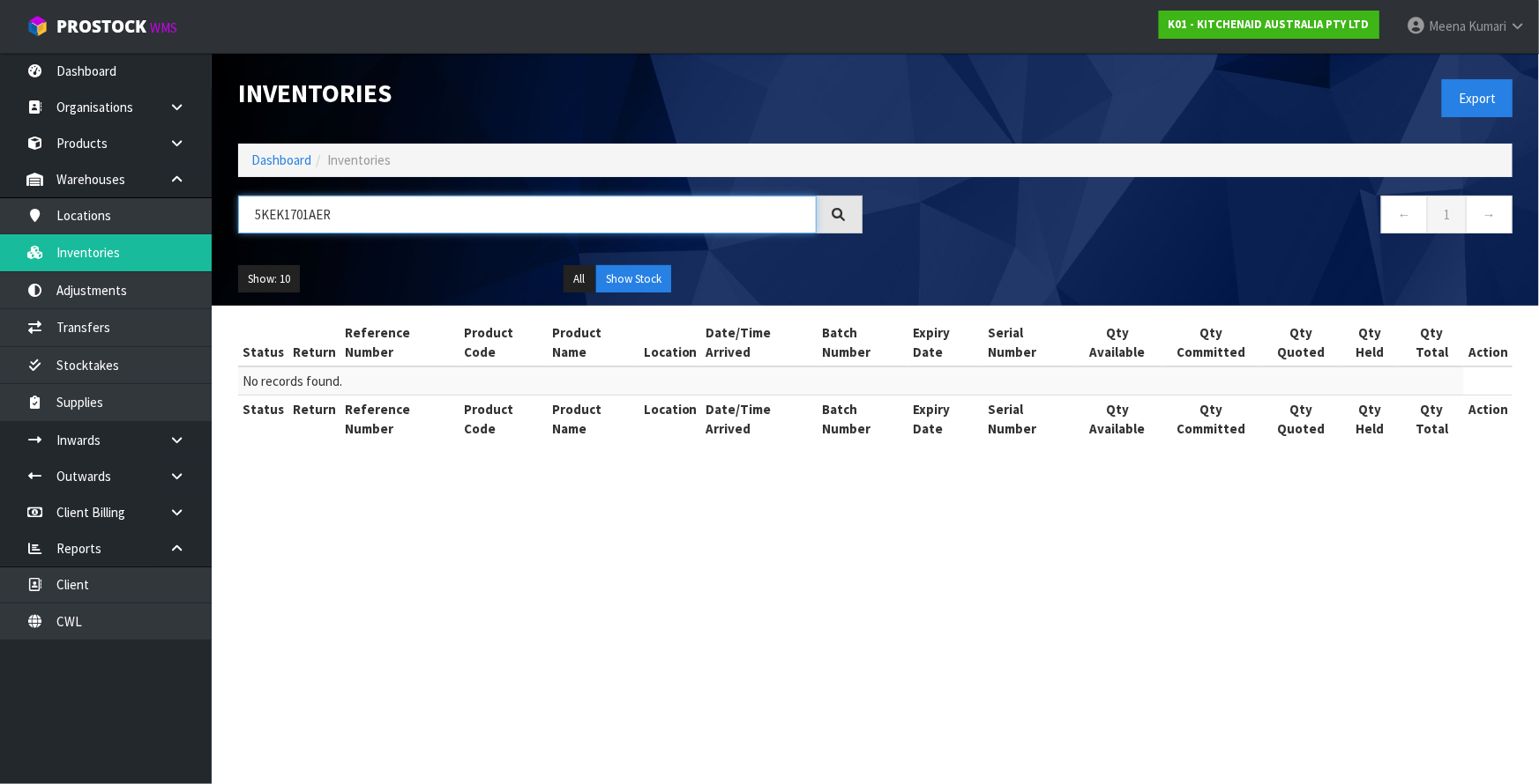
type input "5KEK1701AER"
click at [271, 160] on link "Dashboard" at bounding box center [281, 160] width 60 height 17
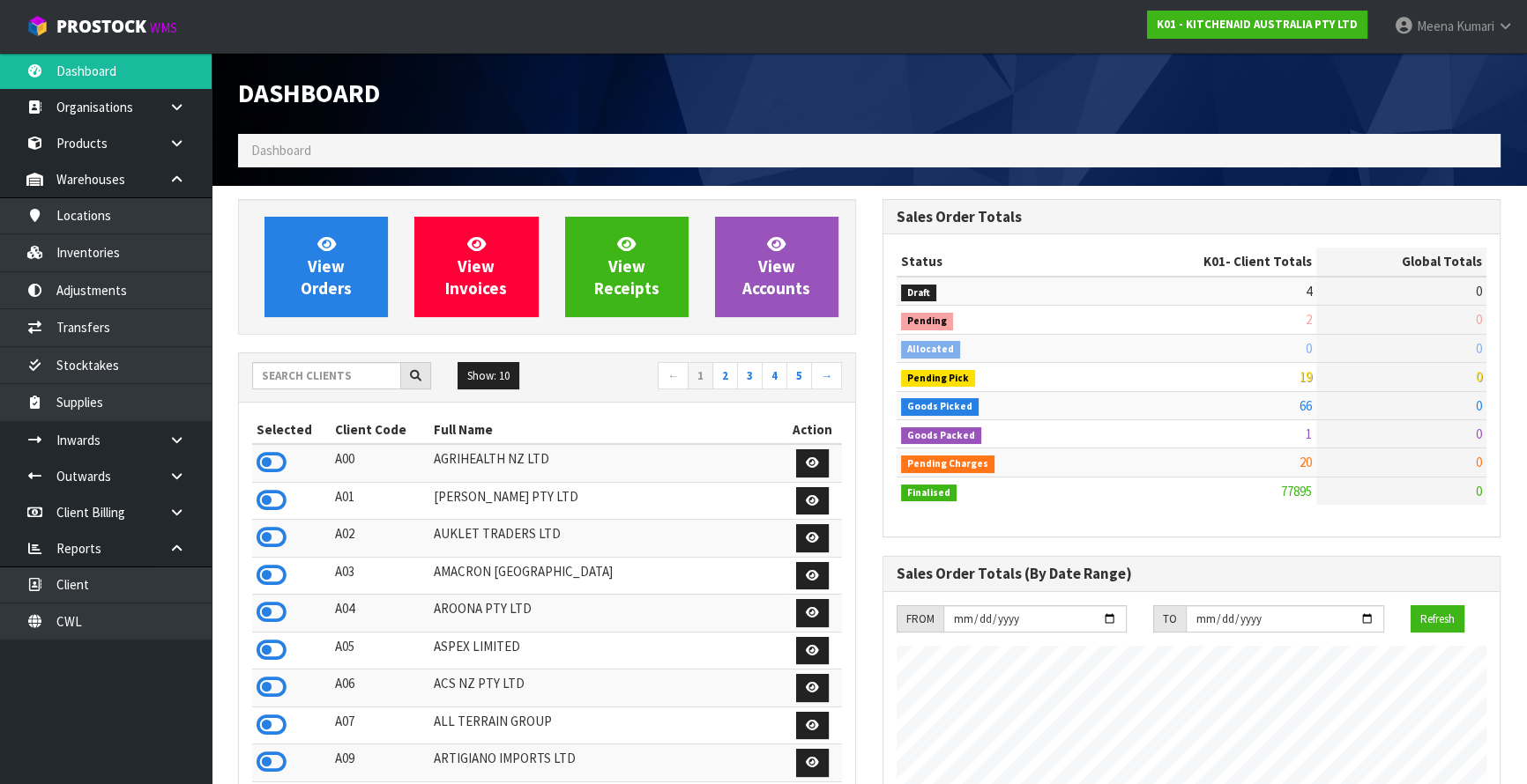
scroll to position [1333, 644]
click at [329, 372] on input "text" at bounding box center [326, 375] width 149 height 27
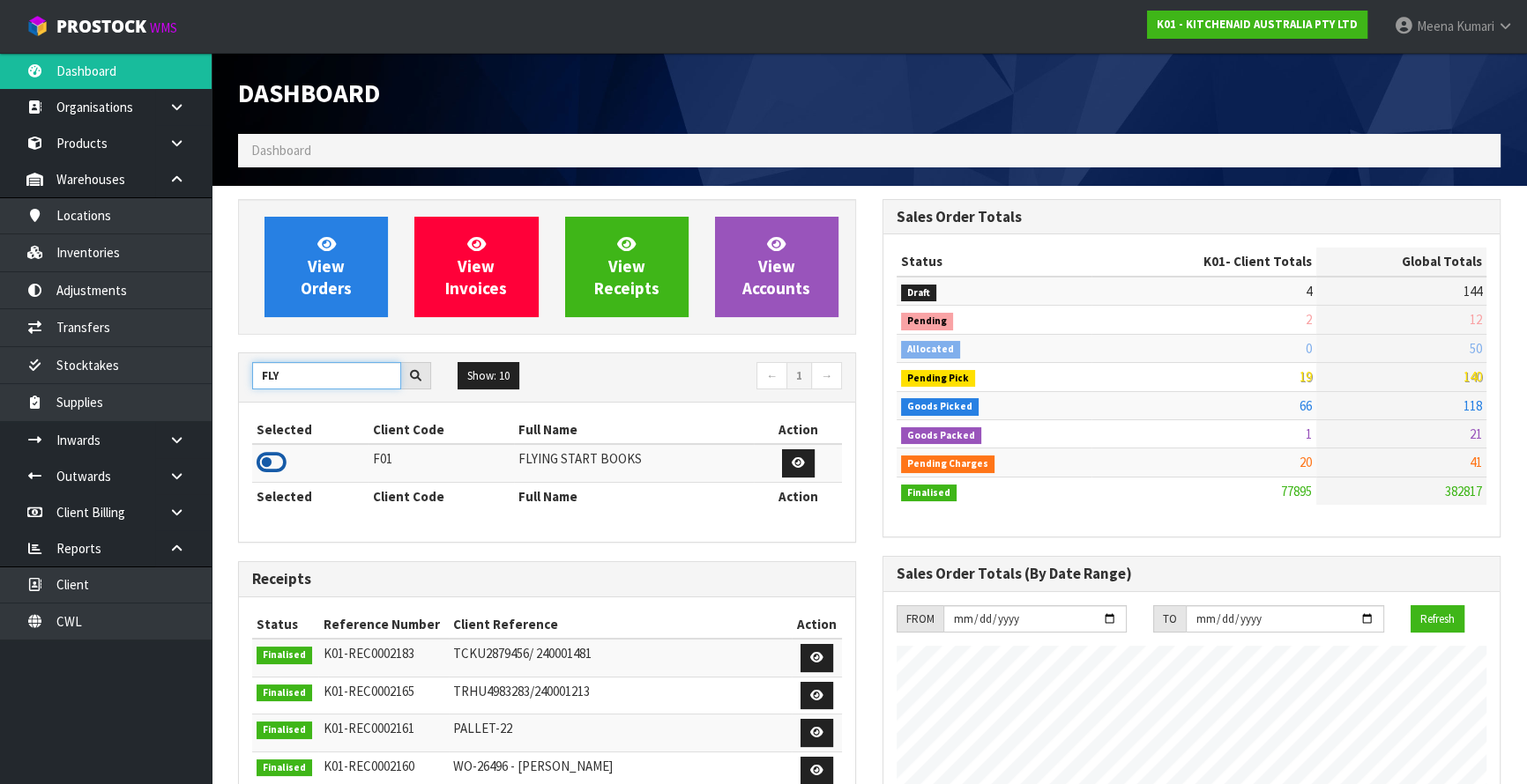
type input "FLY"
click at [280, 467] on icon at bounding box center [271, 463] width 30 height 27
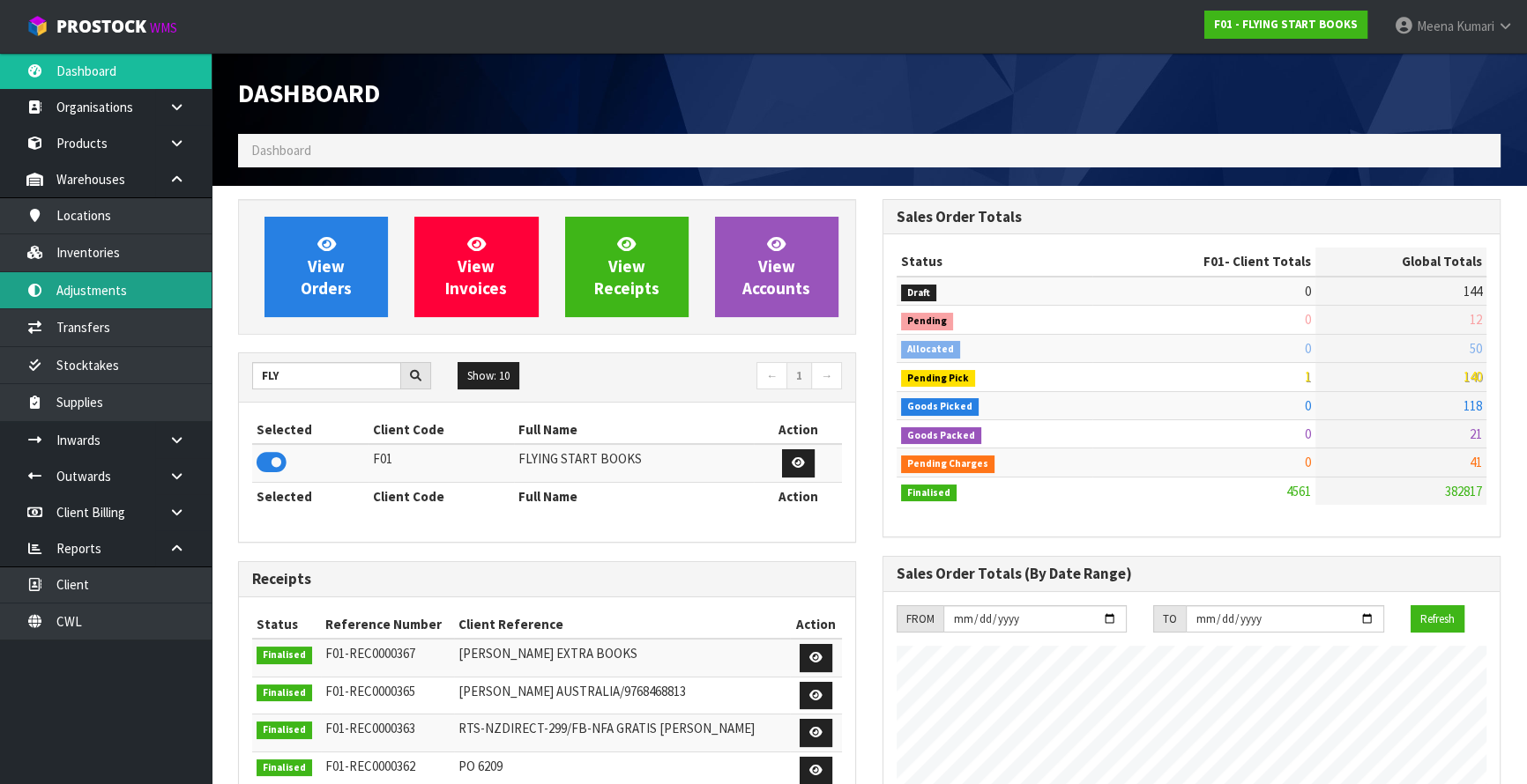
click at [117, 295] on link "Adjustments" at bounding box center [106, 290] width 212 height 36
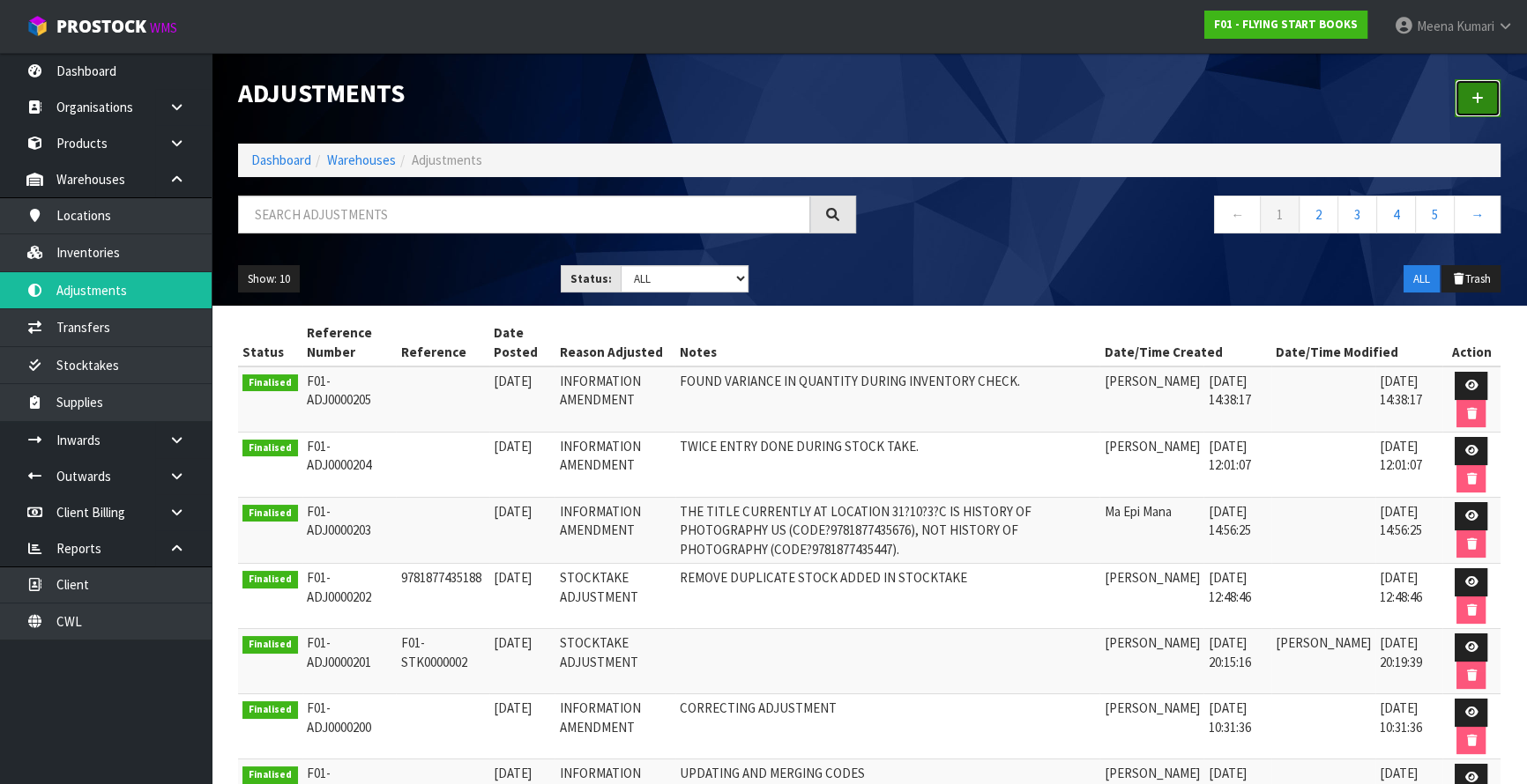
click at [1483, 96] on icon at bounding box center [1477, 98] width 12 height 13
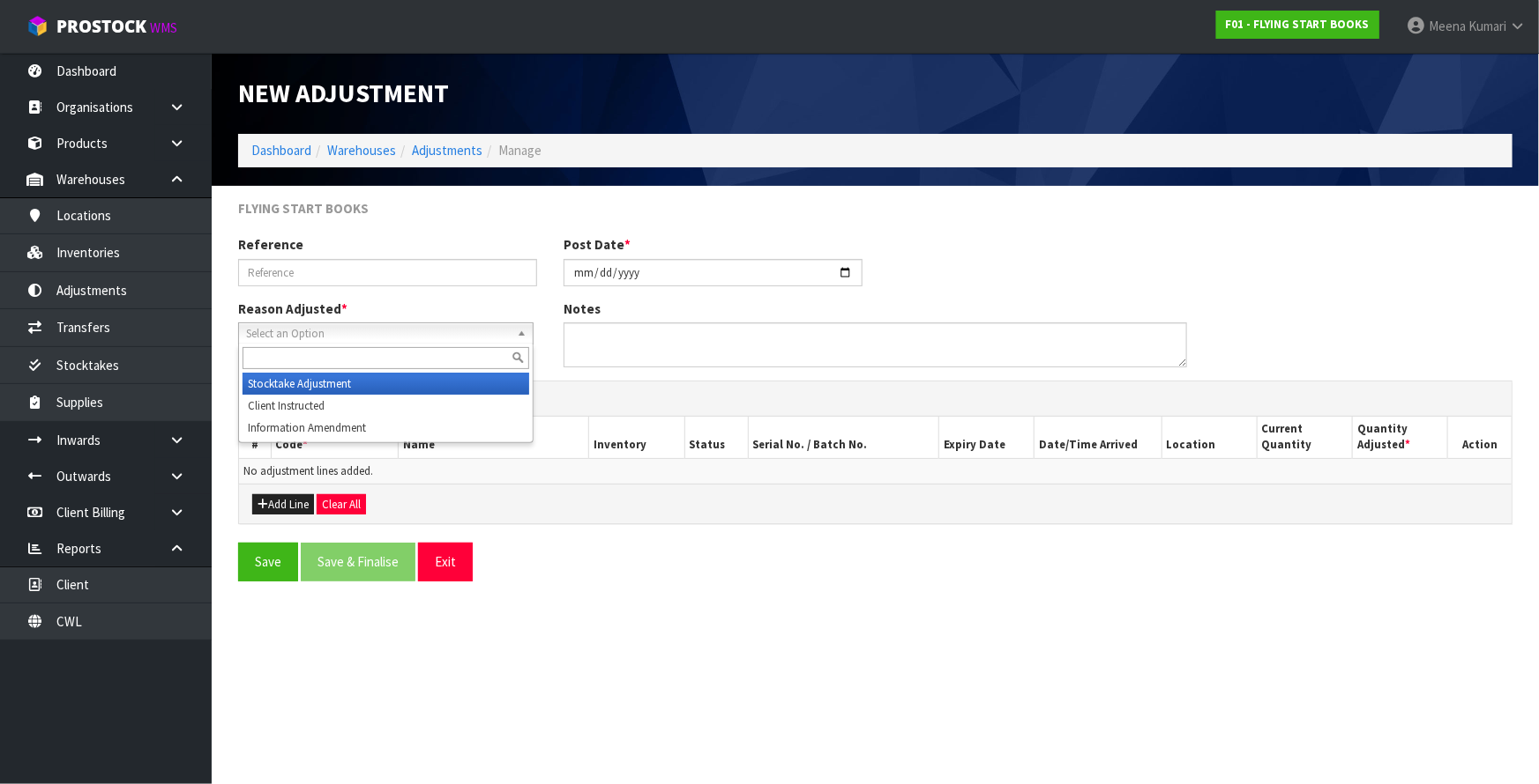
click at [414, 323] on span "Select an Option" at bounding box center [377, 333] width 263 height 21
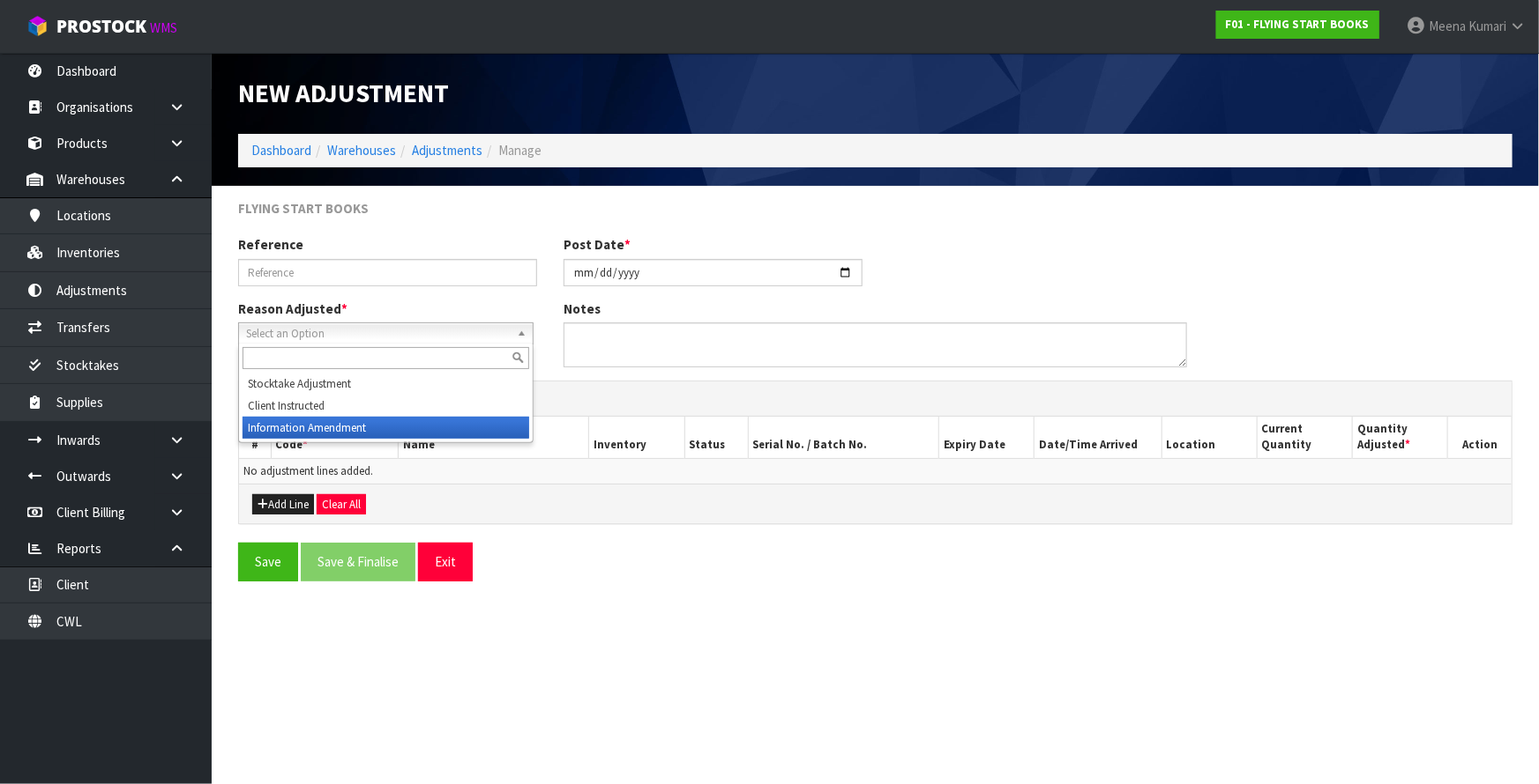
click at [362, 430] on li "Information Amendment" at bounding box center [385, 428] width 286 height 22
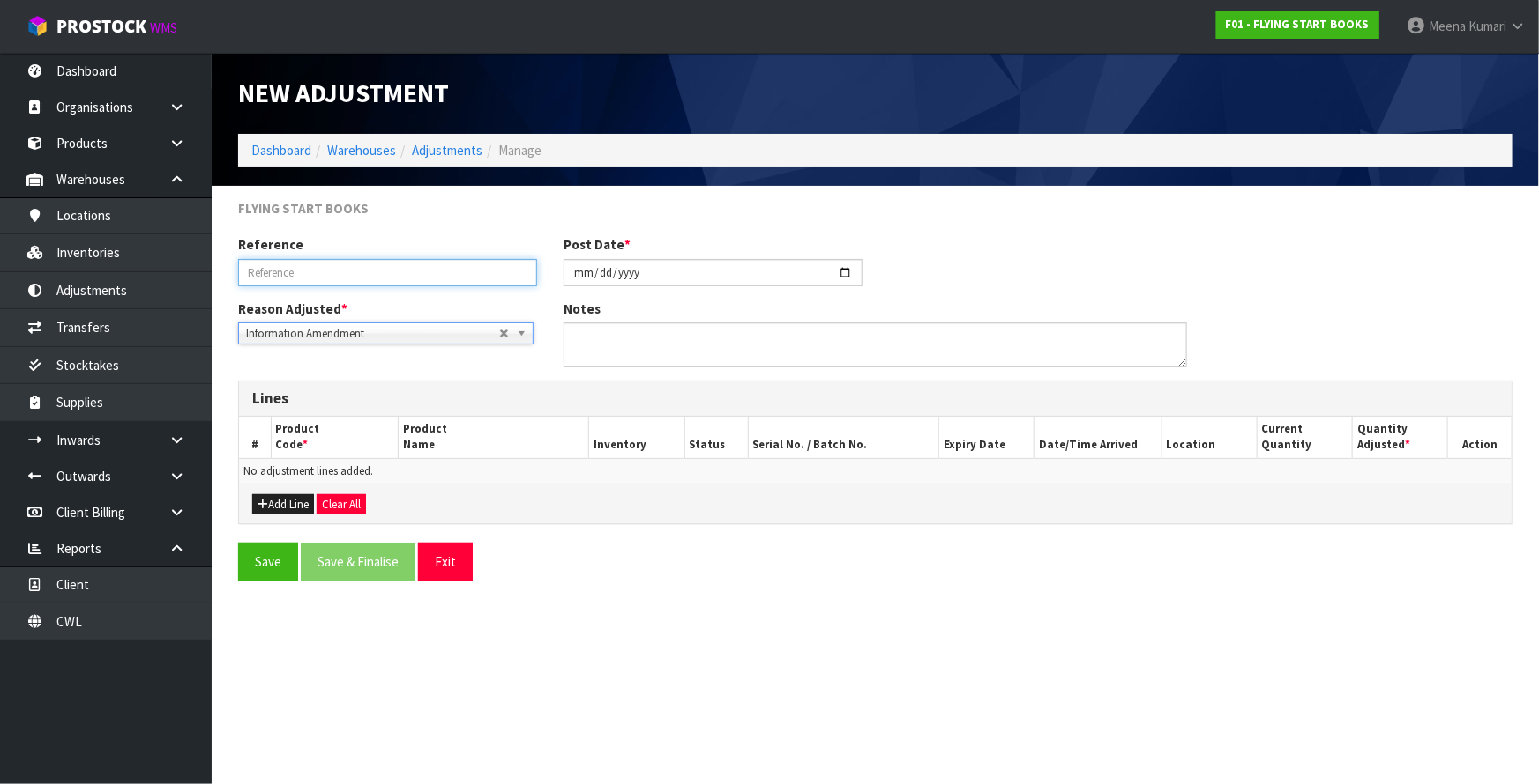
click at [357, 271] on input "text" at bounding box center [387, 272] width 298 height 27
type input "FOUND EXTRA ON INVENTORY CHECK"
click at [290, 495] on button "Add Line" at bounding box center [283, 505] width 62 height 21
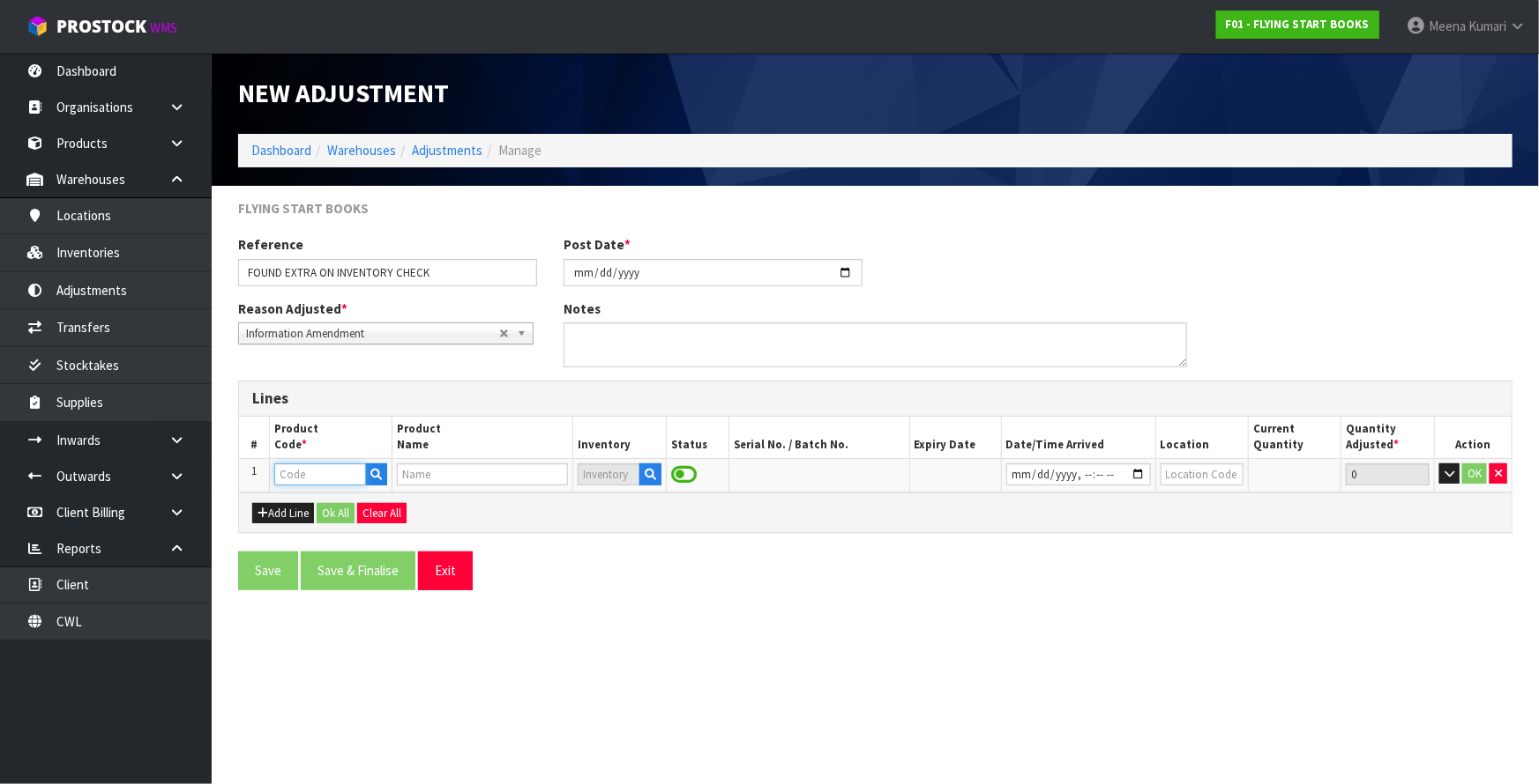
click at [309, 475] on input "text" at bounding box center [320, 475] width 92 height 22
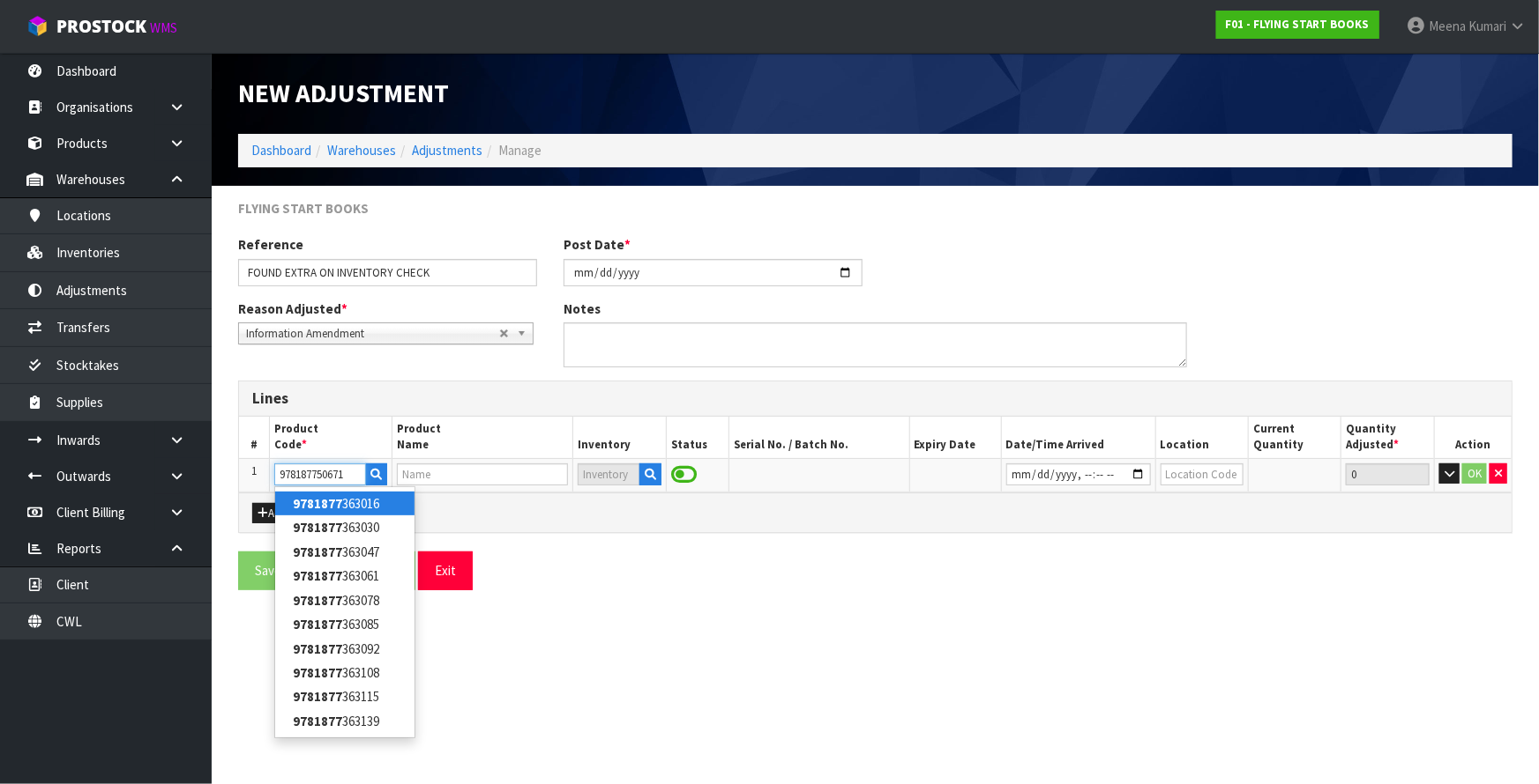
type input "9781877506710"
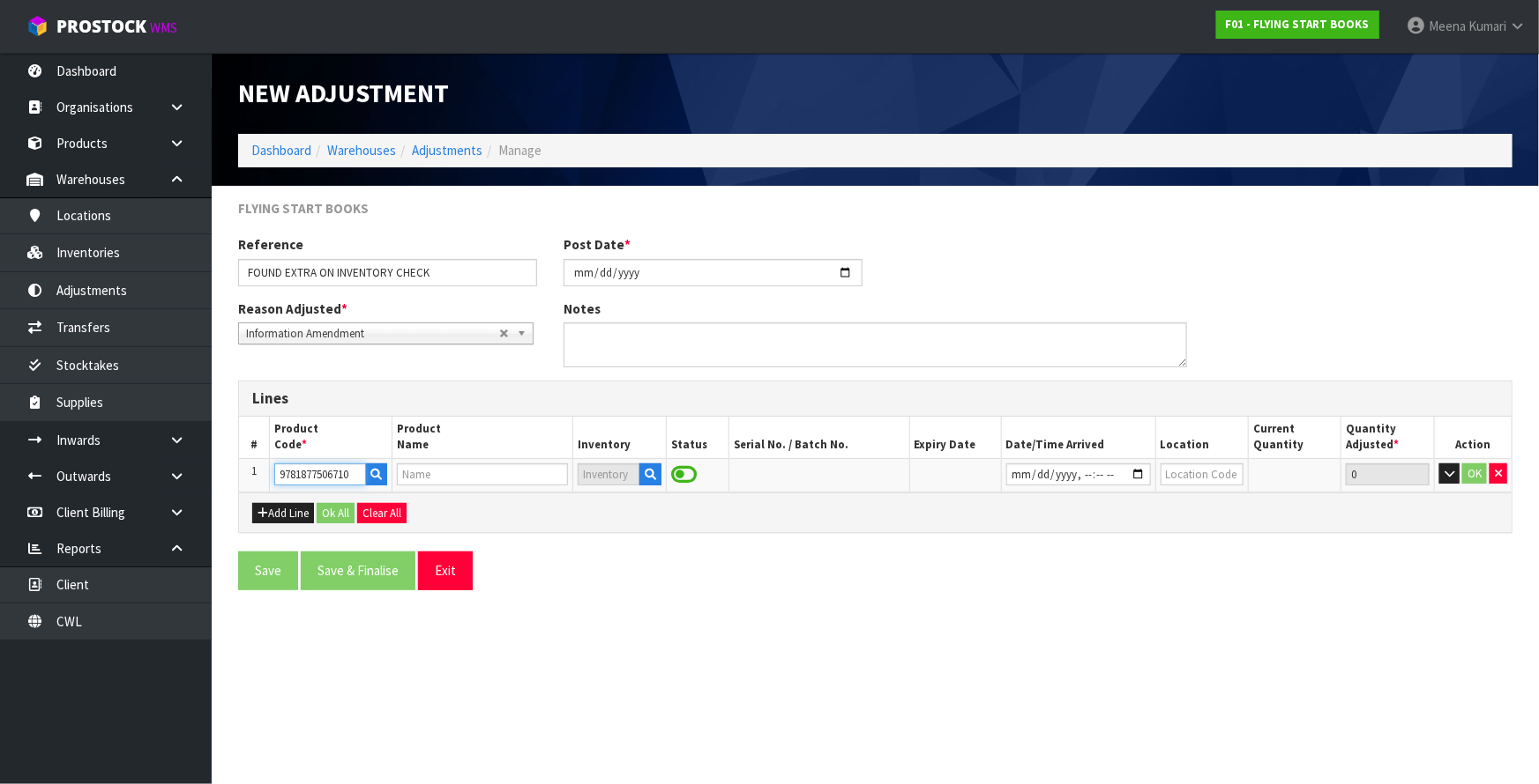
type input "ALPHABET EXPLORERS - BOOKS ONLY"
type input "9781877506710"
click at [652, 473] on icon "button" at bounding box center [650, 474] width 11 height 11
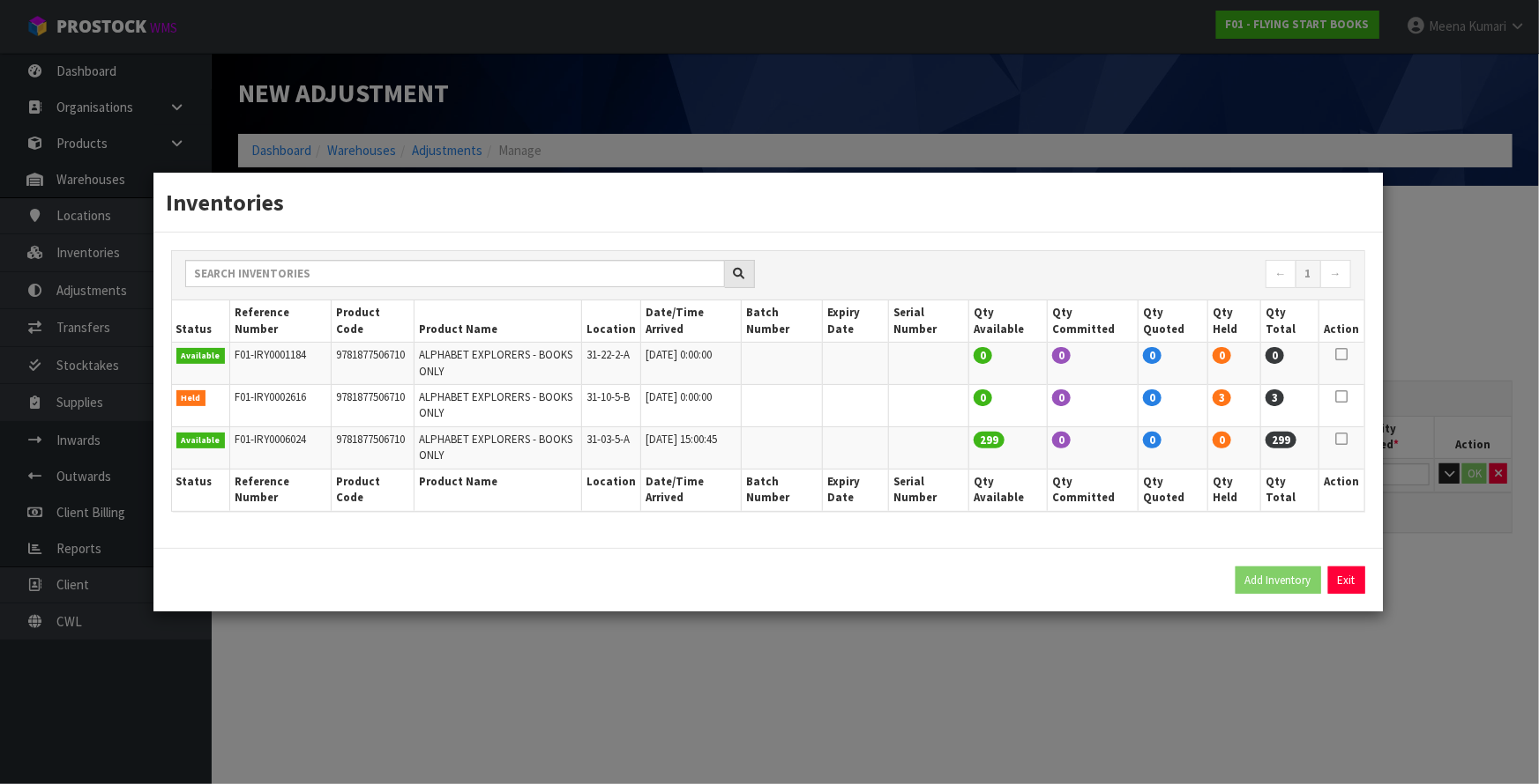
click at [1343, 397] on icon at bounding box center [1341, 397] width 12 height 1
click at [1279, 576] on button "Add Inventory" at bounding box center [1279, 581] width 86 height 28
type input "F01-IRY0002616"
type input "2019-04-08T00:00"
type input "31-10-5-B"
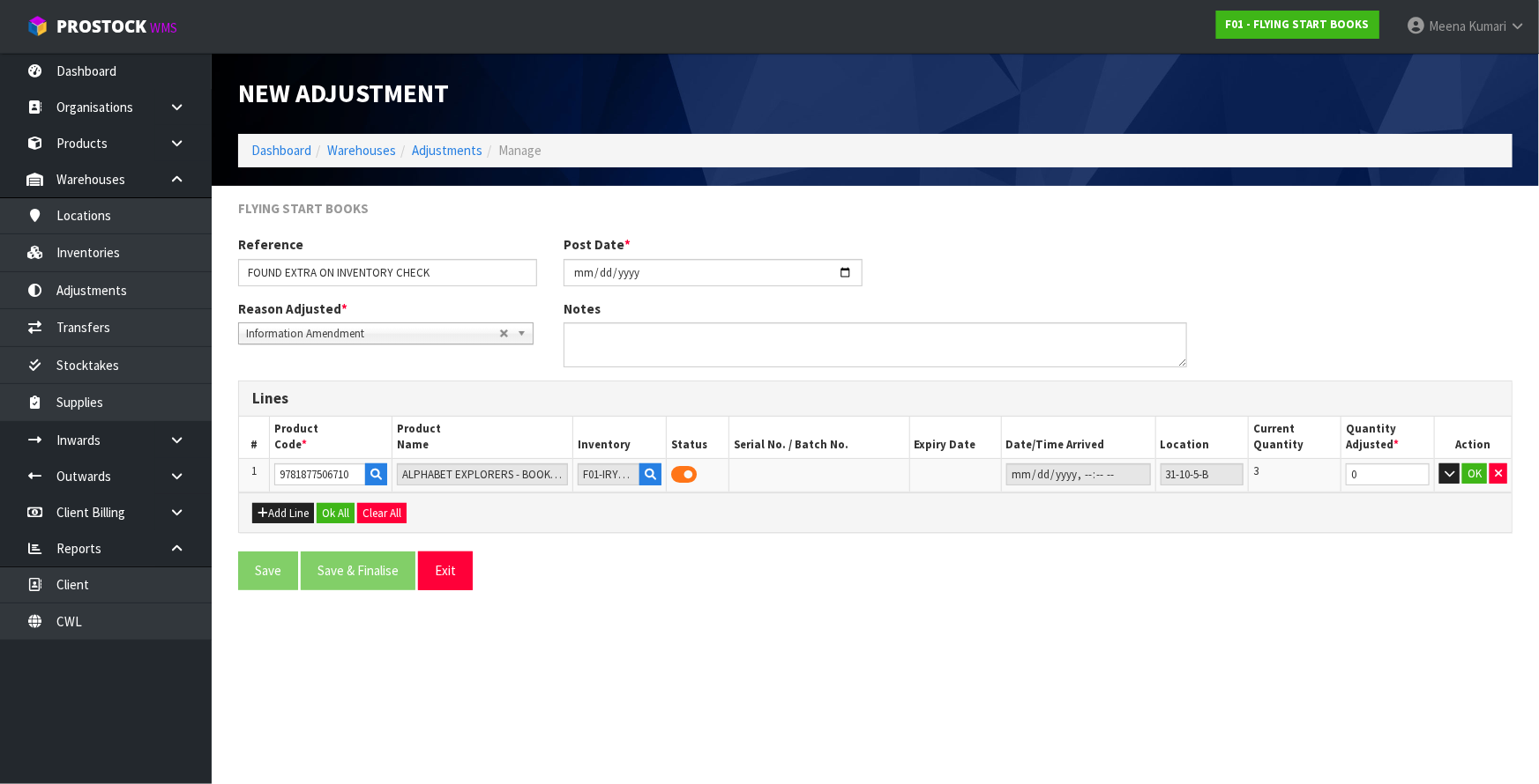
click at [1244, 655] on section "New Adjustment Dashboard Warehouses Adjustments Manage FLYING START BOOKS Refer…" at bounding box center [770, 392] width 1539 height 784
drag, startPoint x: 1378, startPoint y: 476, endPoint x: 1228, endPoint y: 478, distance: 150.0
click at [1228, 478] on tr "1 9781877506710 ALPHABET EXPLORERS - BOOKS ONLY F01-IRY0002616 31-10-5-B 3 0 OK" at bounding box center [874, 475] width 1273 height 34
type input "1"
click at [1456, 485] on td "OK" at bounding box center [1472, 475] width 78 height 34
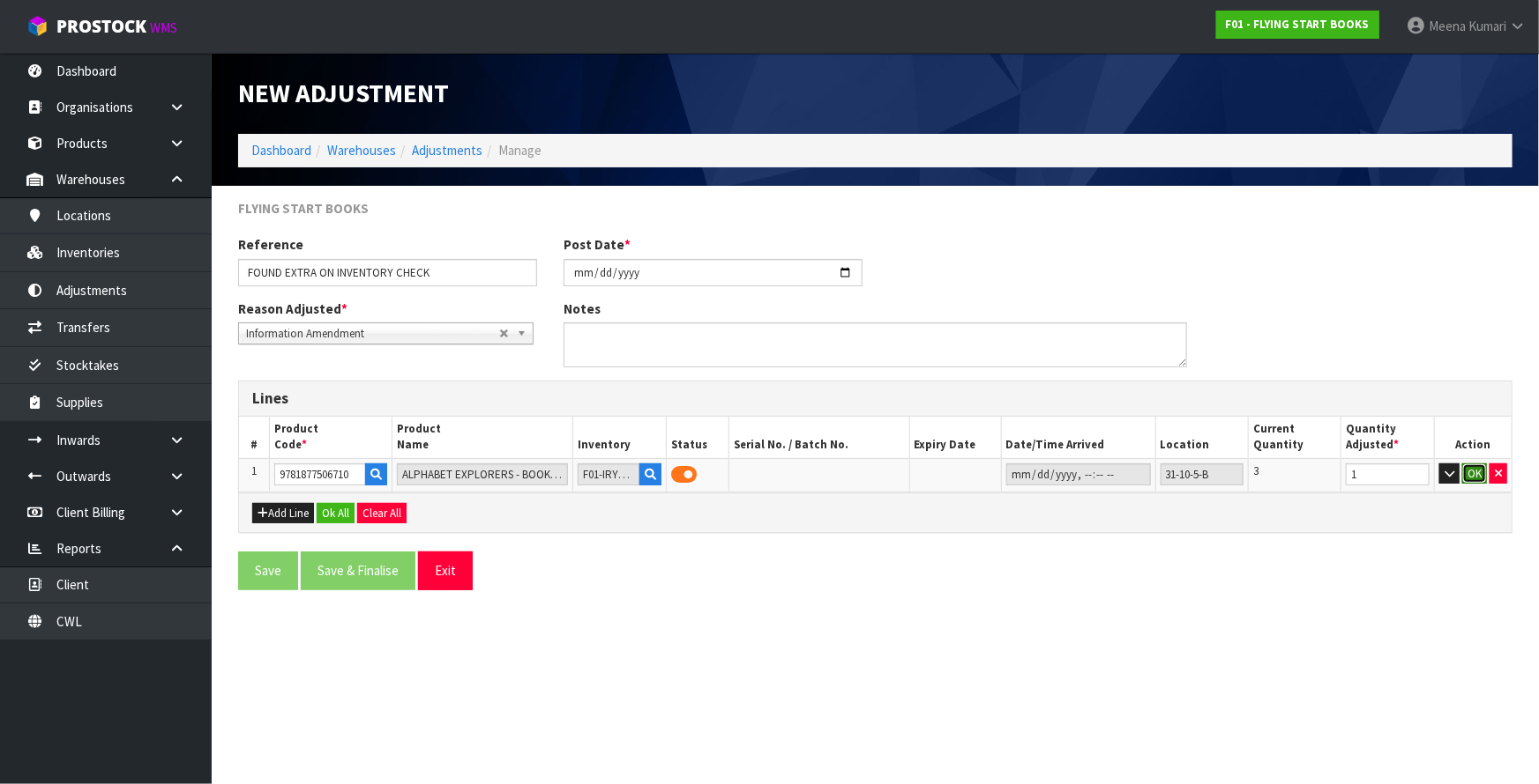
click at [1478, 473] on button "OK" at bounding box center [1474, 474] width 25 height 21
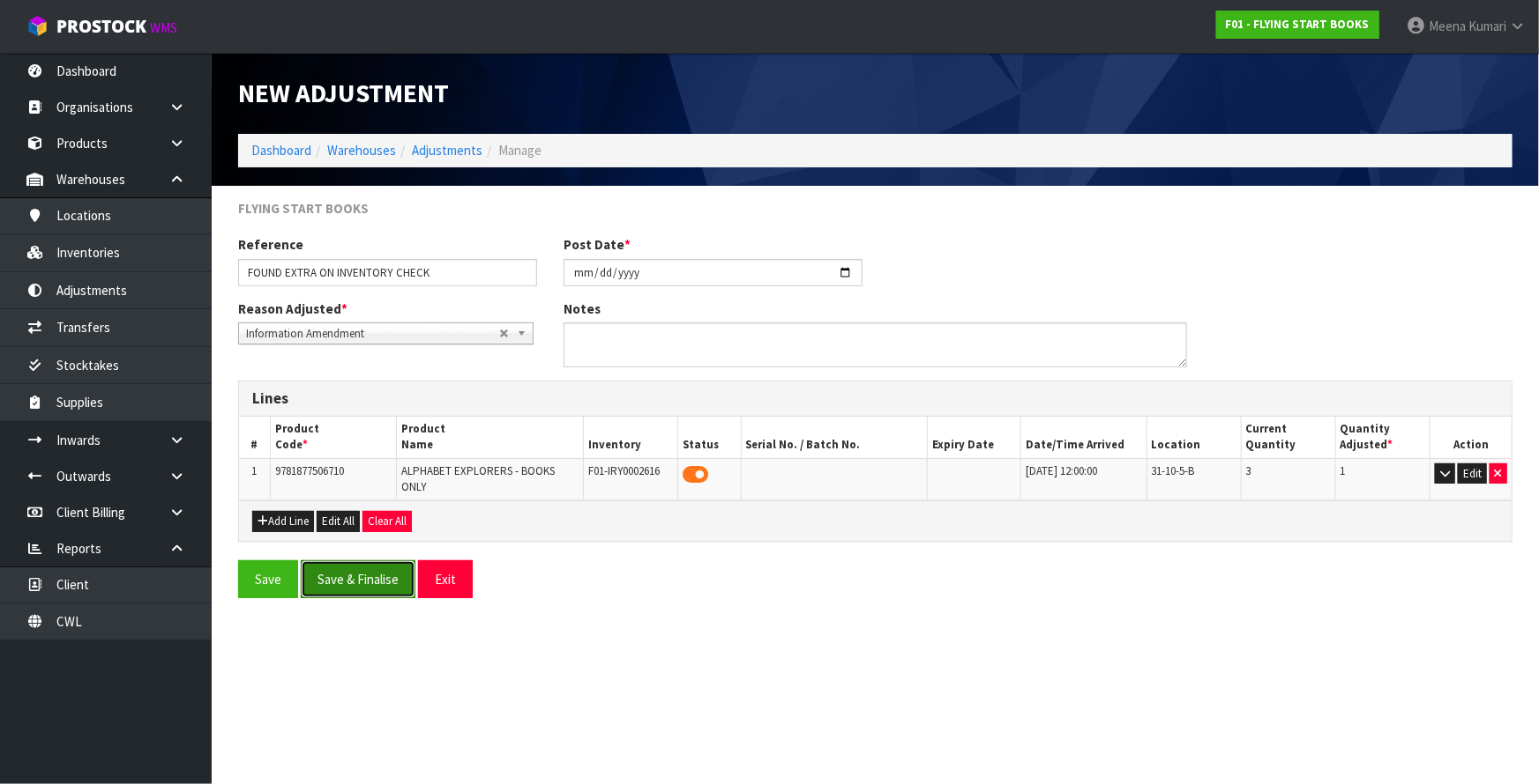
click at [374, 586] on button "Save & Finalise" at bounding box center [357, 580] width 115 height 38
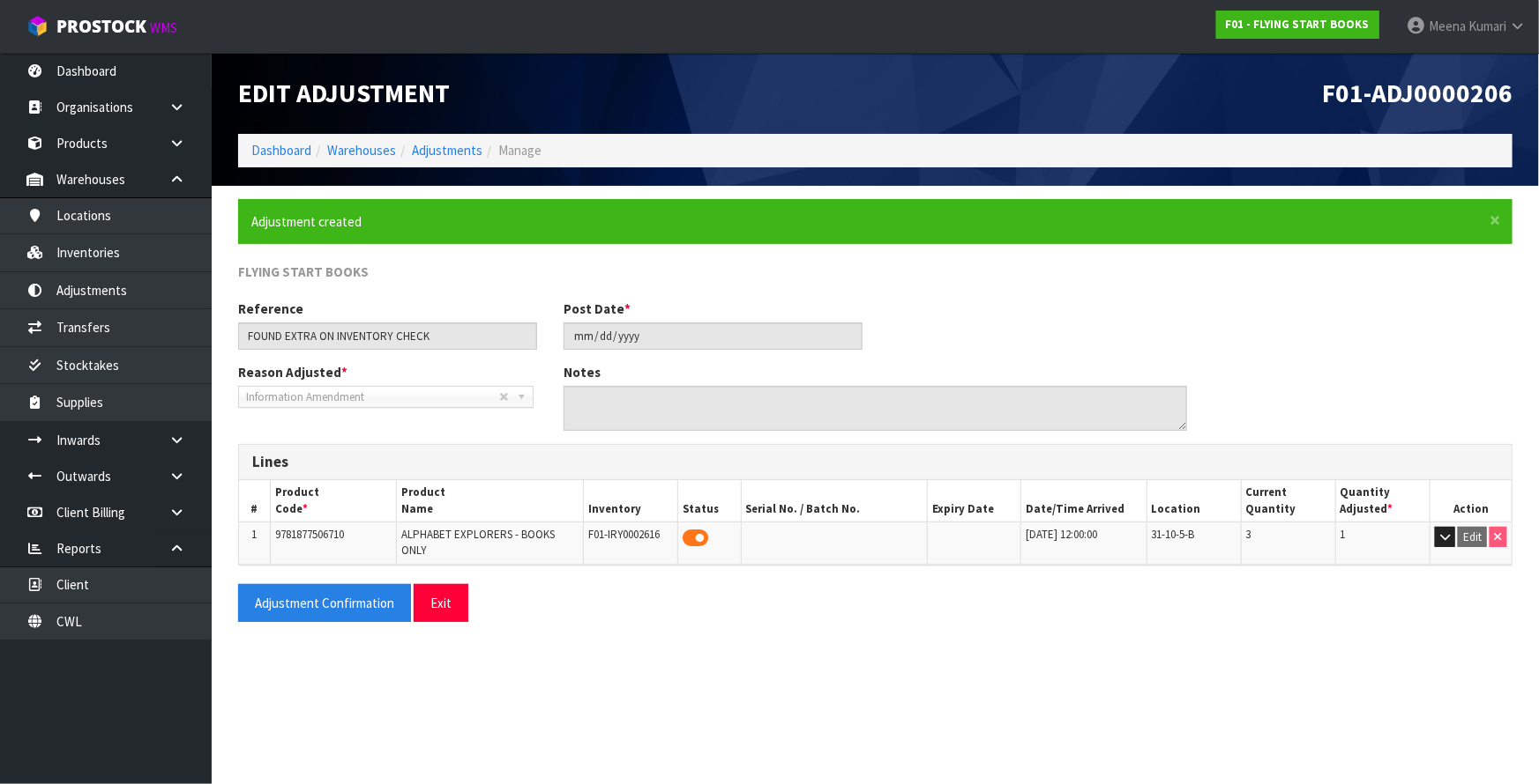
click at [278, 160] on ol "Dashboard Warehouses Adjustments Manage" at bounding box center [875, 150] width 1275 height 33
click at [276, 154] on link "Dashboard" at bounding box center [281, 150] width 60 height 17
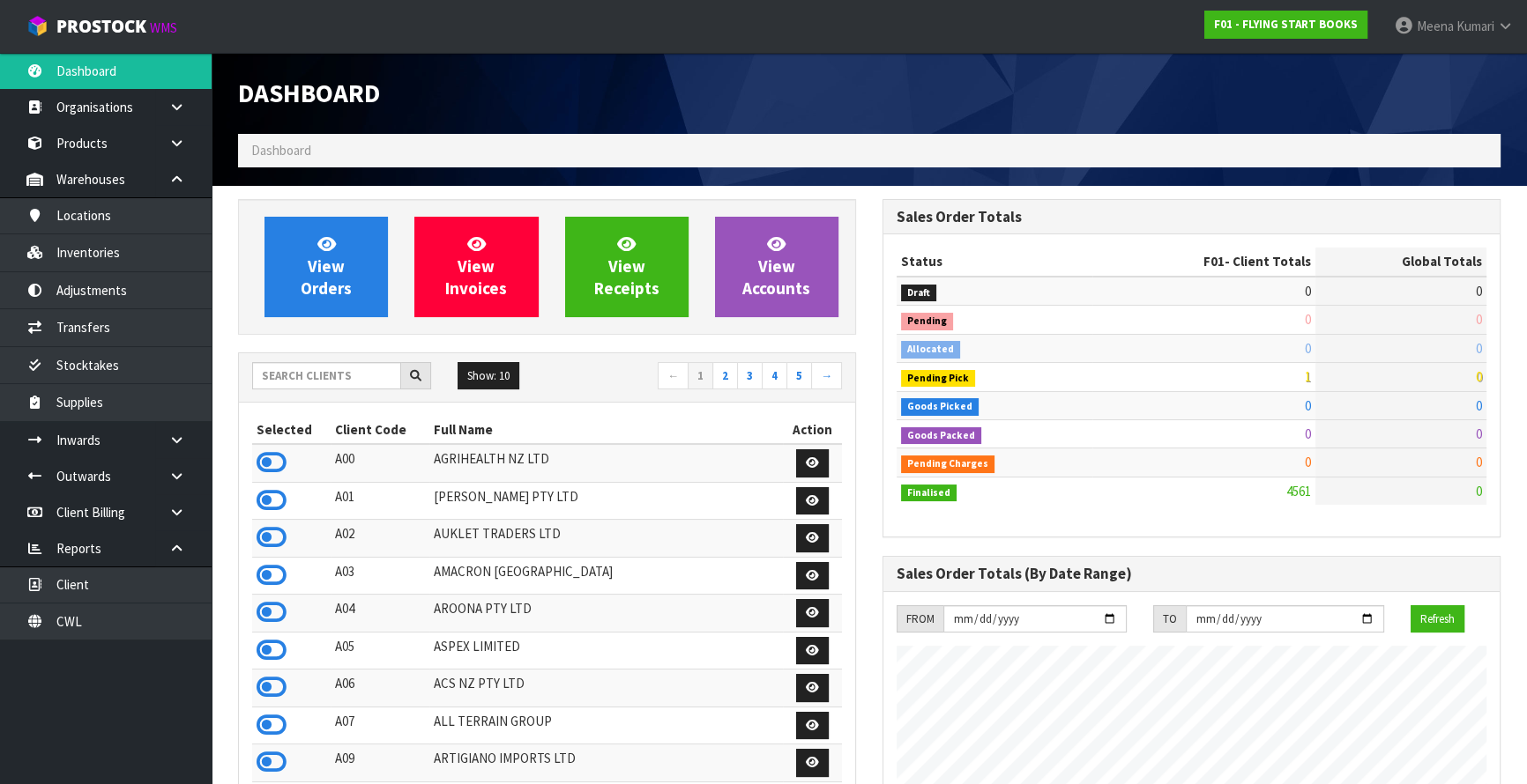
scroll to position [1333, 644]
click at [314, 375] on input "text" at bounding box center [326, 375] width 149 height 27
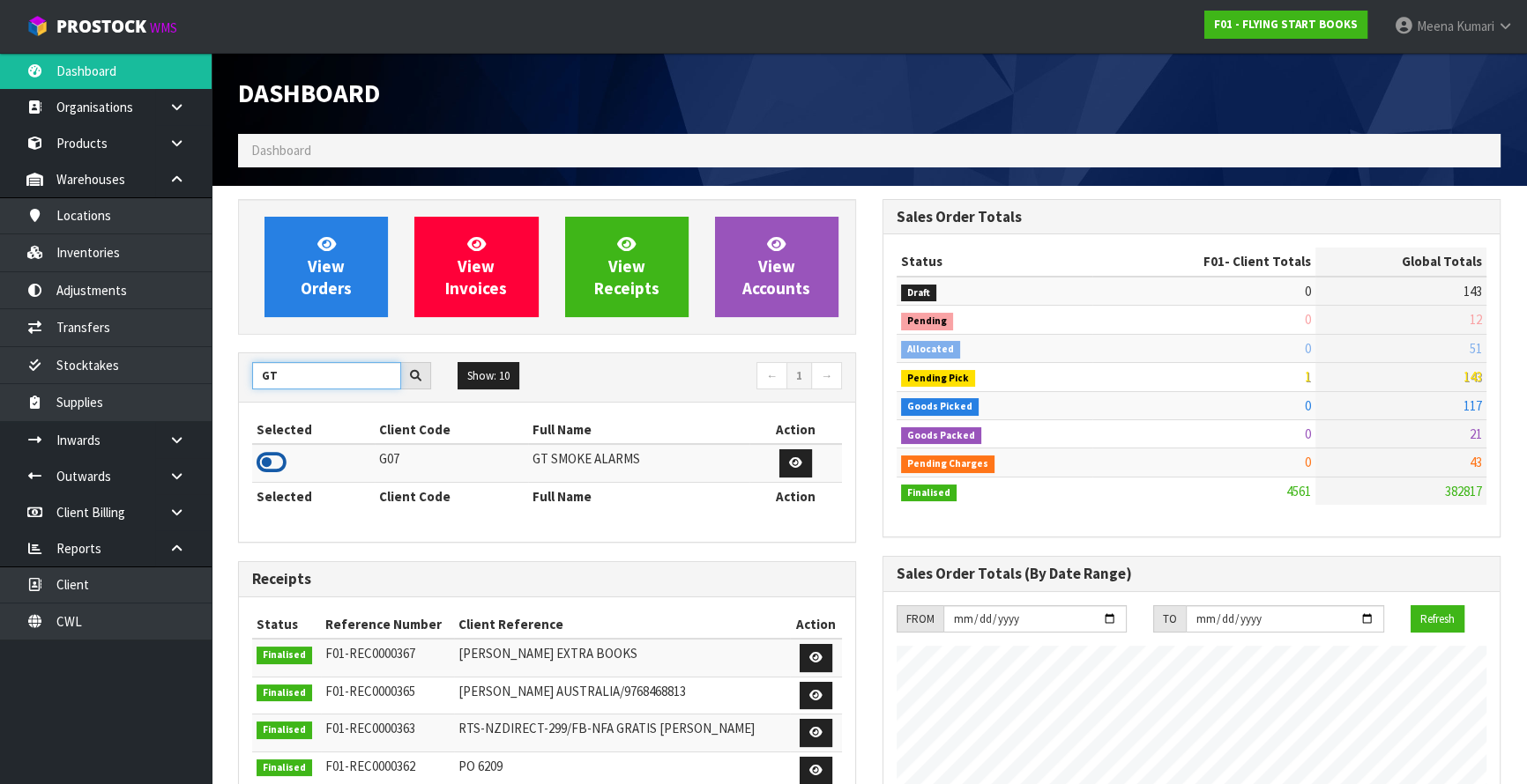
type input "GT"
click at [260, 465] on icon at bounding box center [271, 463] width 30 height 27
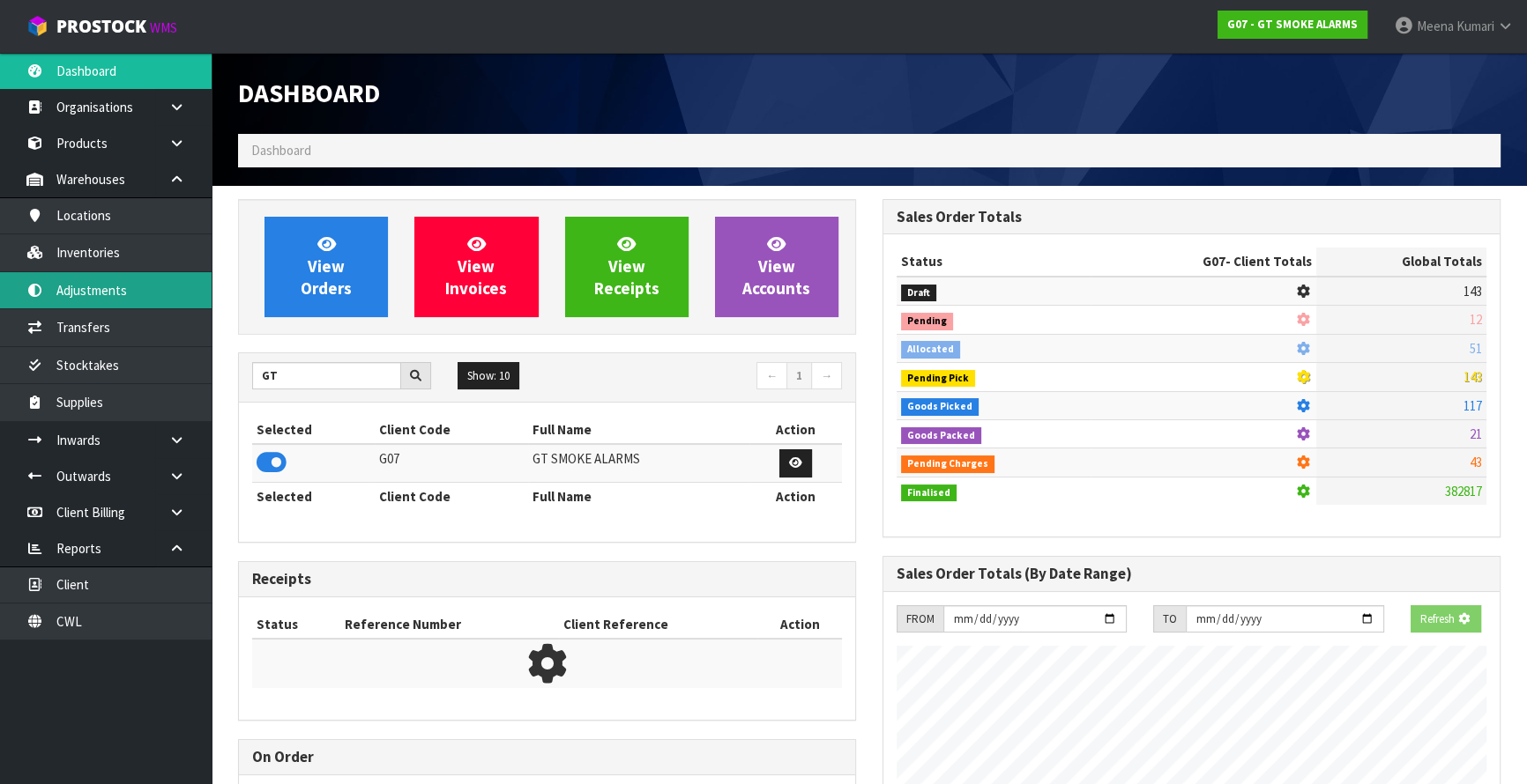
scroll to position [1104, 644]
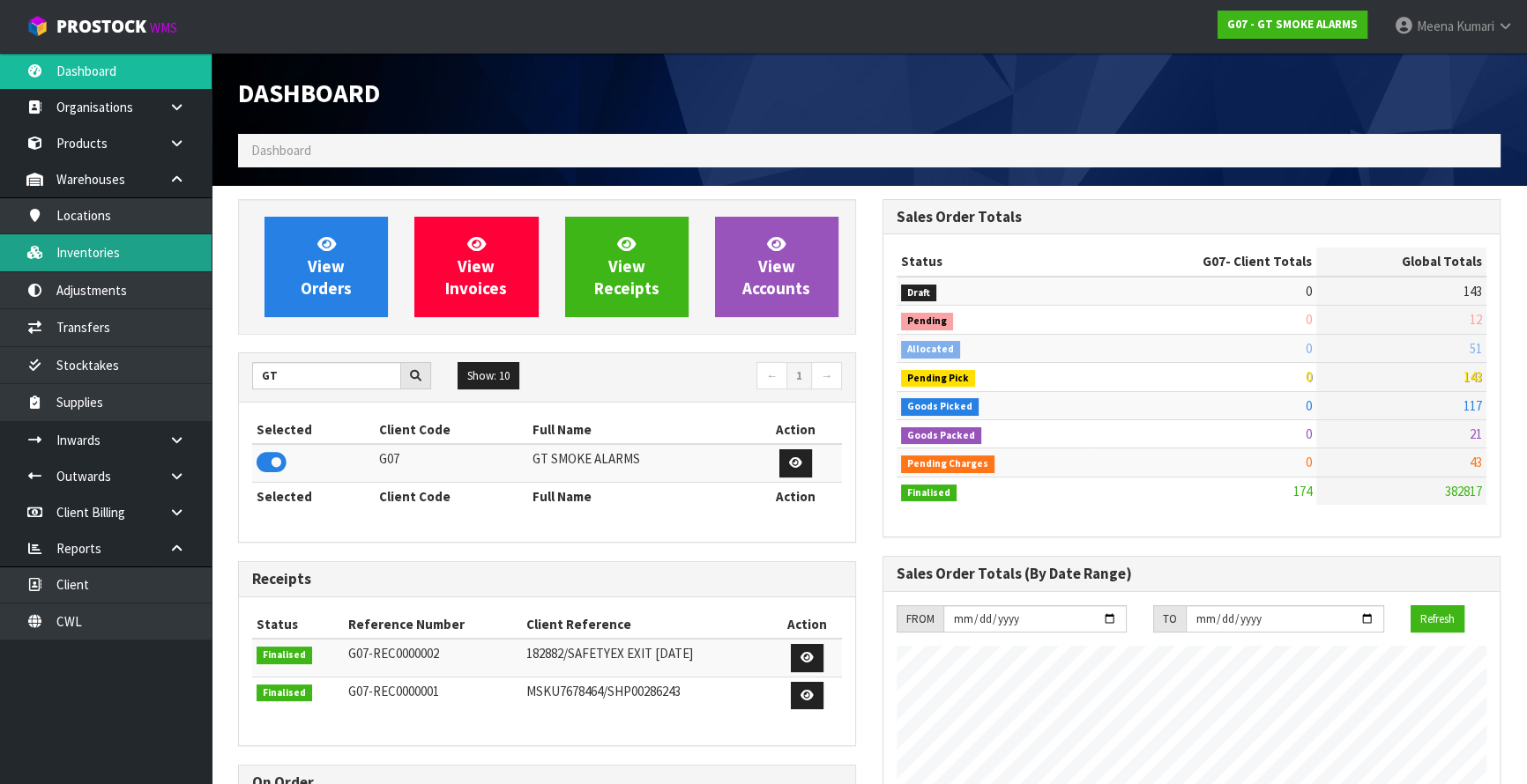
click at [122, 264] on link "Inventories" at bounding box center [106, 252] width 212 height 36
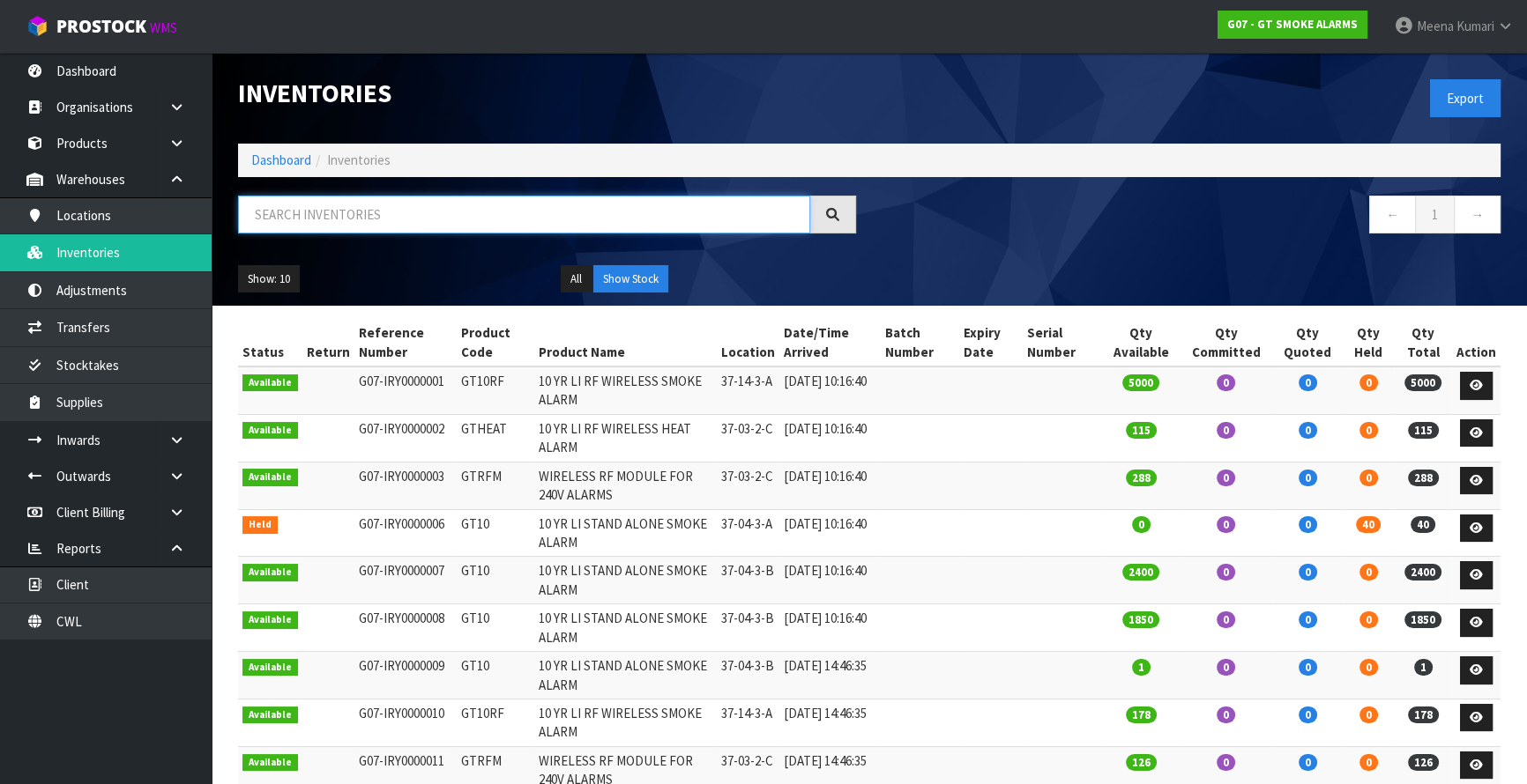
click at [483, 228] on input "text" at bounding box center [524, 214] width 572 height 38
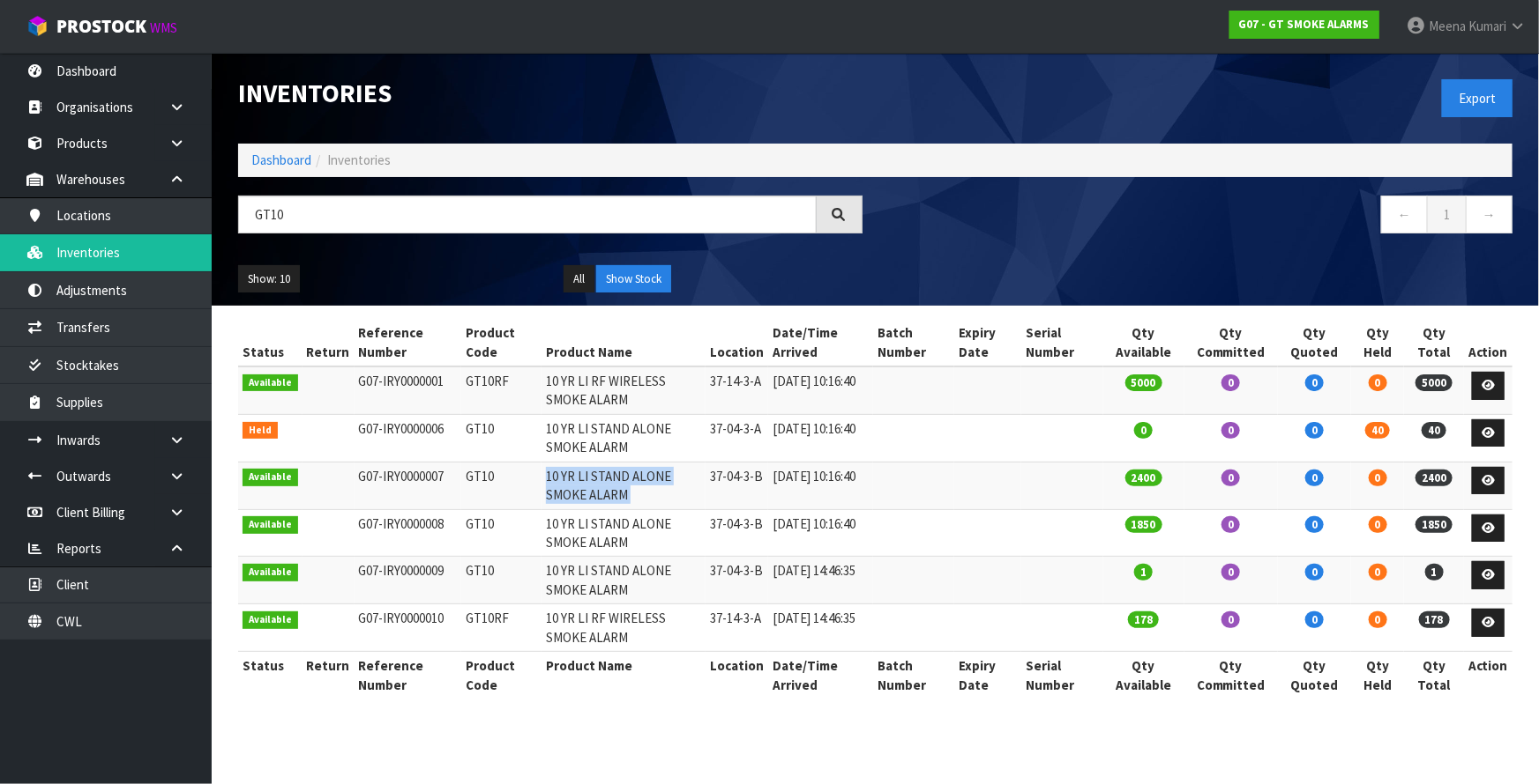
drag, startPoint x: 538, startPoint y: 475, endPoint x: 710, endPoint y: 499, distance: 173.7
click at [710, 499] on tr "Available G07-IRY0000007 GT10 10 YR LI STAND ALONE SMOKE ALARM 37-04-3-B 28/05/…" at bounding box center [875, 486] width 1275 height 48
copy tr "10 YR LI STAND ALONE SMOKE ALARM"
drag, startPoint x: 391, startPoint y: 237, endPoint x: 246, endPoint y: 213, distance: 147.0
click at [246, 213] on div "GT10" at bounding box center [550, 220] width 651 height 51
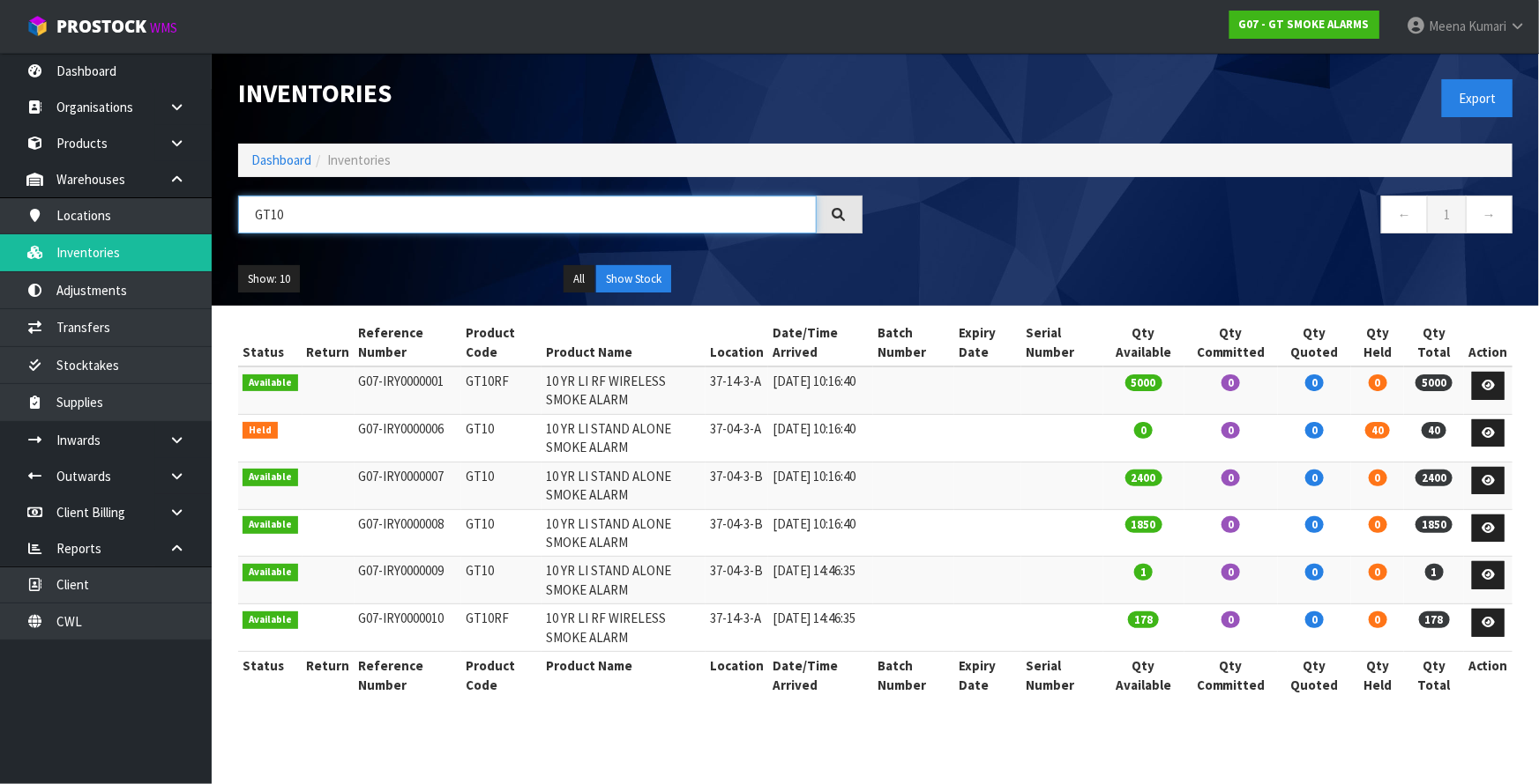
click at [285, 214] on input "GT10" at bounding box center [528, 214] width 579 height 38
paste input "10 YR LI STAND ALONE SMOKE ALARM"
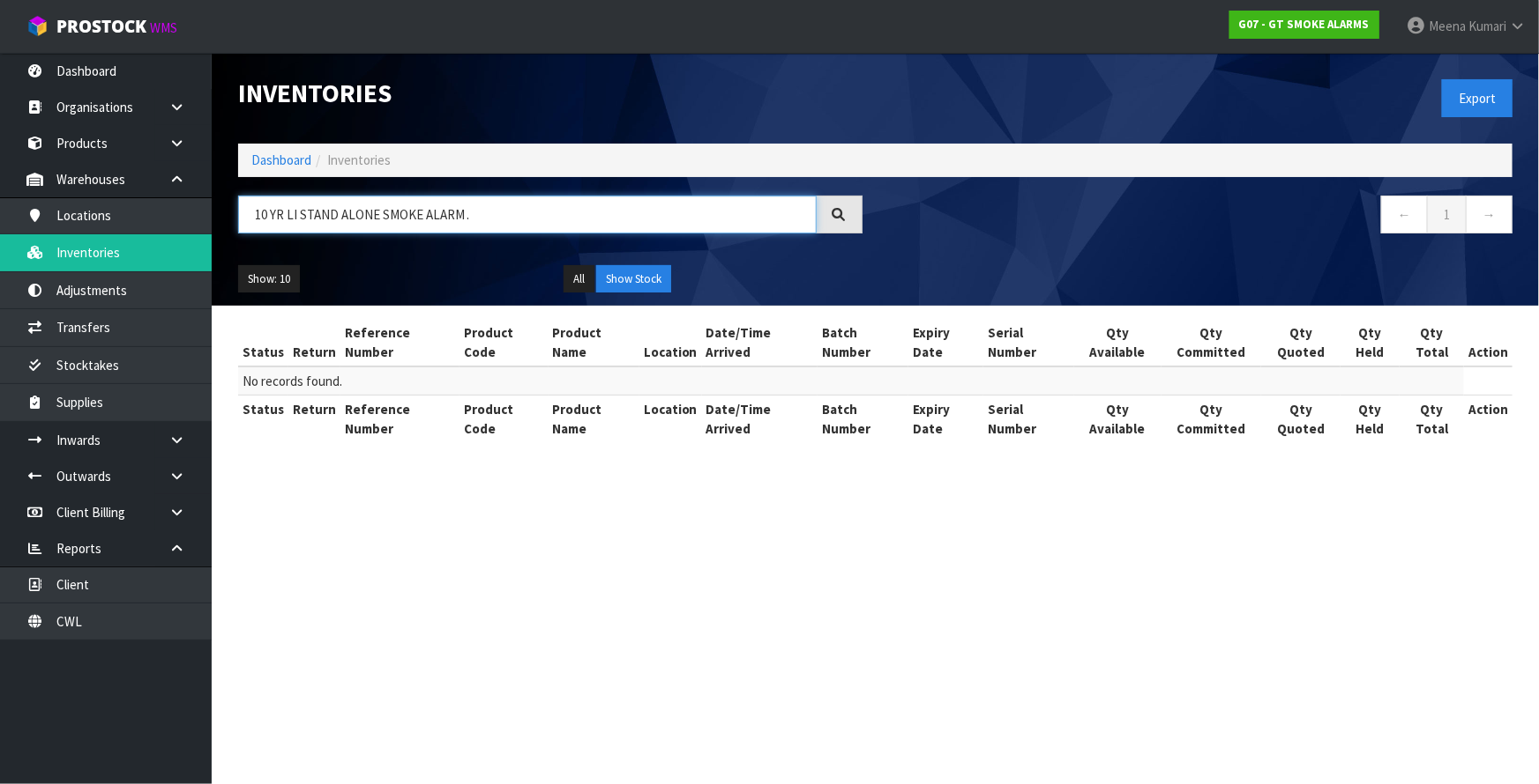
type input "10 YR LI STAND ALONE SMOKE ALARM"
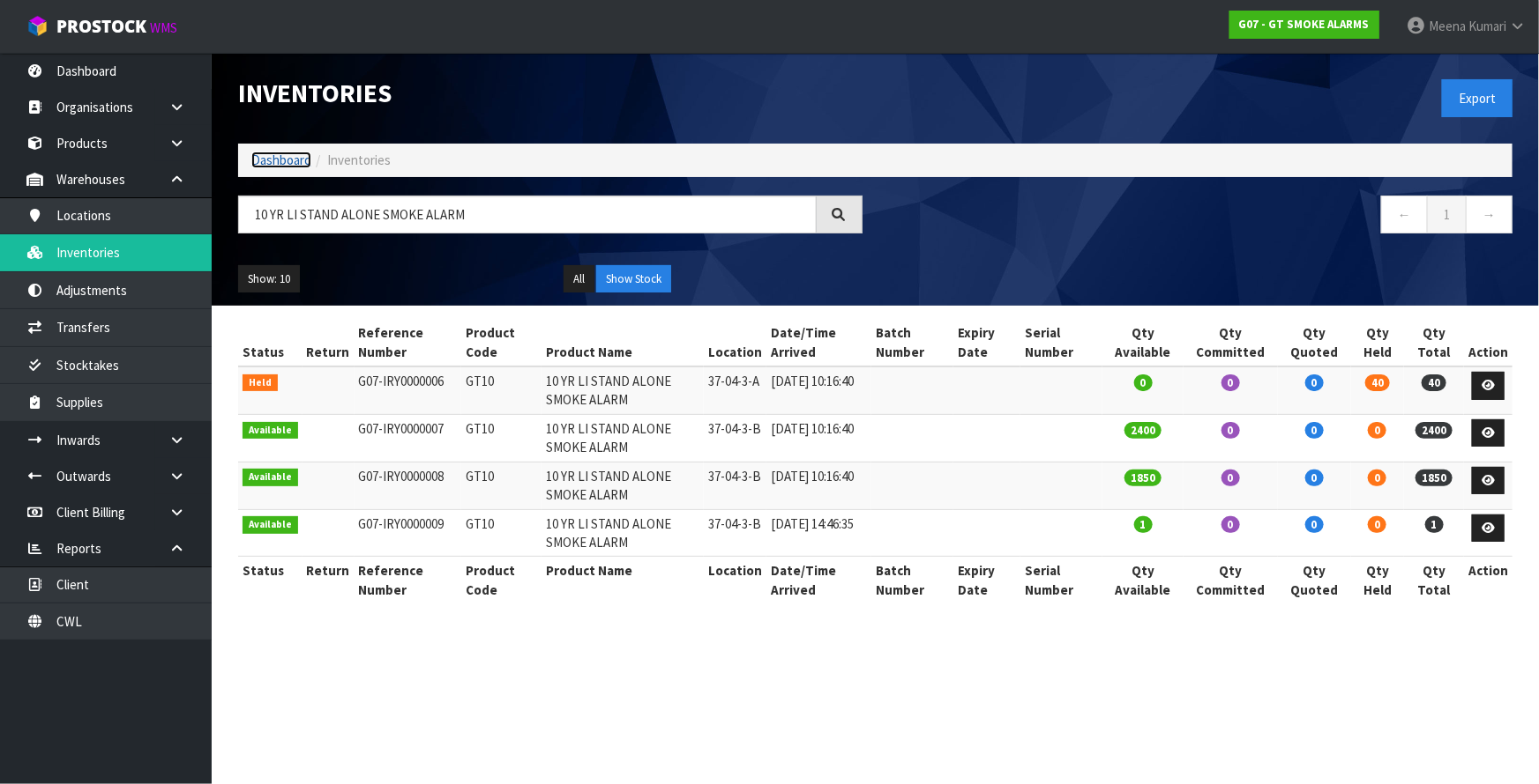
click at [277, 163] on link "Dashboard" at bounding box center [281, 160] width 60 height 17
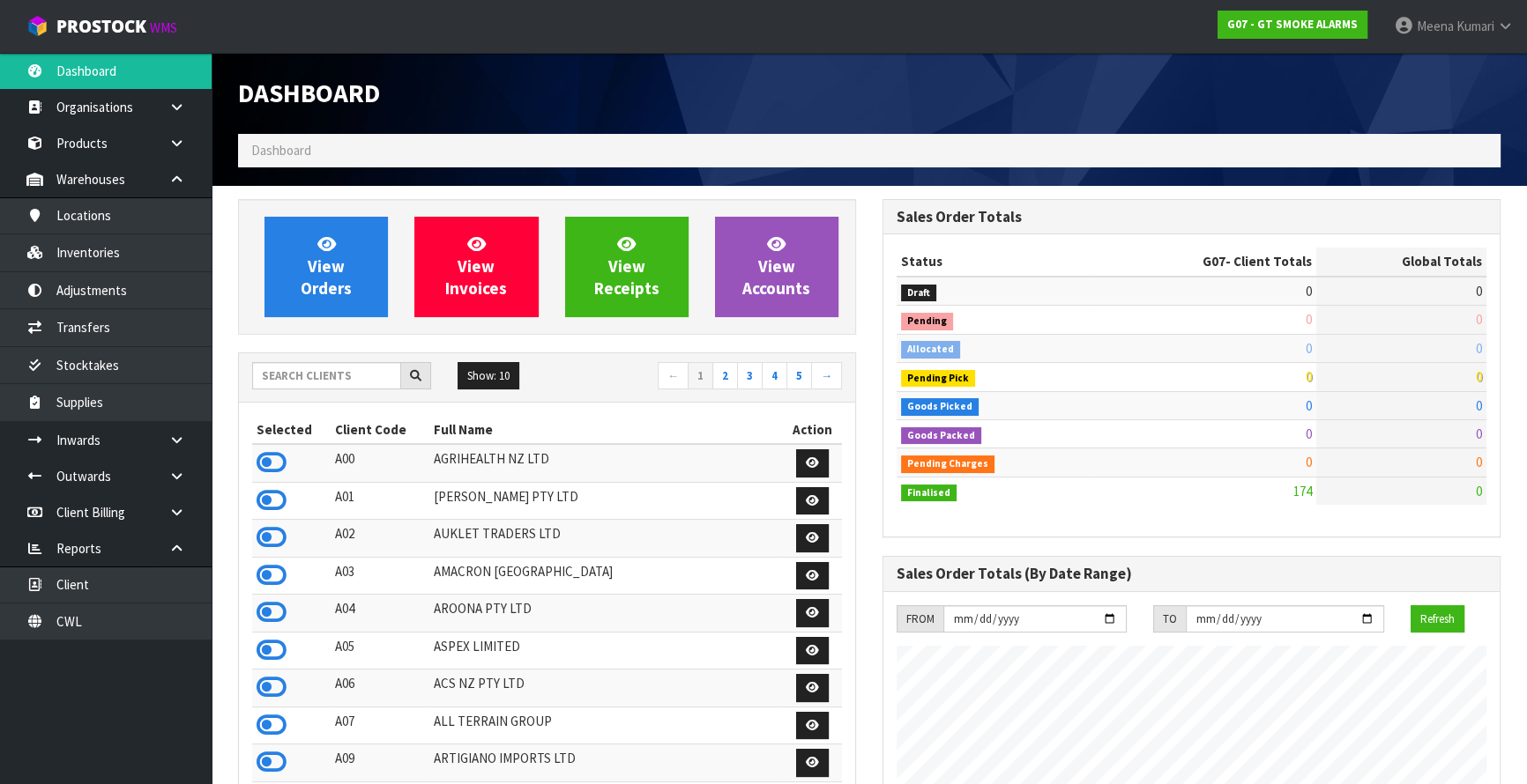
scroll to position [1104, 644]
click at [326, 387] on input "text" at bounding box center [326, 375] width 149 height 27
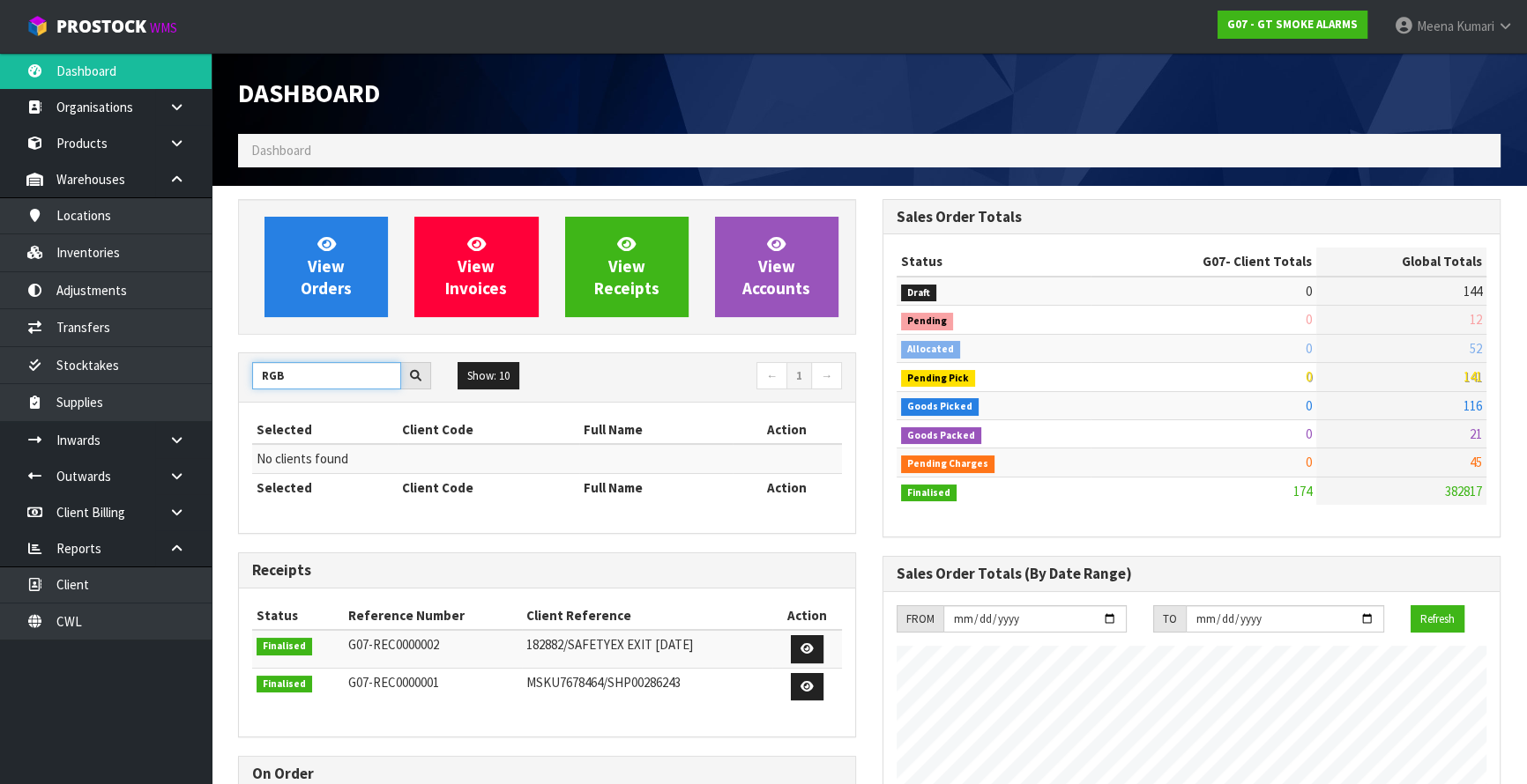
drag, startPoint x: 324, startPoint y: 382, endPoint x: -23, endPoint y: 395, distance: 347.2
click at [0, 395] on html "Toggle navigation ProStock WMS G07 - GT SMOKE ALARMS Meena Kumari Logout Dashbo…" at bounding box center [764, 392] width 1527 height 784
type input "G"
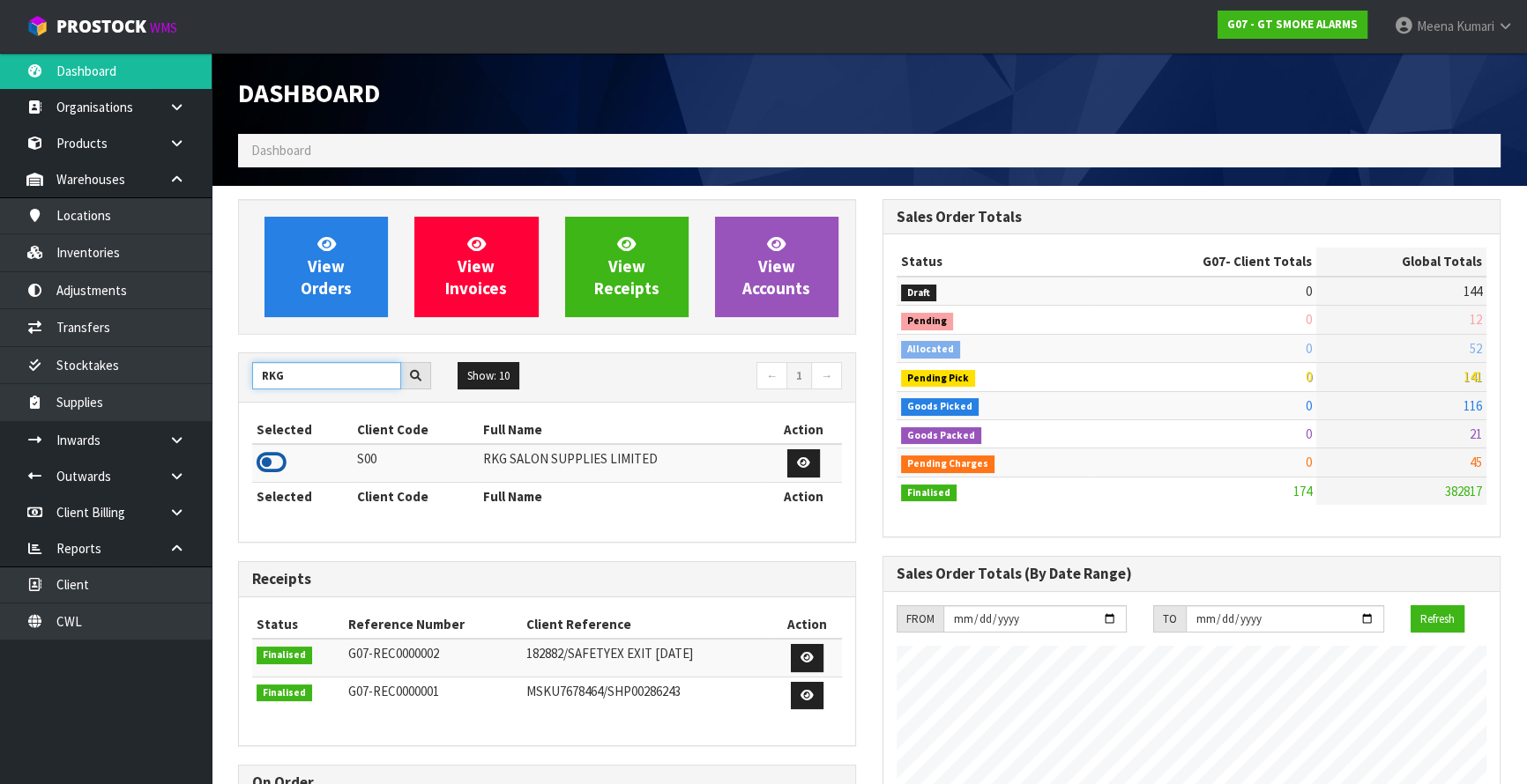
type input "RKG"
click at [272, 461] on icon at bounding box center [271, 463] width 30 height 27
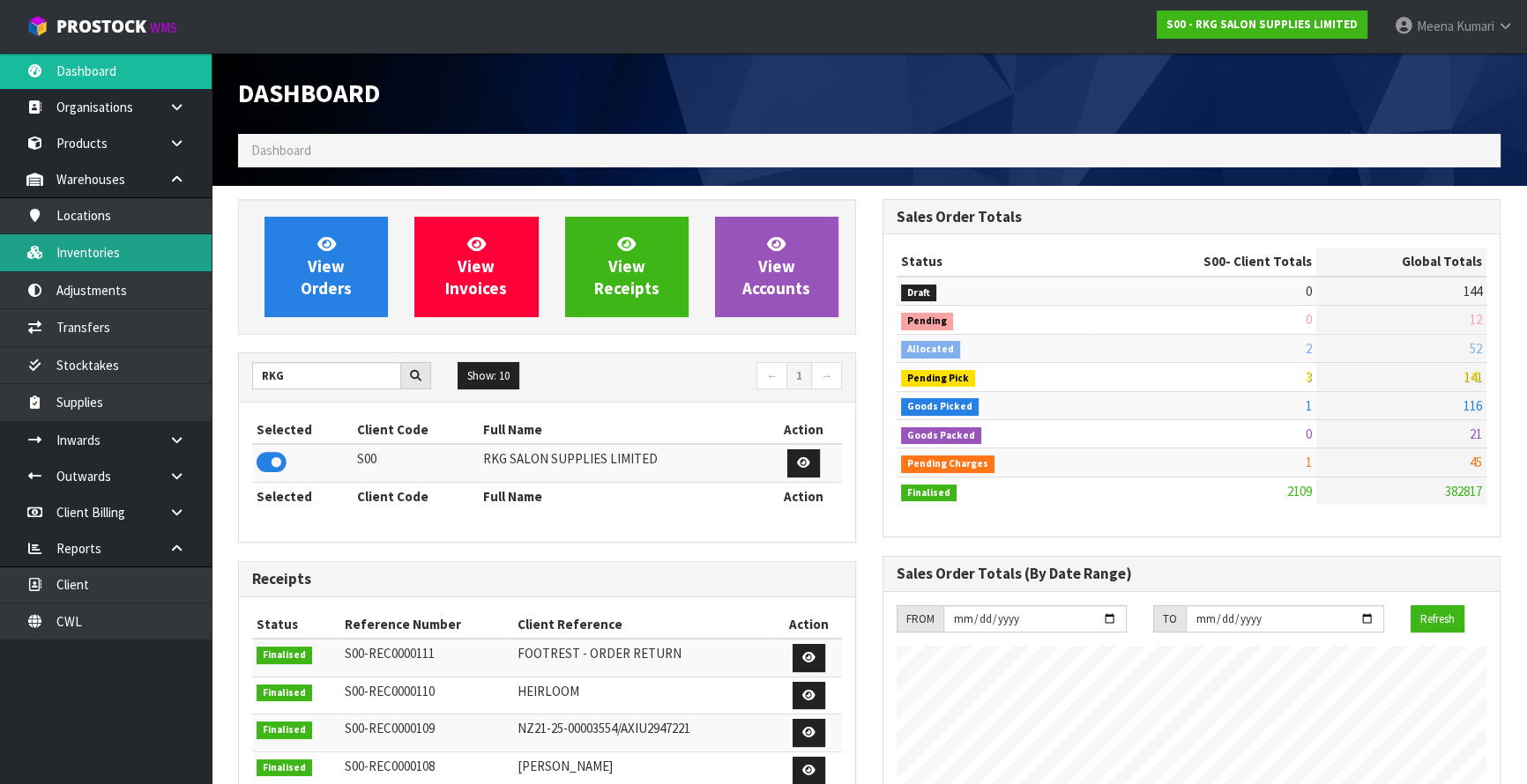
scroll to position [1333, 644]
click at [130, 244] on link "Inventories" at bounding box center [106, 252] width 212 height 36
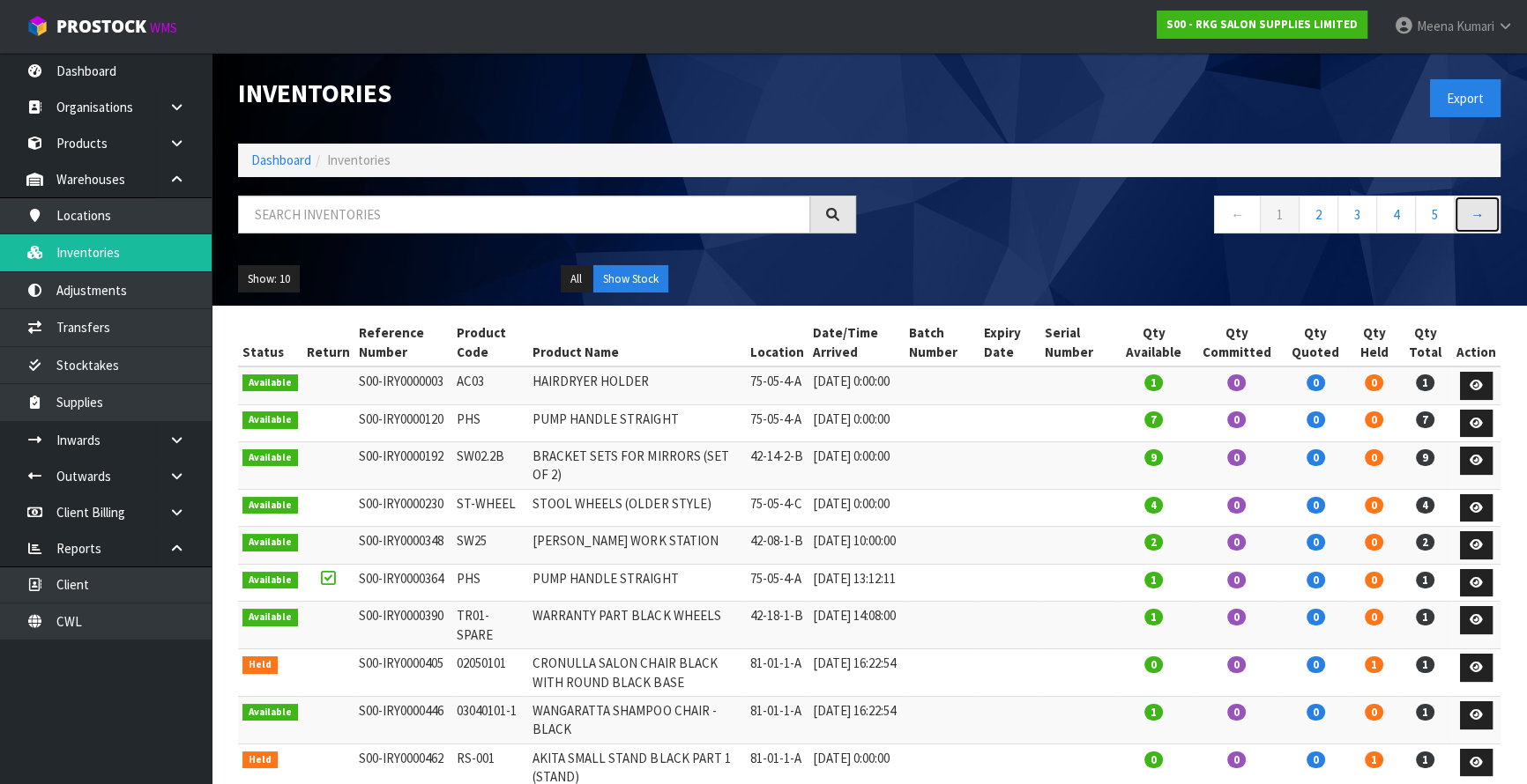
click at [1490, 221] on link "→" at bounding box center [1477, 214] width 47 height 38
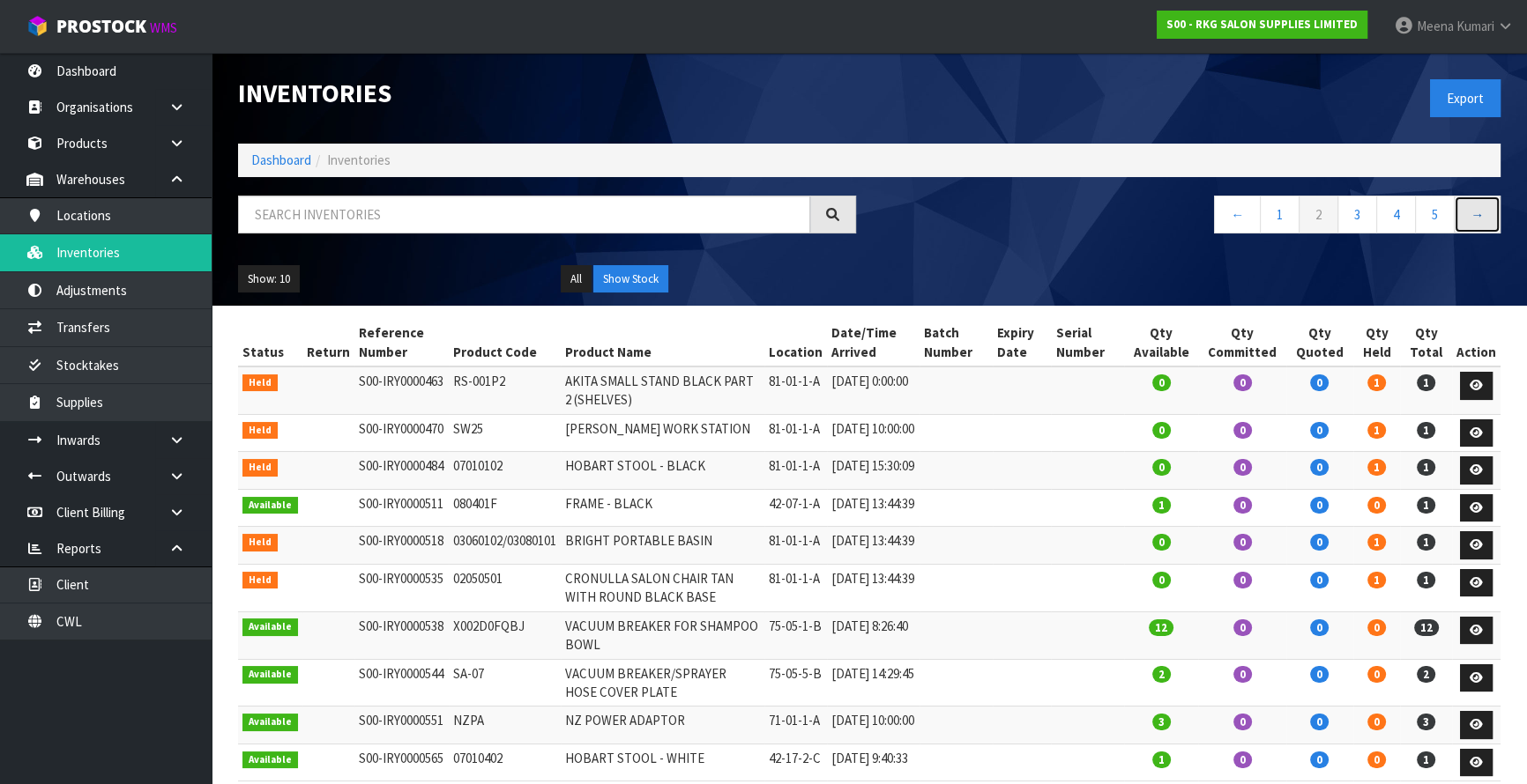
click at [1478, 216] on link "→" at bounding box center [1477, 214] width 47 height 38
click at [1478, 219] on link "→" at bounding box center [1477, 214] width 47 height 38
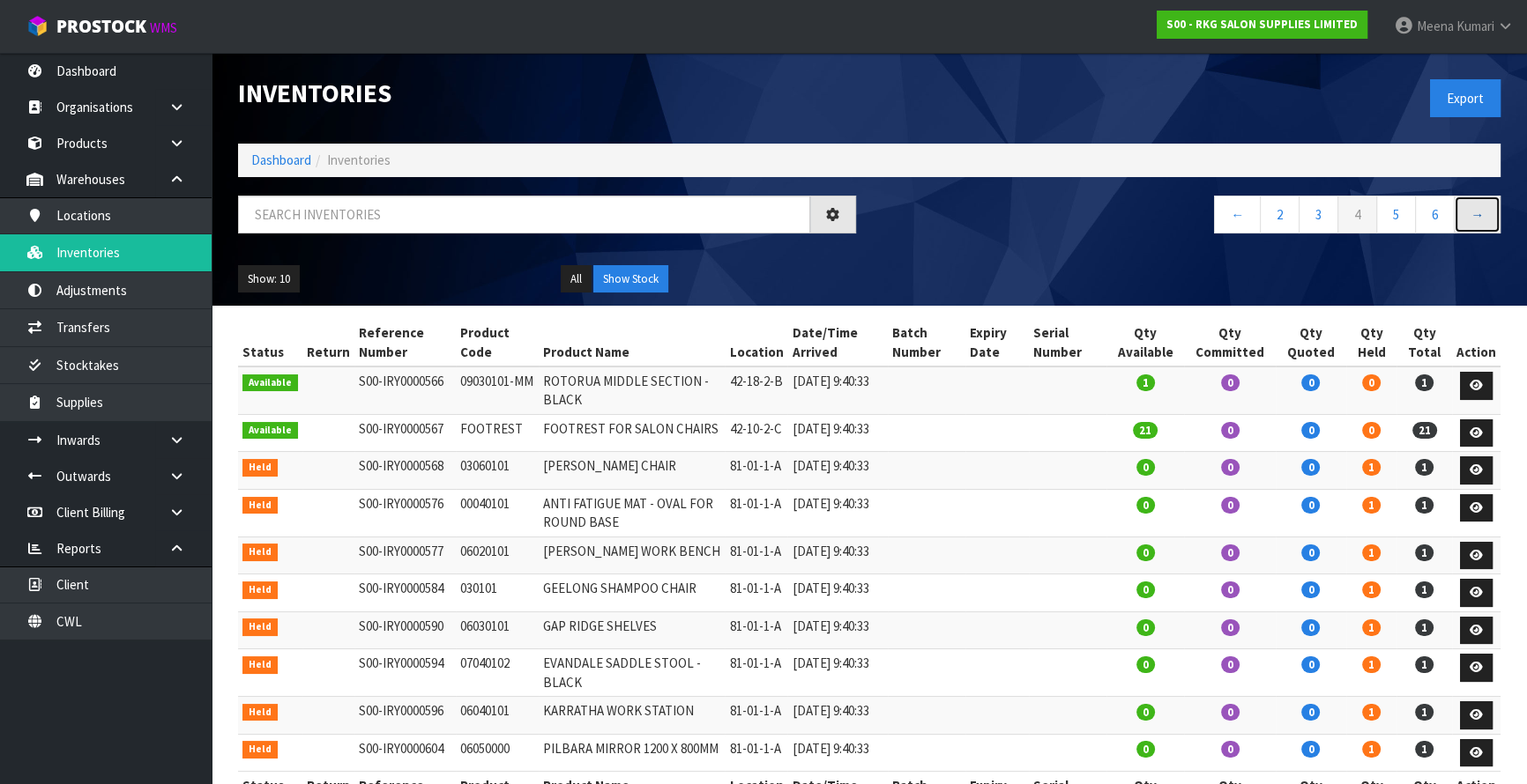
click at [1478, 219] on link "→" at bounding box center [1477, 214] width 47 height 38
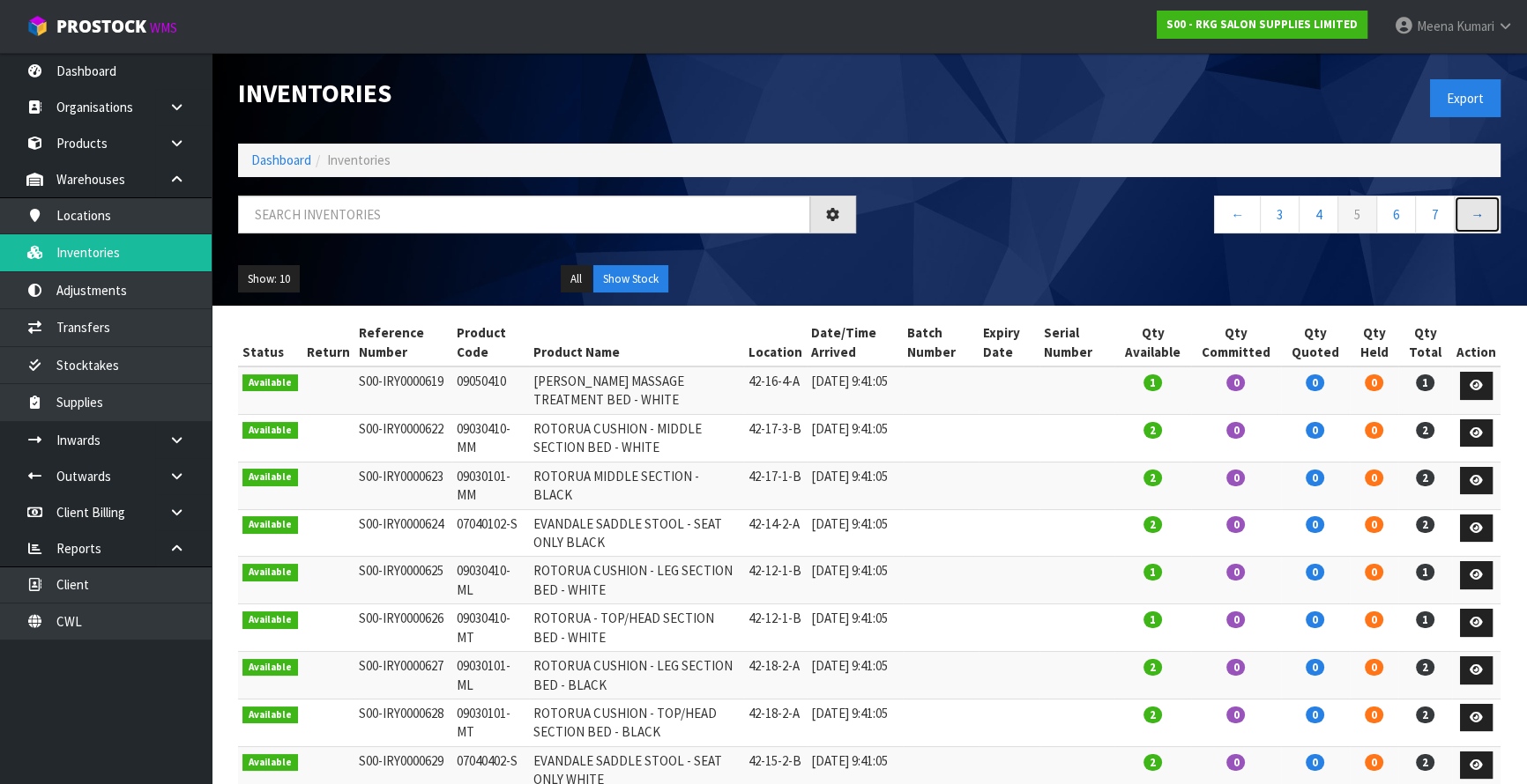
click at [1478, 219] on link "→" at bounding box center [1477, 214] width 47 height 38
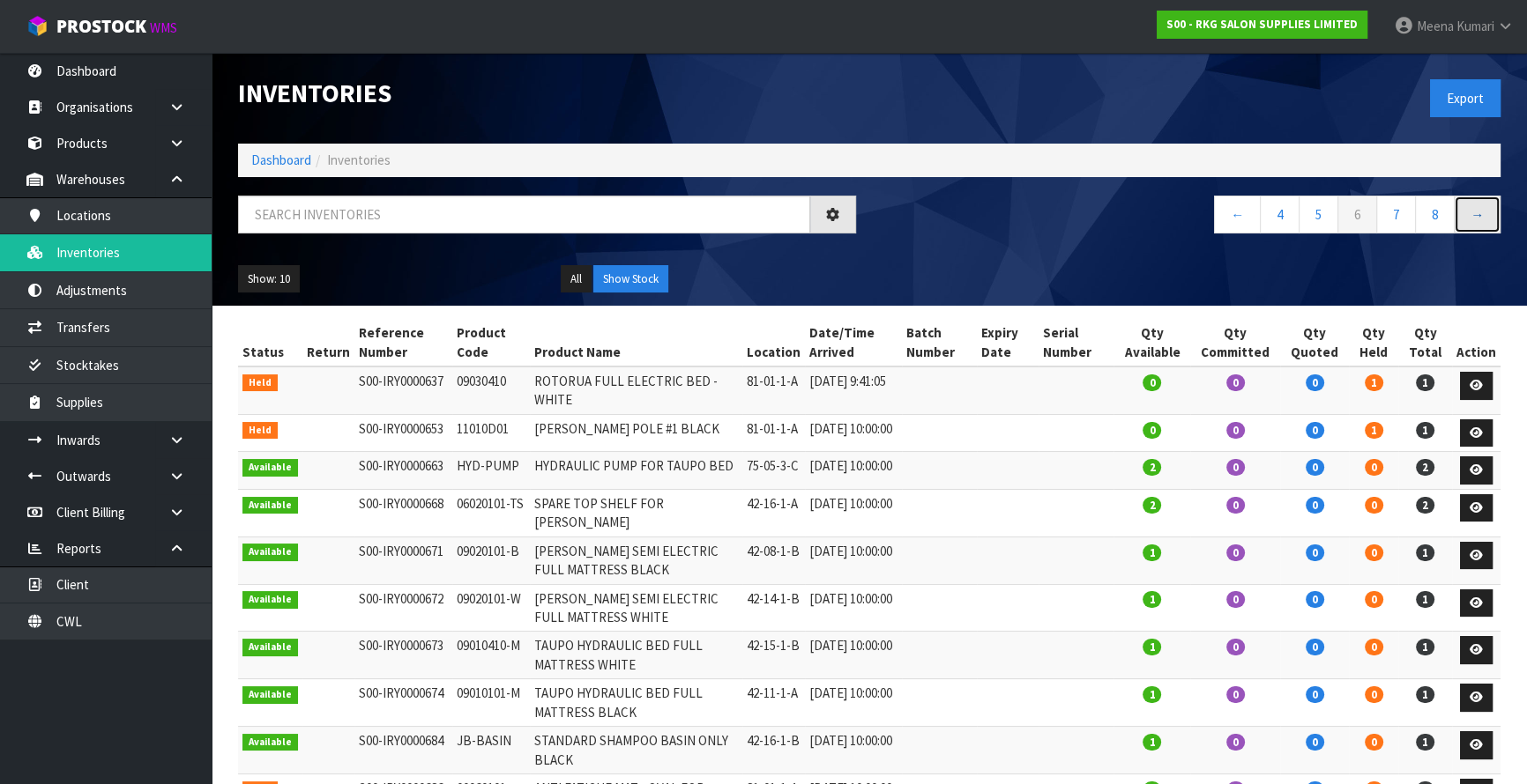
click at [1478, 219] on link "→" at bounding box center [1477, 214] width 47 height 38
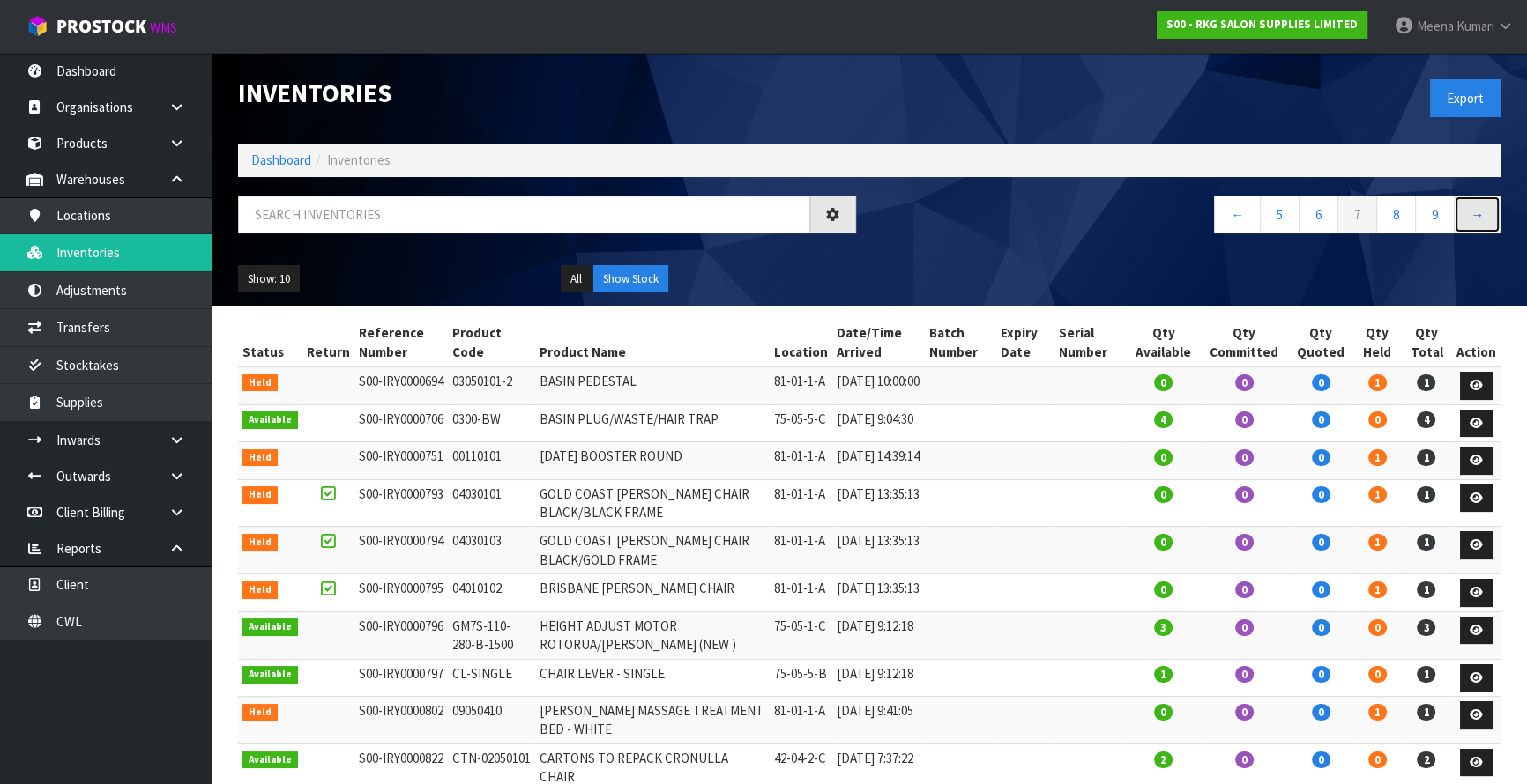
click at [1478, 219] on link "→" at bounding box center [1477, 214] width 47 height 38
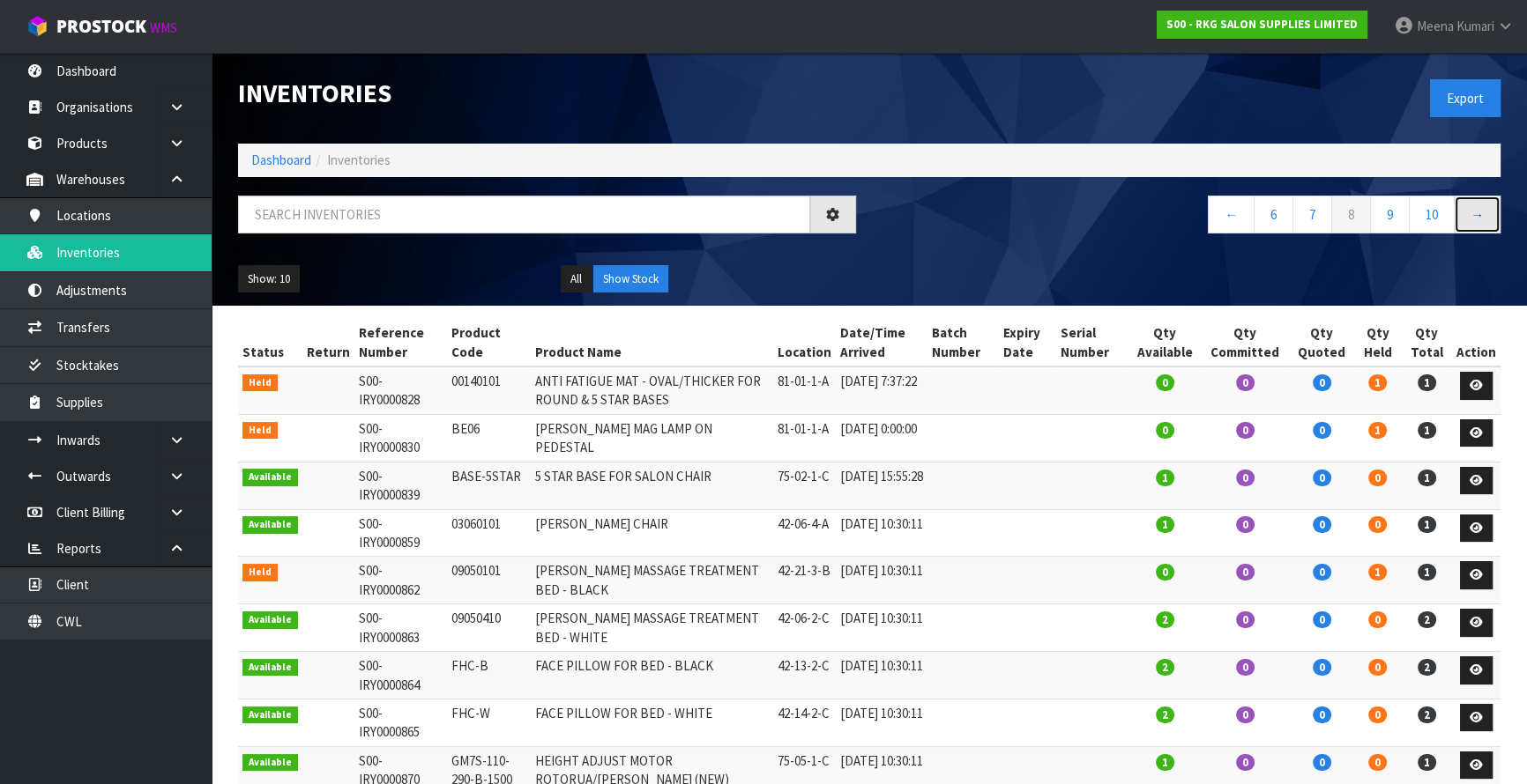
click at [1478, 219] on link "→" at bounding box center [1477, 214] width 47 height 38
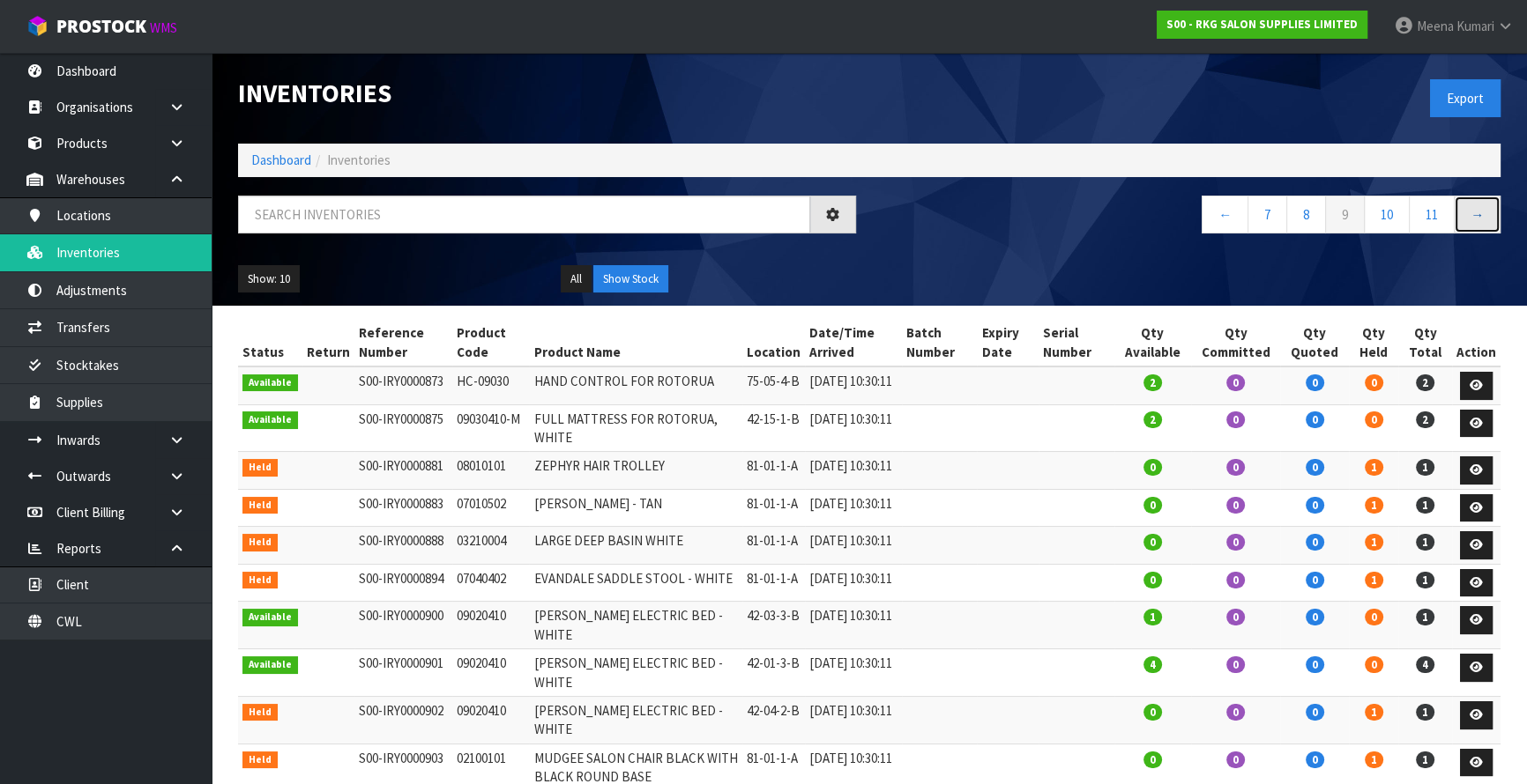
click at [1478, 219] on link "→" at bounding box center [1477, 214] width 47 height 38
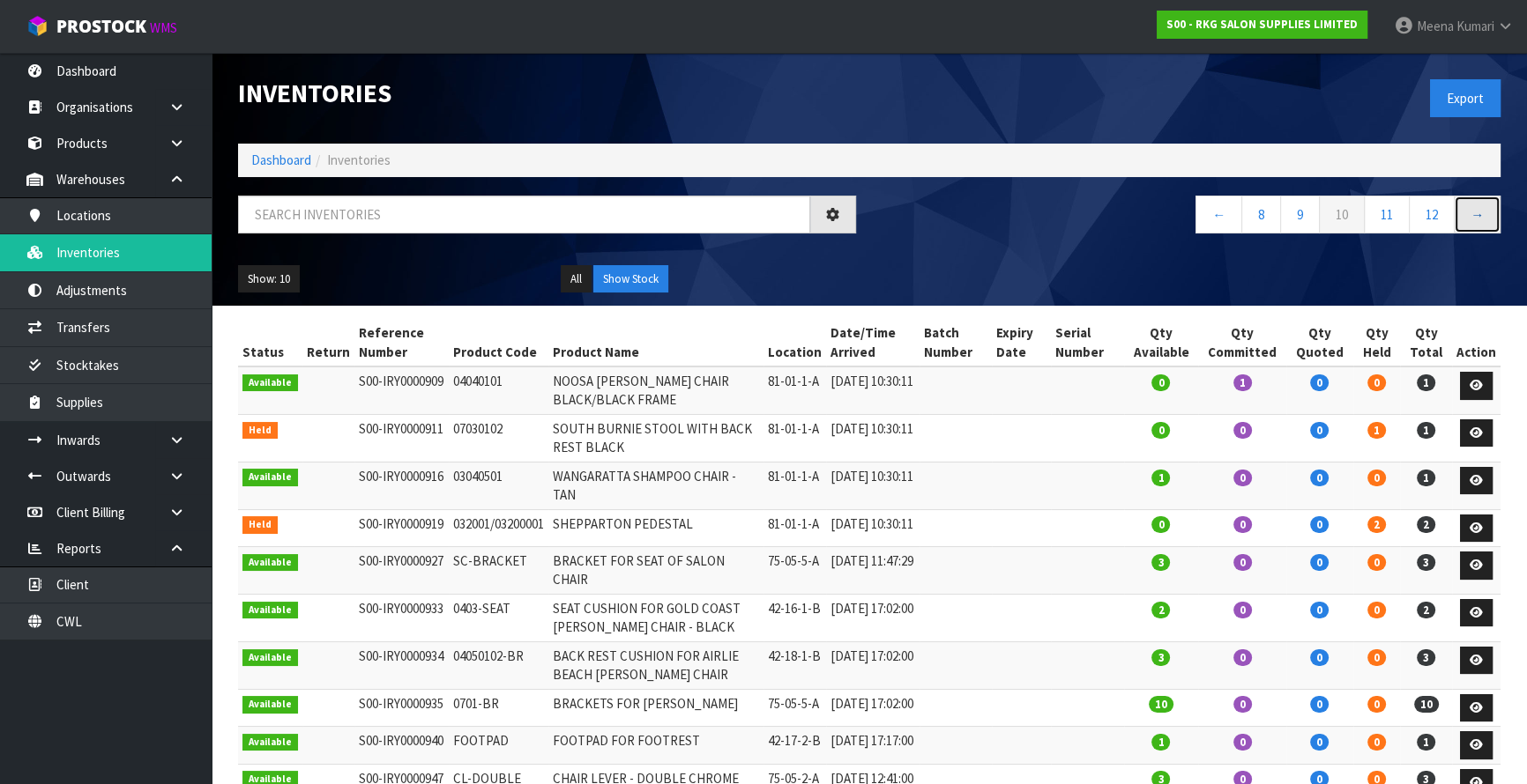
click at [1478, 219] on link "→" at bounding box center [1477, 214] width 47 height 38
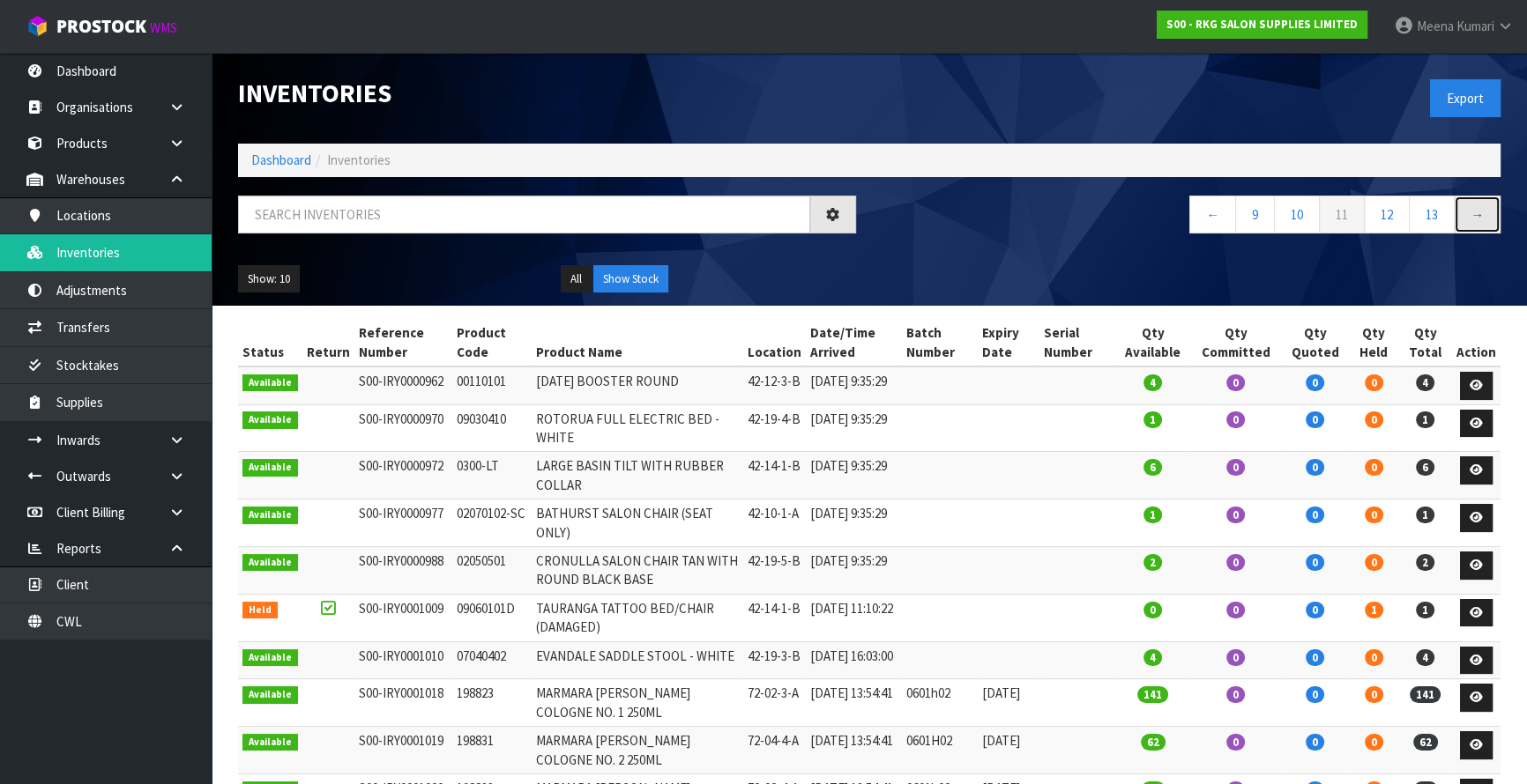
click at [1478, 219] on link "→" at bounding box center [1477, 214] width 47 height 38
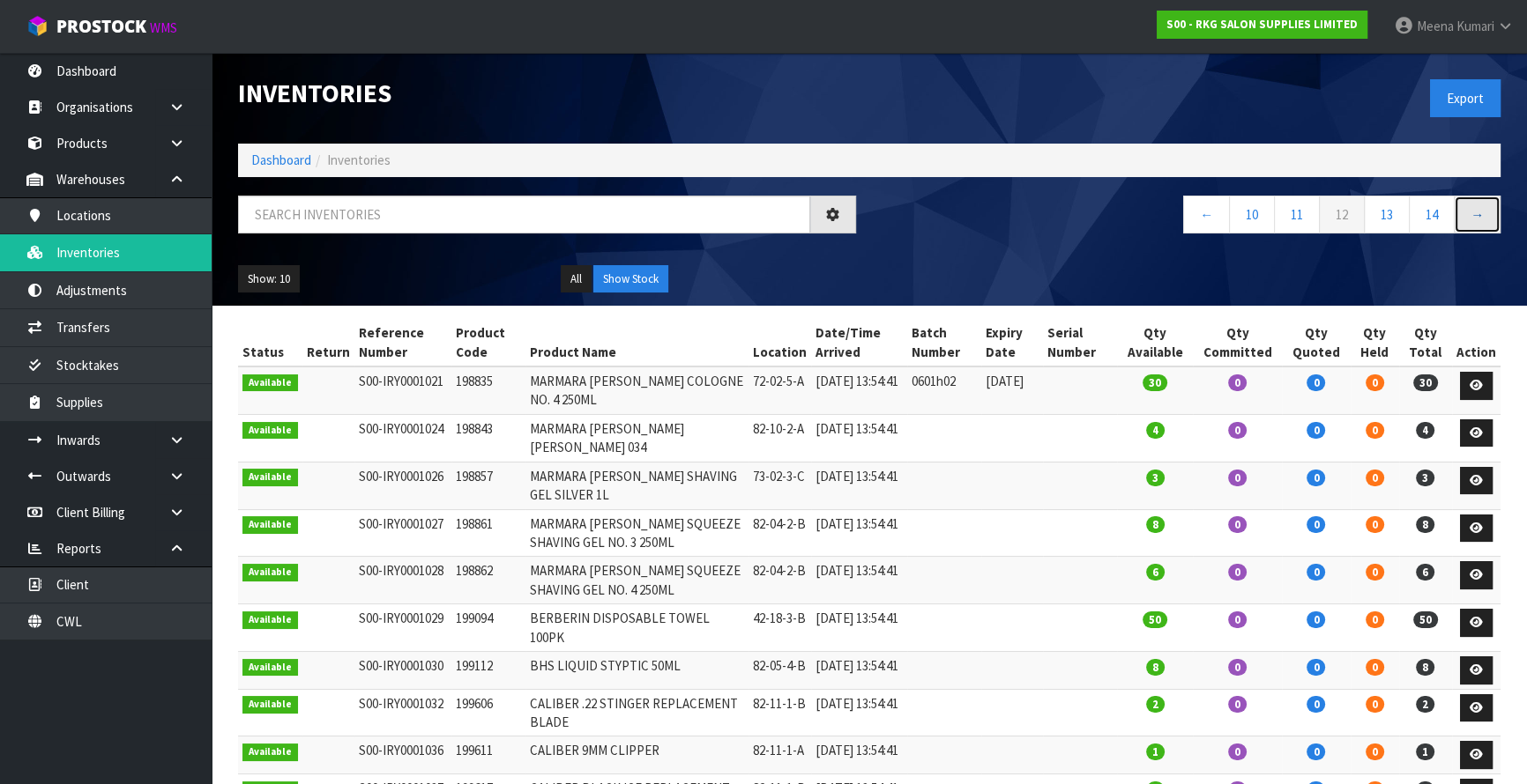
click at [1478, 219] on link "→" at bounding box center [1477, 214] width 47 height 38
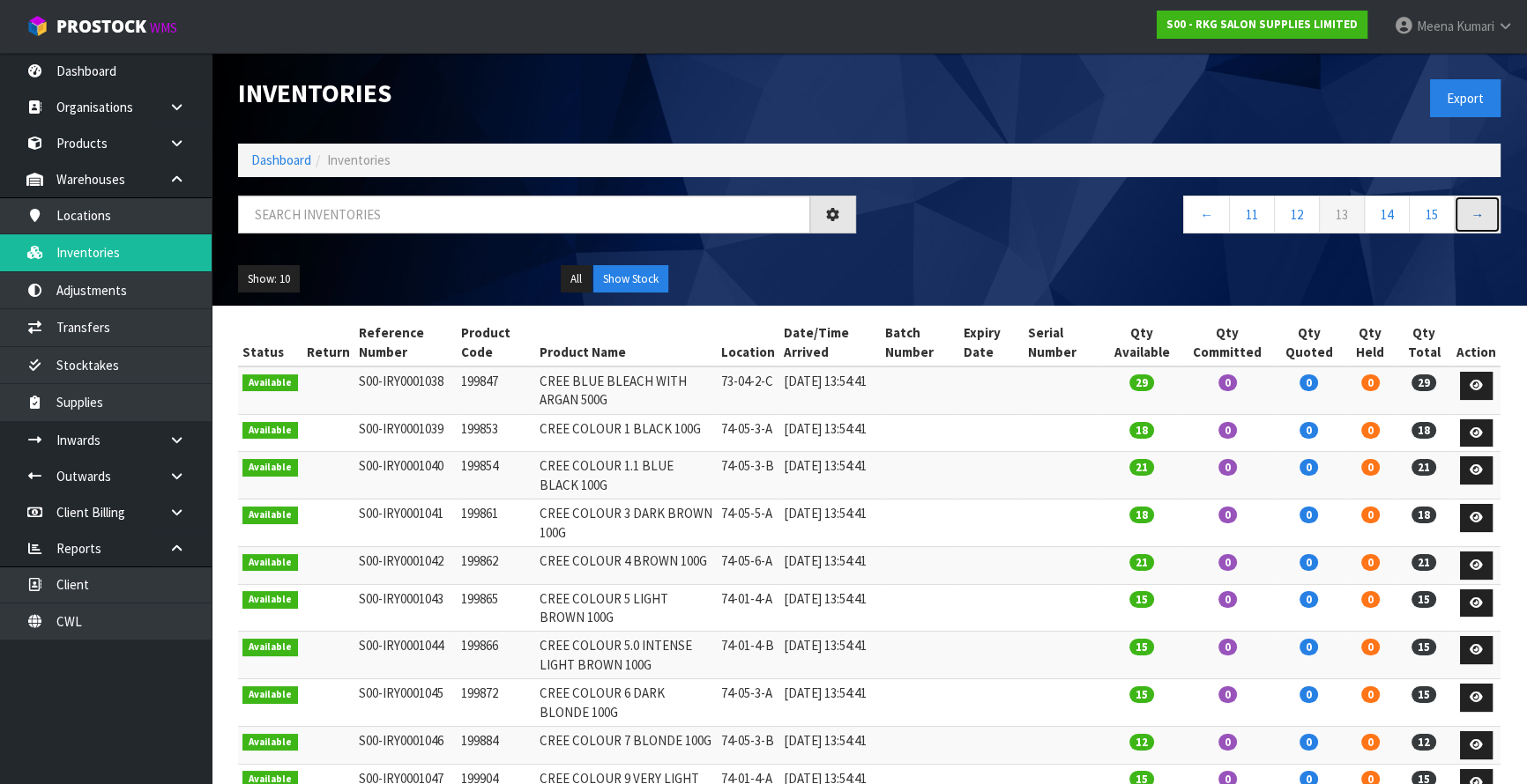
click at [1478, 218] on link "→" at bounding box center [1477, 214] width 47 height 38
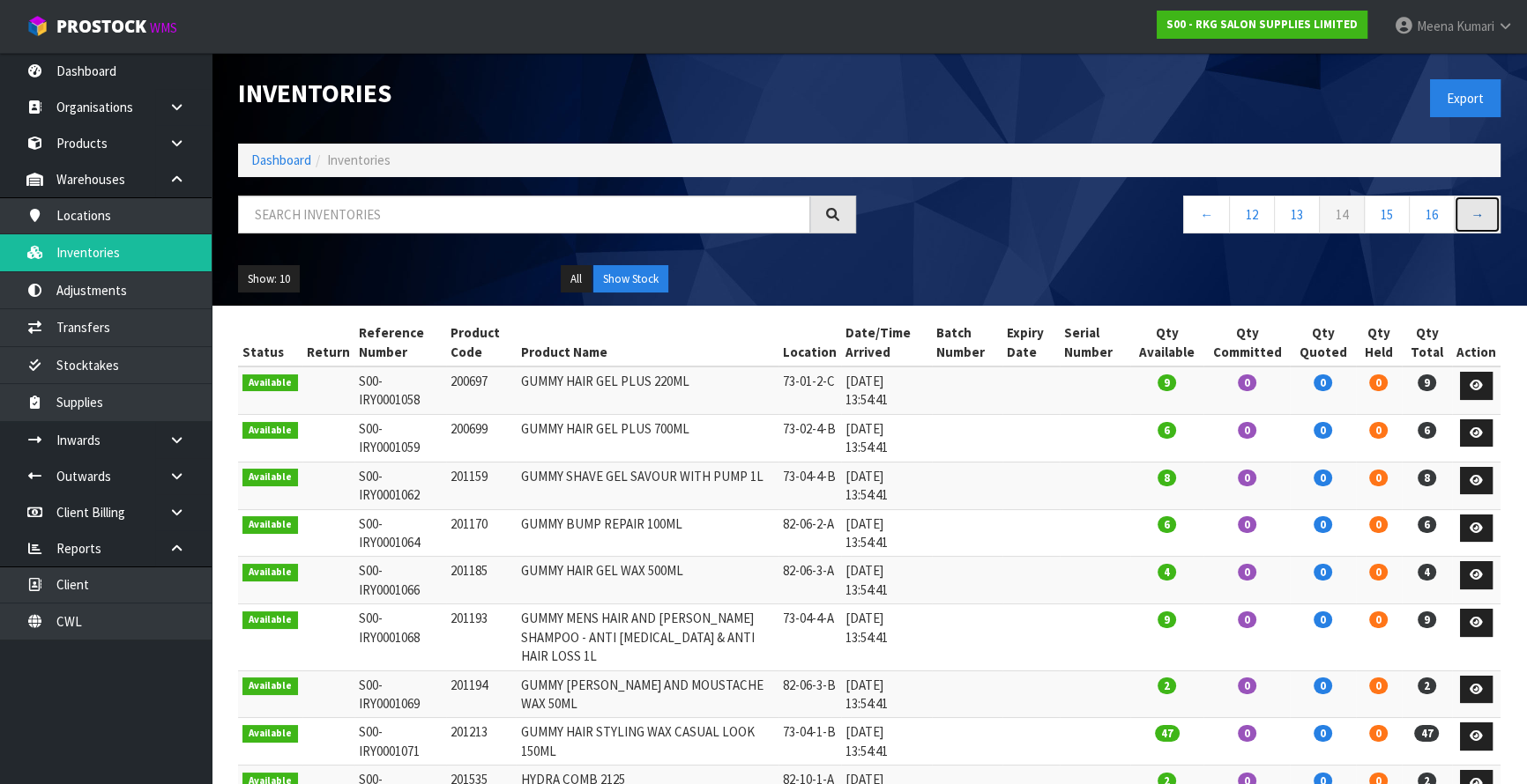
click at [1478, 218] on link "→" at bounding box center [1477, 214] width 47 height 38
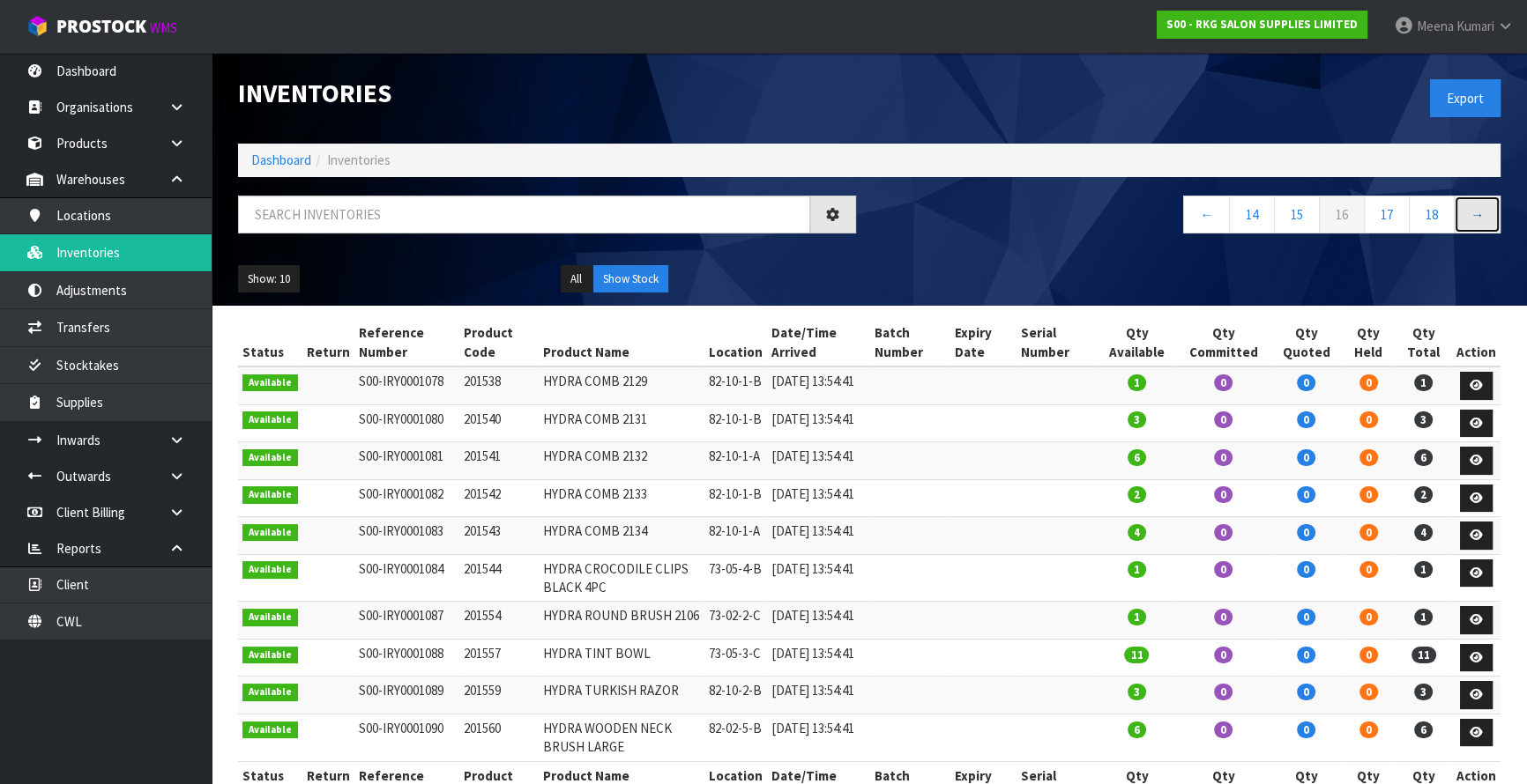
click at [1478, 218] on link "→" at bounding box center [1477, 214] width 47 height 38
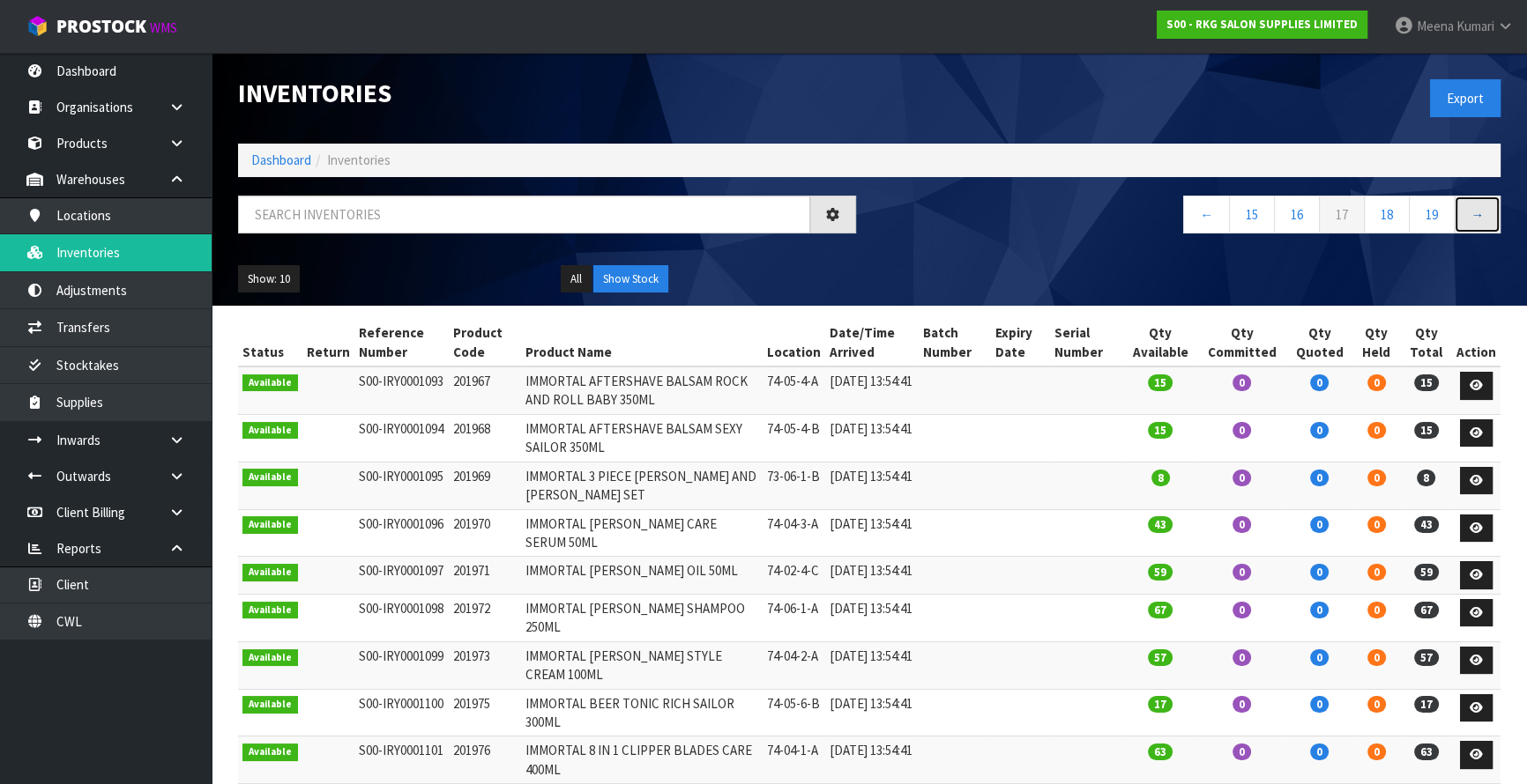
click at [1478, 218] on link "→" at bounding box center [1477, 214] width 47 height 38
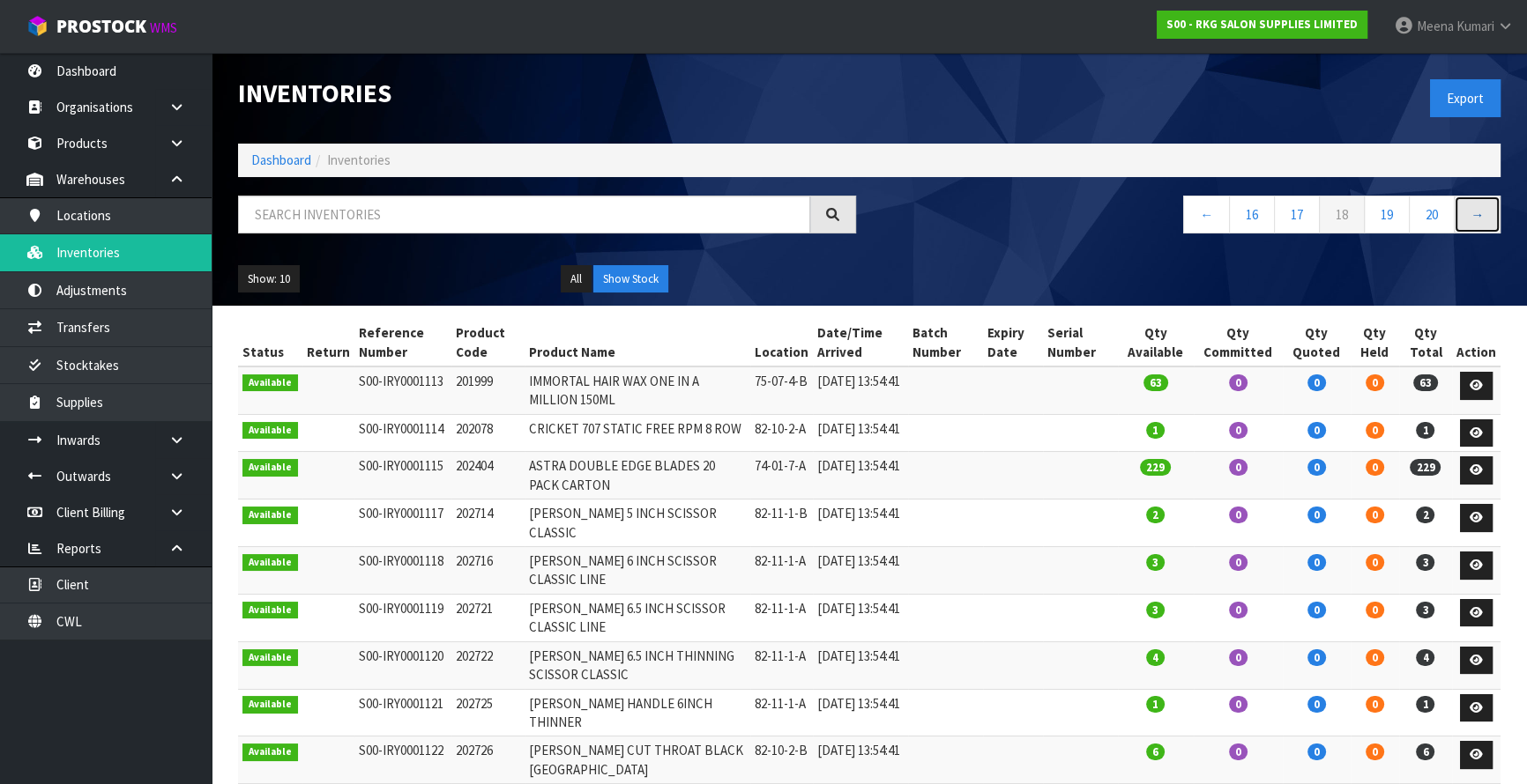
click at [1478, 218] on link "→" at bounding box center [1477, 214] width 47 height 38
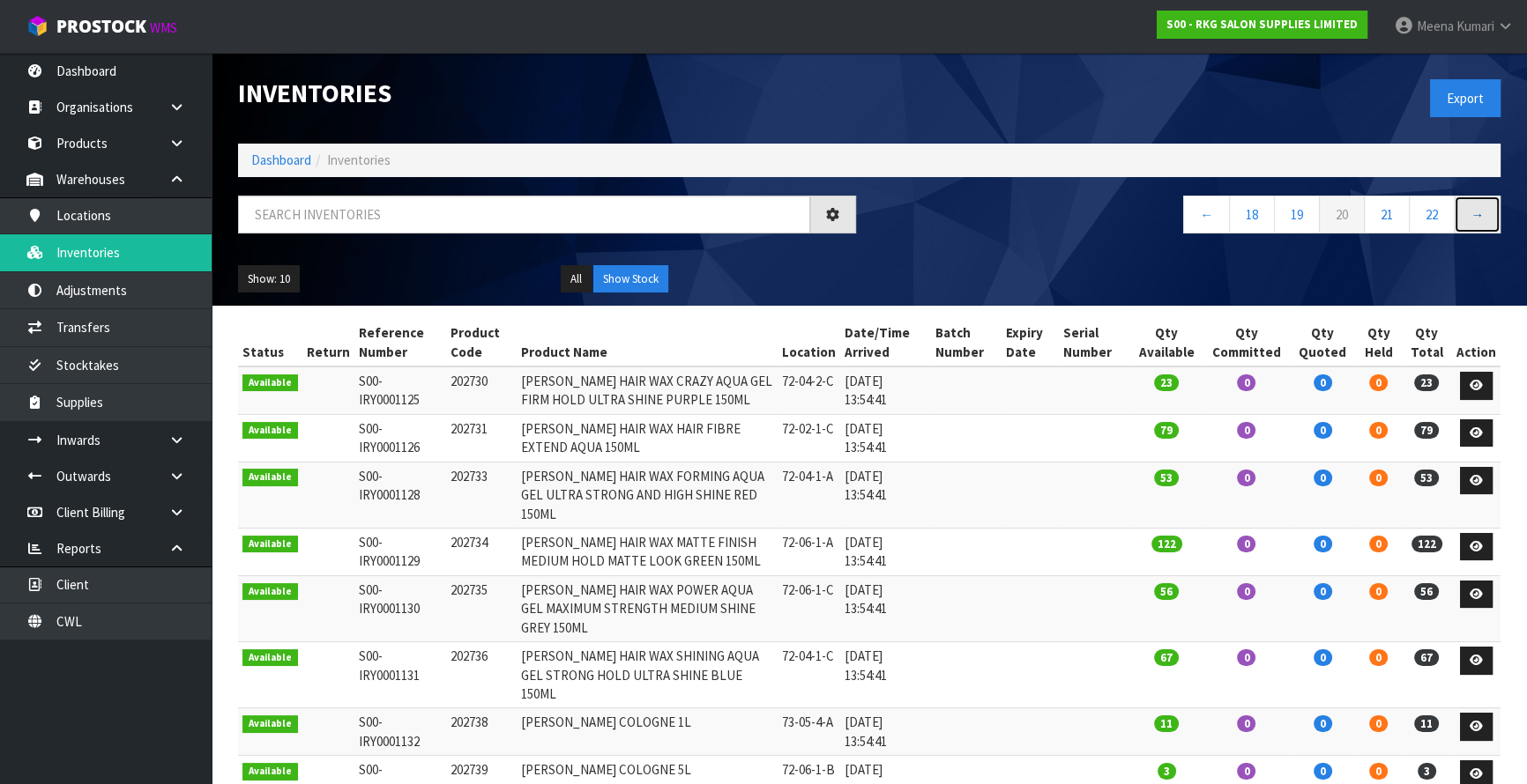
click at [1478, 218] on link "→" at bounding box center [1477, 214] width 47 height 38
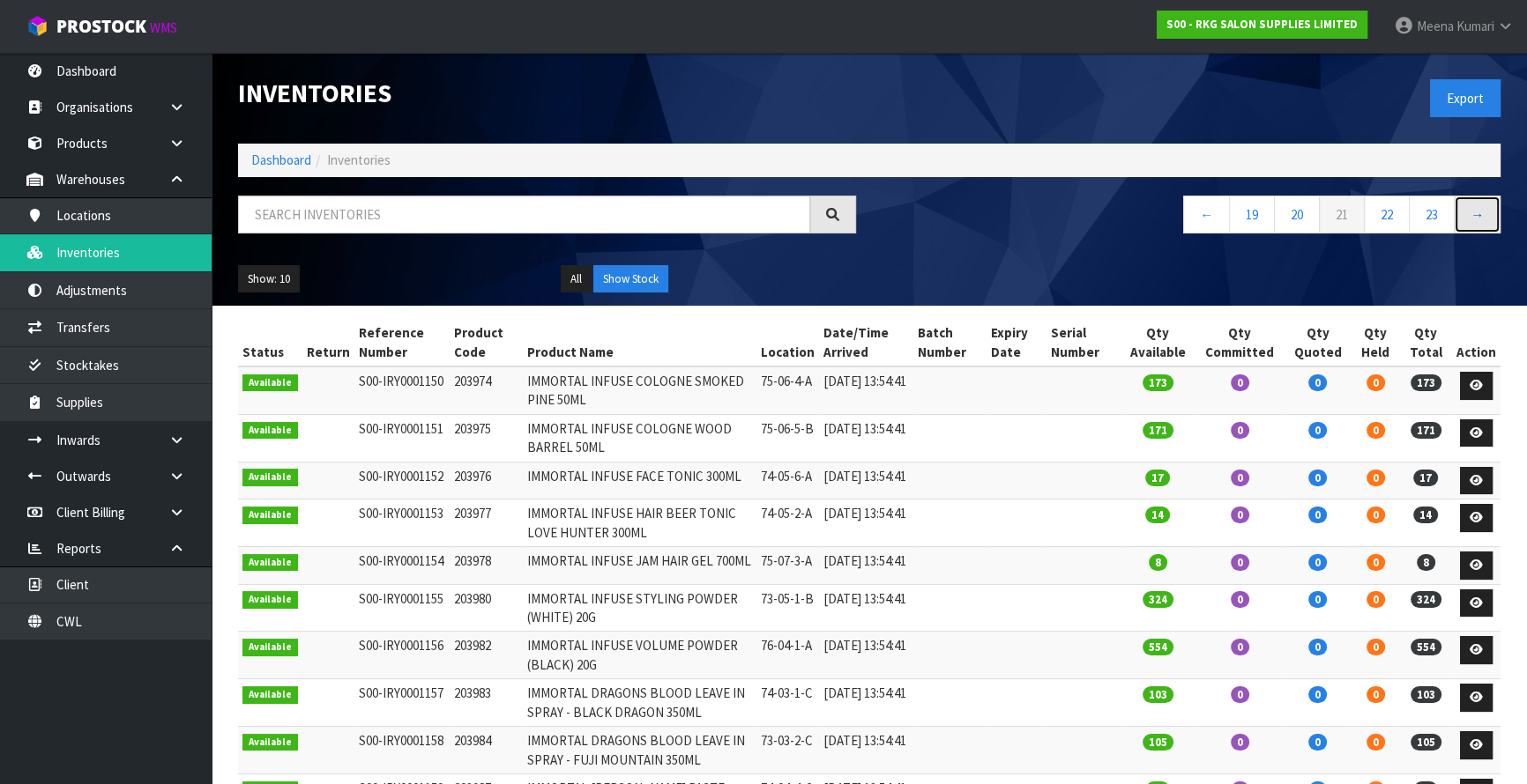
click at [1478, 218] on link "→" at bounding box center [1477, 214] width 47 height 38
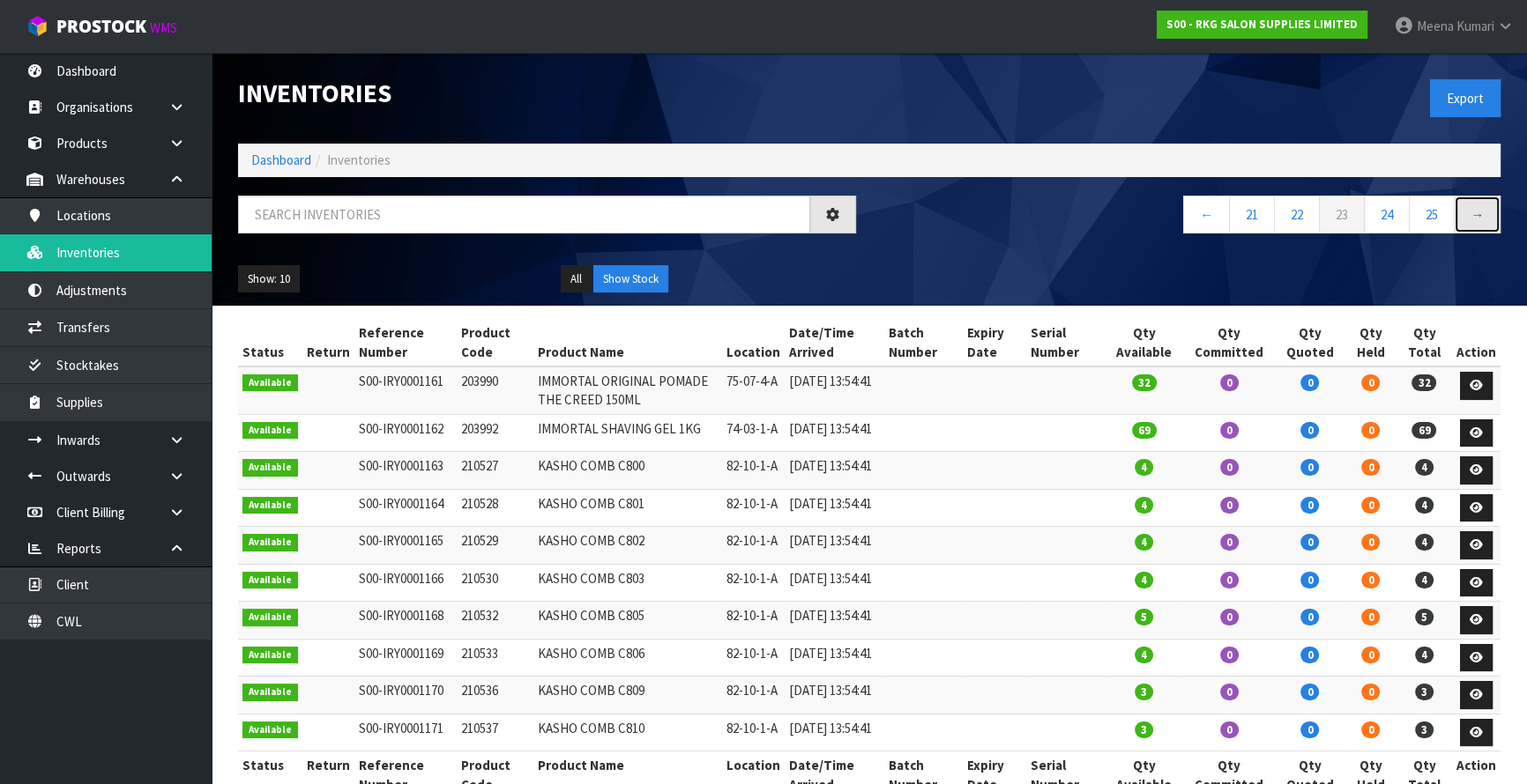
click at [1478, 218] on link "→" at bounding box center [1477, 214] width 47 height 38
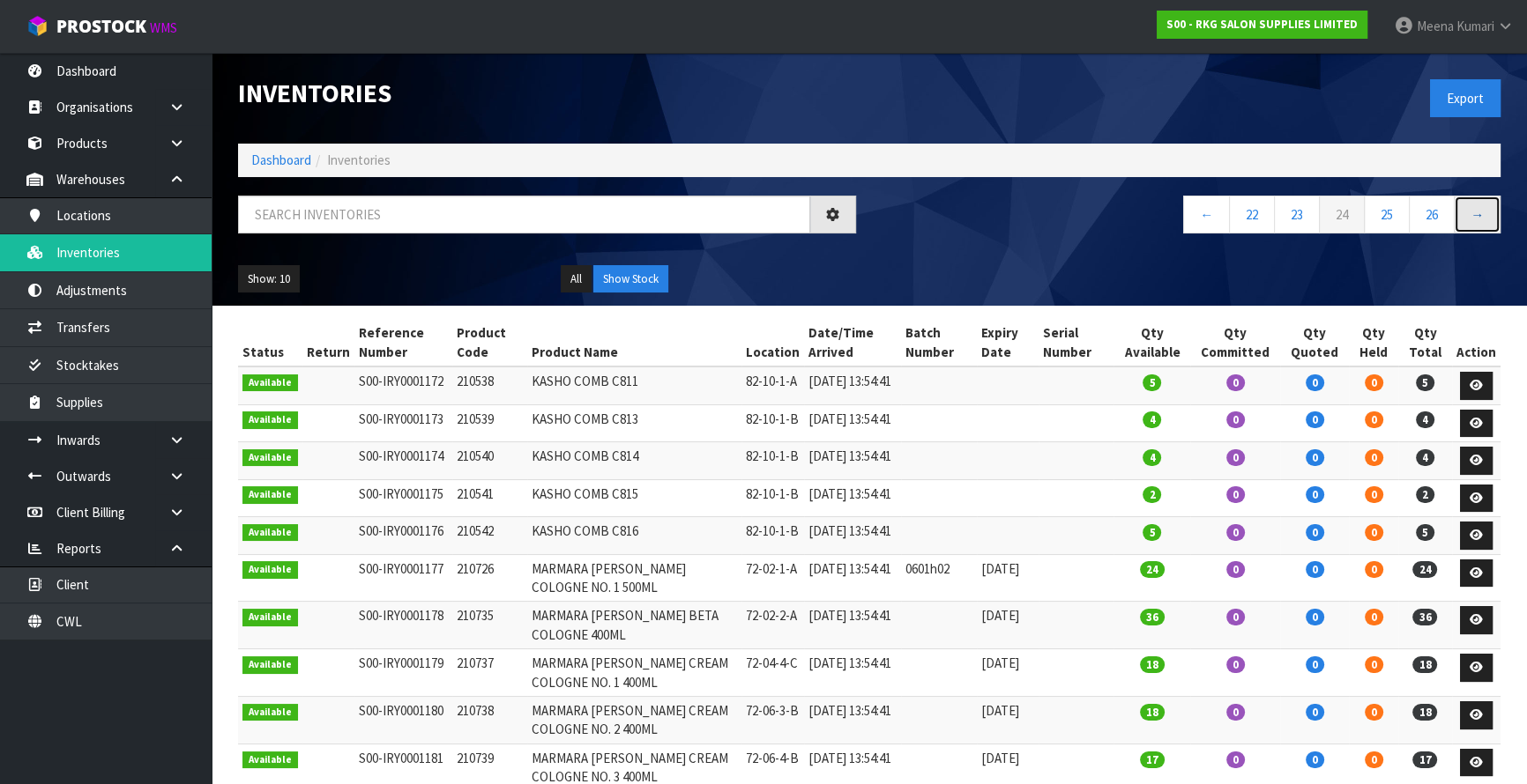
click at [1478, 218] on link "→" at bounding box center [1477, 214] width 47 height 38
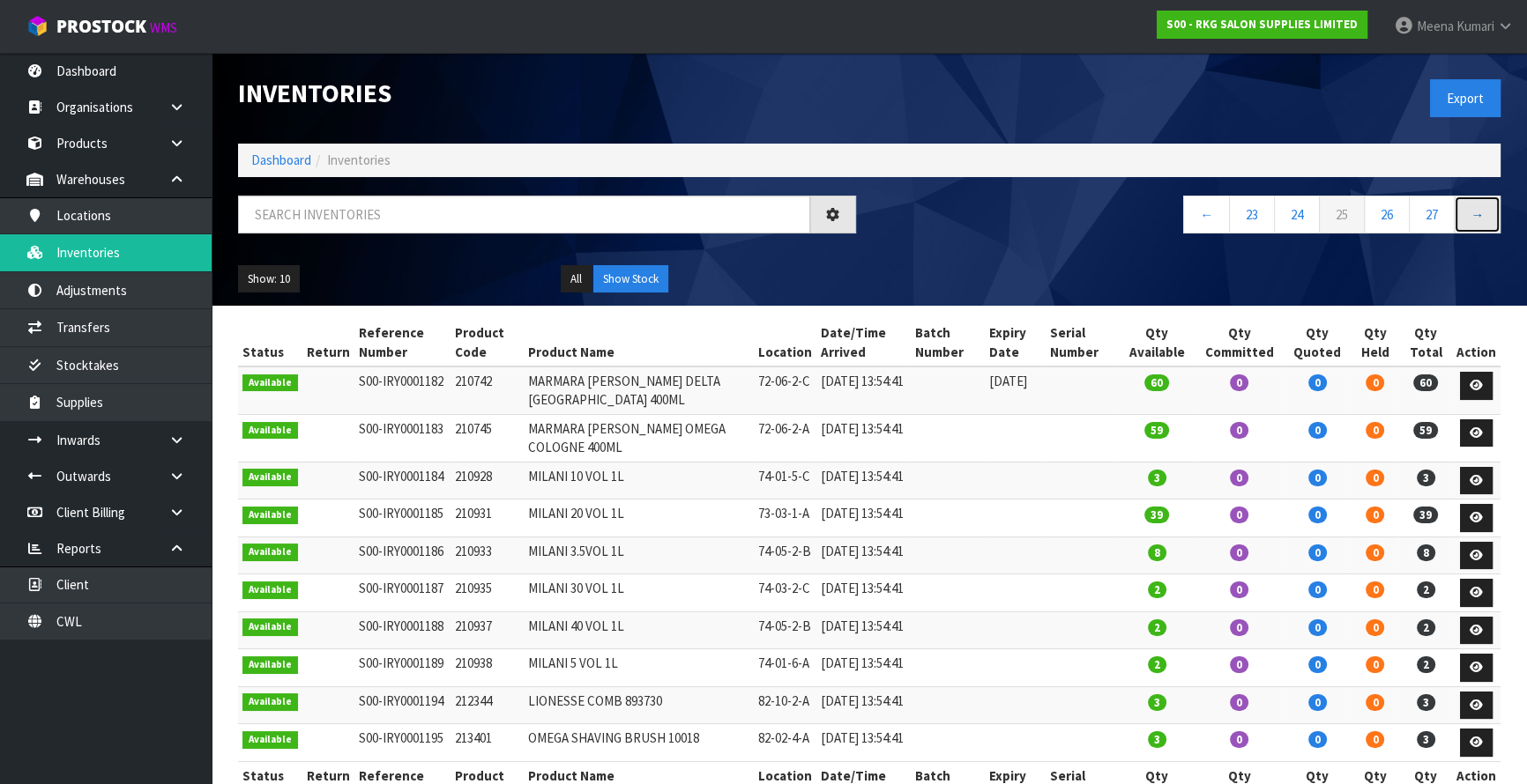
click at [1478, 218] on link "→" at bounding box center [1477, 214] width 47 height 38
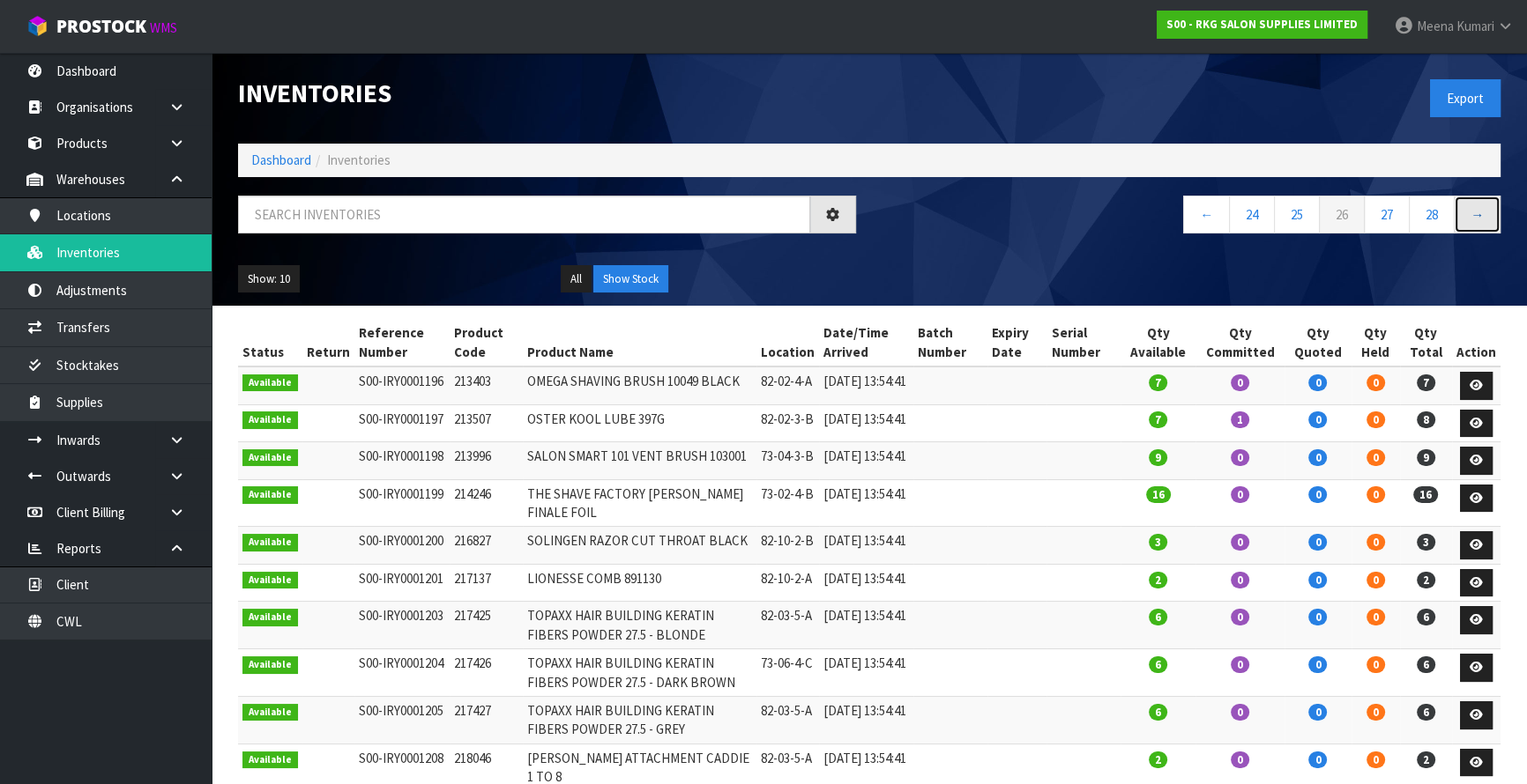
click at [1478, 218] on link "→" at bounding box center [1477, 214] width 47 height 38
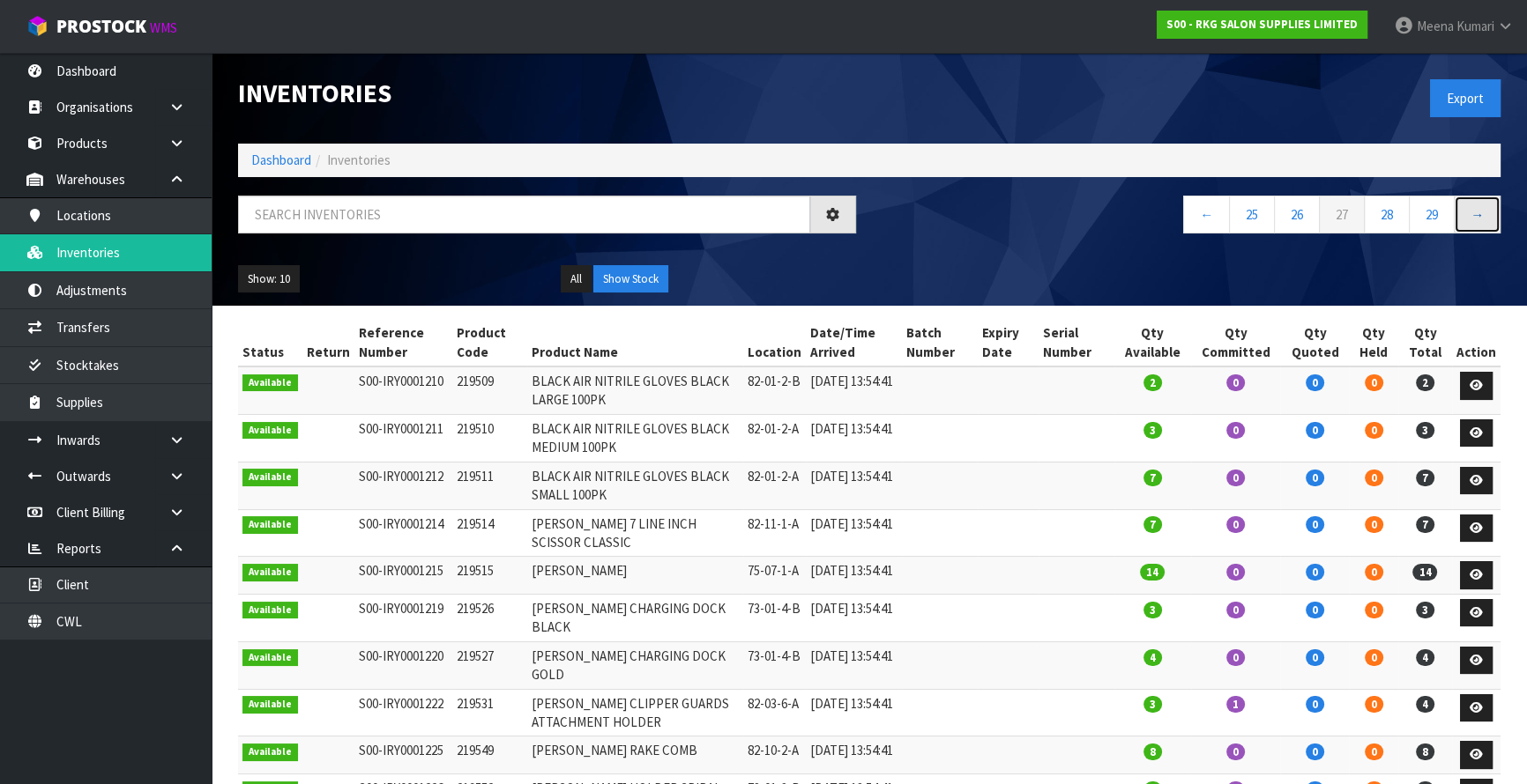
click at [1478, 218] on link "→" at bounding box center [1477, 214] width 47 height 38
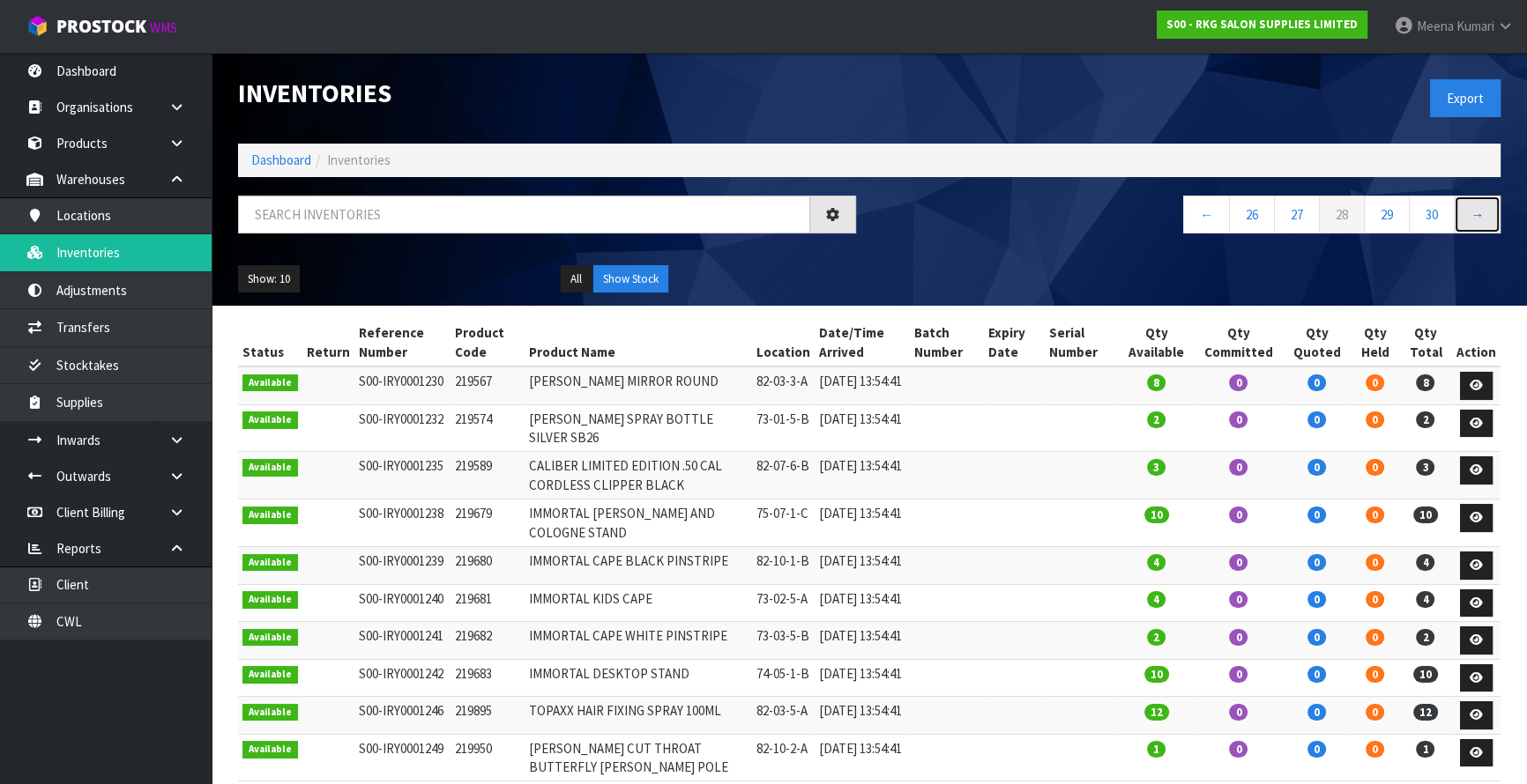
click at [1478, 218] on link "→" at bounding box center [1477, 214] width 47 height 38
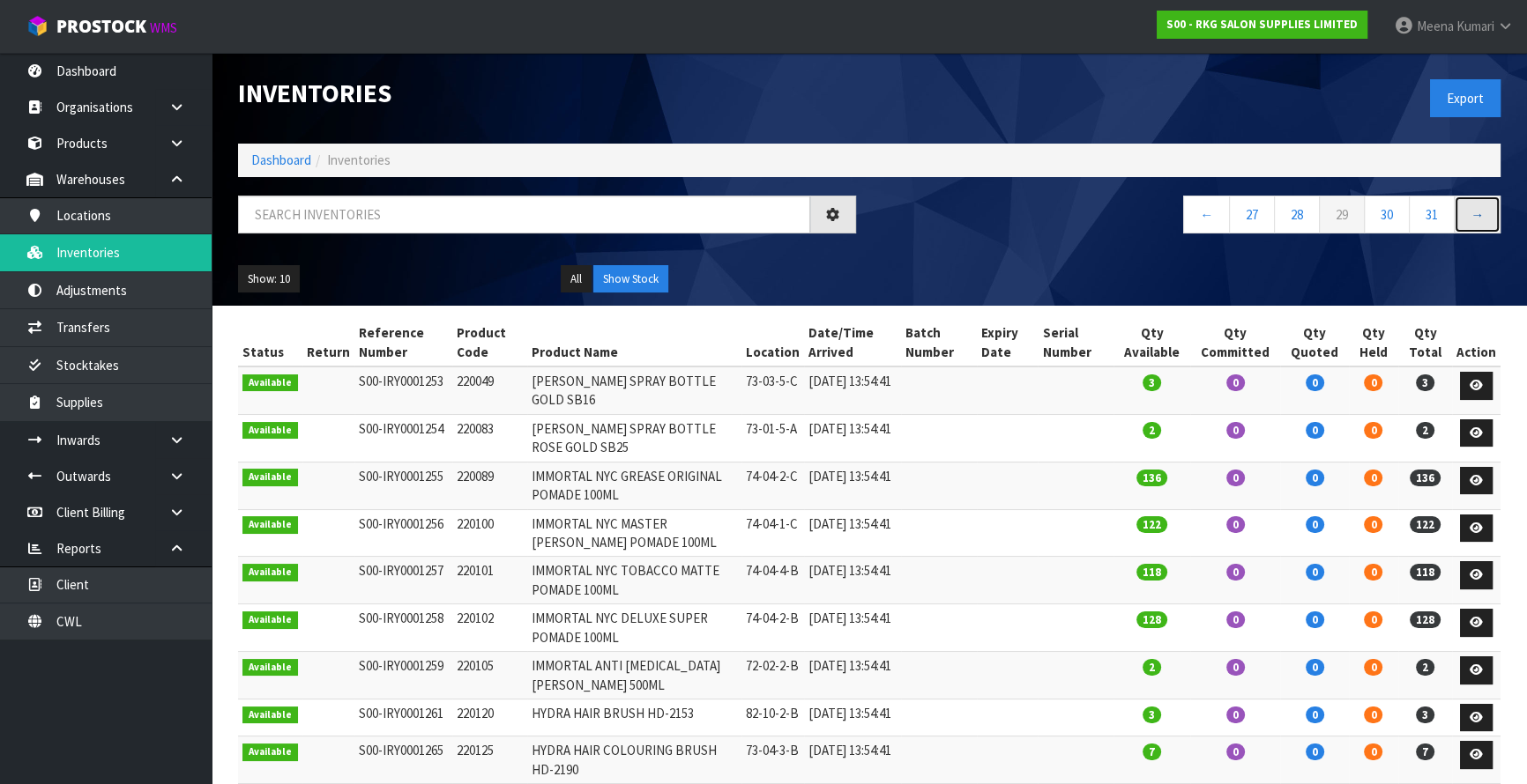
click at [1478, 218] on link "→" at bounding box center [1477, 214] width 47 height 38
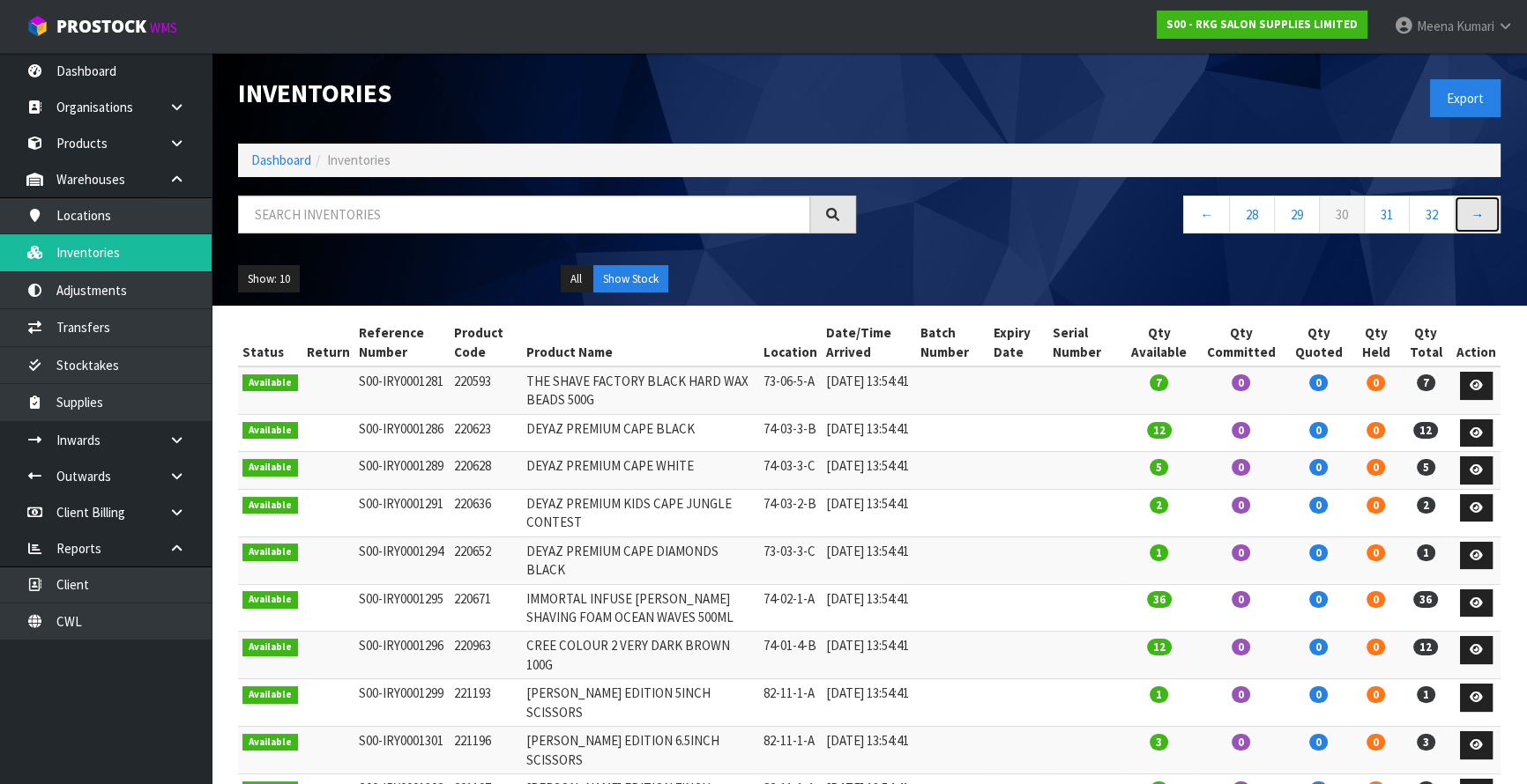
click at [1478, 218] on link "→" at bounding box center [1477, 214] width 47 height 38
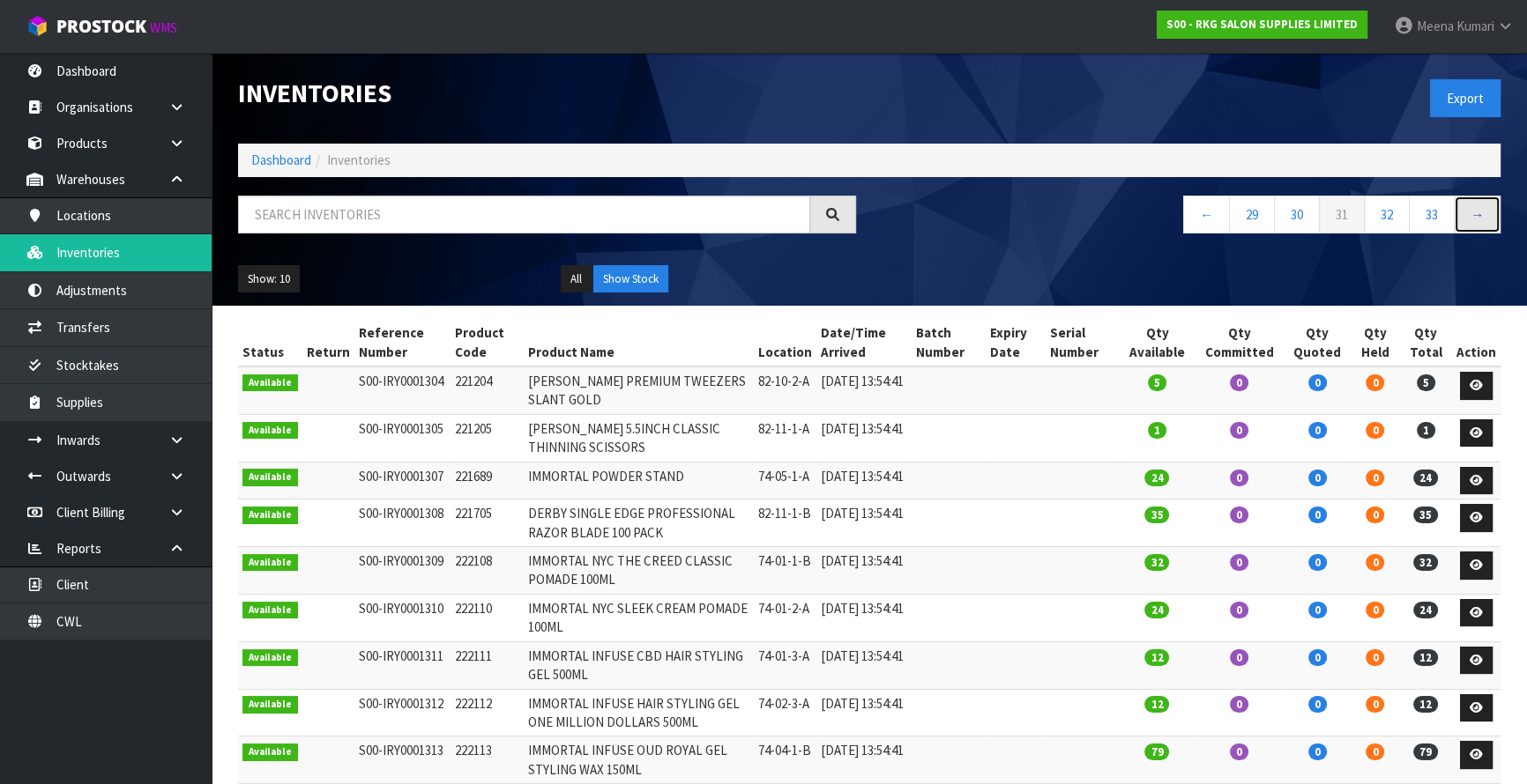
click at [1478, 218] on link "→" at bounding box center [1477, 214] width 47 height 38
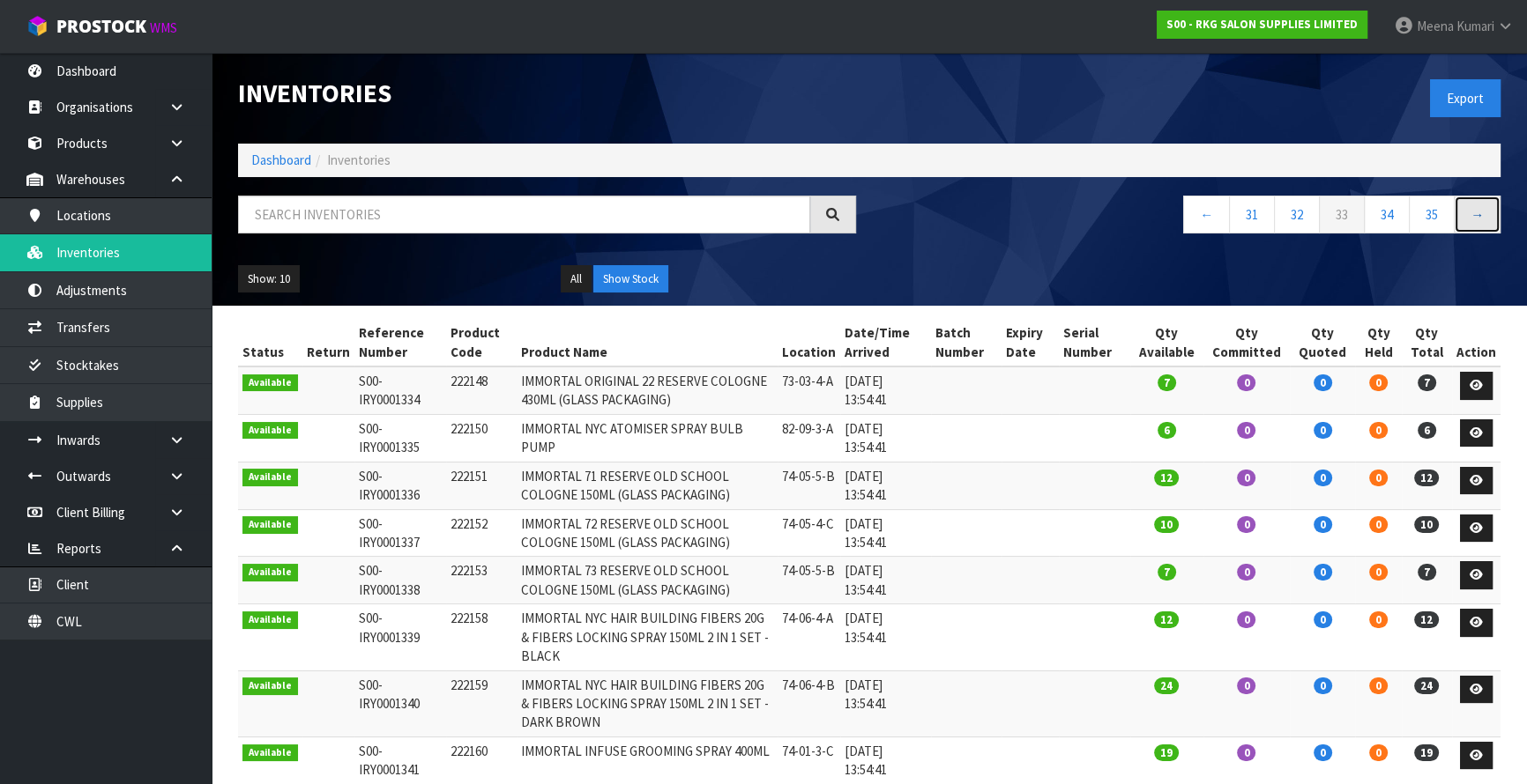
click at [1478, 218] on link "→" at bounding box center [1477, 214] width 47 height 38
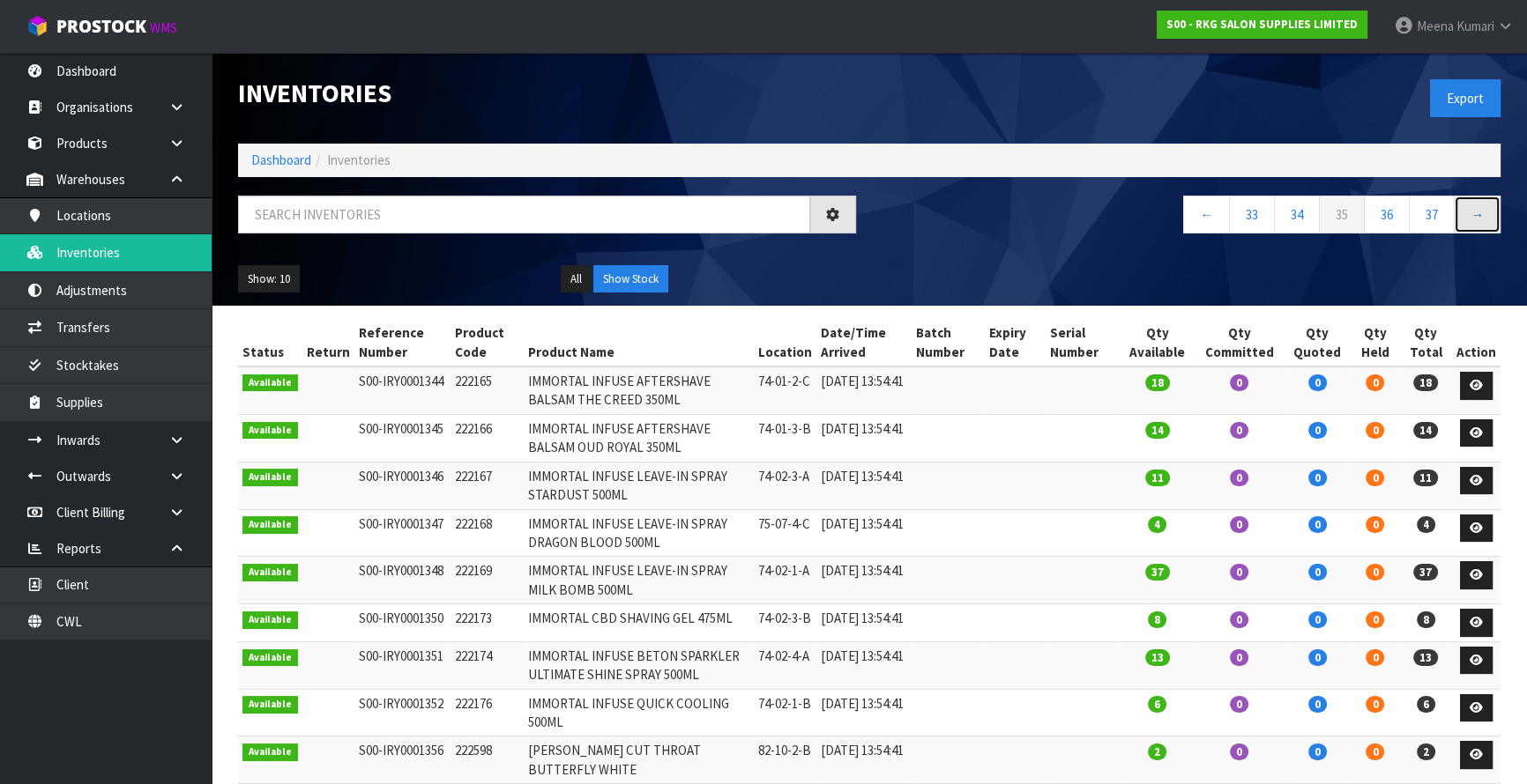
click at [1478, 218] on link "→" at bounding box center [1477, 214] width 47 height 38
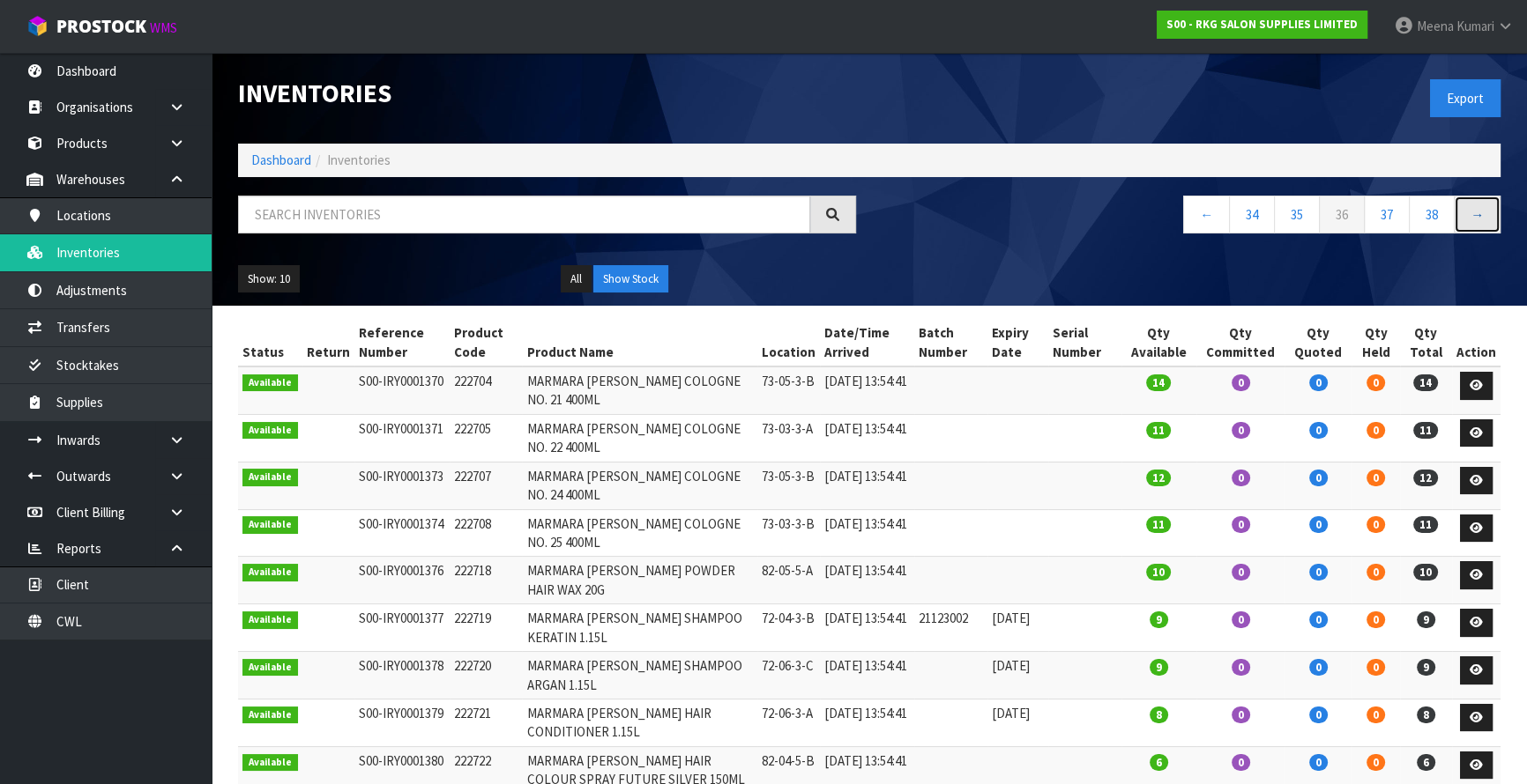
click at [1478, 218] on link "→" at bounding box center [1477, 214] width 47 height 38
click at [1478, 219] on link "→" at bounding box center [1477, 214] width 47 height 38
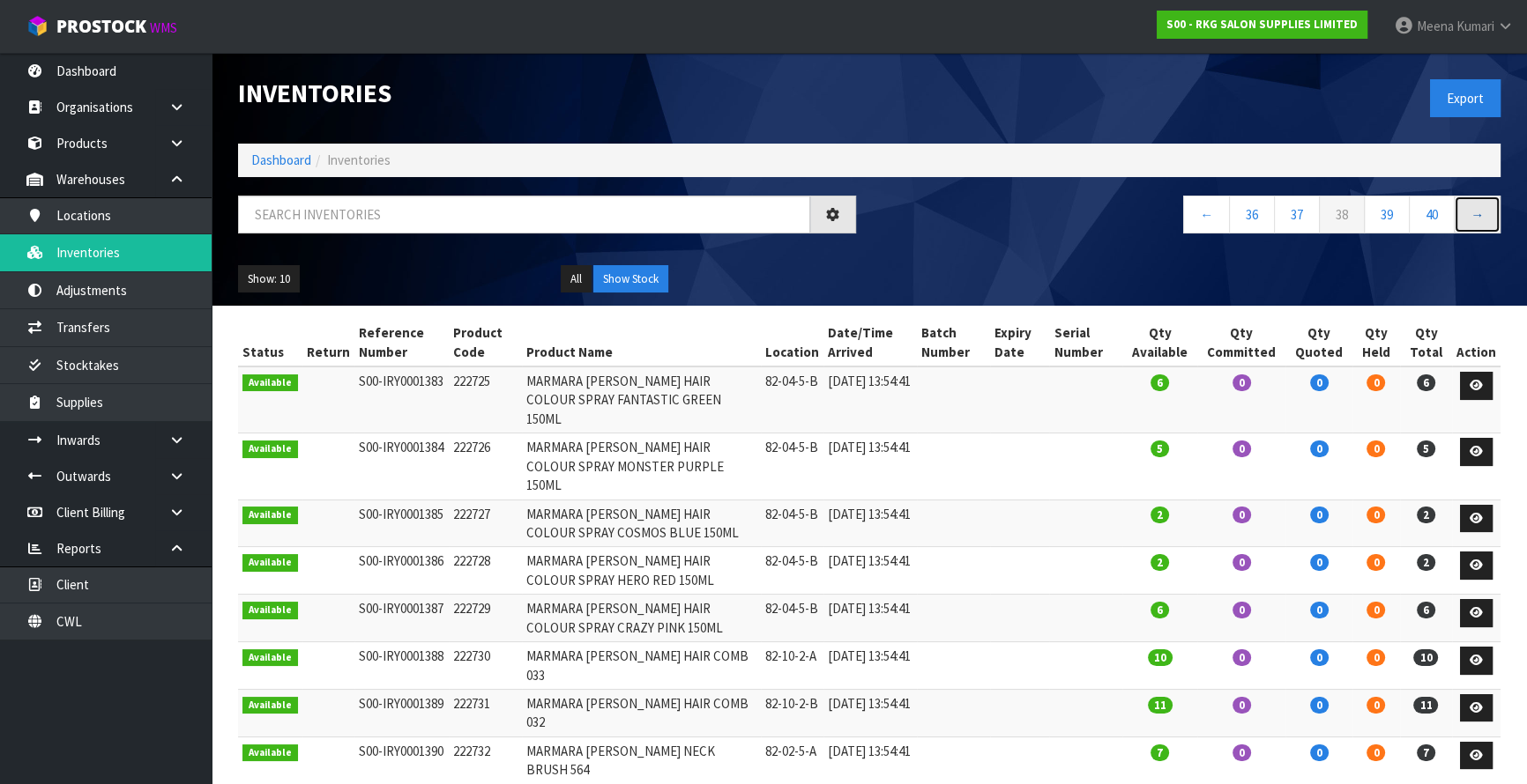
click at [1478, 219] on link "→" at bounding box center [1477, 214] width 47 height 38
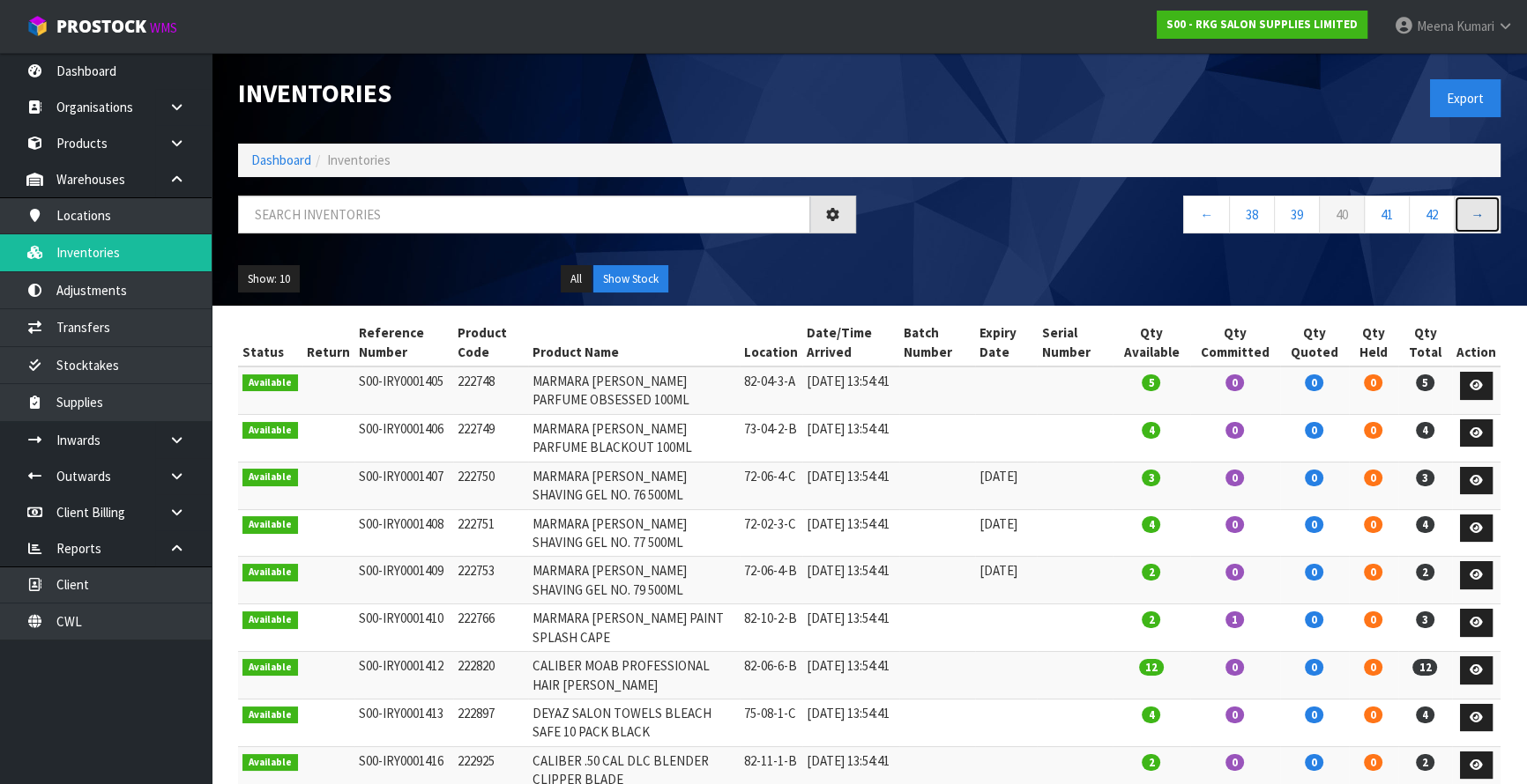
click at [1478, 219] on link "→" at bounding box center [1477, 214] width 47 height 38
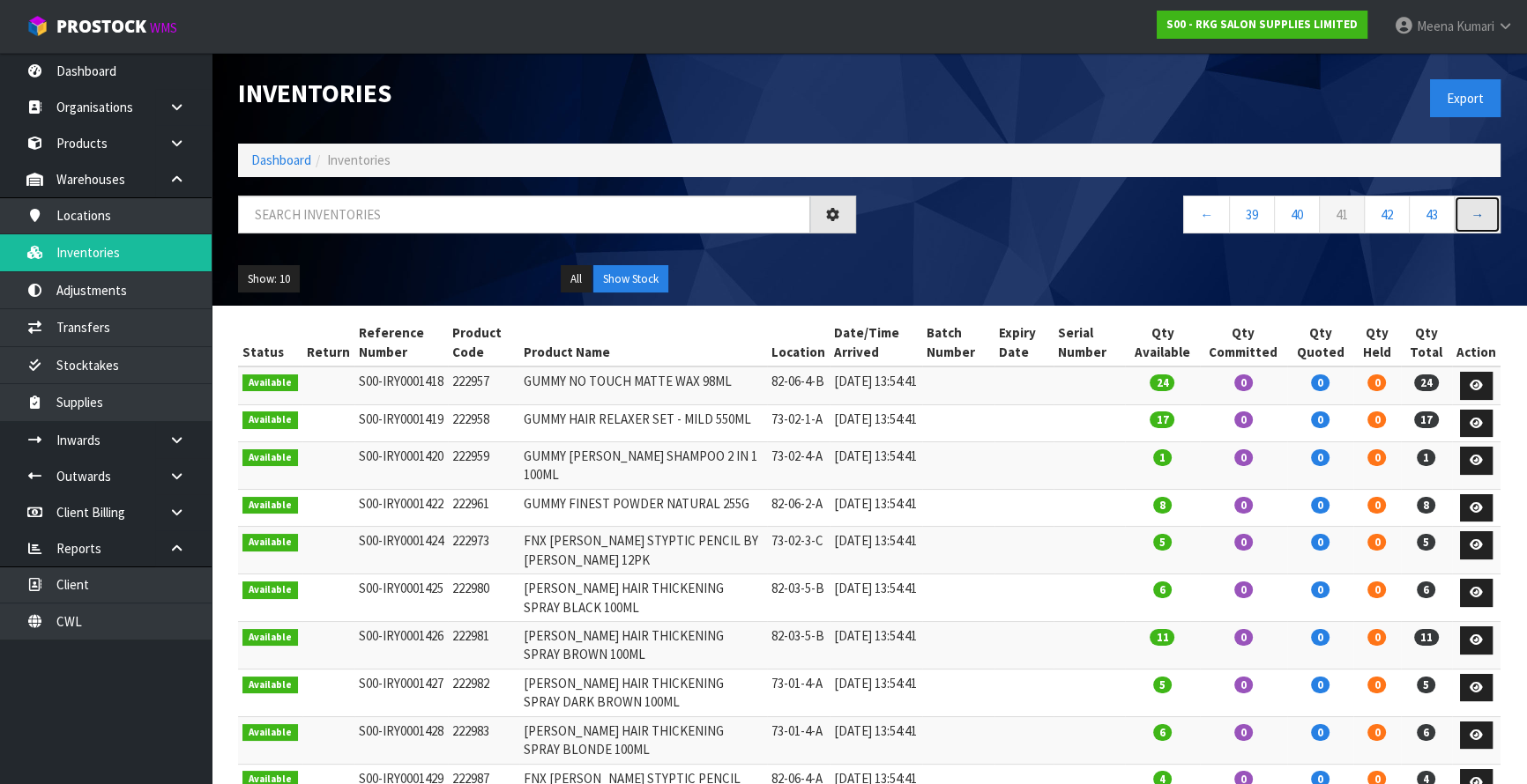
click at [1478, 219] on link "→" at bounding box center [1477, 214] width 47 height 38
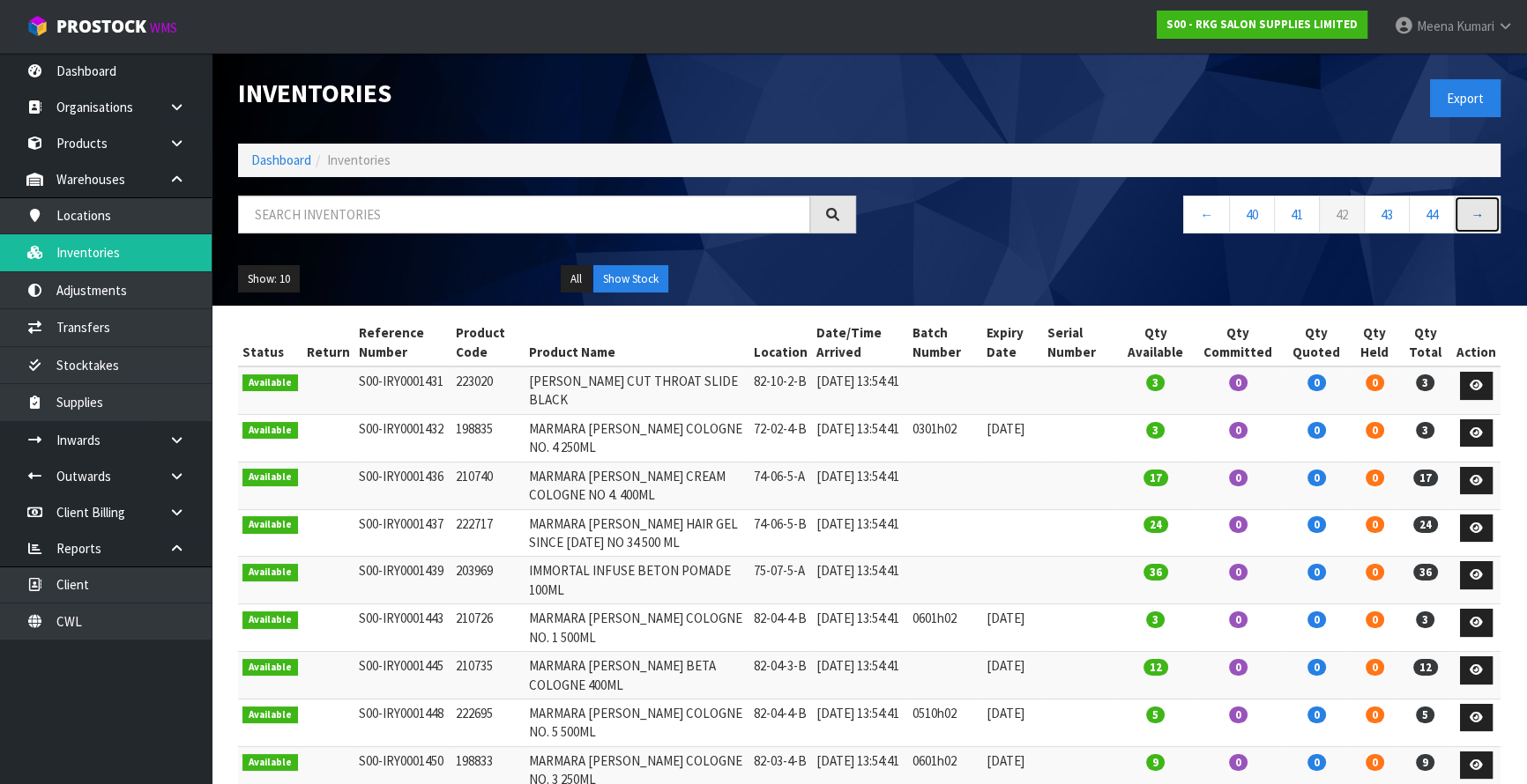
click at [1478, 219] on link "→" at bounding box center [1477, 214] width 47 height 38
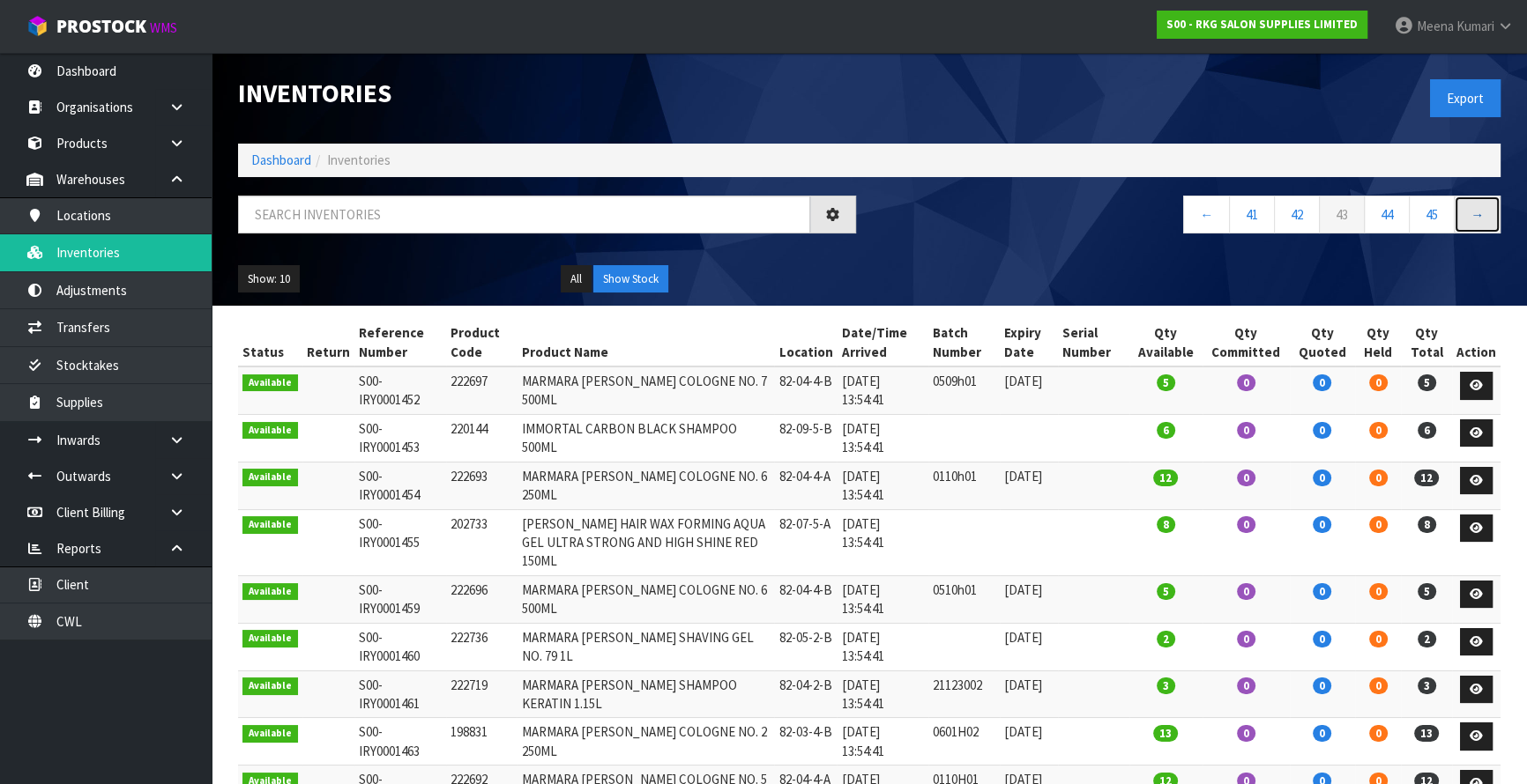
click at [1478, 219] on link "→" at bounding box center [1477, 214] width 47 height 38
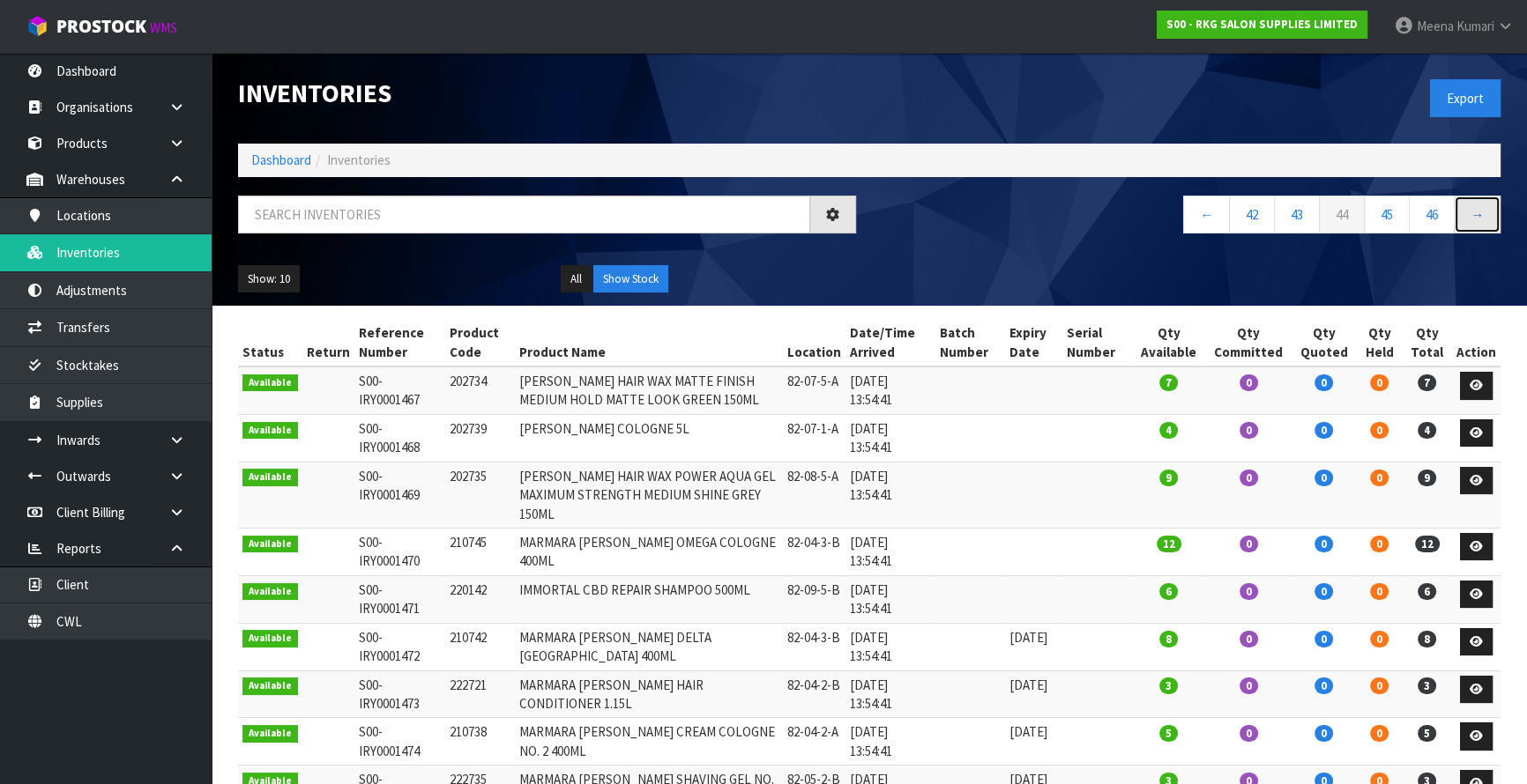
click at [1478, 219] on link "→" at bounding box center [1477, 214] width 47 height 38
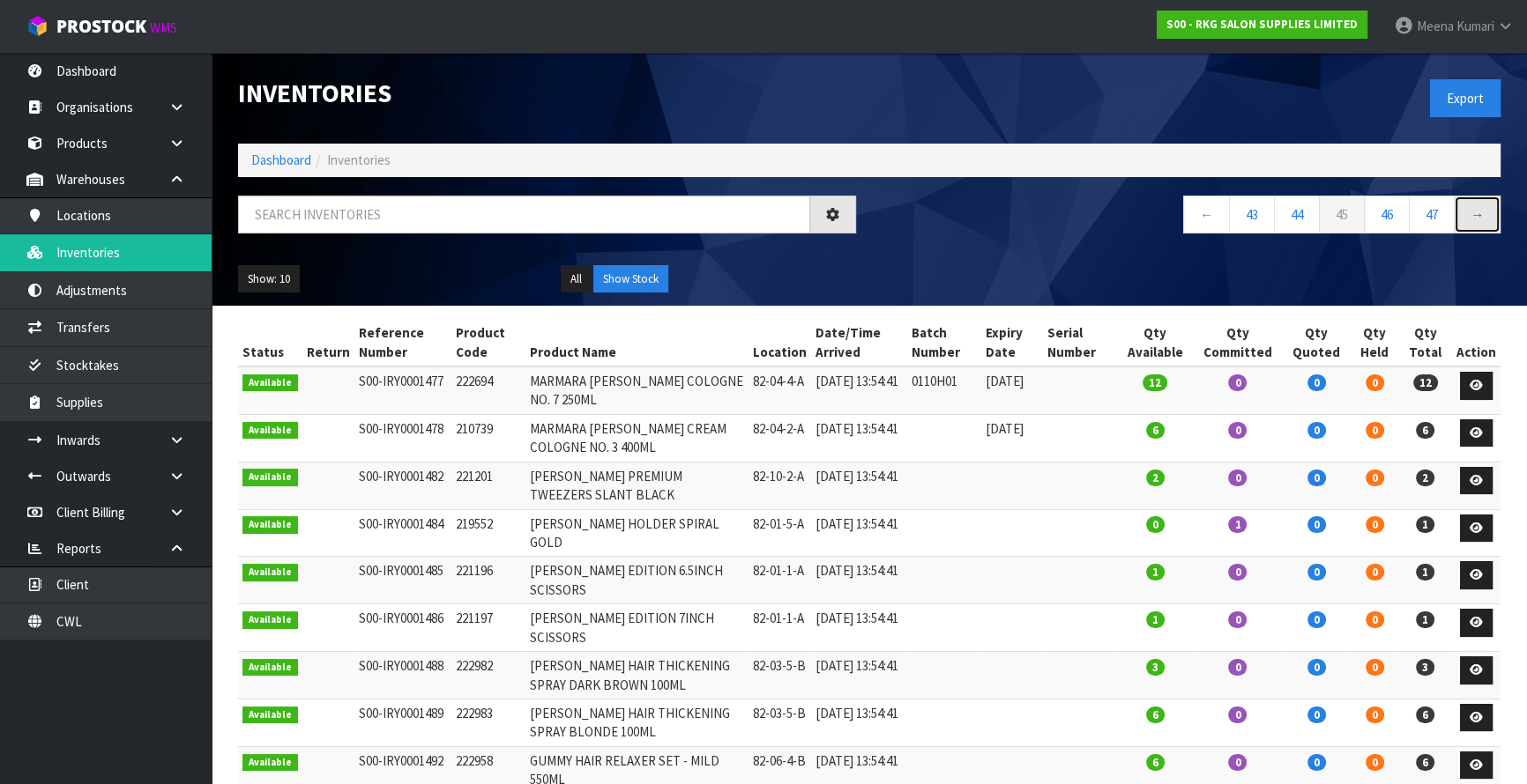
click at [1478, 219] on link "→" at bounding box center [1477, 214] width 47 height 38
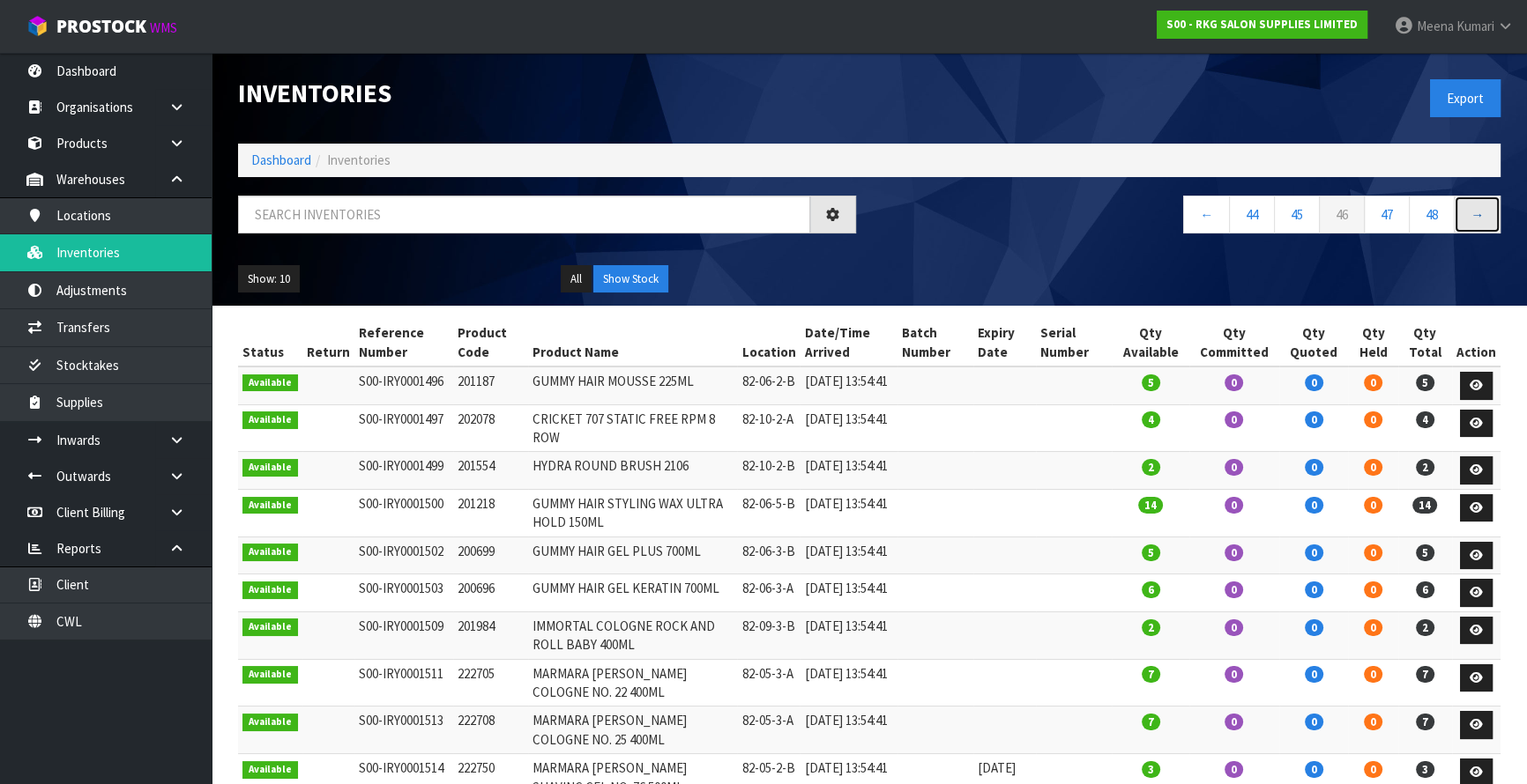
click at [1479, 219] on link "→" at bounding box center [1477, 214] width 47 height 38
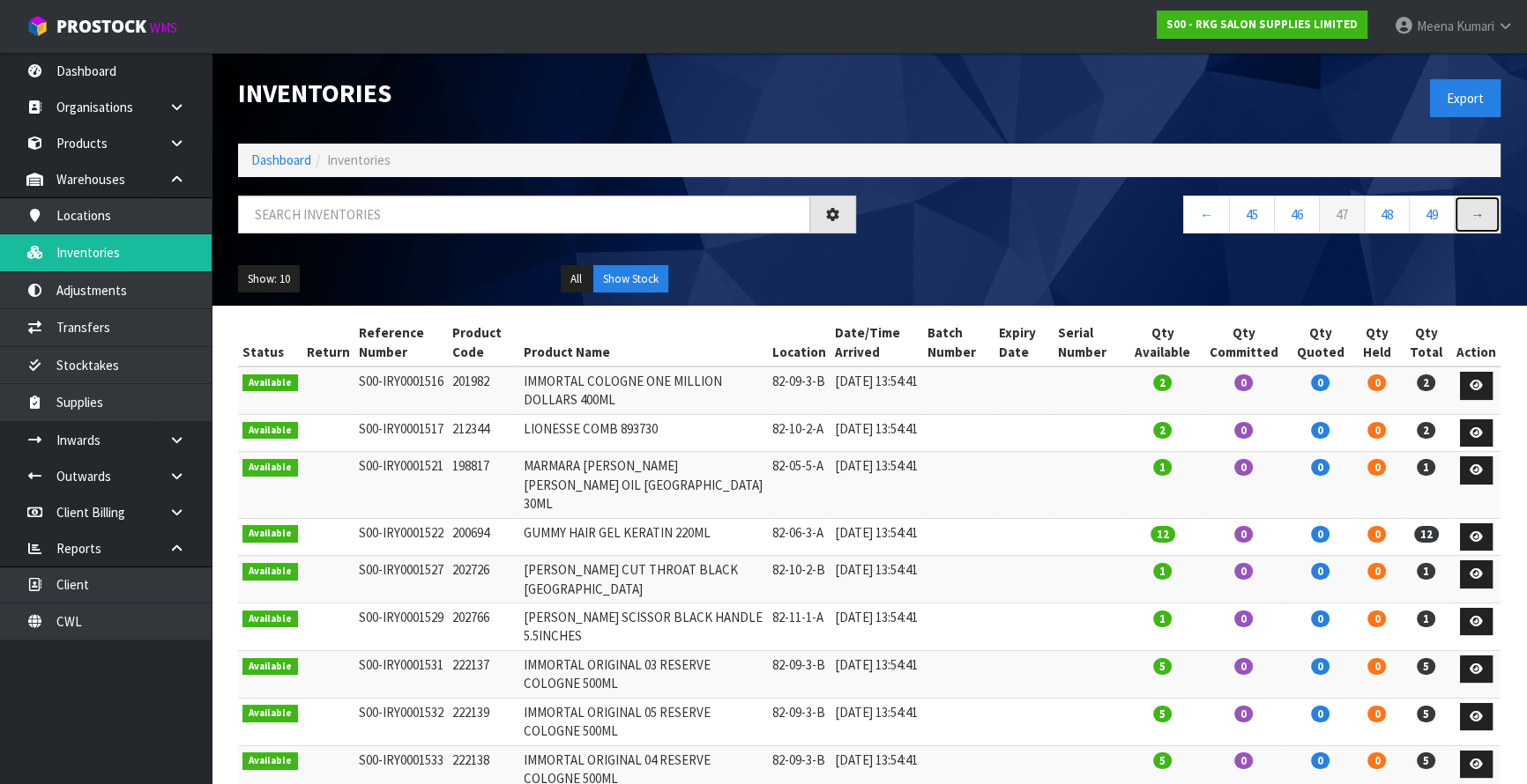
click at [1479, 219] on link "→" at bounding box center [1477, 214] width 47 height 38
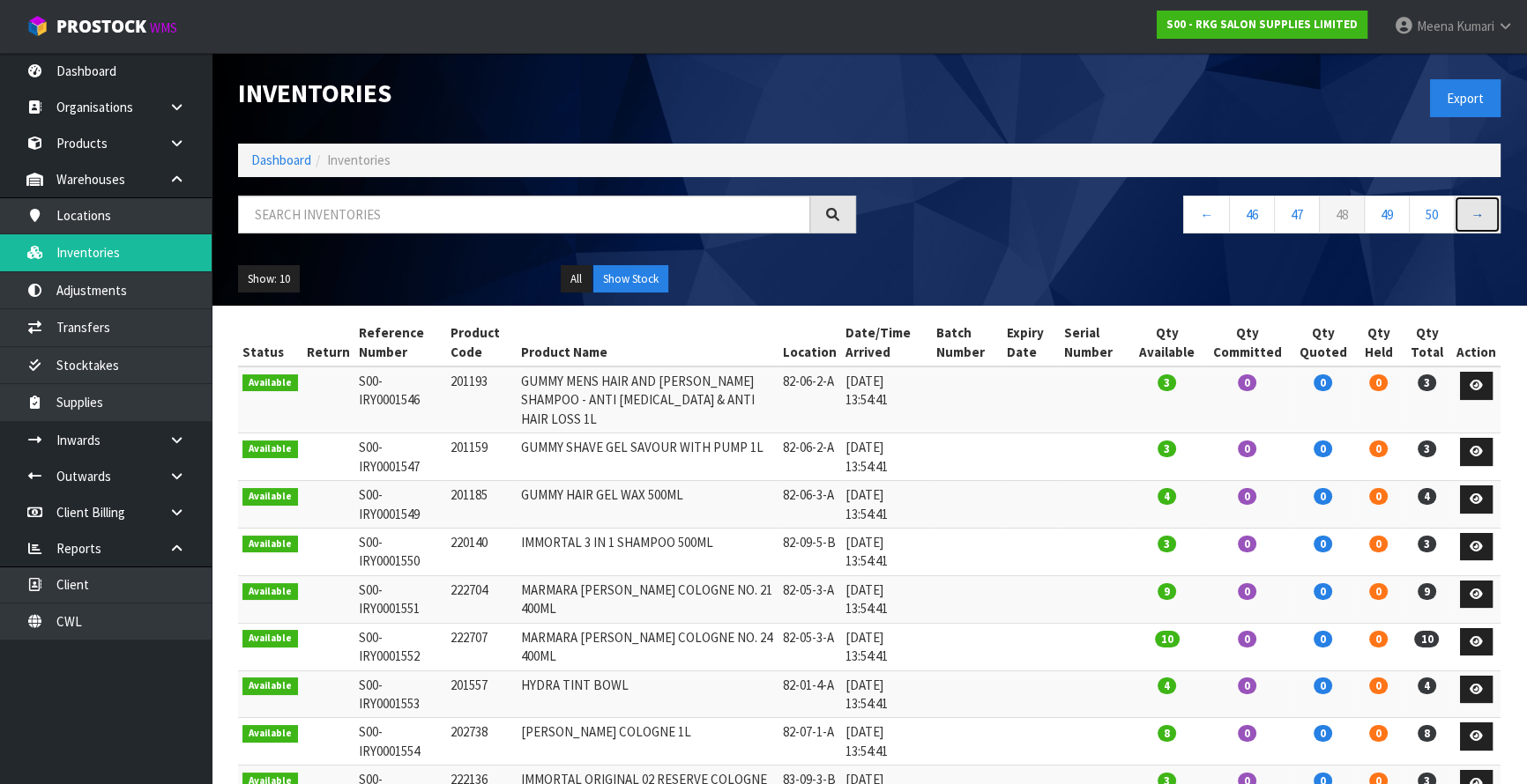
click at [1479, 219] on link "→" at bounding box center [1477, 214] width 47 height 38
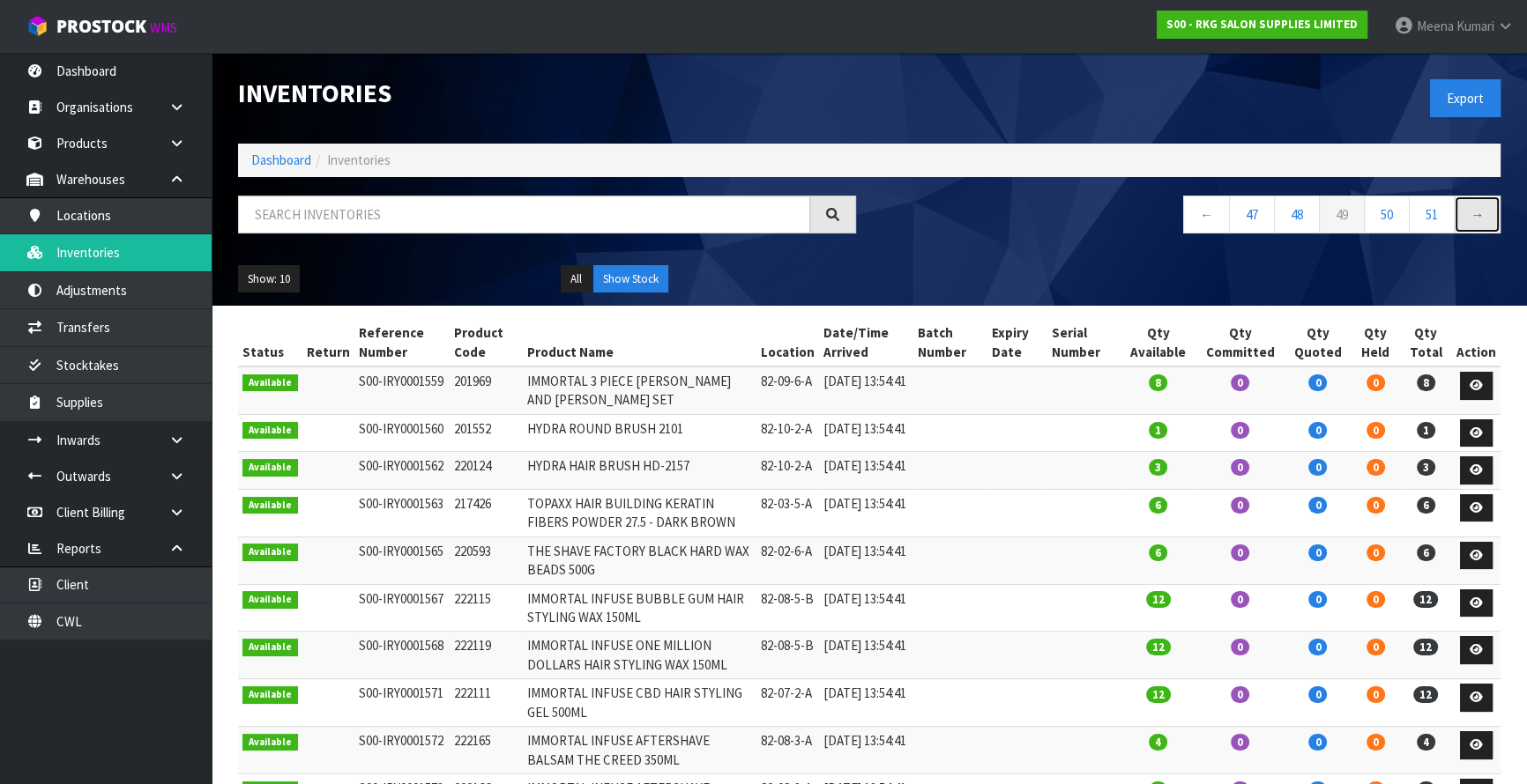
click at [1479, 219] on link "→" at bounding box center [1477, 214] width 47 height 38
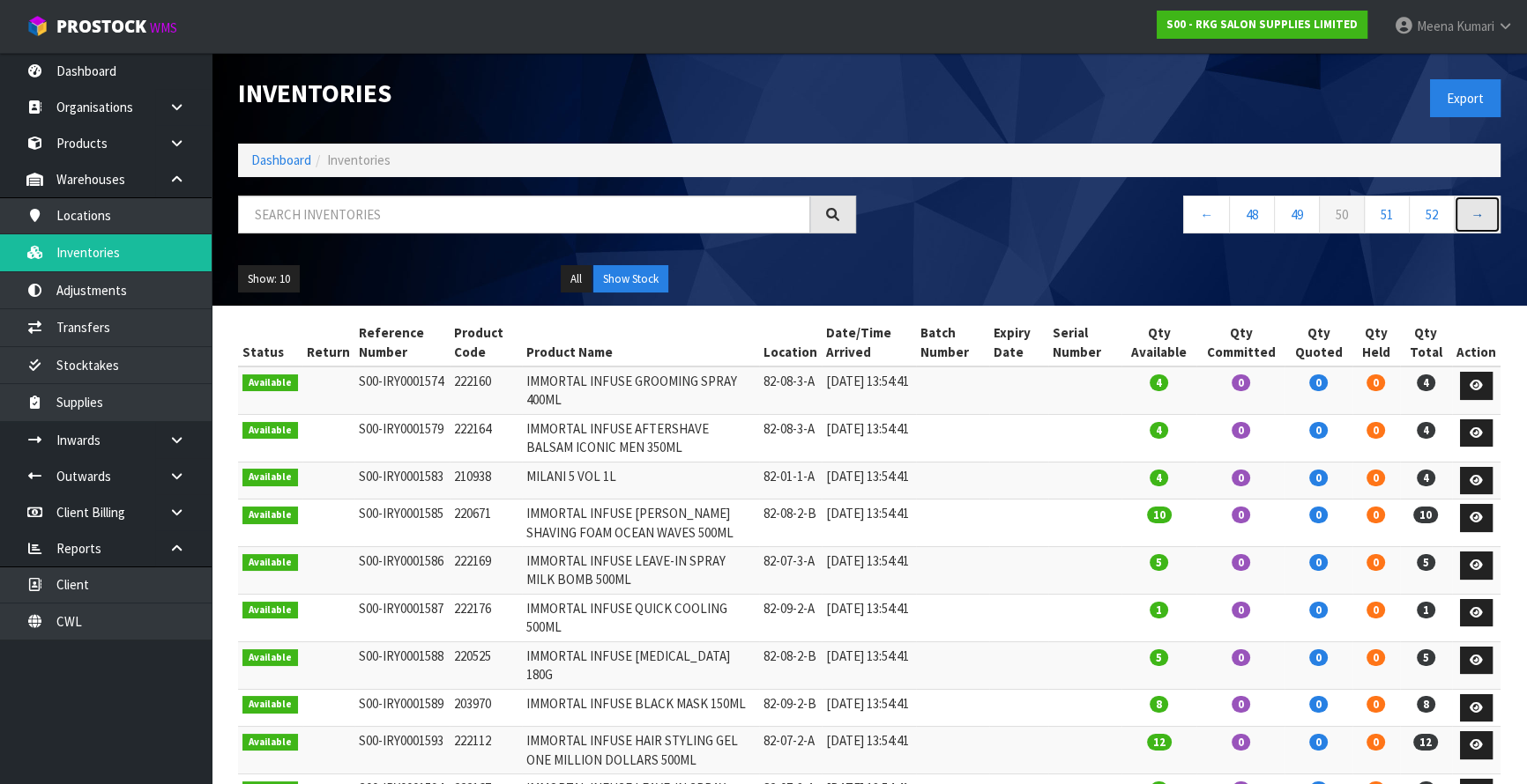
click at [1479, 219] on link "→" at bounding box center [1477, 214] width 47 height 38
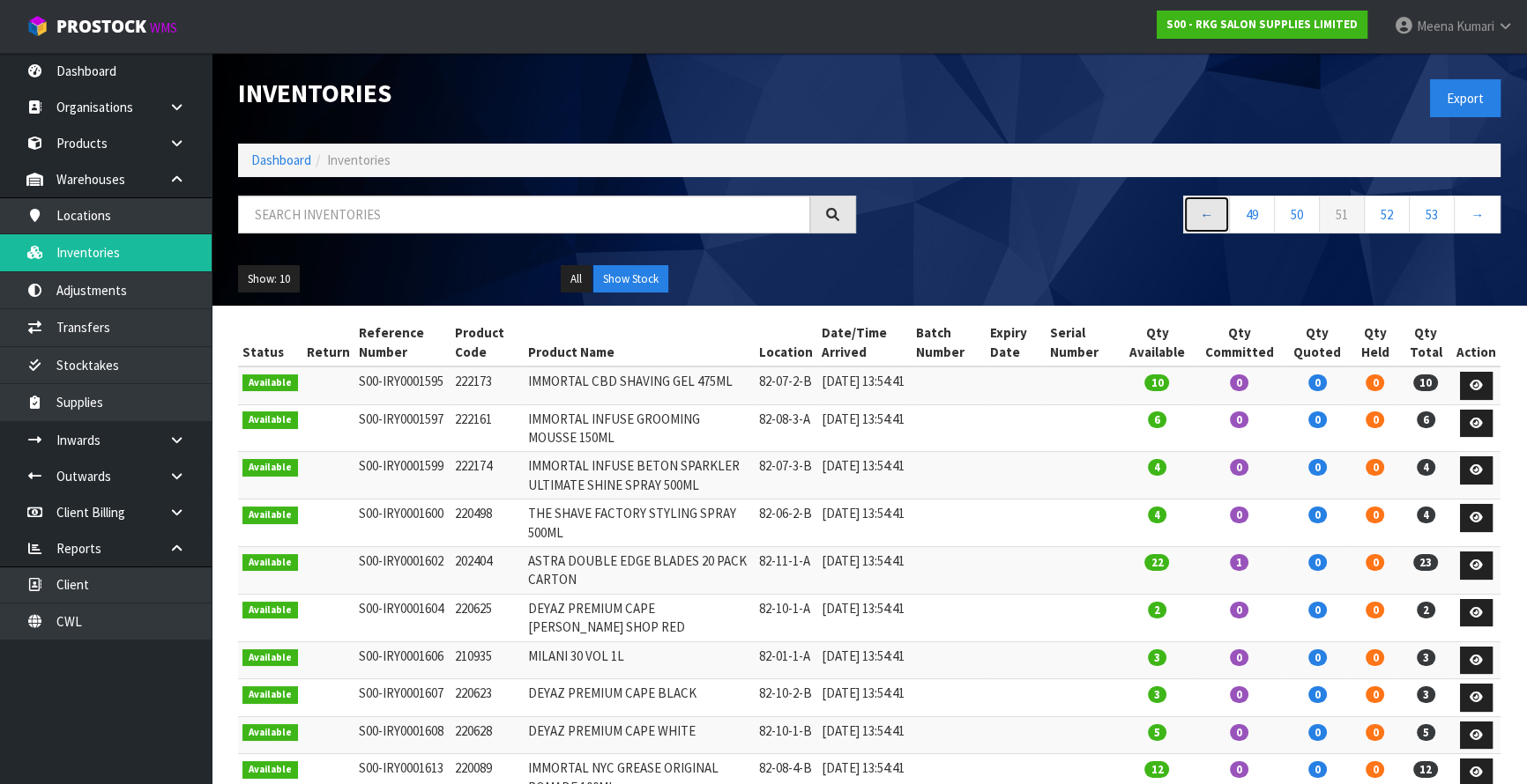
click at [1197, 220] on link "←" at bounding box center [1207, 214] width 47 height 38
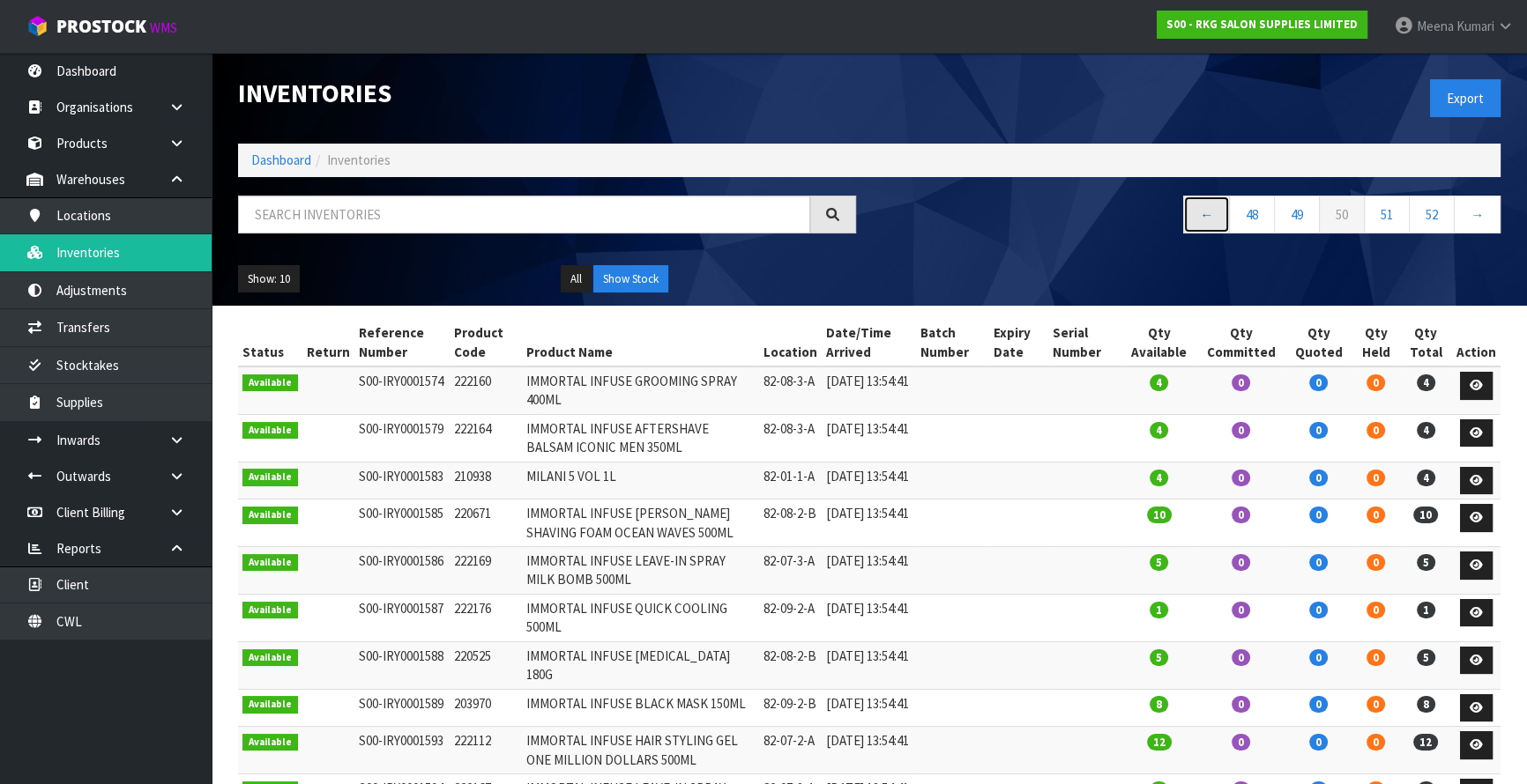
click at [1197, 220] on link "←" at bounding box center [1207, 214] width 47 height 38
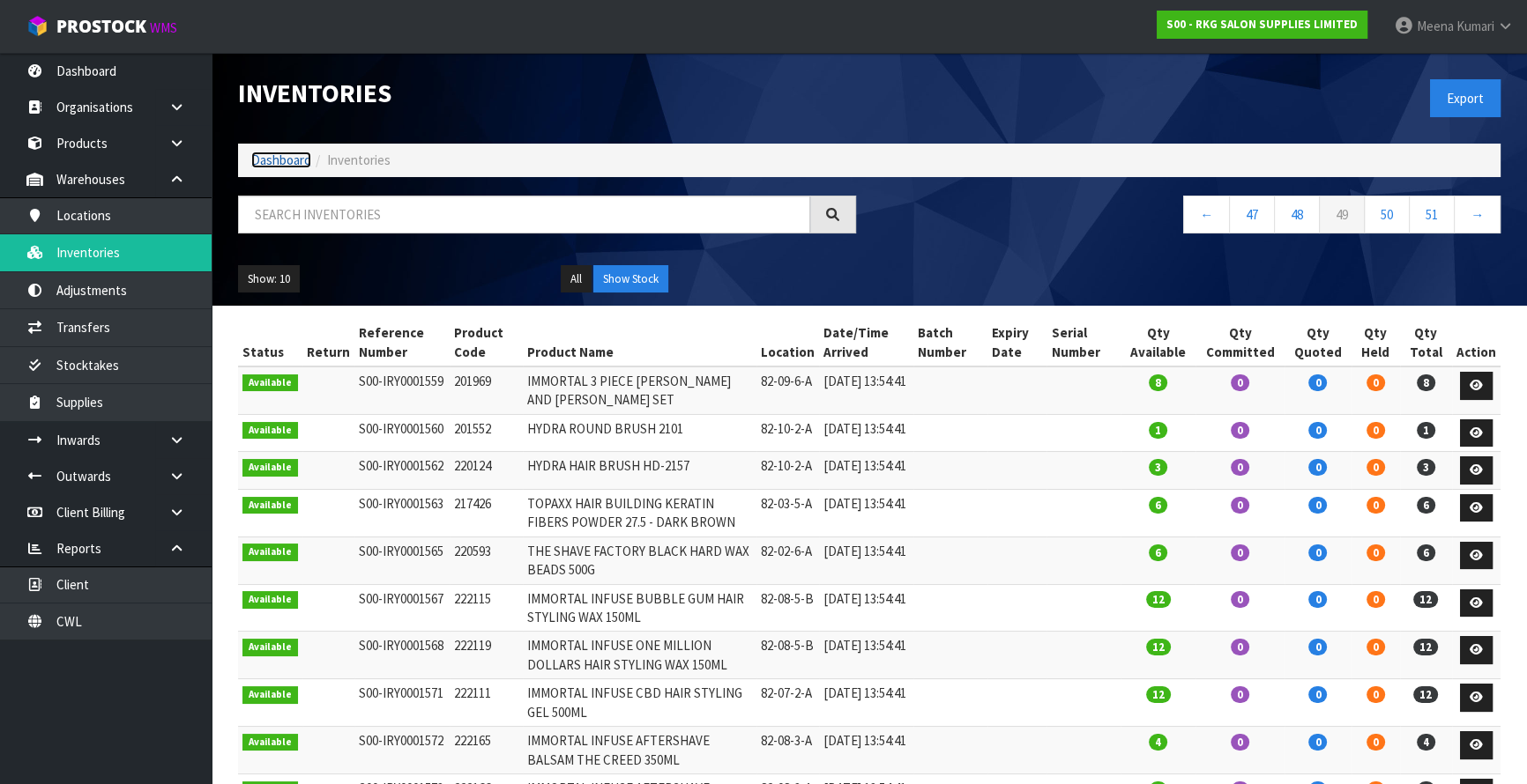
click at [302, 163] on link "Dashboard" at bounding box center [281, 160] width 60 height 17
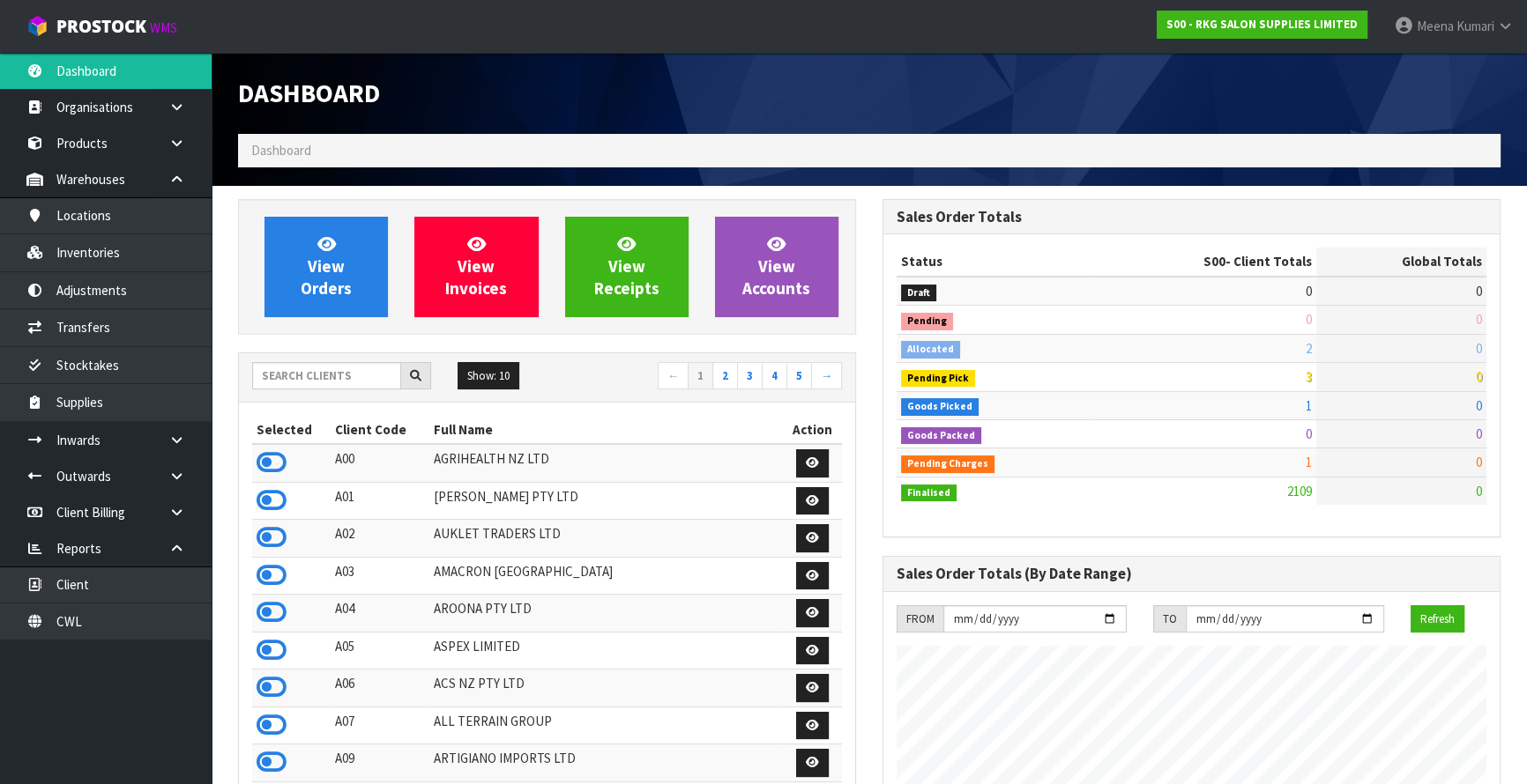
scroll to position [1333, 644]
click at [340, 381] on input "text" at bounding box center [326, 375] width 149 height 27
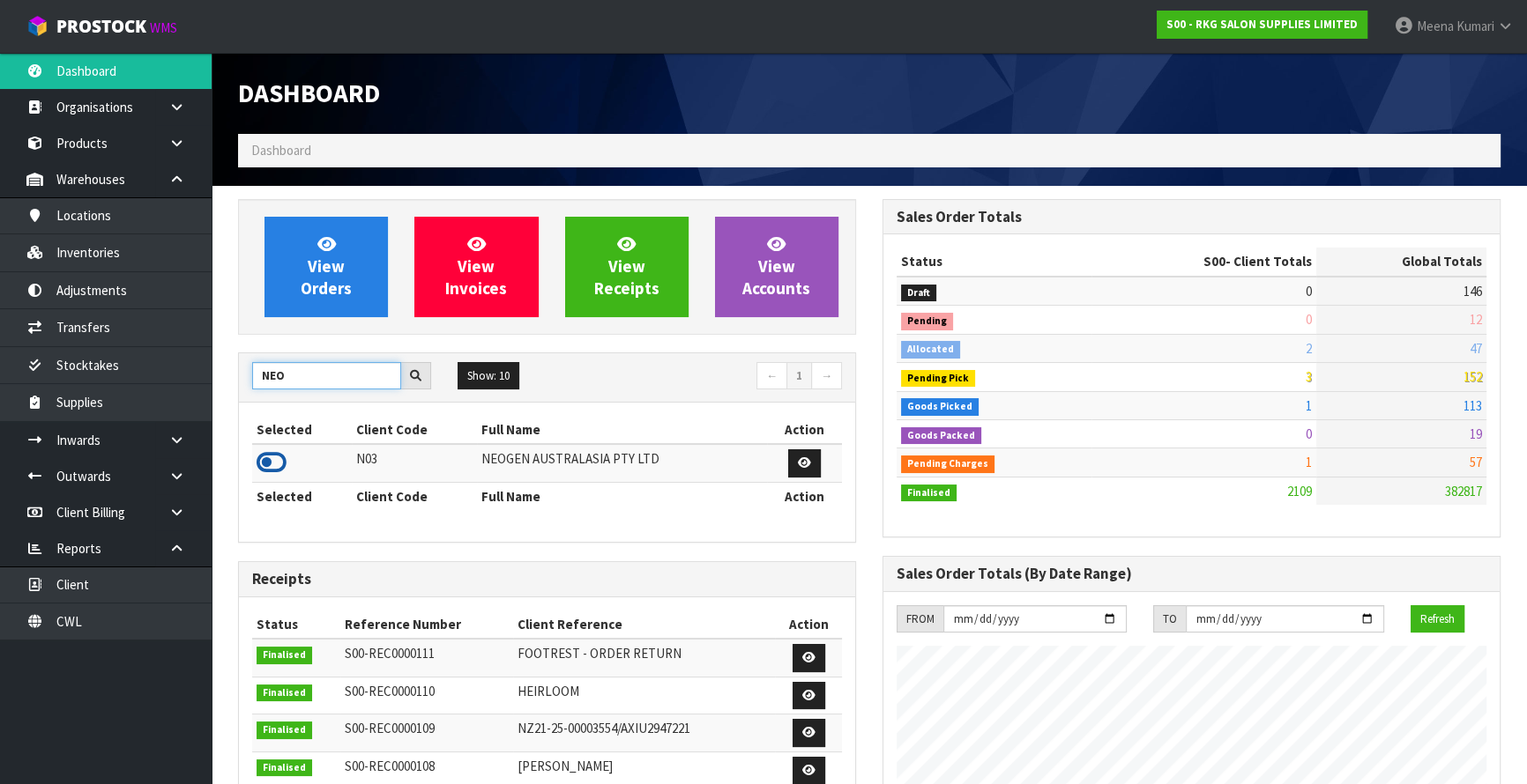
type input "NEO"
click at [273, 460] on icon at bounding box center [271, 463] width 30 height 27
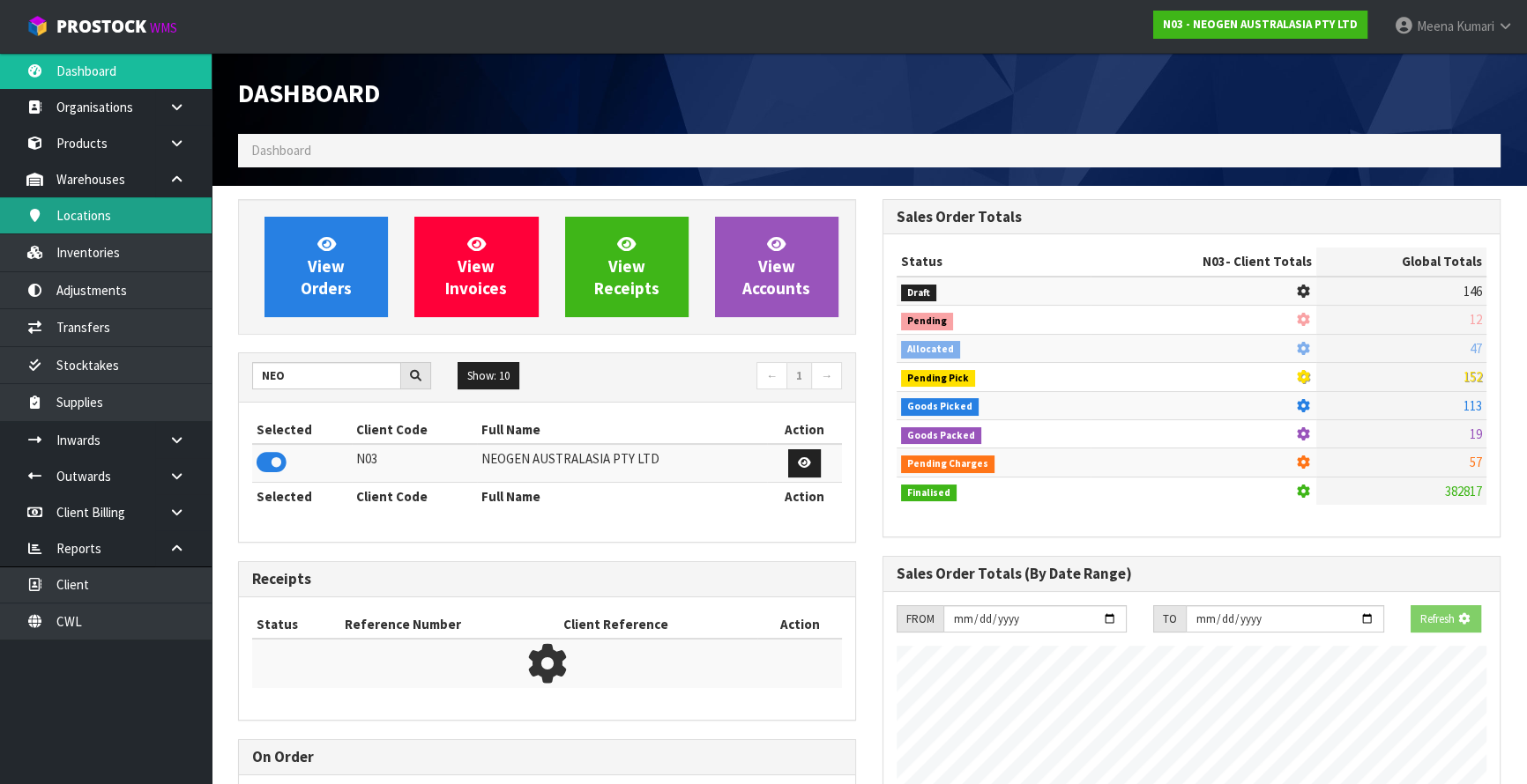
scroll to position [1097, 644]
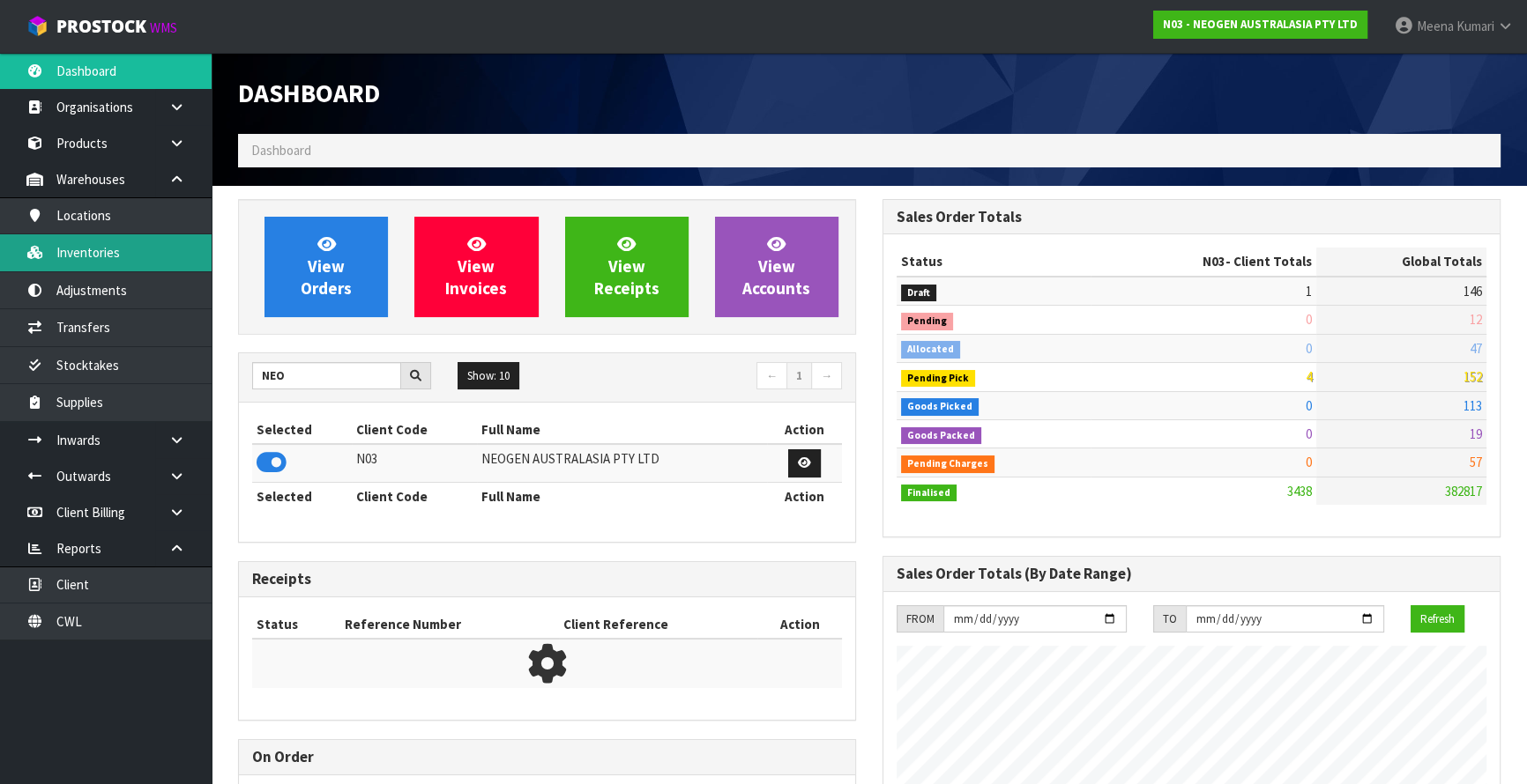
click at [82, 250] on link "Inventories" at bounding box center [106, 252] width 212 height 36
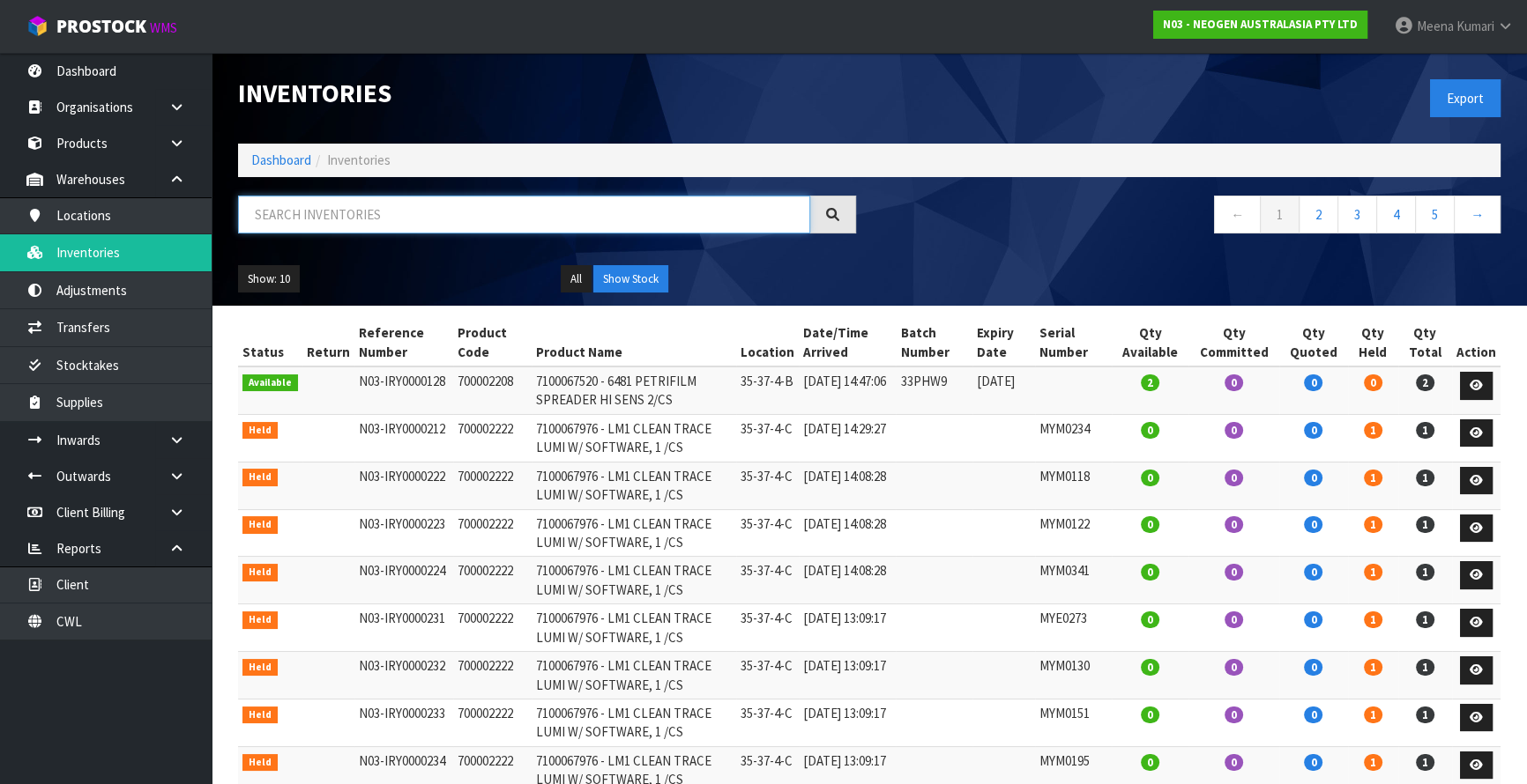
click at [469, 225] on input "text" at bounding box center [524, 214] width 572 height 38
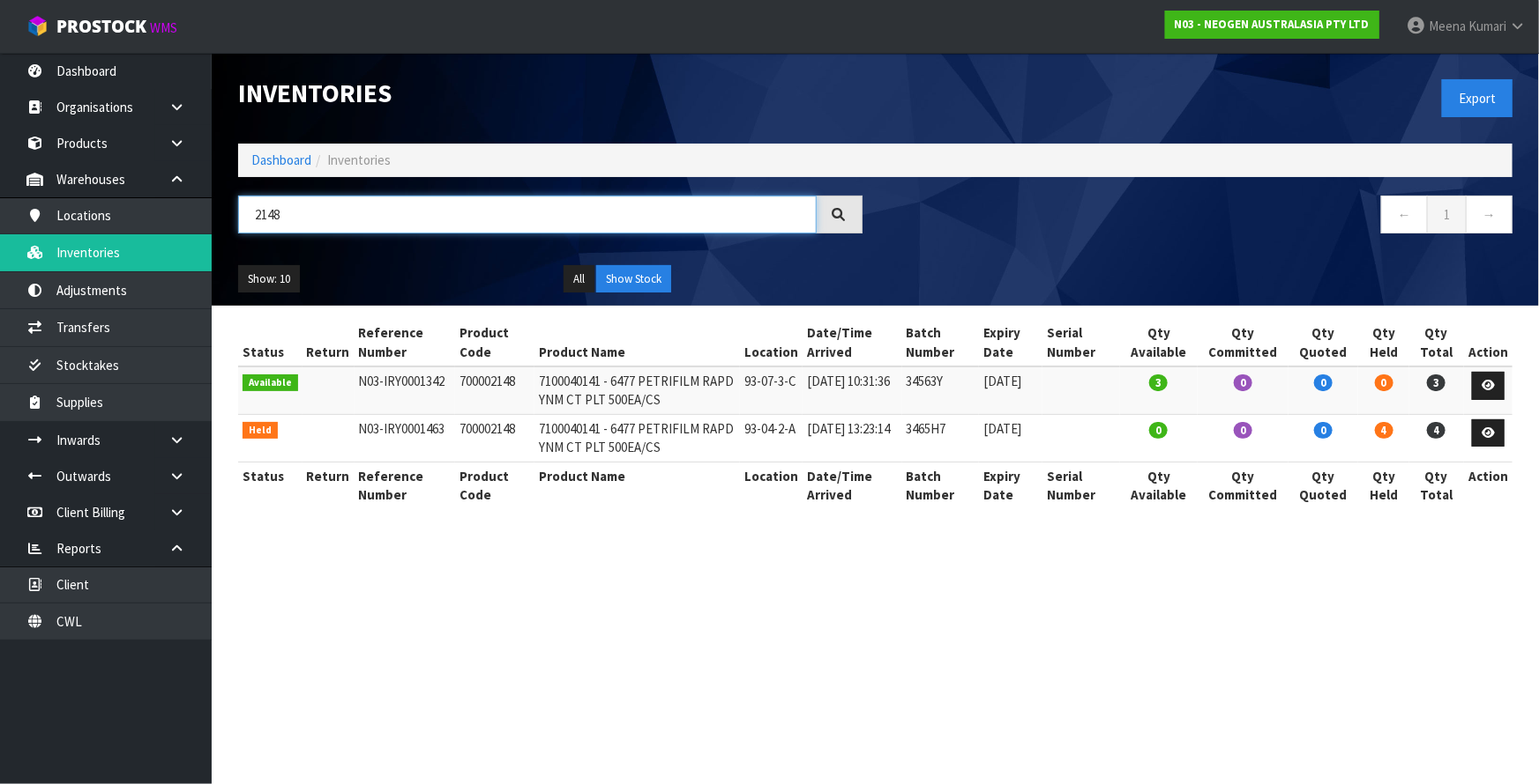
click at [351, 223] on input "2148" at bounding box center [528, 214] width 579 height 38
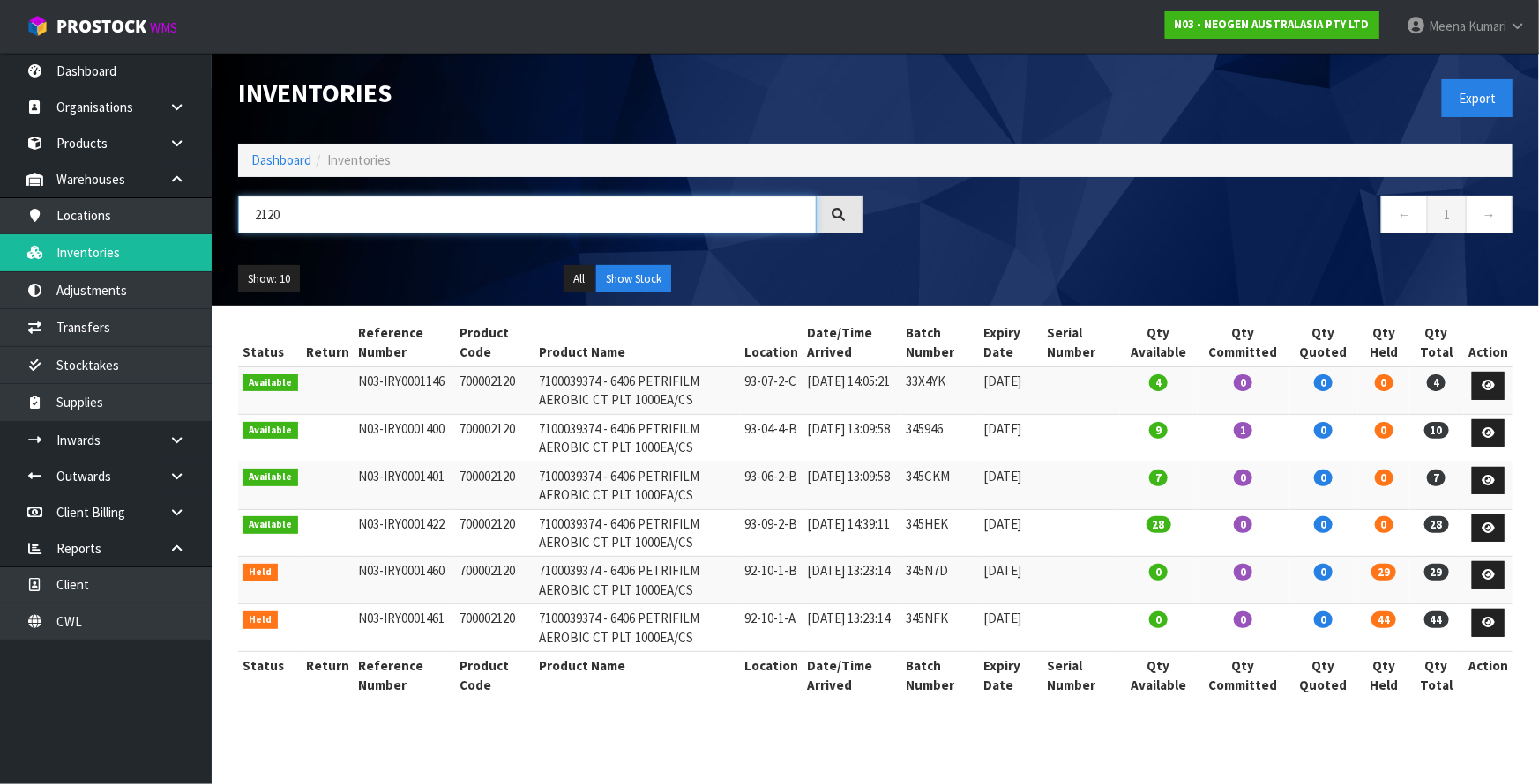
type input "2120"
click at [276, 165] on link "Dashboard" at bounding box center [281, 160] width 60 height 17
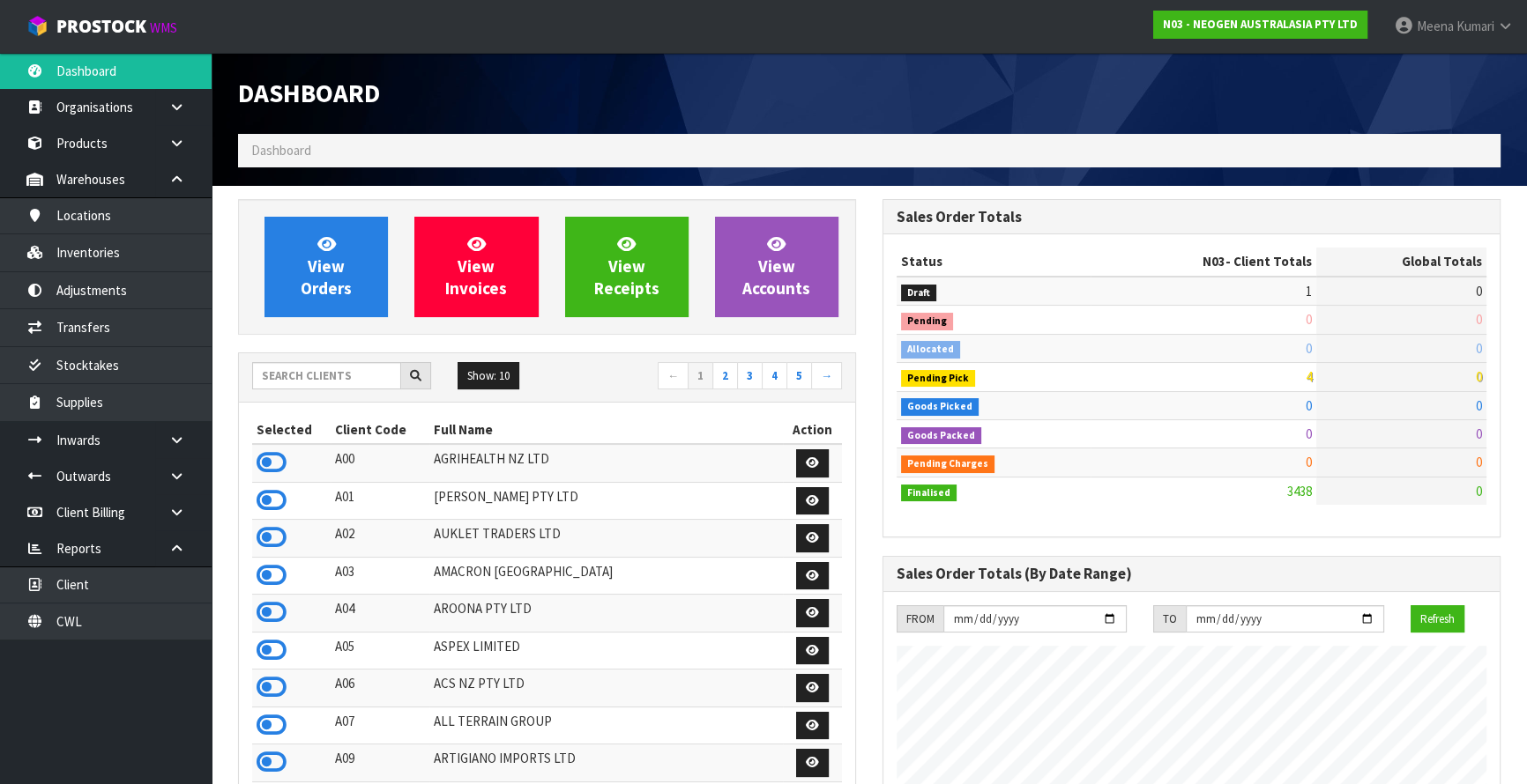
scroll to position [1371, 644]
click at [349, 379] on input "text" at bounding box center [326, 375] width 149 height 27
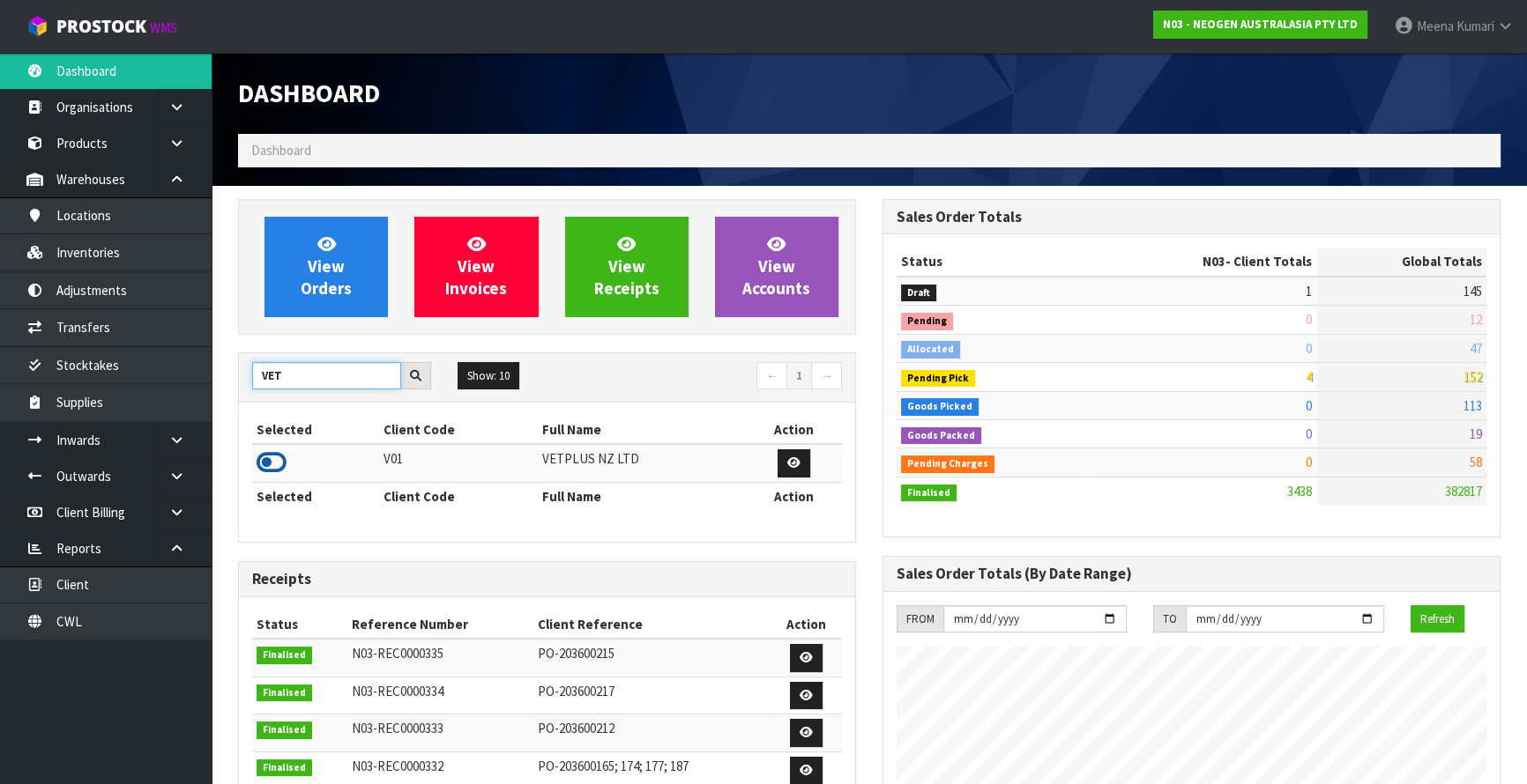
type input "VET"
click at [282, 462] on icon at bounding box center [271, 463] width 30 height 27
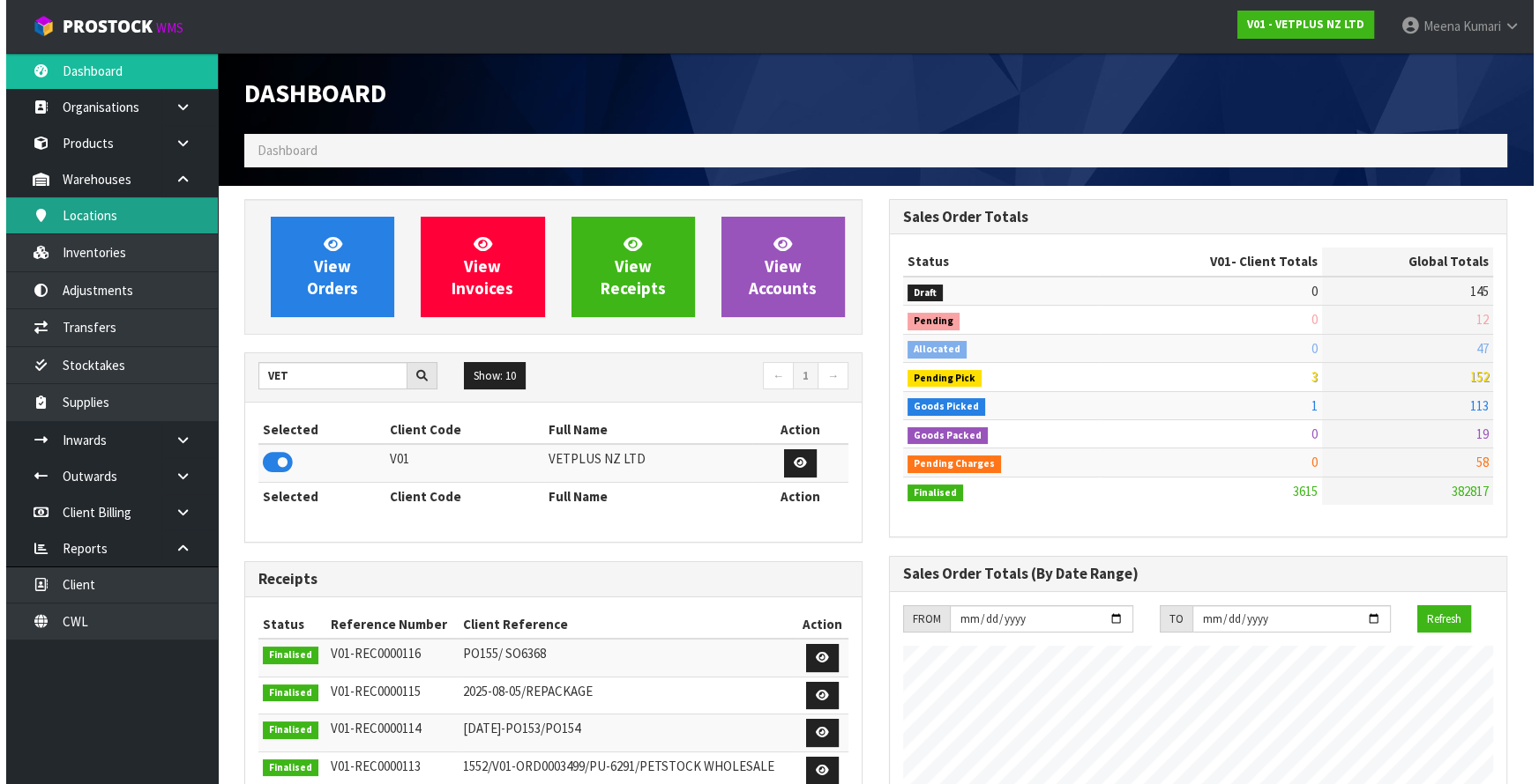
scroll to position [1275, 644]
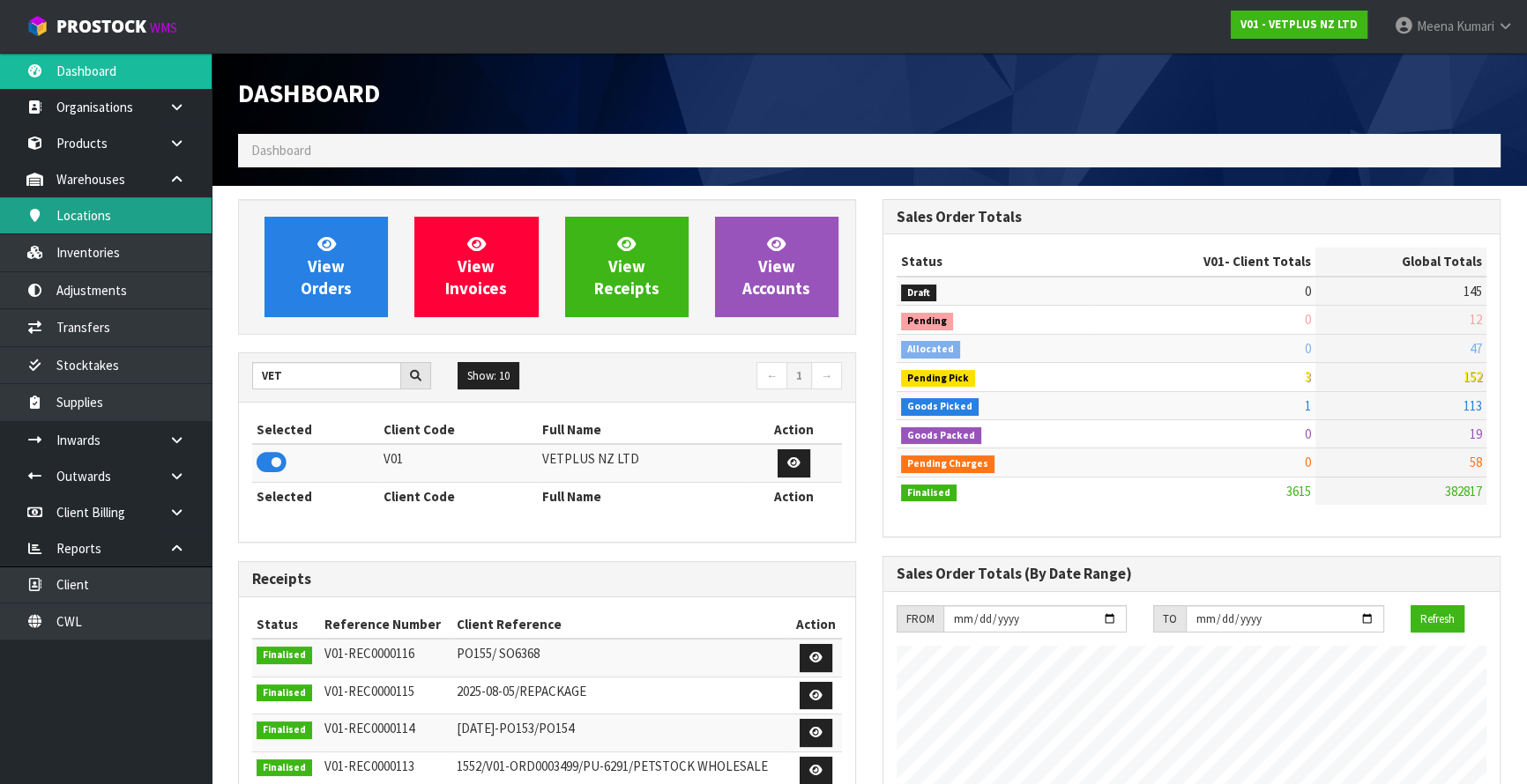
click at [160, 230] on link "Locations" at bounding box center [106, 215] width 212 height 36
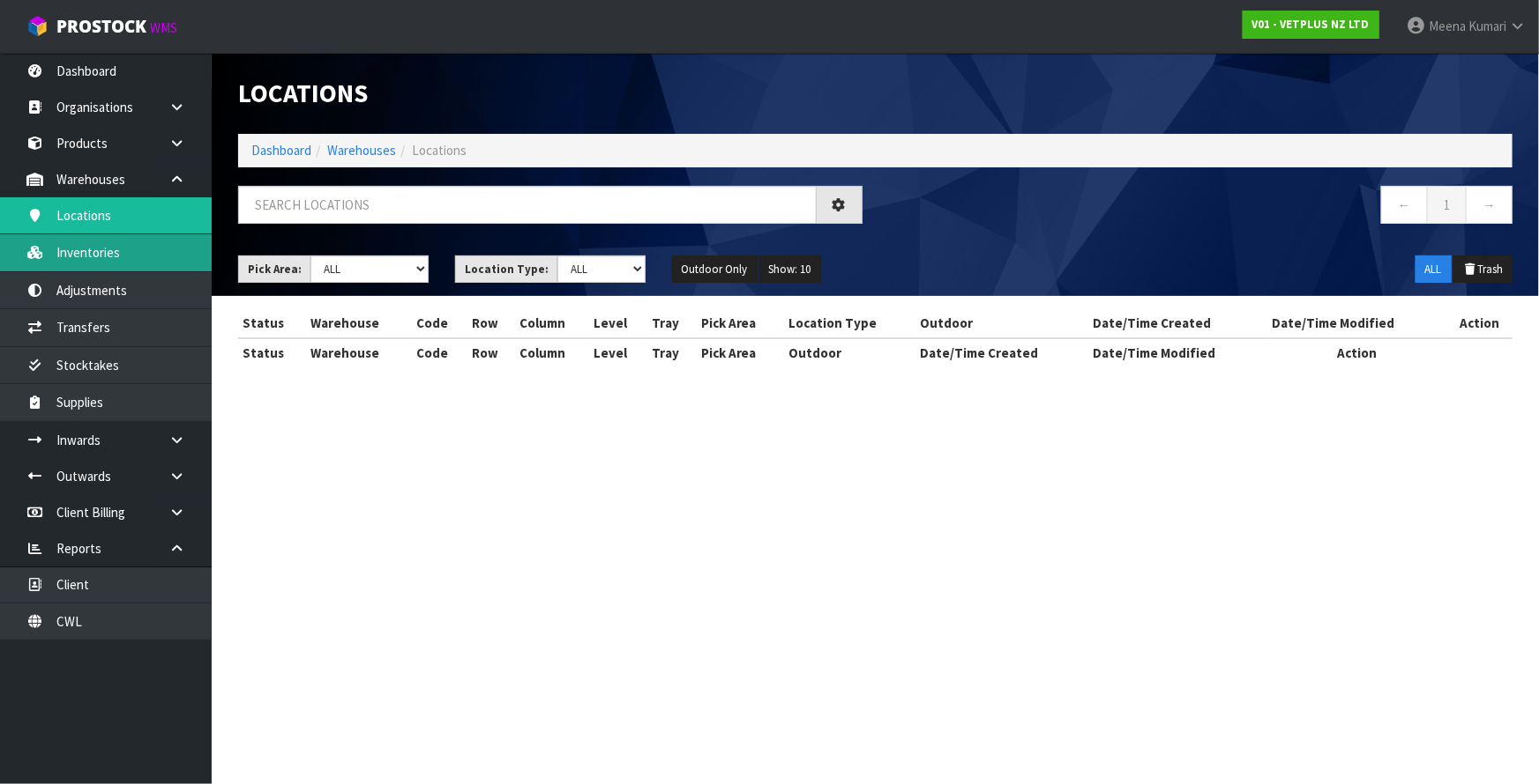
click at [160, 260] on div "Locations Dashboard Warehouses Locations ← 1 → Pick Area: Main Refurb Damaged P…" at bounding box center [770, 198] width 1539 height 398
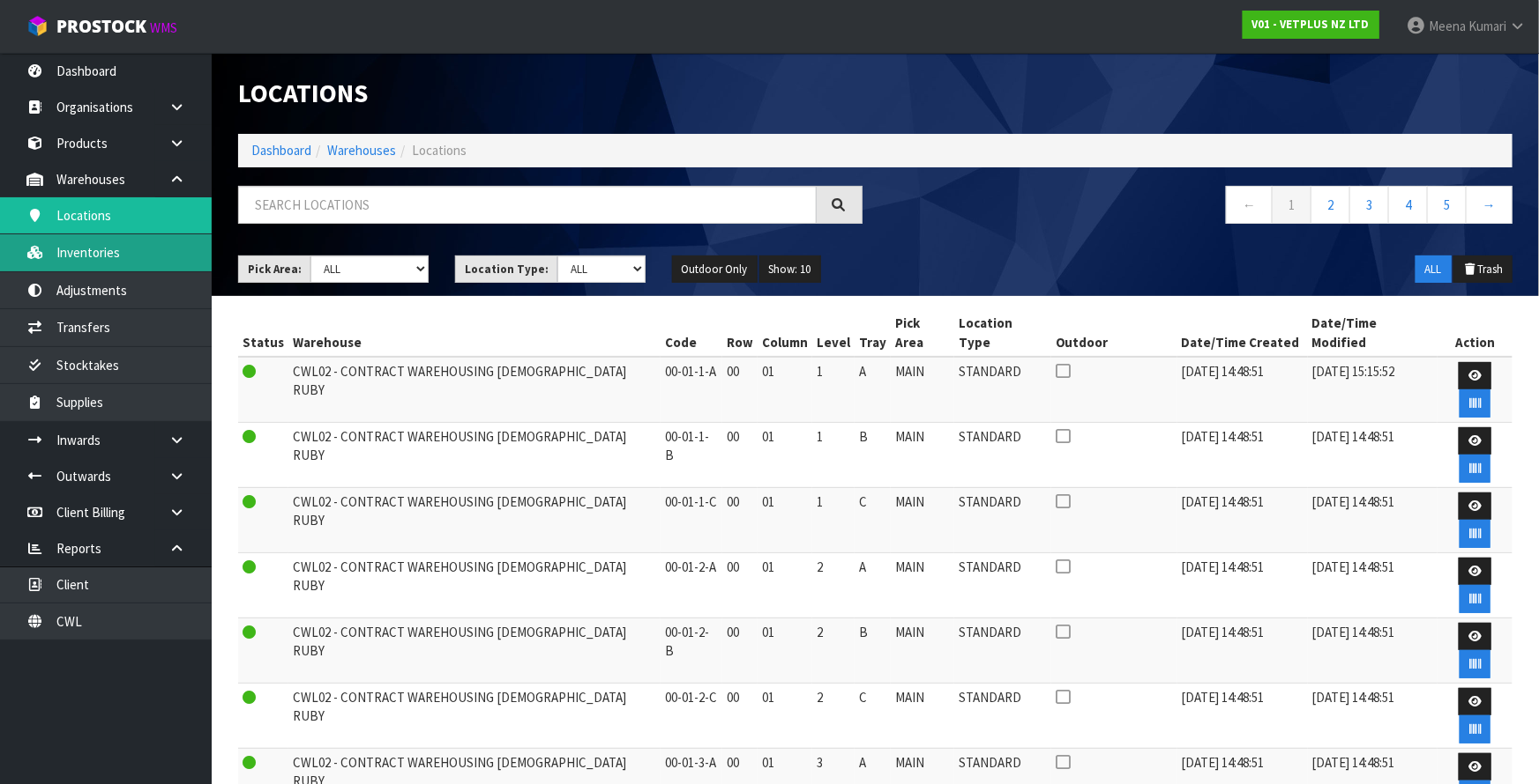
click at [105, 254] on link "Inventories" at bounding box center [106, 252] width 212 height 36
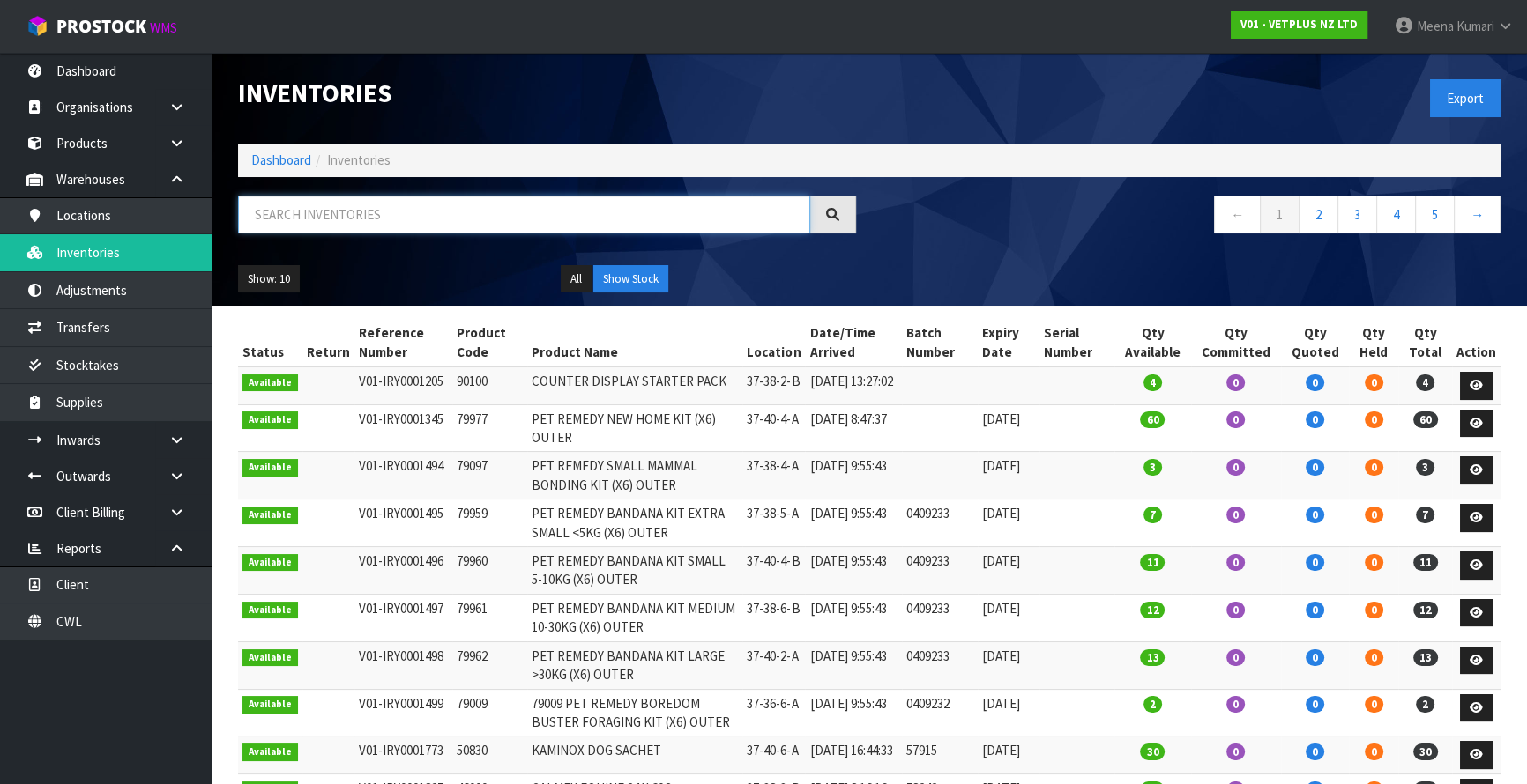
click at [386, 217] on input "text" at bounding box center [524, 214] width 572 height 38
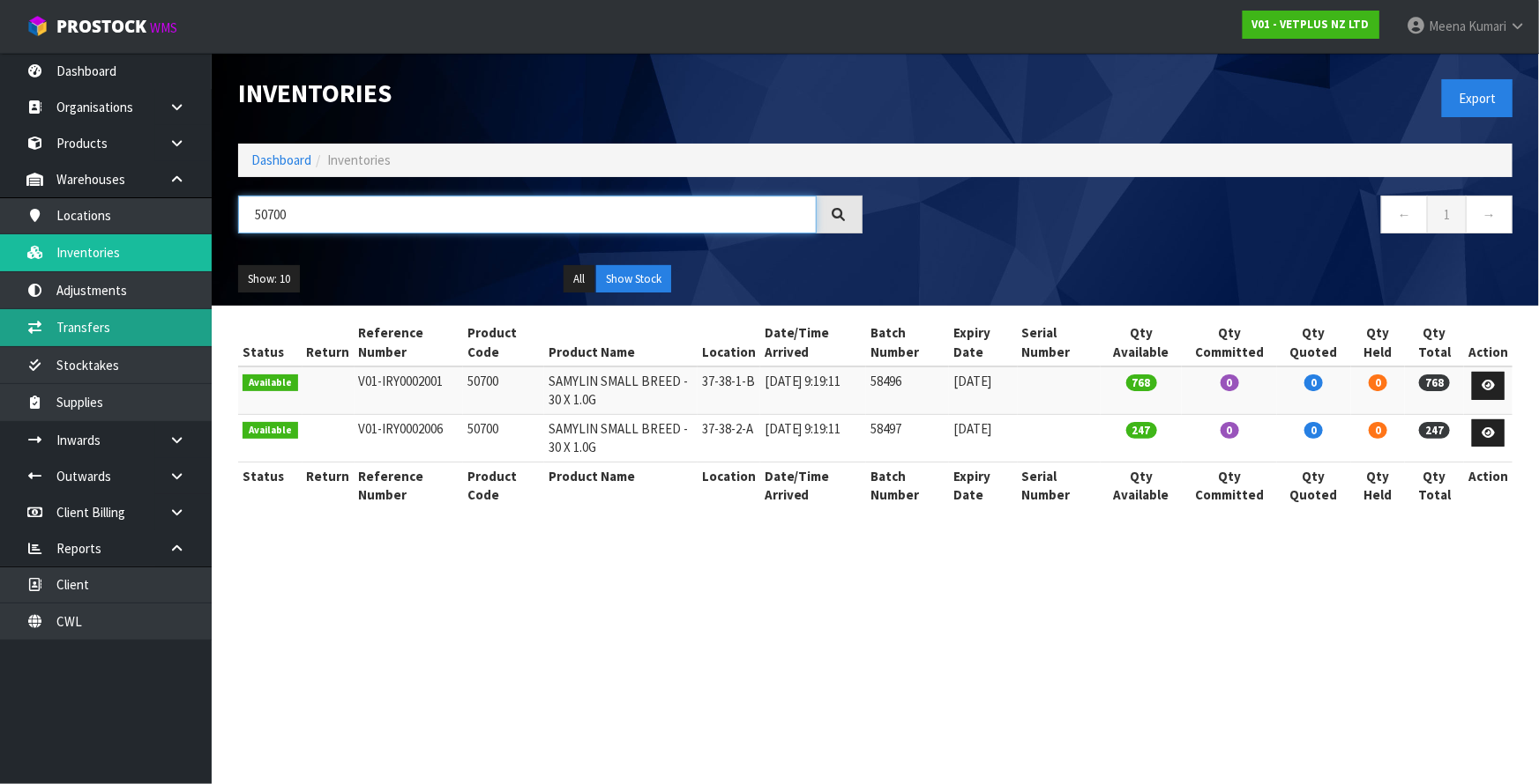
type input "50700"
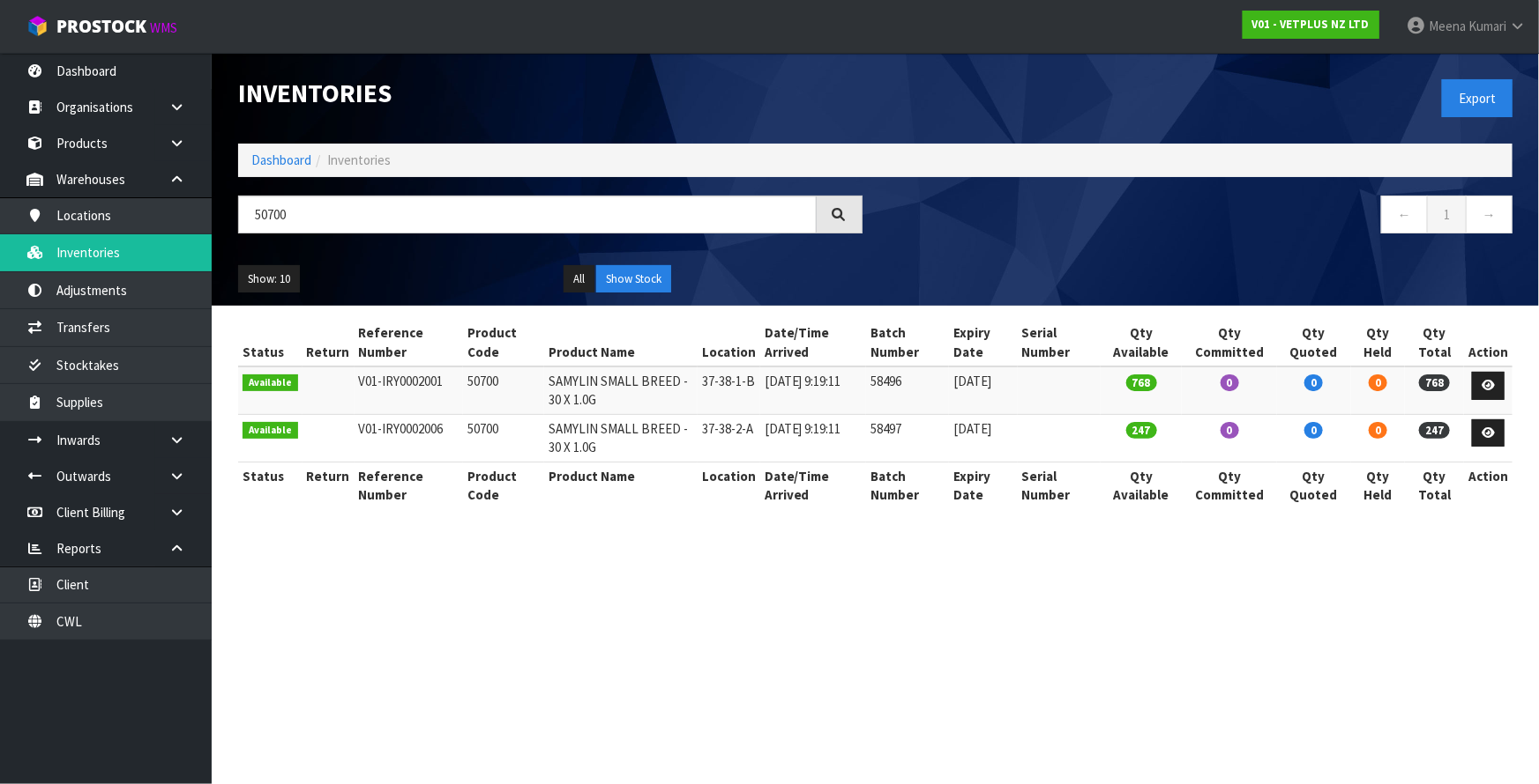
click at [481, 382] on td "50700" at bounding box center [503, 391] width 81 height 48
copy td "50700"
